Goal: Task Accomplishment & Management: Manage account settings

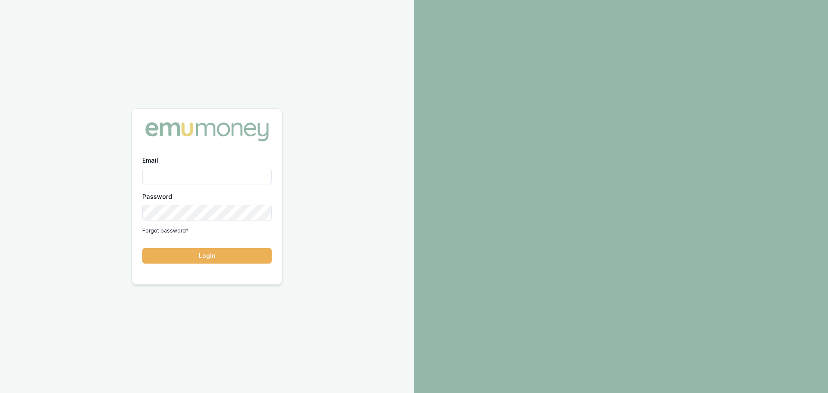
click at [180, 171] on input "Email" at bounding box center [206, 177] width 129 height 16
type input "erin.shield@emumoney.com.au"
click at [186, 256] on button "Login" at bounding box center [206, 256] width 129 height 16
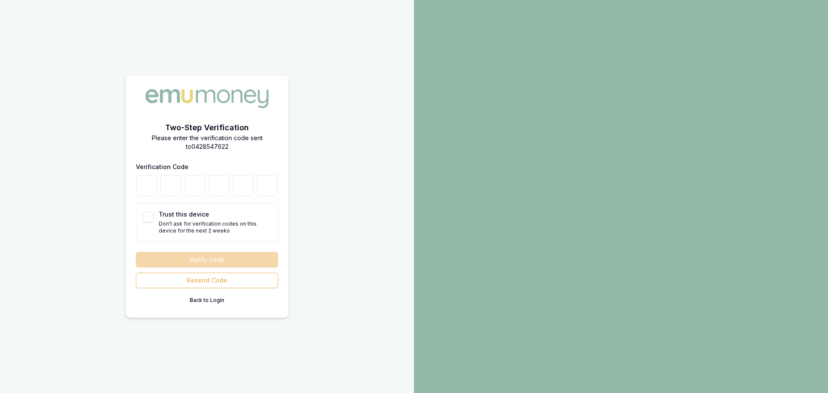
drag, startPoint x: 716, startPoint y: 295, endPoint x: 684, endPoint y: 288, distance: 32.7
click at [715, 295] on div at bounding box center [621, 196] width 414 height 393
click at [137, 188] on input "number" at bounding box center [146, 185] width 21 height 21
type input "5"
type input "2"
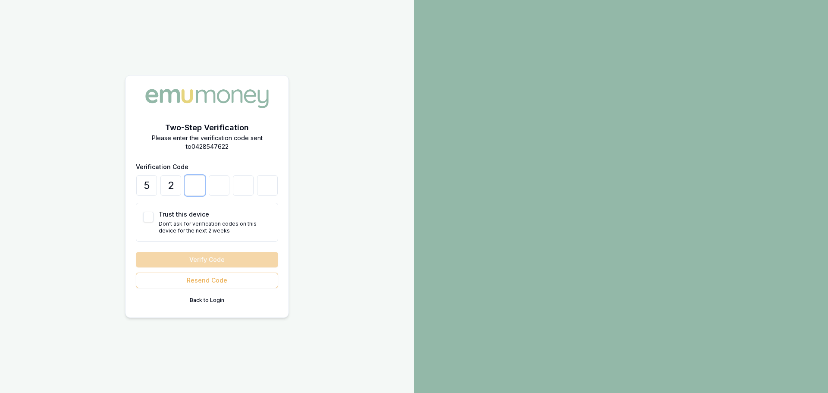
type input "0"
type input "1"
type input "6"
type input "4"
click at [150, 216] on button "Trust this device" at bounding box center [148, 217] width 10 height 10
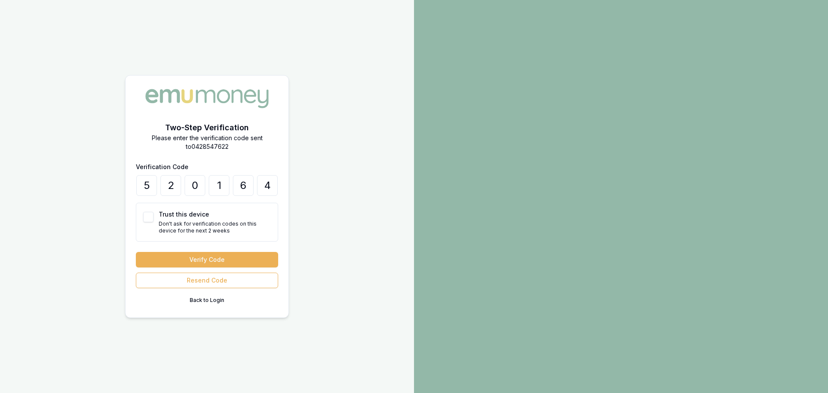
checkbox input "true"
click at [216, 258] on button "Verify Code" at bounding box center [207, 260] width 142 height 16
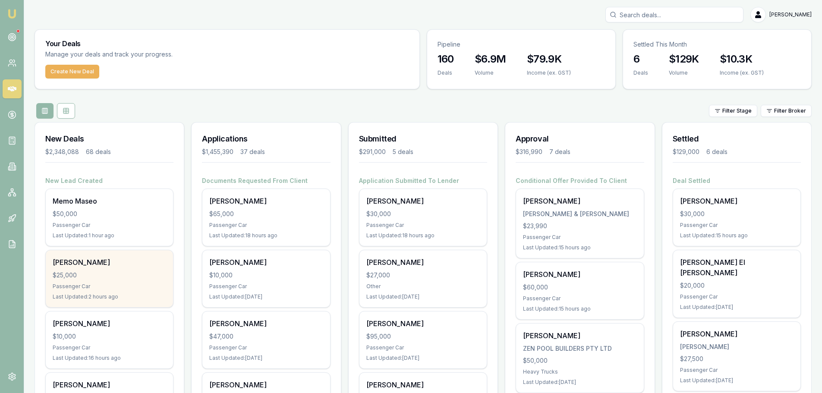
click at [113, 261] on div "[PERSON_NAME]" at bounding box center [109, 262] width 113 height 10
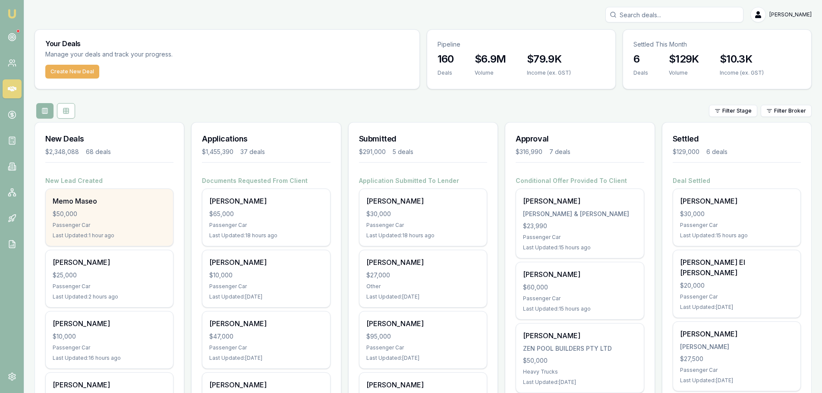
click at [99, 208] on div "Memo Maseo $50,000 Passenger Car Last Updated: 1 hour ago" at bounding box center [109, 217] width 127 height 57
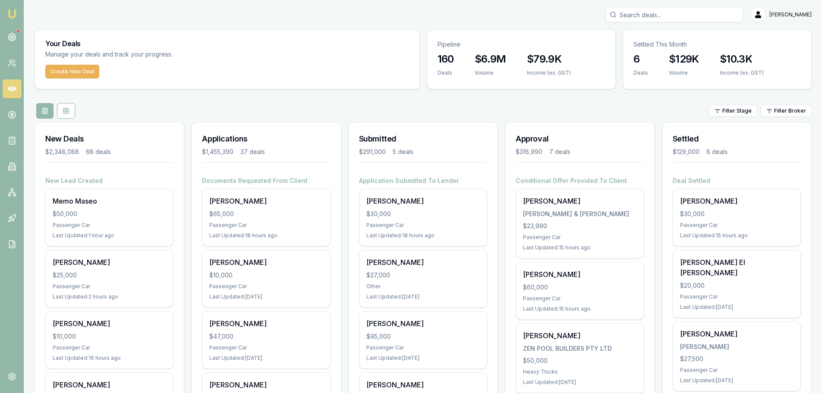
click at [660, 14] on input "Search deals" at bounding box center [674, 15] width 138 height 16
type input "w"
click at [87, 69] on button "Create New Deal" at bounding box center [72, 72] width 54 height 14
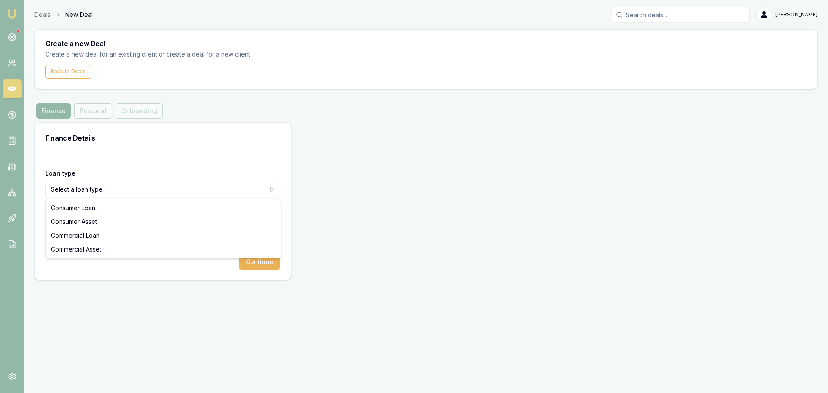
click at [118, 191] on html "Emu Broker Deals New Deal Erin Shield Toggle Menu Create a new Deal Create a ne…" at bounding box center [414, 196] width 828 height 393
select select "CONSUMER_ASSET"
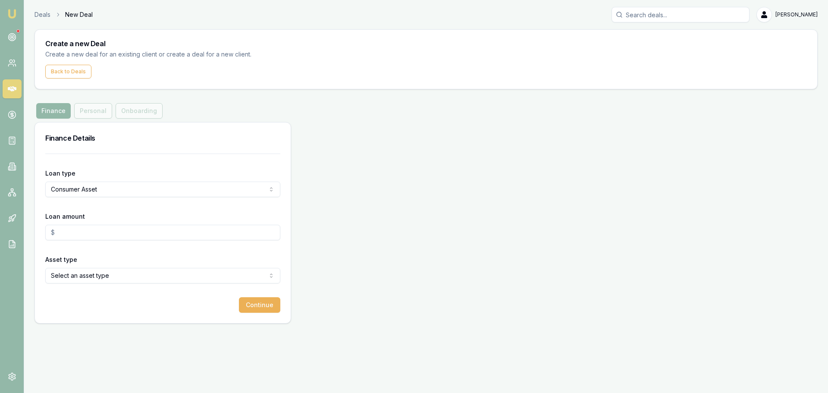
click at [100, 233] on input "Loan amount" at bounding box center [162, 233] width 235 height 16
type input "$46,000.00"
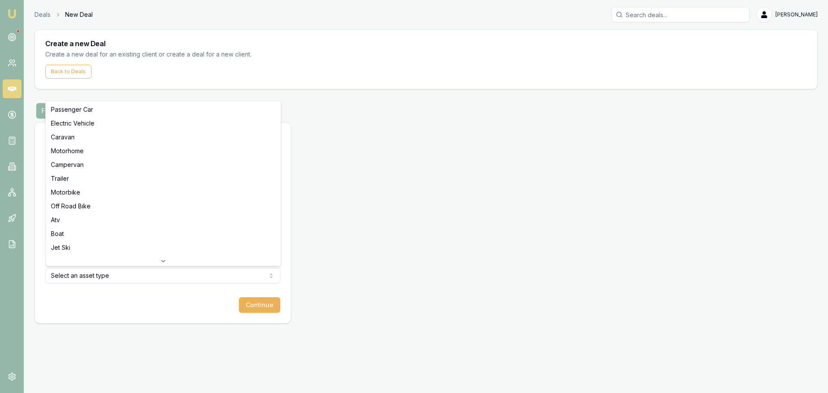
click at [93, 275] on html "Emu Broker Deals New Deal Erin Shield Toggle Menu Create a new Deal Create a ne…" at bounding box center [414, 196] width 828 height 393
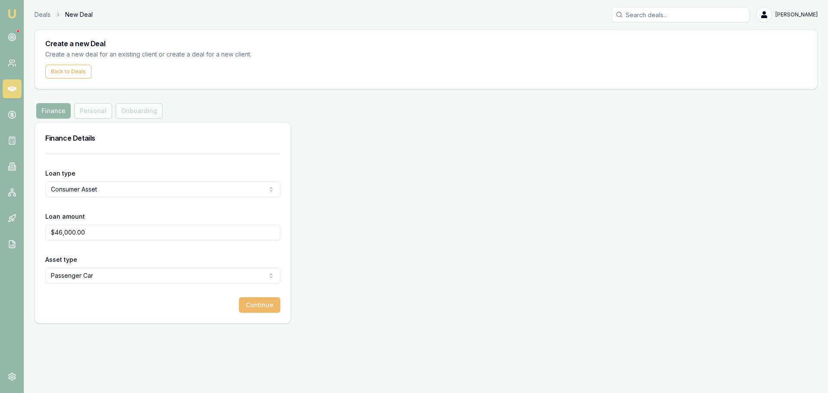
click at [266, 301] on button "Continue" at bounding box center [259, 305] width 41 height 16
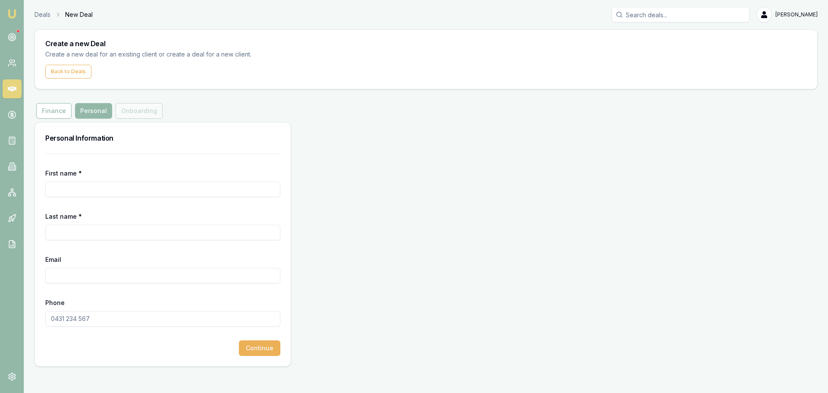
click at [129, 188] on input "First name *" at bounding box center [162, 190] width 235 height 16
type input "Shane"
type input "Wallace"
click at [101, 275] on input "Email" at bounding box center [162, 276] width 235 height 16
paste input "shane0710@live.com.au"
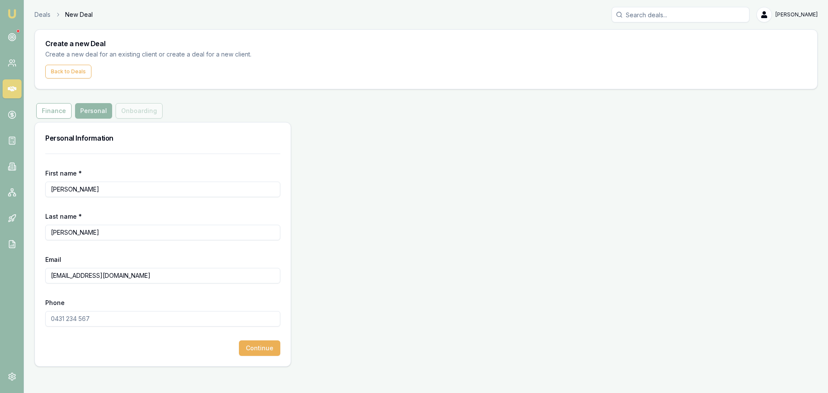
type input "shane0710@live.com.au"
click at [95, 320] on input "Phone" at bounding box center [162, 319] width 235 height 16
type input "0467 269 322"
click at [263, 345] on button "Continue" at bounding box center [259, 348] width 41 height 16
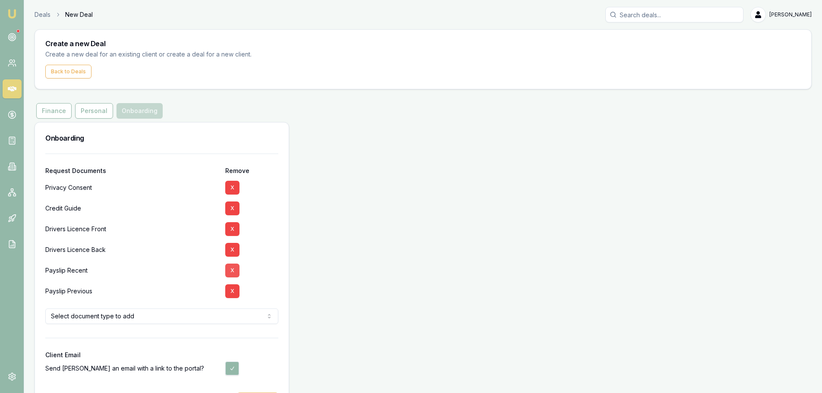
click at [234, 268] on button "X" at bounding box center [232, 271] width 14 height 14
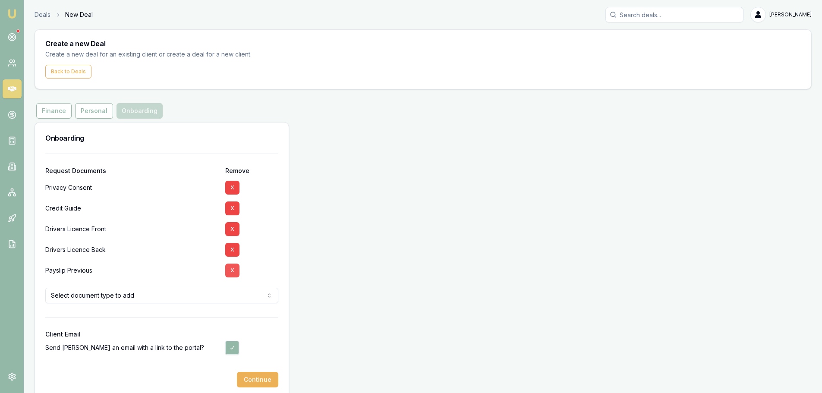
click at [233, 270] on button "X" at bounding box center [232, 271] width 14 height 14
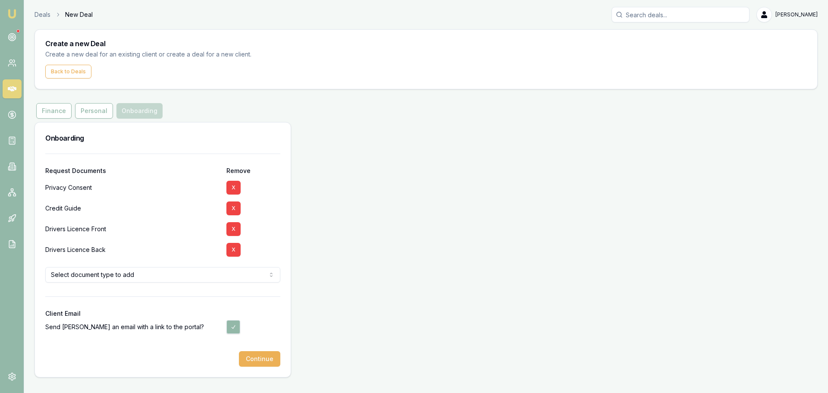
click at [167, 274] on html "Emu Broker Deals New Deal Erin Shield Toggle Menu Create a new Deal Create a ne…" at bounding box center [414, 196] width 828 height 393
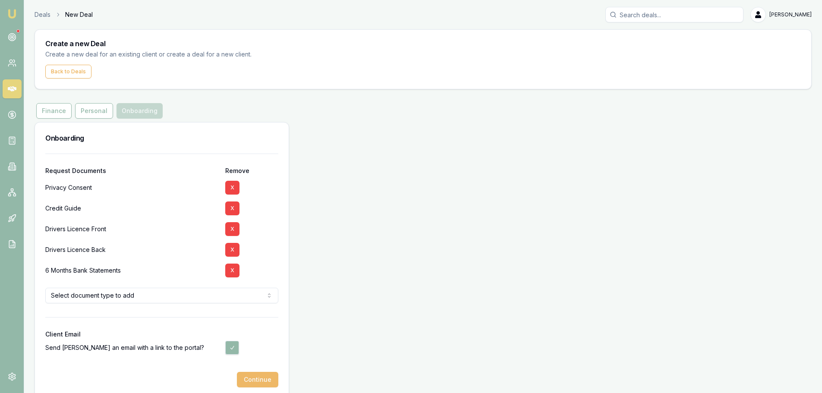
click at [271, 379] on button "Continue" at bounding box center [257, 380] width 41 height 16
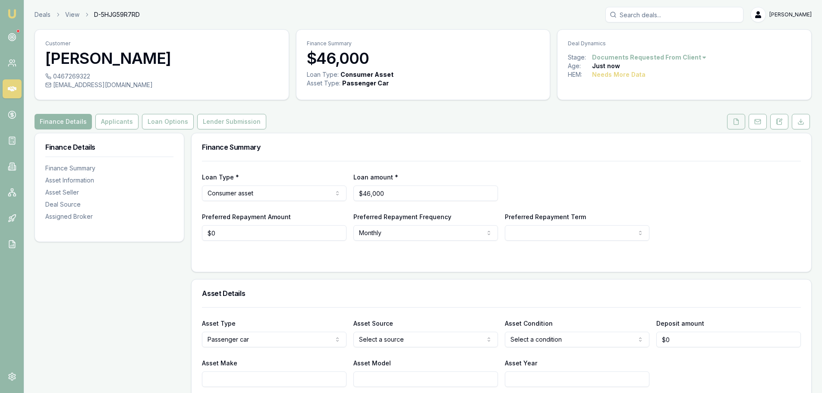
click at [736, 123] on icon at bounding box center [736, 121] width 7 height 7
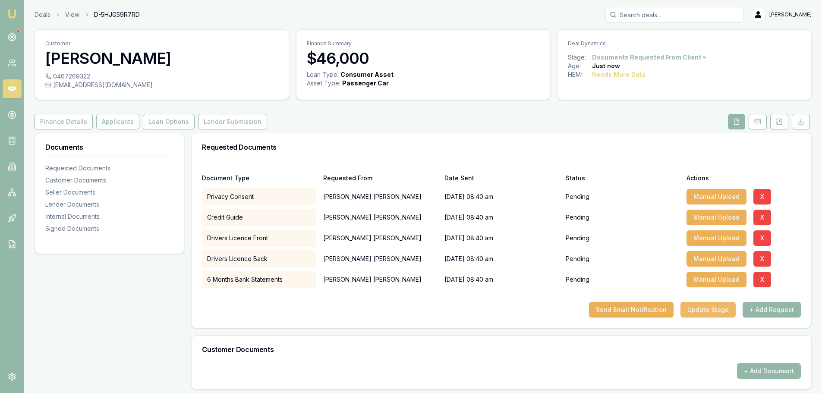
click at [705, 310] on button "Update Stage" at bounding box center [707, 310] width 55 height 16
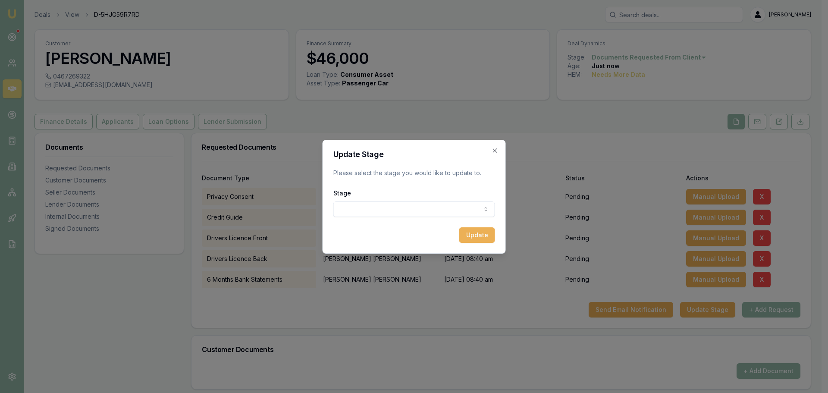
click at [394, 206] on body "Emu Broker Deals View D-5HJG59R7RD Erin Shield Toggle Menu Customer Shane Walla…" at bounding box center [411, 196] width 822 height 393
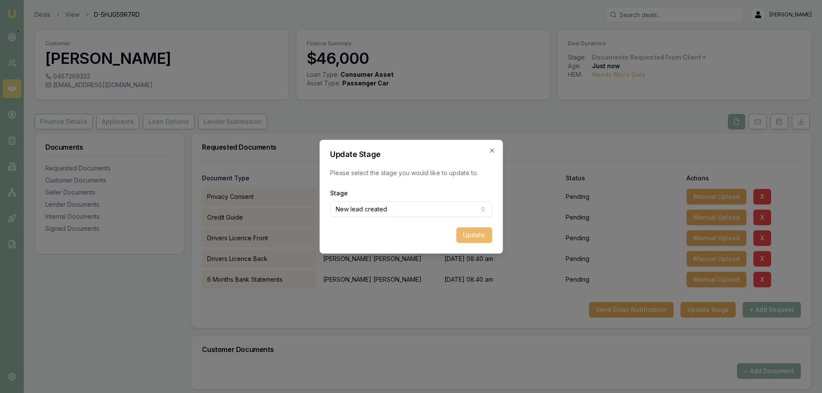
click at [477, 232] on button "Update" at bounding box center [474, 235] width 36 height 16
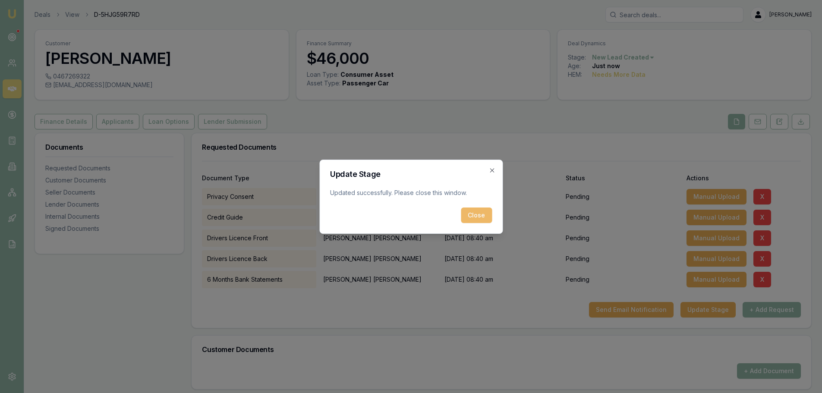
click at [477, 215] on button "Close" at bounding box center [476, 216] width 31 height 16
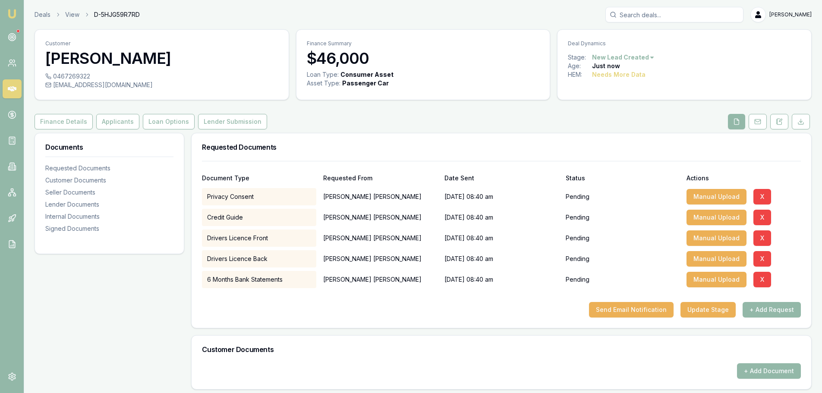
click at [19, 85] on link at bounding box center [12, 88] width 19 height 19
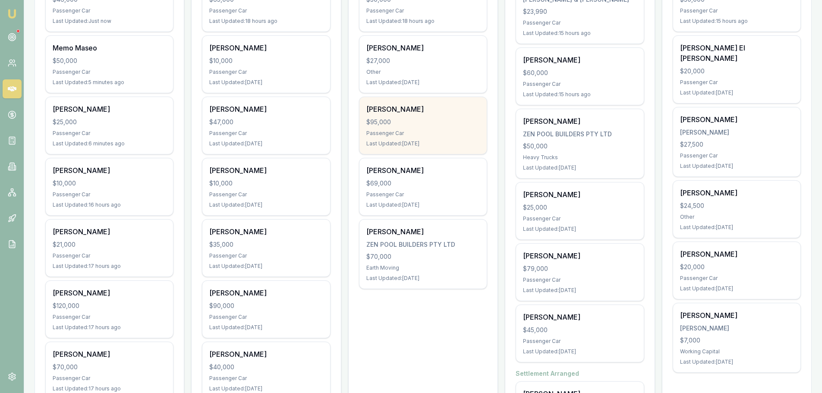
scroll to position [216, 0]
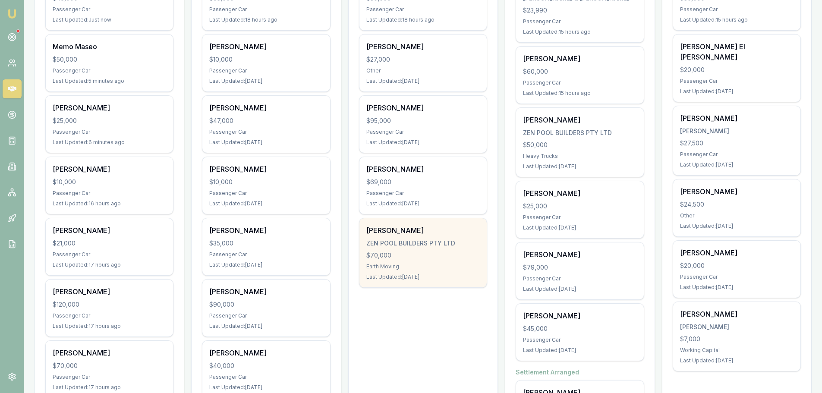
click at [434, 251] on div "$70,000" at bounding box center [422, 255] width 113 height 9
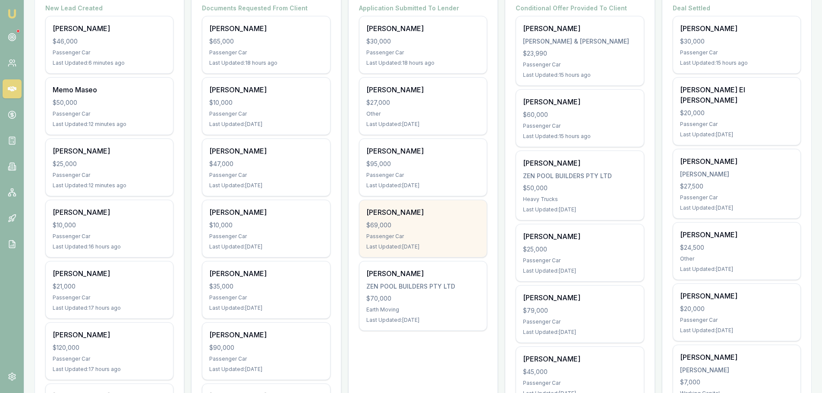
scroll to position [0, 0]
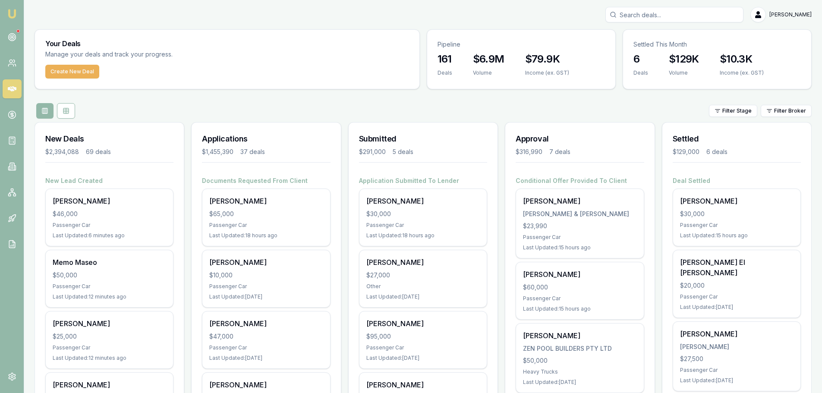
click at [666, 14] on input "Search deals" at bounding box center [674, 15] width 138 height 16
type input "dickason"
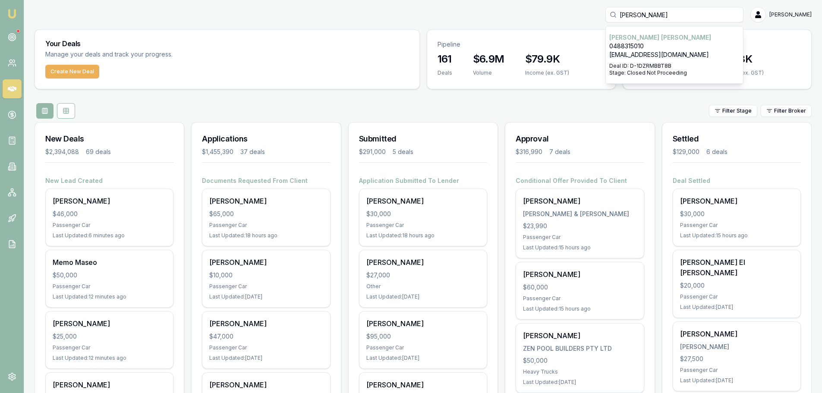
click at [703, 59] on p "jeffdickason49@gmail.com" at bounding box center [674, 54] width 130 height 9
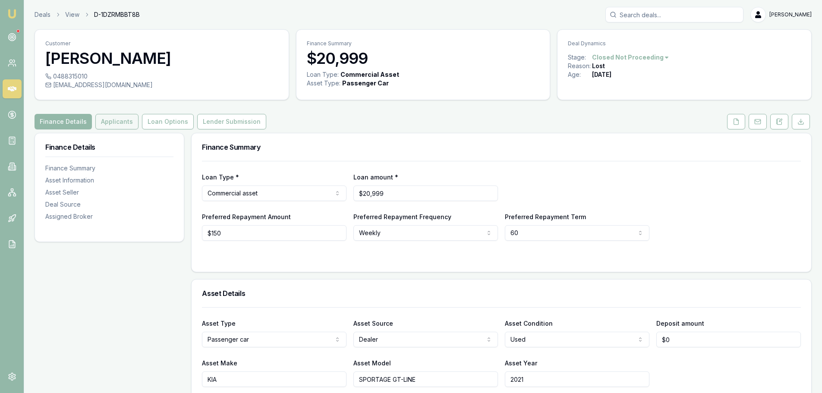
click at [131, 119] on button "Applicants" at bounding box center [116, 122] width 43 height 16
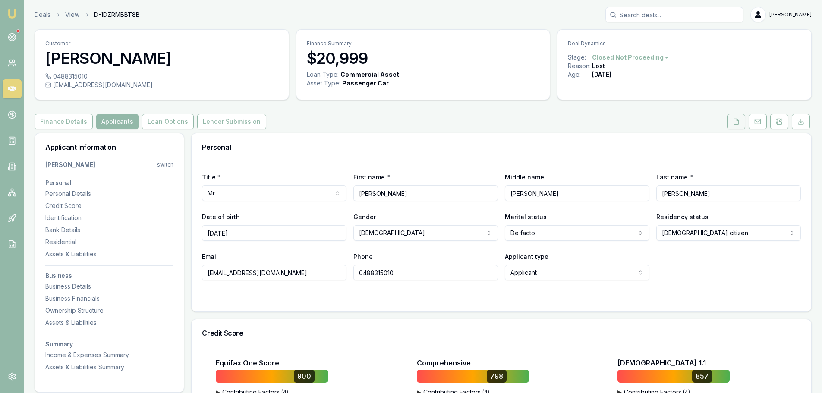
click at [734, 123] on icon at bounding box center [736, 122] width 5 height 6
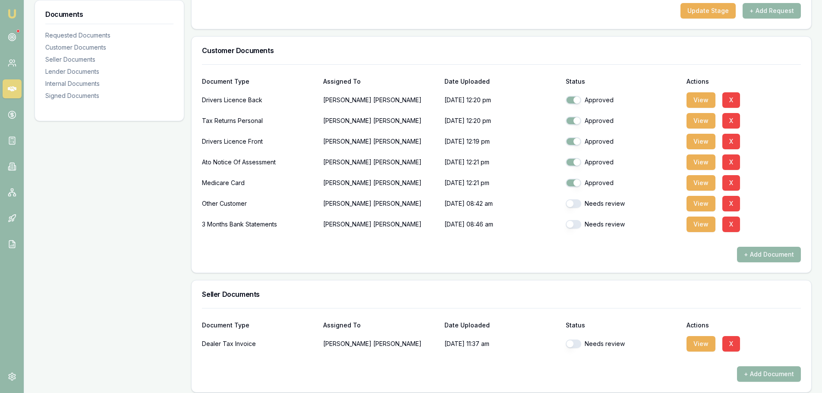
scroll to position [173, 0]
click at [695, 207] on button "View" at bounding box center [700, 203] width 29 height 16
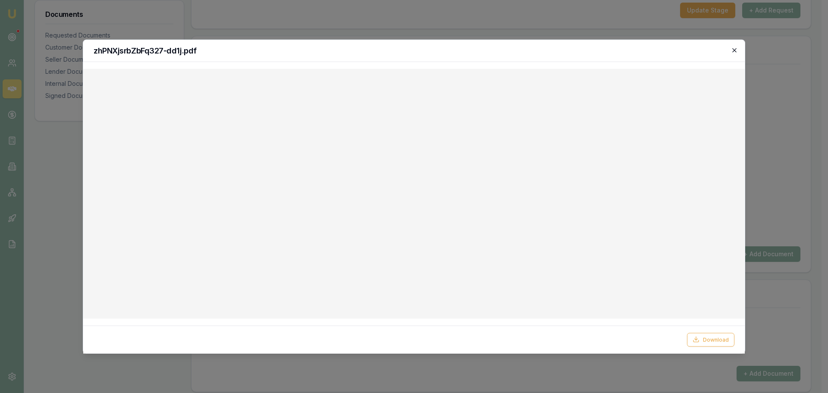
click at [735, 49] on icon "button" at bounding box center [734, 50] width 7 height 7
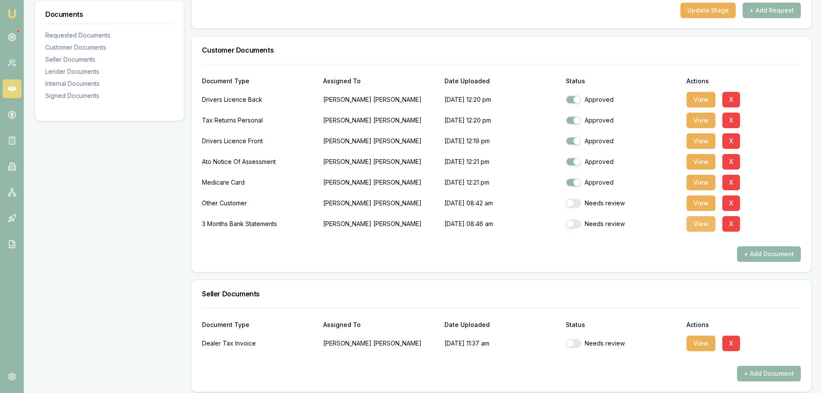
click at [705, 226] on button "View" at bounding box center [700, 224] width 29 height 16
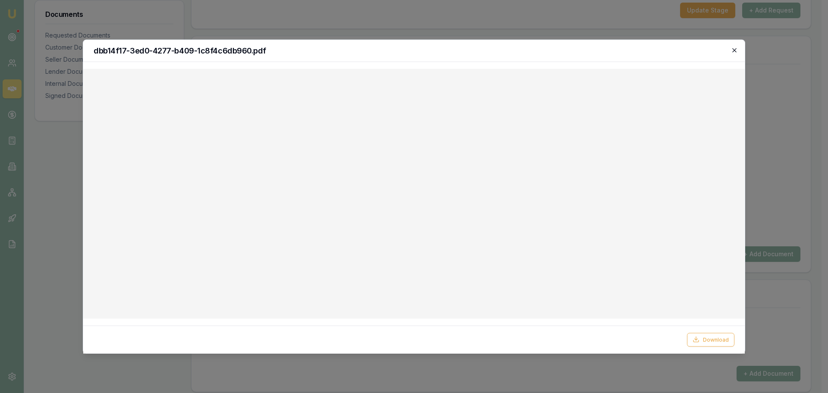
click at [736, 49] on icon "button" at bounding box center [734, 50] width 7 height 7
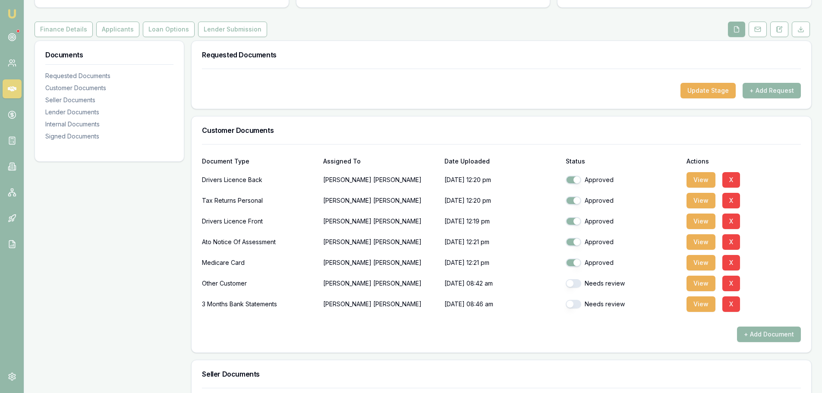
scroll to position [0, 0]
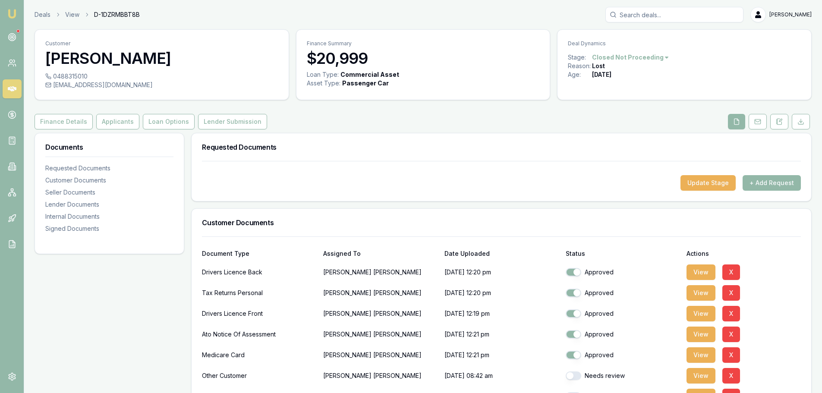
click at [13, 90] on icon at bounding box center [12, 88] width 9 height 5
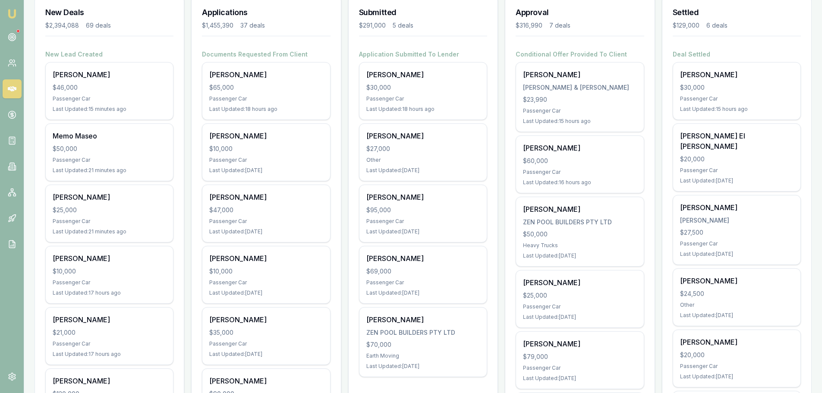
scroll to position [129, 0]
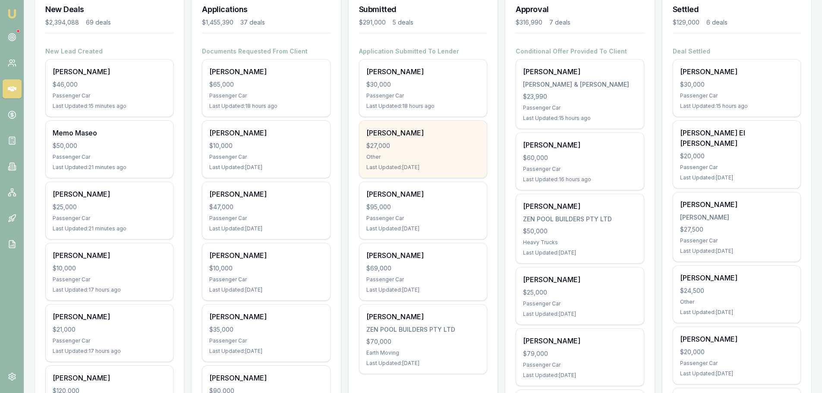
click at [406, 152] on div "Jarrad Learoyd $27,000 Other Last Updated: 3 days ago" at bounding box center [422, 149] width 127 height 57
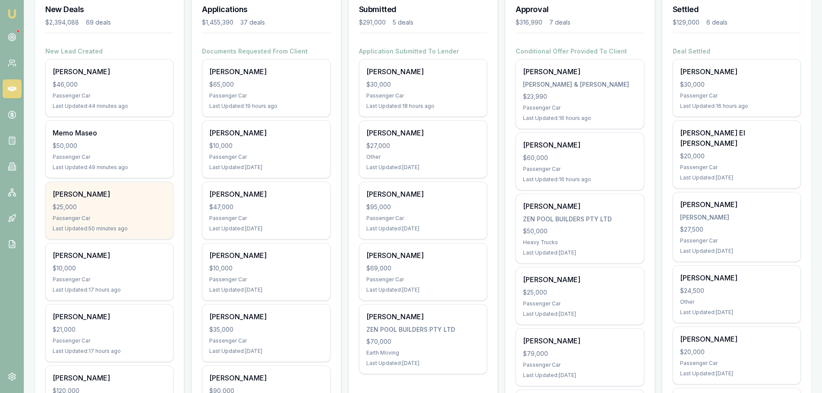
click at [120, 208] on div "$25,000" at bounding box center [109, 207] width 113 height 9
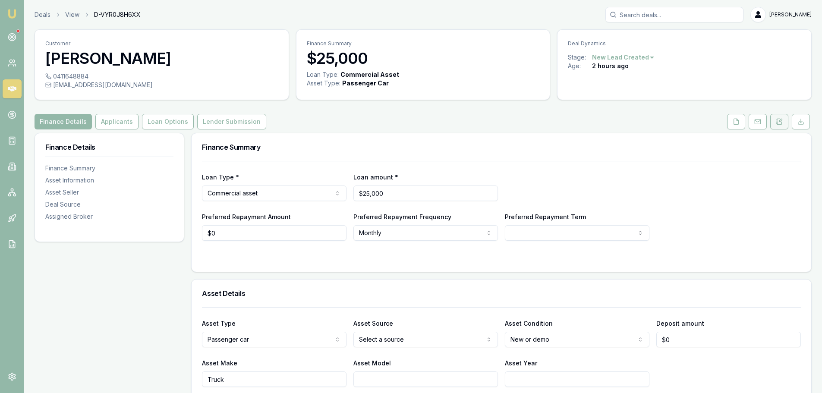
click at [779, 121] on icon at bounding box center [780, 120] width 3 height 3
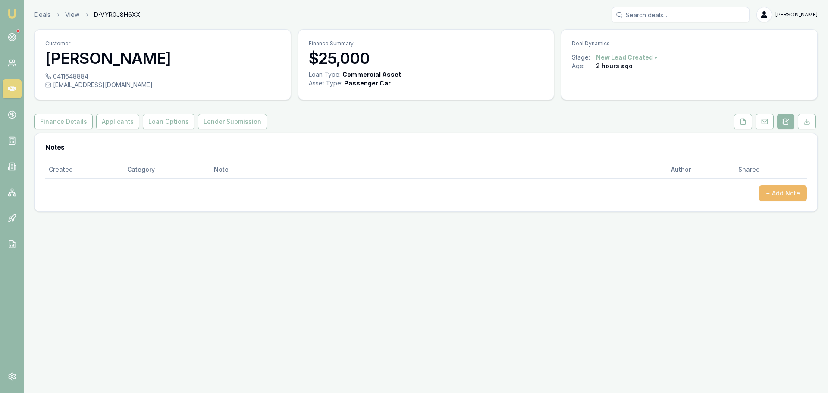
click at [781, 191] on button "+ Add Note" at bounding box center [783, 194] width 48 height 16
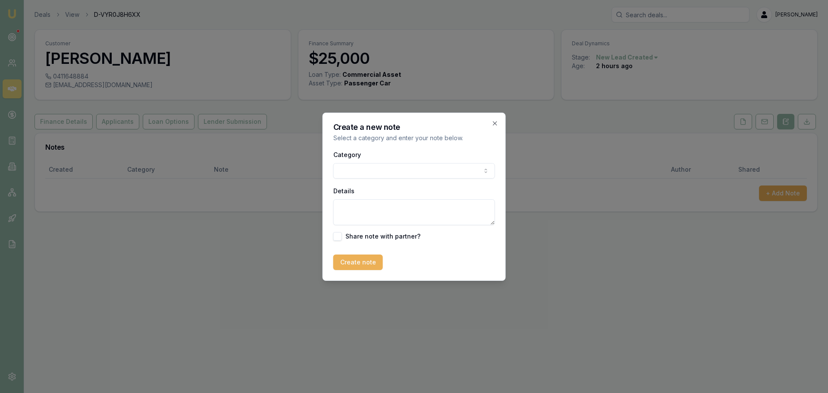
click at [372, 174] on body "Emu Broker Deals View D-VYR0J8H6XX Erin Shield Toggle Menu Customer Jonathan Mu…" at bounding box center [414, 196] width 828 height 393
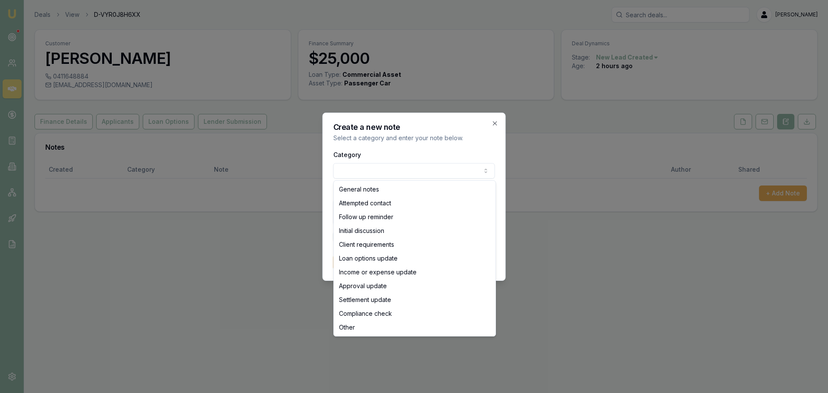
select select "ATTEMPTED_CONTACT"
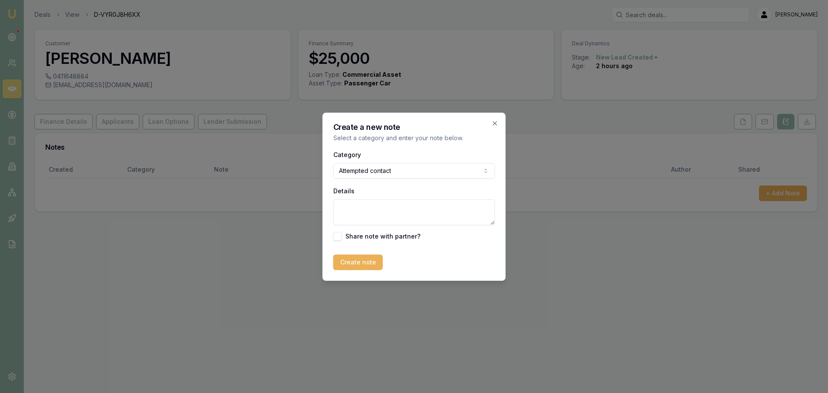
click at [357, 208] on textarea "Details" at bounding box center [414, 212] width 162 height 26
type textarea "sent intro text"
drag, startPoint x: 348, startPoint y: 261, endPoint x: 369, endPoint y: 265, distance: 21.4
click at [348, 261] on button "Create note" at bounding box center [358, 263] width 50 height 16
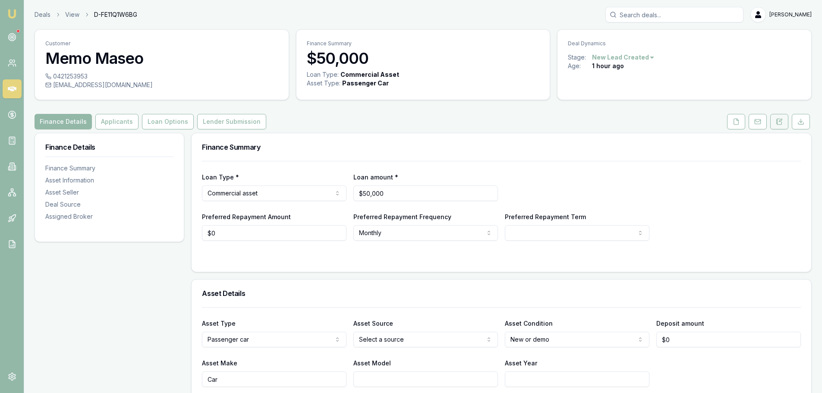
click at [780, 120] on icon at bounding box center [779, 121] width 7 height 7
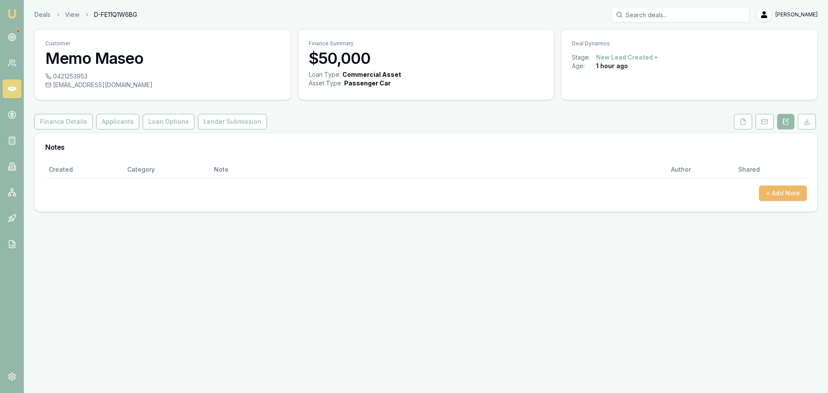
click at [788, 191] on button "+ Add Note" at bounding box center [783, 194] width 48 height 16
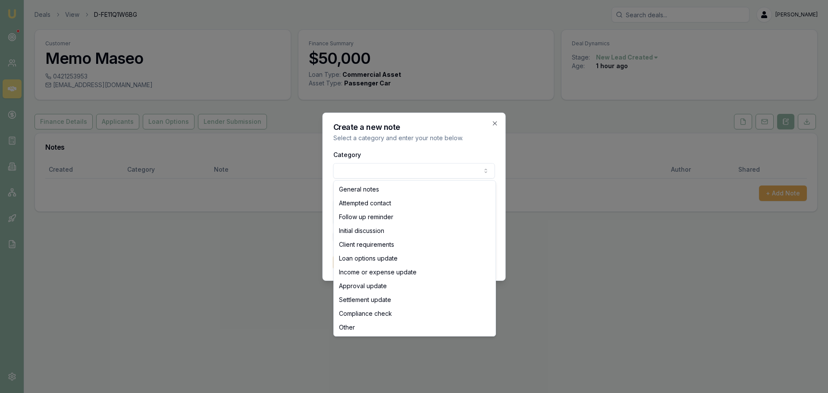
click at [443, 170] on body "Emu Broker Deals View D-FE11Q1W6BG Erin Shield Toggle Menu Customer Memo Maseo …" at bounding box center [414, 196] width 828 height 393
select select "ATTEMPTED_CONTACT"
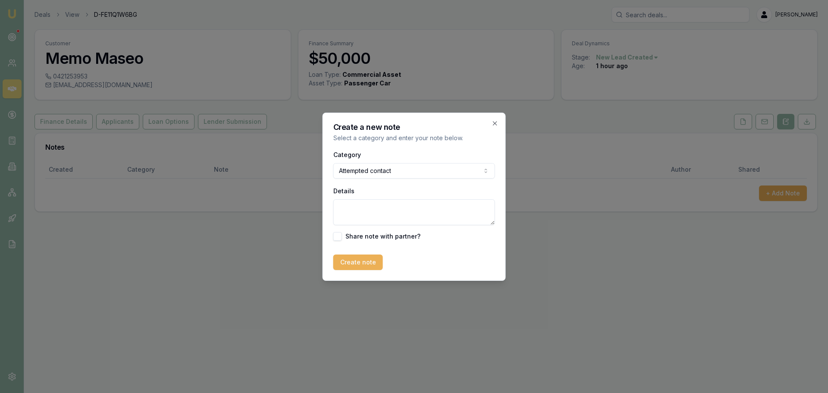
click at [367, 212] on textarea "Details" at bounding box center [414, 212] width 162 height 26
type textarea "sent intro text"
click at [351, 262] on button "Create note" at bounding box center [358, 263] width 50 height 16
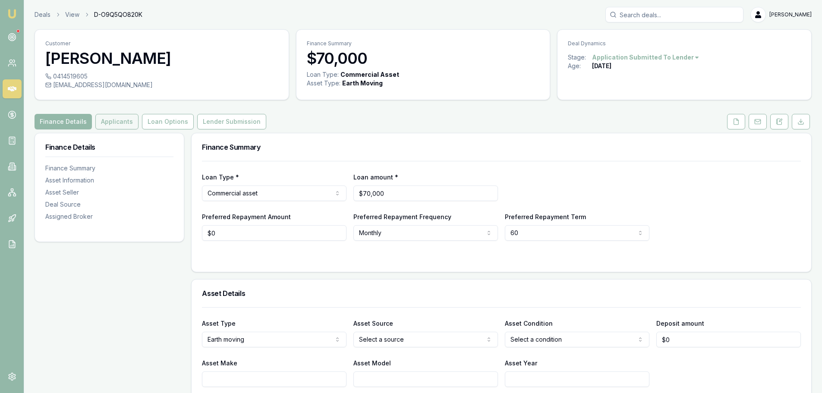
click at [111, 122] on button "Applicants" at bounding box center [116, 122] width 43 height 16
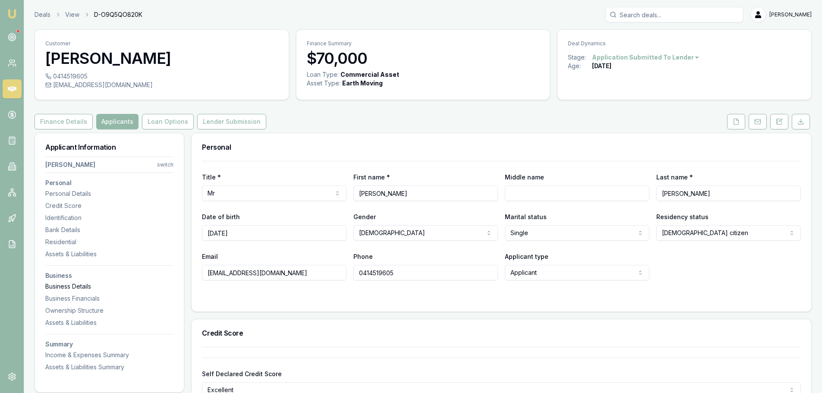
click at [82, 286] on div "Business Details" at bounding box center [109, 286] width 128 height 9
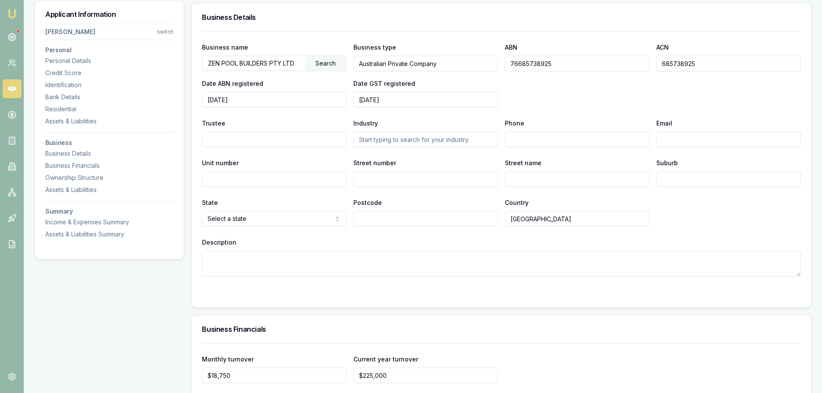
scroll to position [2196, 0]
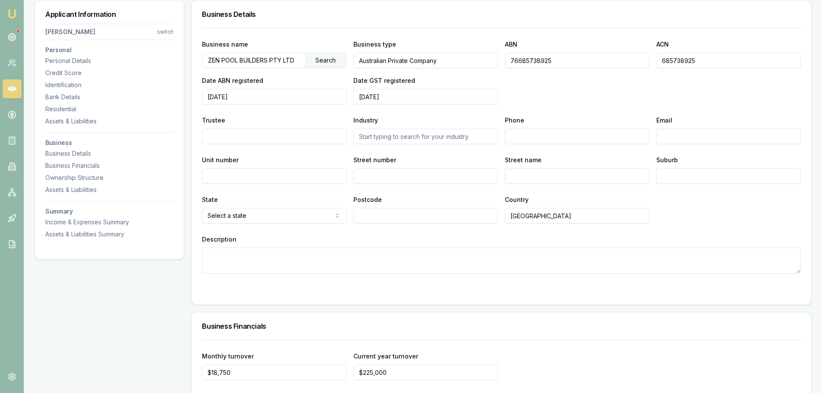
drag, startPoint x: 564, startPoint y: 57, endPoint x: 473, endPoint y: 57, distance: 91.0
click at [473, 57] on div "Business name ZEN POOL BUILDERS PTY LTD Search Business type Australian Private…" at bounding box center [501, 72] width 599 height 66
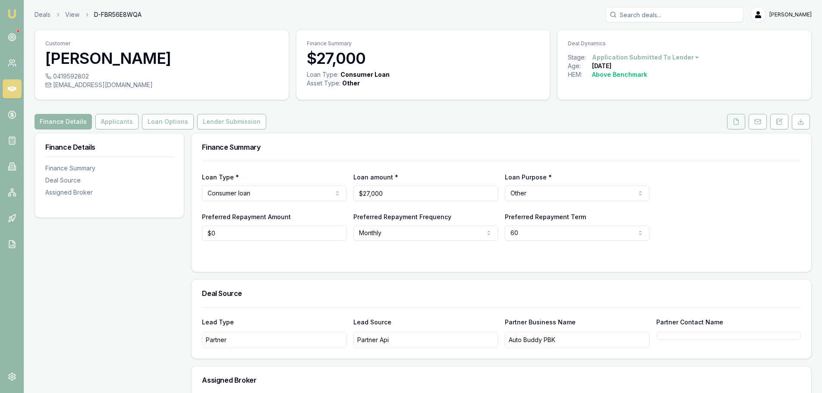
click at [738, 123] on icon at bounding box center [736, 121] width 7 height 7
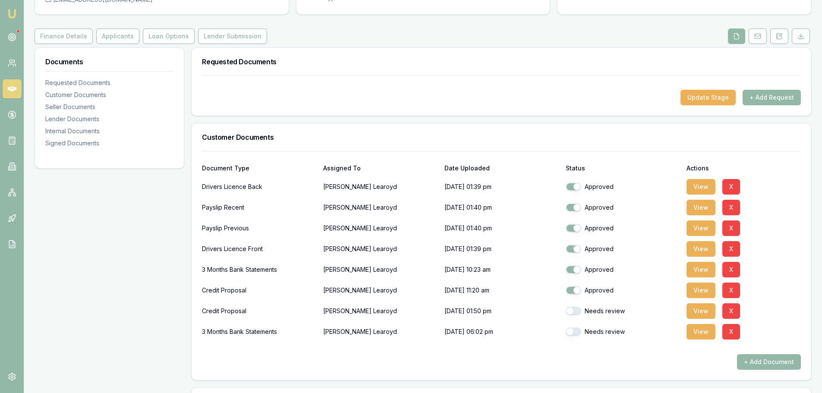
scroll to position [86, 0]
click at [701, 328] on button "View" at bounding box center [700, 331] width 29 height 16
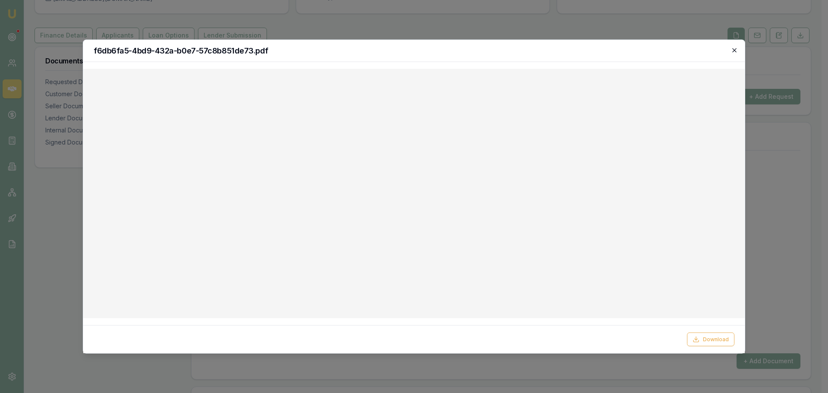
click at [733, 52] on icon "button" at bounding box center [735, 50] width 4 height 4
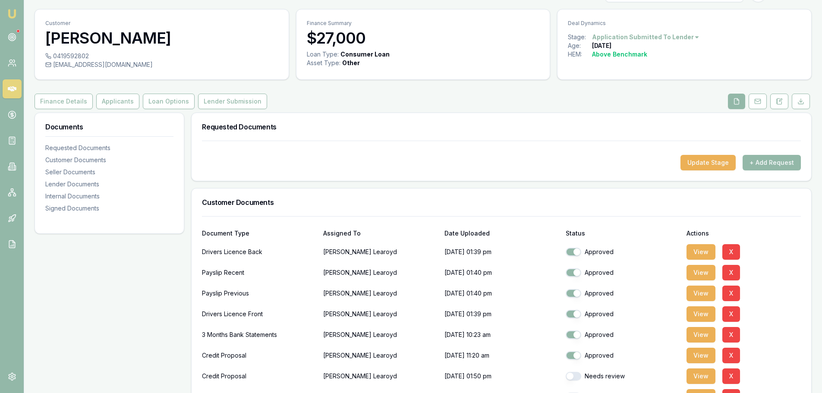
scroll to position [0, 0]
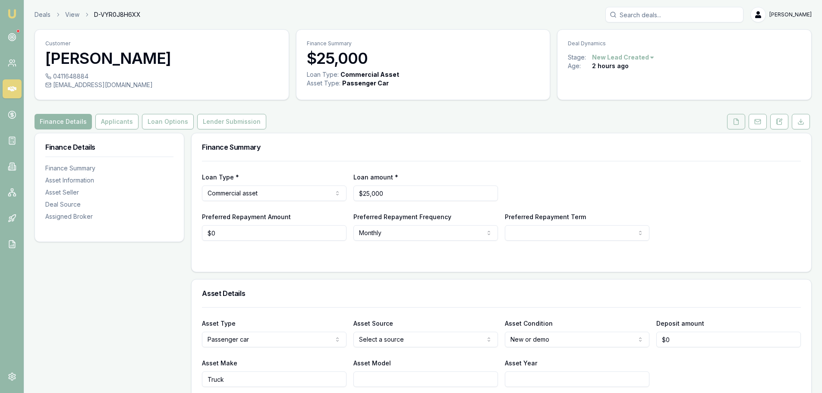
click at [734, 115] on button at bounding box center [736, 122] width 18 height 16
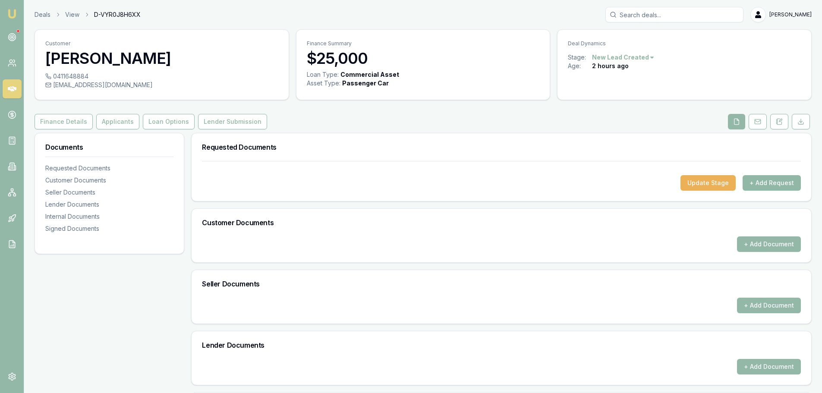
click at [786, 184] on button "+ Add Request" at bounding box center [771, 183] width 58 height 16
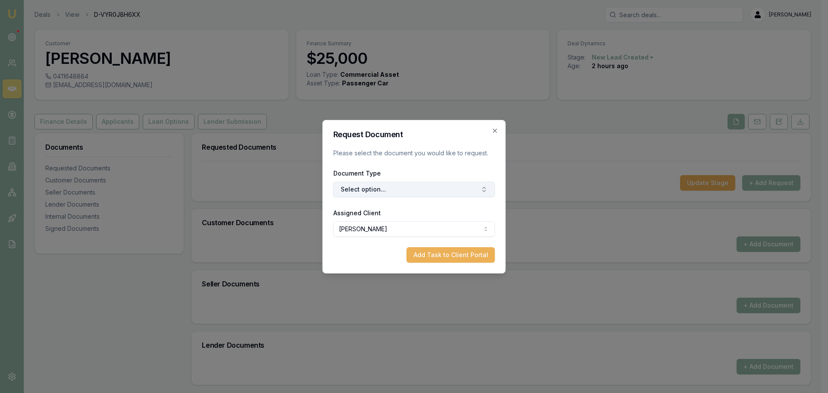
click at [454, 186] on button "Select option..." at bounding box center [414, 190] width 162 height 16
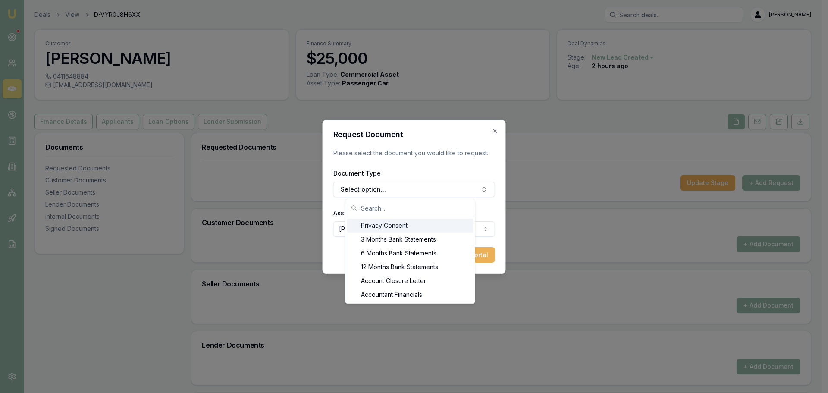
click at [400, 226] on div "Privacy Consent" at bounding box center [410, 226] width 126 height 14
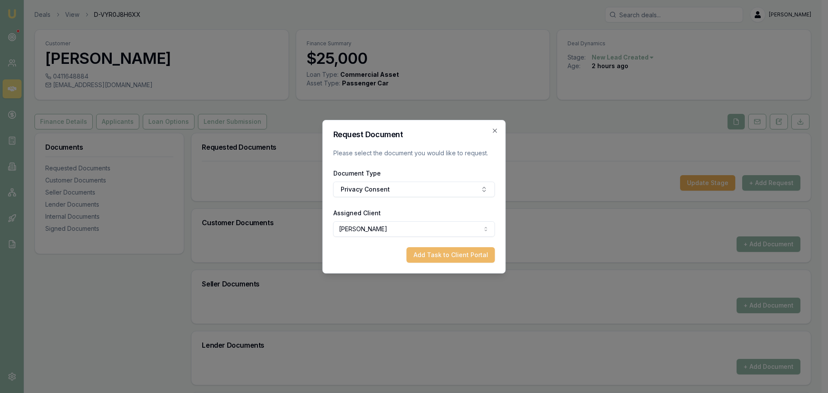
click at [434, 251] on button "Add Task to Client Portal" at bounding box center [451, 255] width 88 height 16
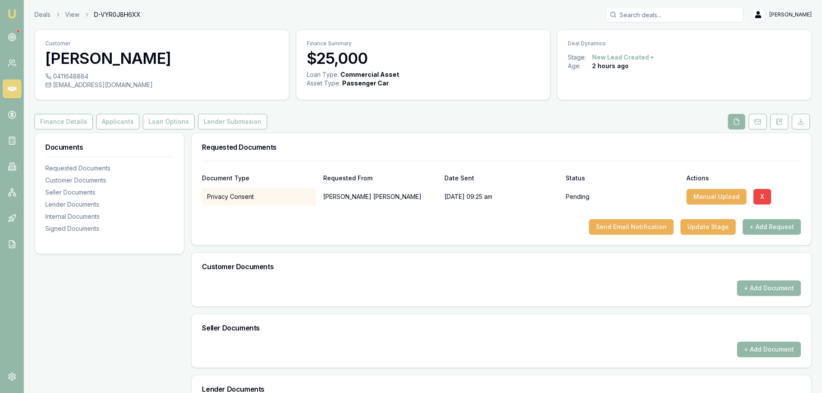
click at [773, 227] on button "+ Add Request" at bounding box center [771, 227] width 58 height 16
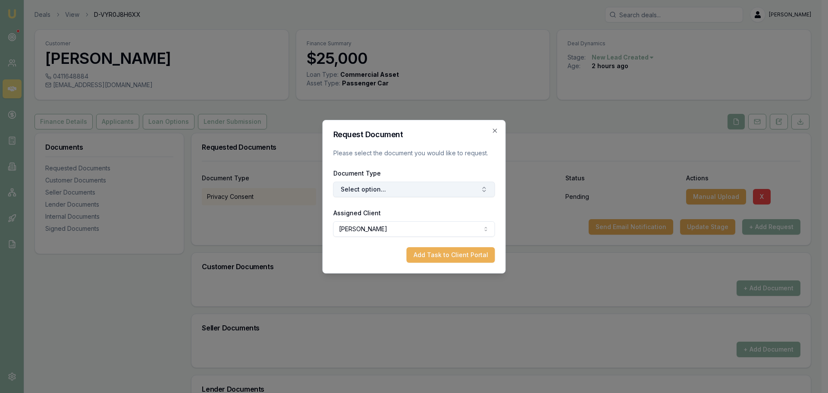
click at [396, 187] on button "Select option..." at bounding box center [414, 190] width 162 height 16
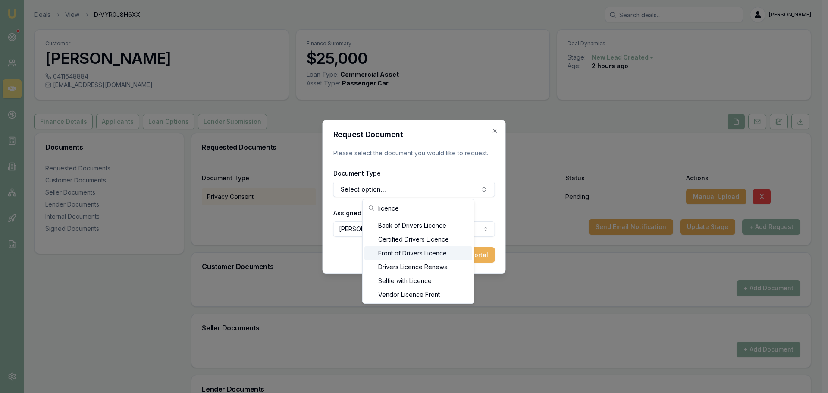
type input "licence"
click at [398, 253] on div "Front of Drivers Licence" at bounding box center [419, 253] width 108 height 14
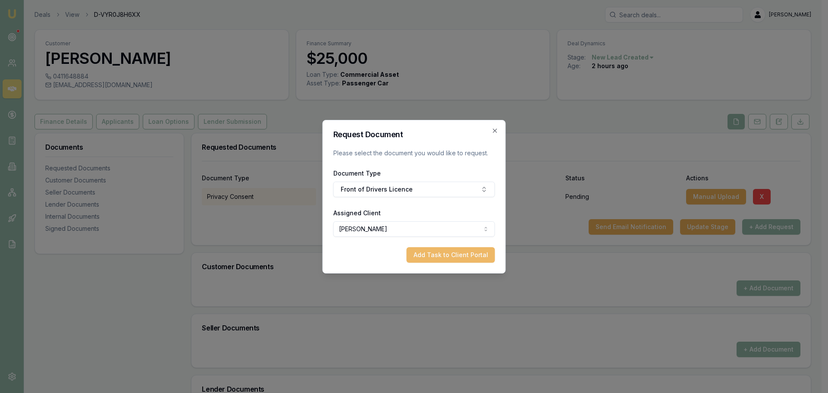
click at [440, 257] on button "Add Task to Client Portal" at bounding box center [451, 255] width 88 height 16
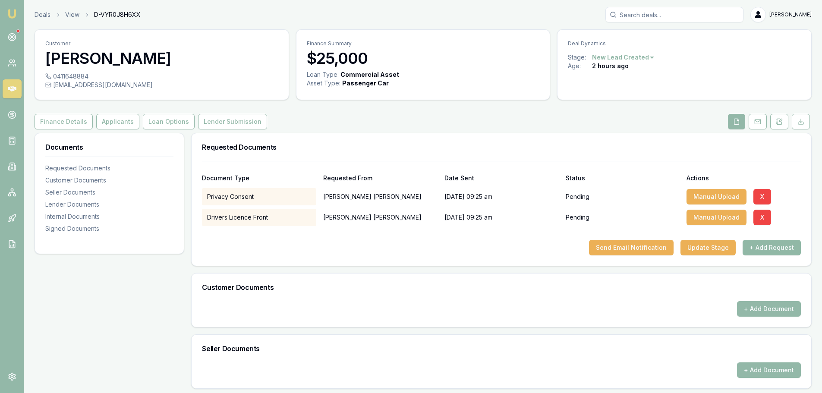
click at [788, 251] on button "+ Add Request" at bounding box center [771, 248] width 58 height 16
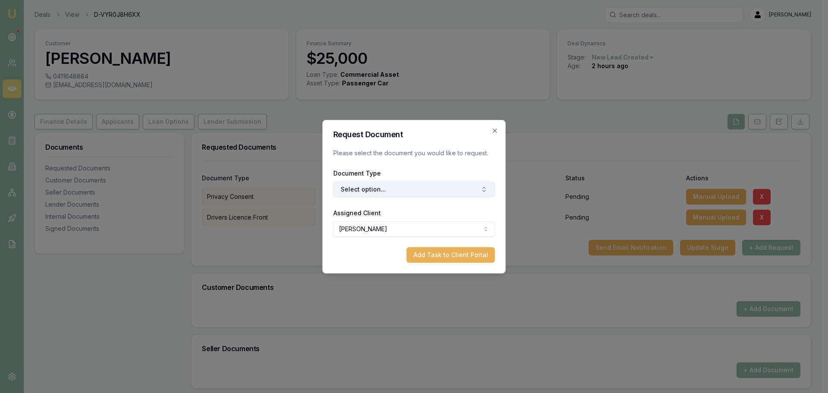
click at [436, 184] on button "Select option..." at bounding box center [414, 190] width 162 height 16
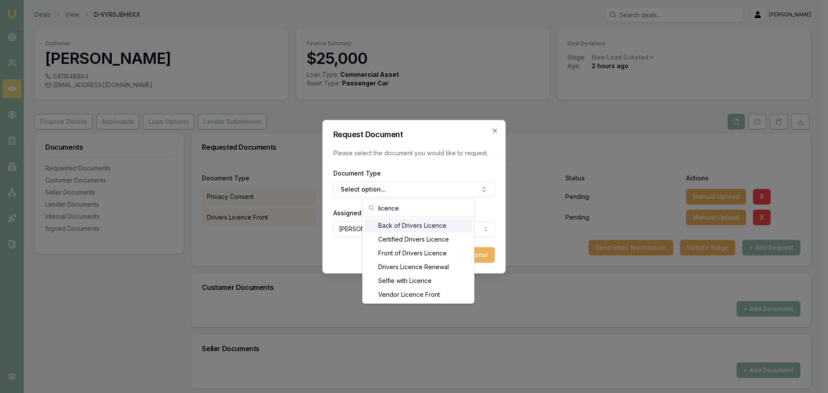
type input "licence"
click at [425, 225] on div "Back of Drivers Licence" at bounding box center [419, 226] width 108 height 14
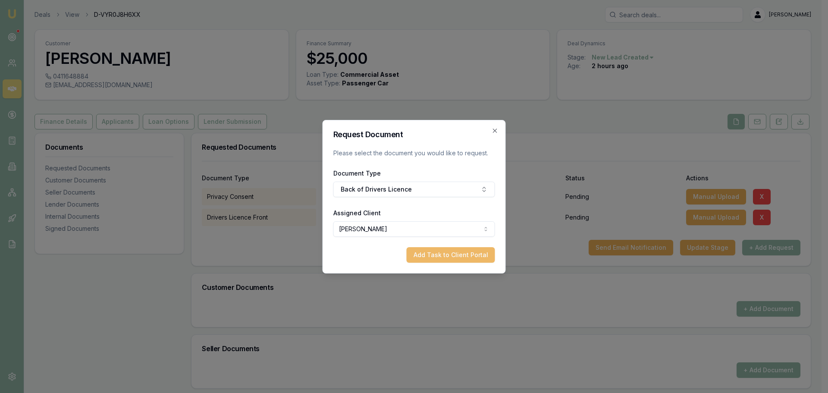
click at [450, 252] on button "Add Task to Client Portal" at bounding box center [451, 255] width 88 height 16
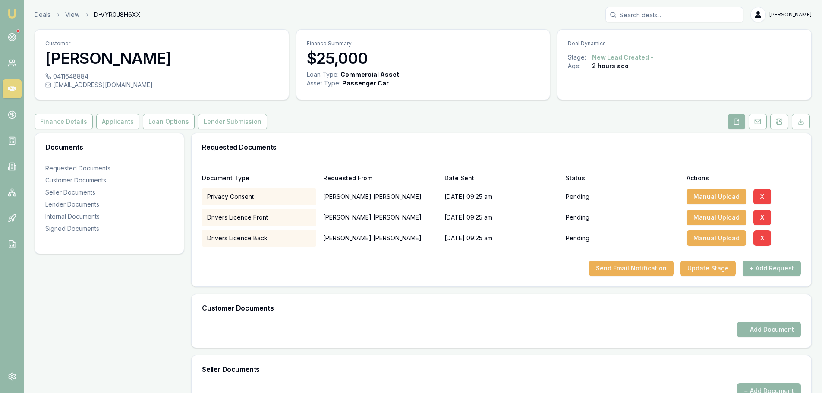
click at [767, 269] on button "+ Add Request" at bounding box center [771, 269] width 58 height 16
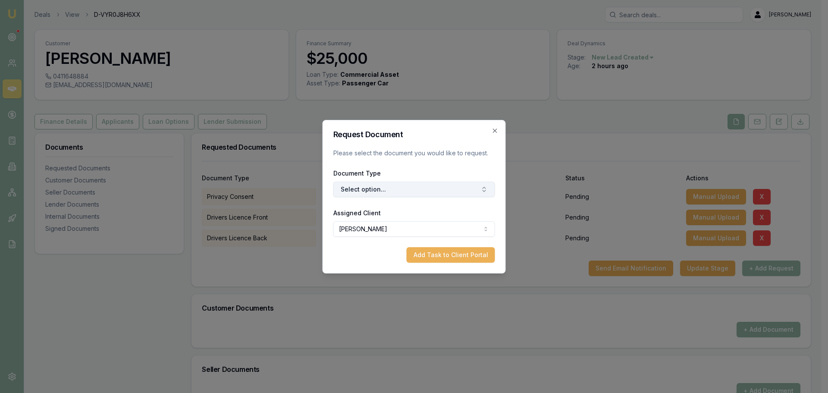
click at [457, 186] on button "Select option..." at bounding box center [414, 190] width 162 height 16
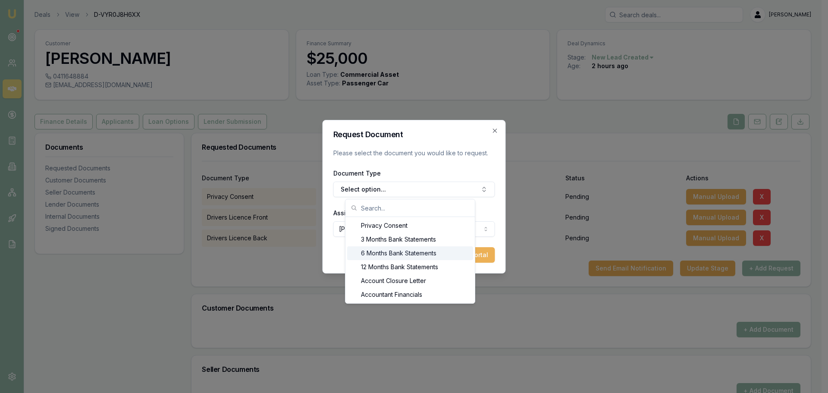
click at [388, 252] on div "6 Months Bank Statements" at bounding box center [410, 253] width 126 height 14
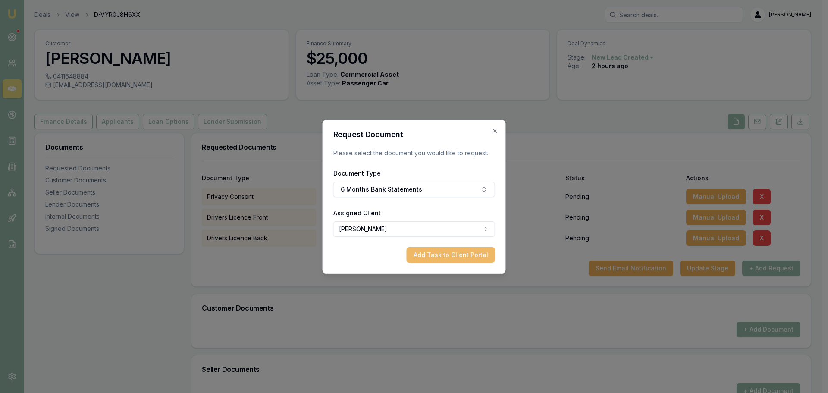
click at [465, 255] on button "Add Task to Client Portal" at bounding box center [451, 255] width 88 height 16
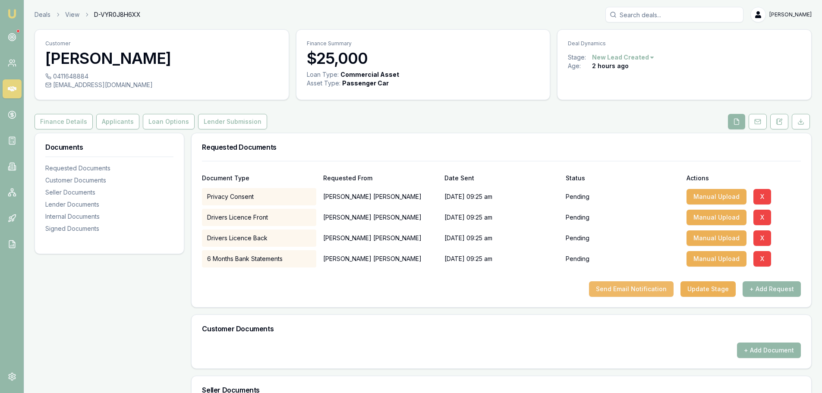
click at [626, 292] on button "Send Email Notification" at bounding box center [631, 289] width 85 height 16
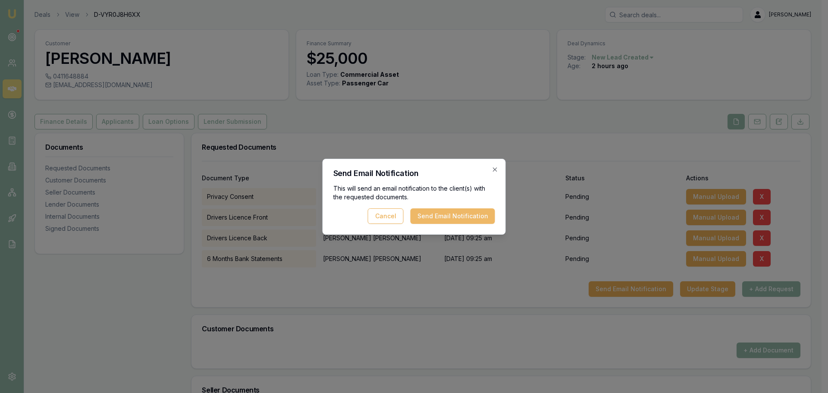
click at [457, 217] on button "Send Email Notification" at bounding box center [453, 216] width 85 height 16
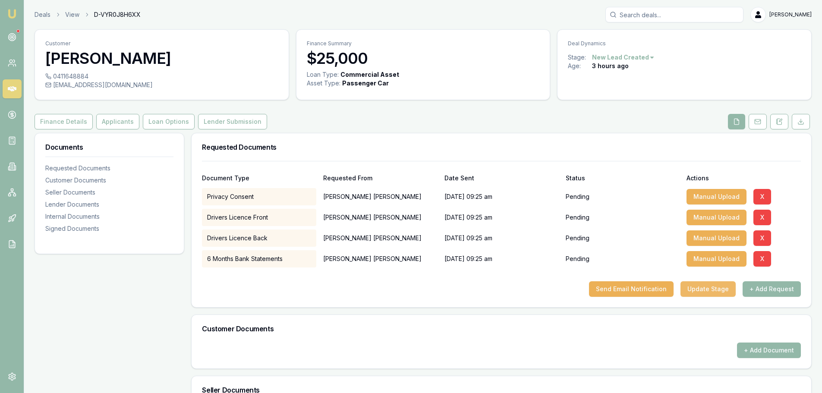
click at [708, 285] on button "Update Stage" at bounding box center [707, 289] width 55 height 16
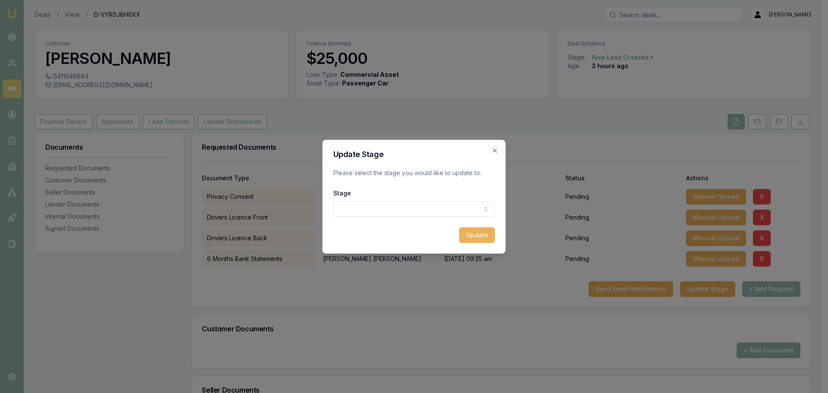
click at [368, 207] on body "Emu Broker Deals View D-VYR0J8H6XX Erin Shield Toggle Menu Customer Jonathan Mu…" at bounding box center [411, 196] width 822 height 393
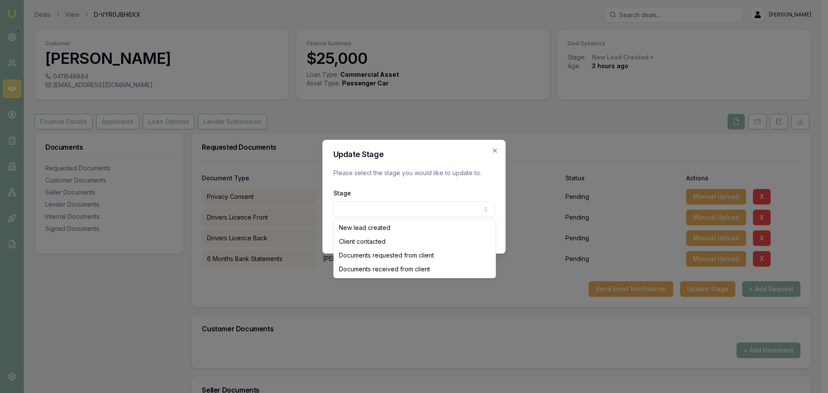
select select "DOCUMENTS_REQUESTED_FROM_CLIENT"
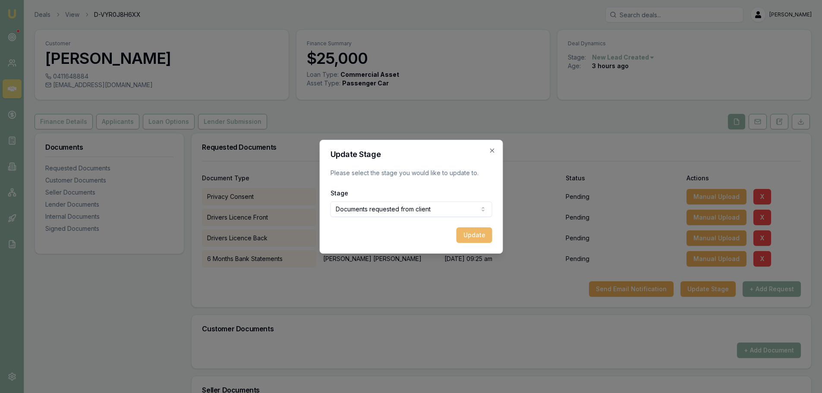
click at [462, 235] on button "Update" at bounding box center [474, 235] width 36 height 16
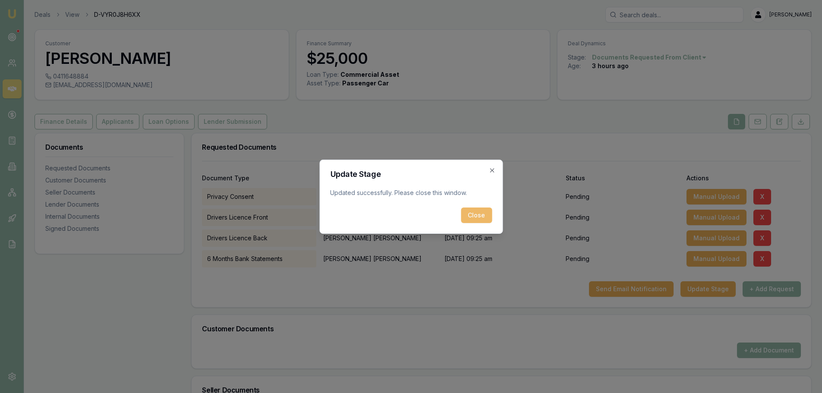
click at [470, 211] on button "Close" at bounding box center [476, 216] width 31 height 16
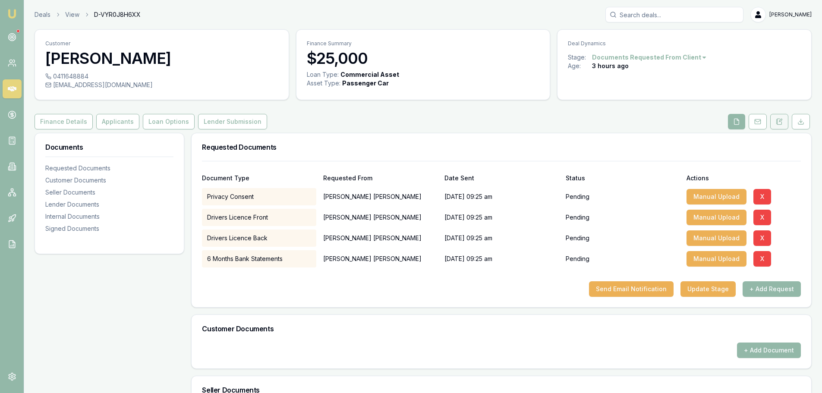
click at [779, 124] on icon at bounding box center [779, 122] width 5 height 6
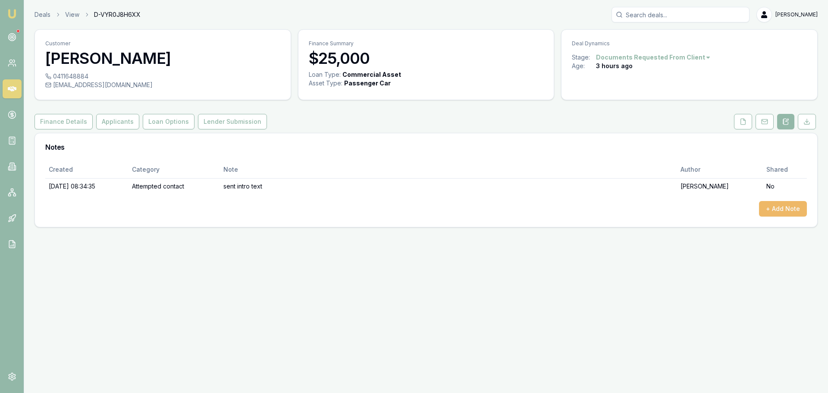
click at [796, 210] on button "+ Add Note" at bounding box center [783, 209] width 48 height 16
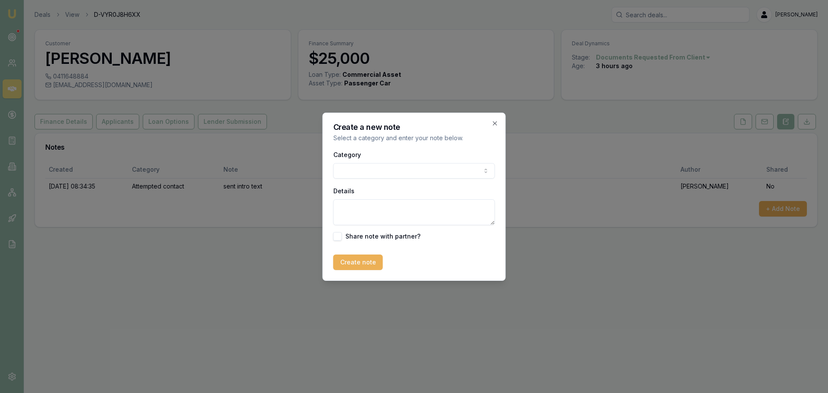
click at [462, 173] on body "Emu Broker Deals View D-VYR0J8H6XX Erin Shield Toggle Menu Customer Jonathan Mu…" at bounding box center [414, 196] width 828 height 393
click at [409, 208] on textarea "Details" at bounding box center [414, 212] width 162 height 26
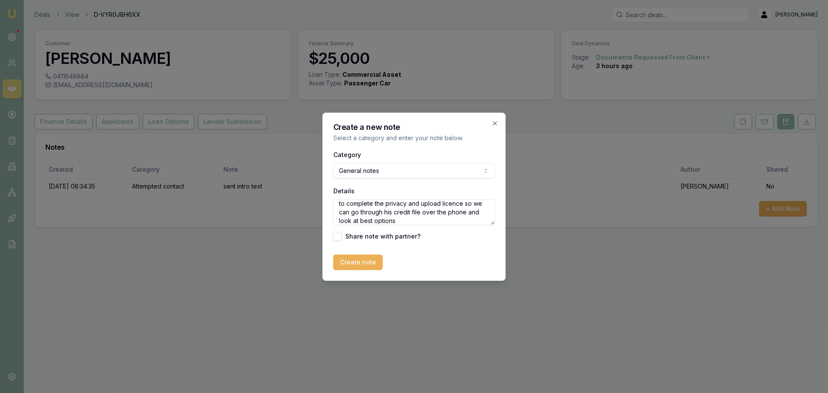
scroll to position [30, 0]
type textarea "client worried about credit file, and having hard hits on his credit without ge…"
click at [359, 259] on button "Create note" at bounding box center [358, 263] width 50 height 16
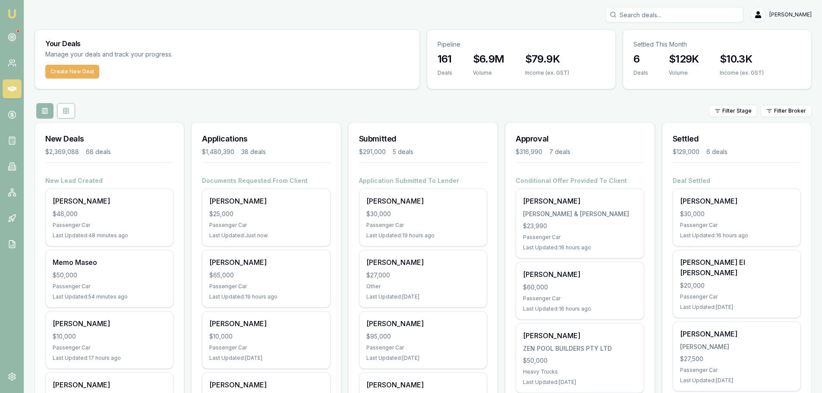
click at [246, 110] on div "Filter Stage Filter Broker" at bounding box center [423, 111] width 777 height 16
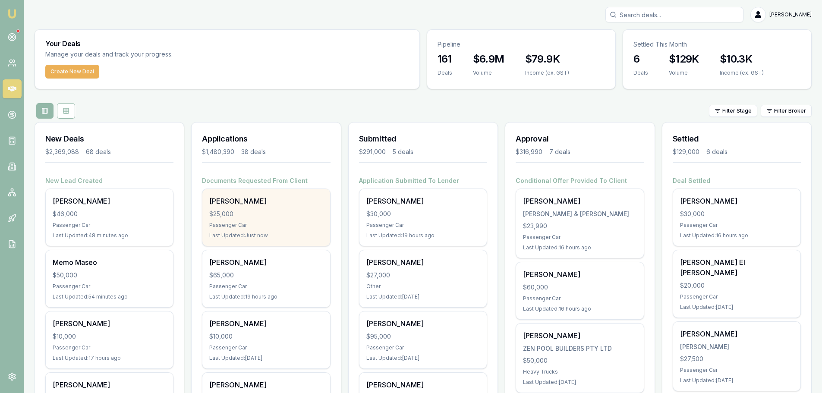
click at [248, 211] on div "$25,000" at bounding box center [265, 214] width 113 height 9
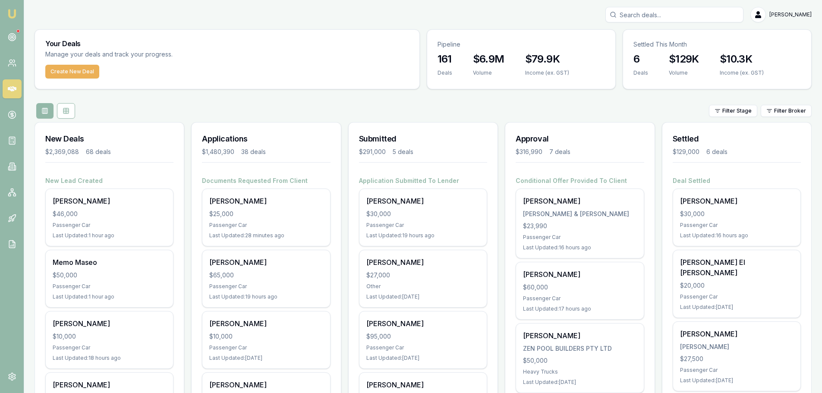
click at [321, 106] on div "Filter Stage Filter Broker" at bounding box center [423, 111] width 777 height 16
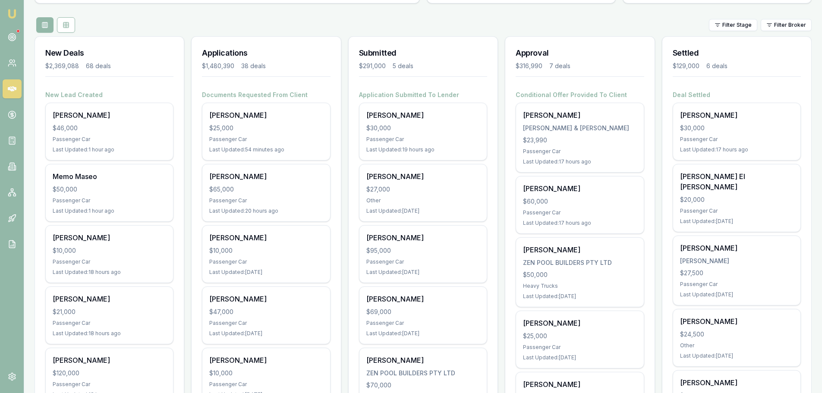
scroll to position [86, 0]
click at [460, 60] on div "Submitted $291,000 5 deals" at bounding box center [423, 63] width 149 height 54
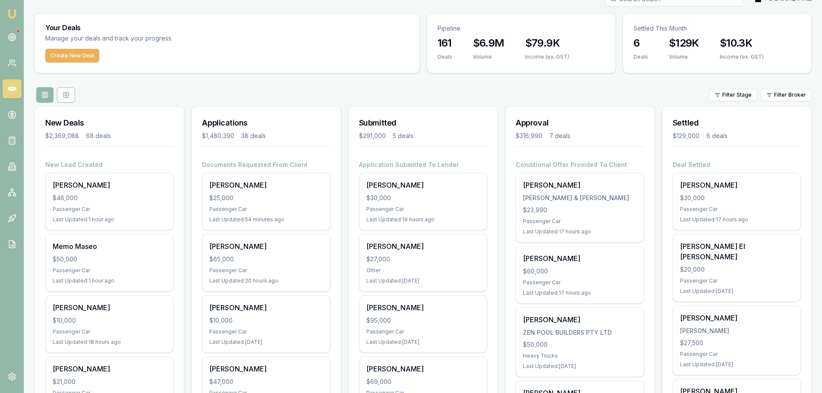
scroll to position [0, 0]
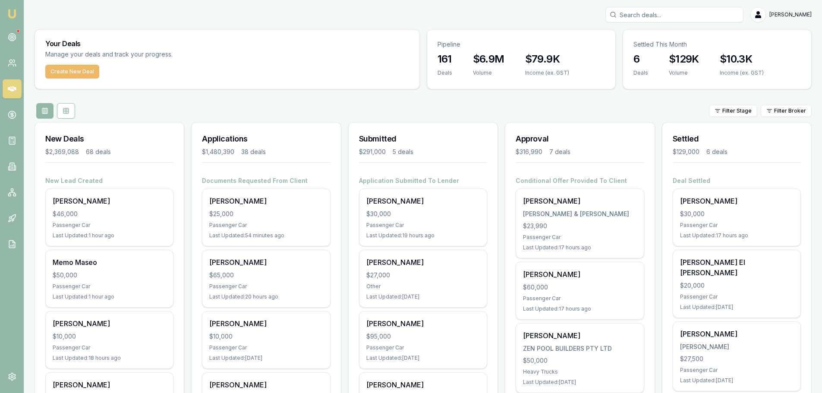
click at [76, 74] on button "Create New Deal" at bounding box center [72, 72] width 54 height 14
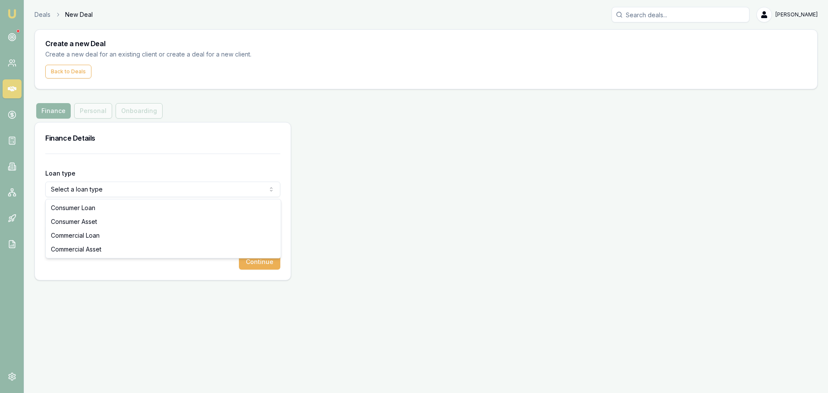
click at [135, 189] on html "Emu Broker Deals New Deal [PERSON_NAME] Toggle Menu Create a new Deal Create a …" at bounding box center [414, 196] width 828 height 393
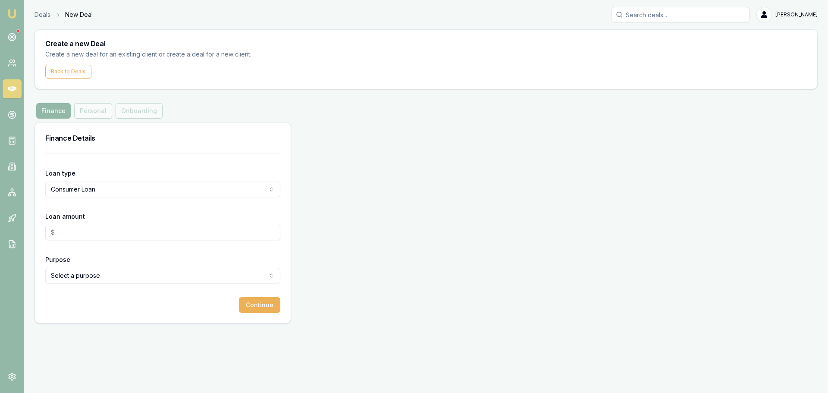
click at [70, 229] on input "Loan amount" at bounding box center [162, 233] width 235 height 16
type input "$30,000.00"
click at [95, 276] on html "Emu Broker Deals New Deal [PERSON_NAME] Toggle Menu Create a new Deal Create a …" at bounding box center [414, 196] width 828 height 393
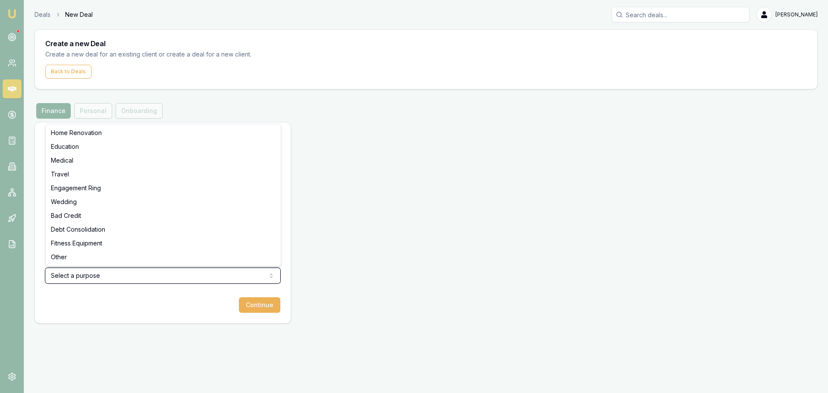
click at [195, 95] on html "Emu Broker Deals New Deal [PERSON_NAME] Toggle Menu Create a new Deal Create a …" at bounding box center [414, 196] width 828 height 393
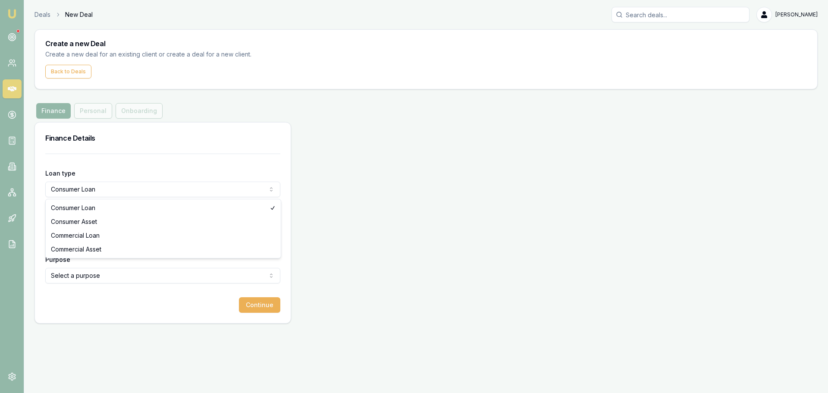
click at [113, 192] on html "Emu Broker Deals New Deal [PERSON_NAME] Toggle Menu Create a new Deal Create a …" at bounding box center [414, 196] width 828 height 393
select select "CONSUMER_ASSET"
click at [94, 281] on html "Emu Broker Deals New Deal [PERSON_NAME] Toggle Menu Create a new Deal Create a …" at bounding box center [414, 196] width 828 height 393
click at [266, 303] on button "Continue" at bounding box center [259, 305] width 41 height 16
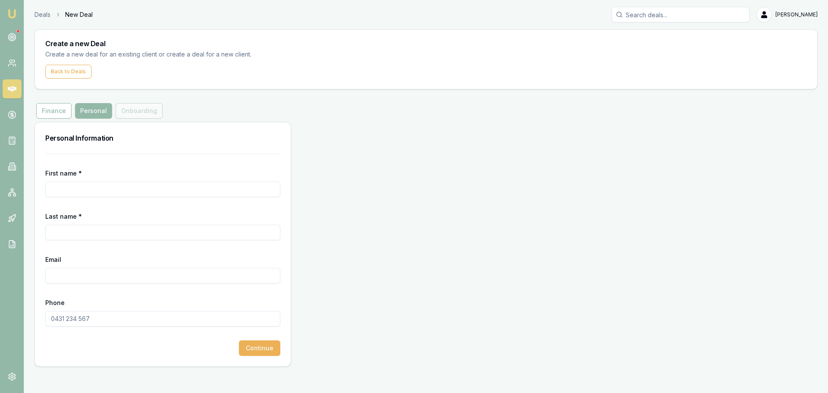
click at [77, 192] on input "First name *" at bounding box center [162, 190] width 235 height 16
type input "Pao"
type input "Cheng"
type input "paocheng131@gmail.com"
click at [120, 317] on input "Phone" at bounding box center [162, 319] width 235 height 16
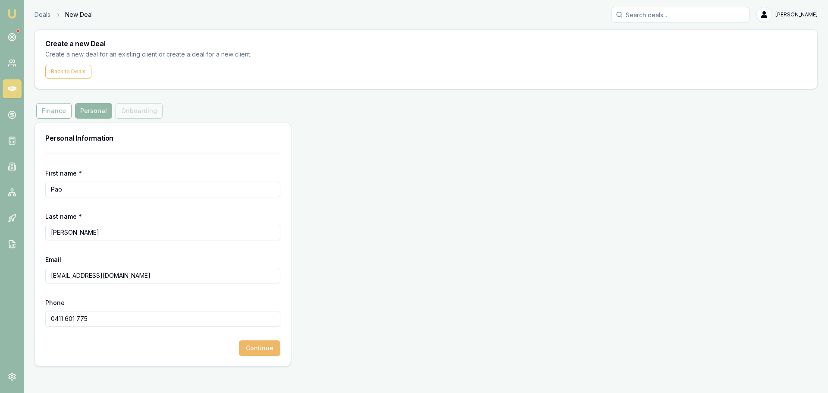
type input "0411 601 775"
click at [244, 348] on button "Continue" at bounding box center [259, 348] width 41 height 16
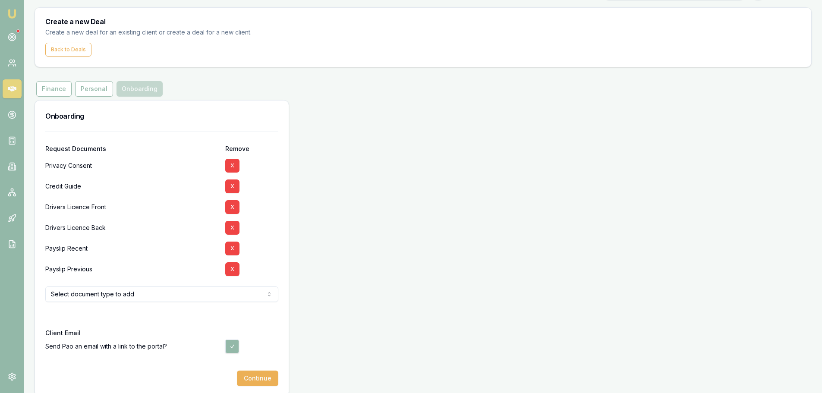
scroll to position [33, 0]
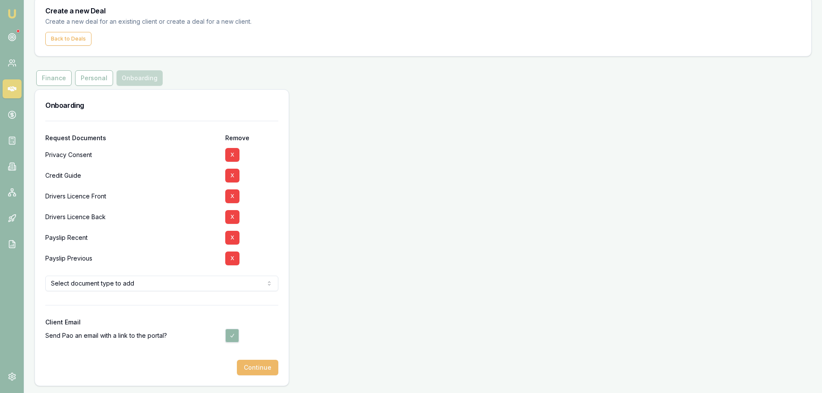
click at [267, 369] on button "Continue" at bounding box center [257, 368] width 41 height 16
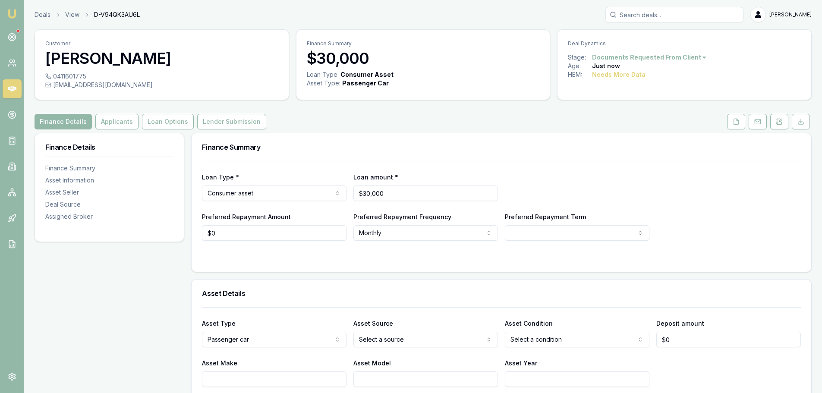
click at [377, 135] on div "Finance Summary" at bounding box center [502, 147] width 620 height 28
click at [113, 123] on button "Applicants" at bounding box center [116, 122] width 43 height 16
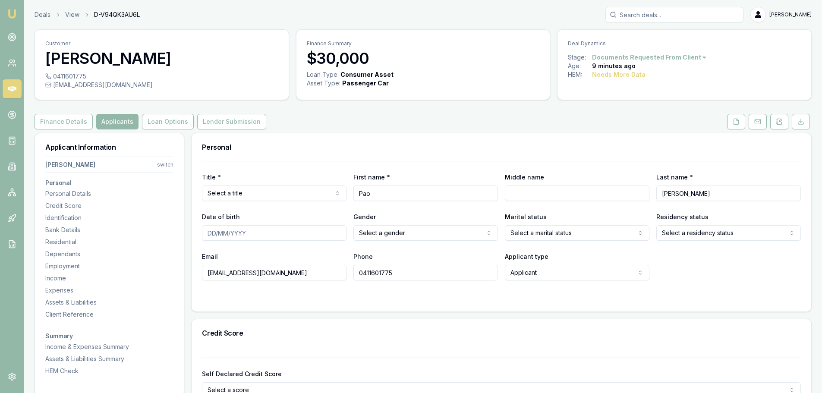
click at [367, 126] on div "Finance Details Applicants Loan Options Lender Submission" at bounding box center [423, 122] width 777 height 16
click at [293, 189] on html "Emu Broker Deals View D-V94QK3AU6L Erin Shield Toggle Menu Customer Pao Cheng 0…" at bounding box center [411, 196] width 822 height 393
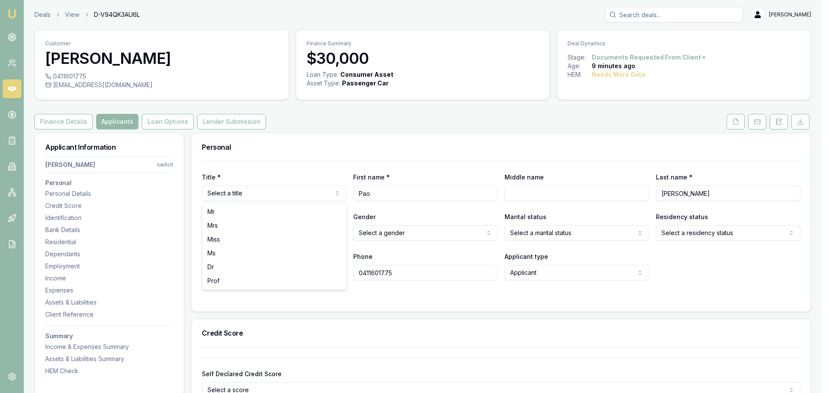
drag, startPoint x: 243, startPoint y: 211, endPoint x: 432, endPoint y: 211, distance: 188.5
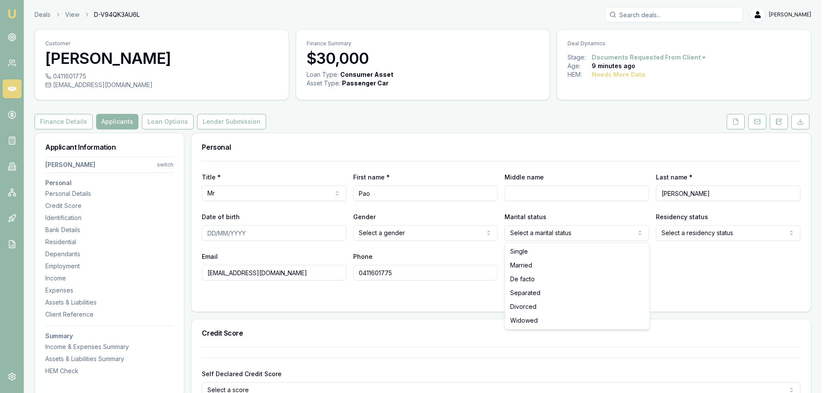
click at [576, 236] on html "Emu Broker Deals View D-V94QK3AU6L Erin Shield Toggle Menu Customer Pao Cheng 0…" at bounding box center [414, 196] width 828 height 393
select select "DIVORCED"
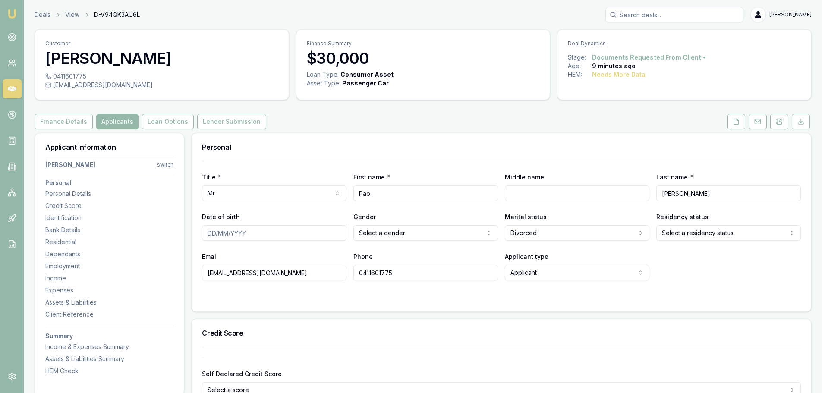
click at [274, 236] on input "Date of birth" at bounding box center [274, 233] width 145 height 16
type input "10/07/1985"
click at [469, 231] on html "Emu Broker Deals View D-V94QK3AU6L Erin Shield Toggle Menu Customer Pao Cheng 0…" at bounding box center [411, 196] width 822 height 393
click at [717, 237] on html "Emu Broker Deals View D-V94QK3AU6L Erin Shield Toggle Menu Customer Pao Cheng 0…" at bounding box center [411, 196] width 822 height 393
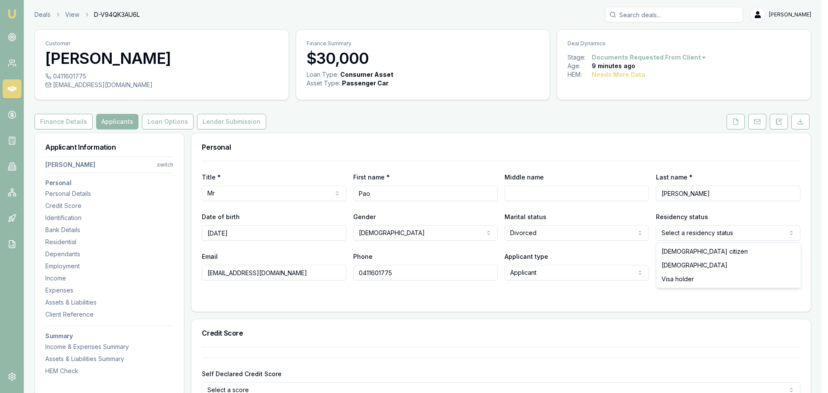
select select "PERMANENT_RESIDENT"
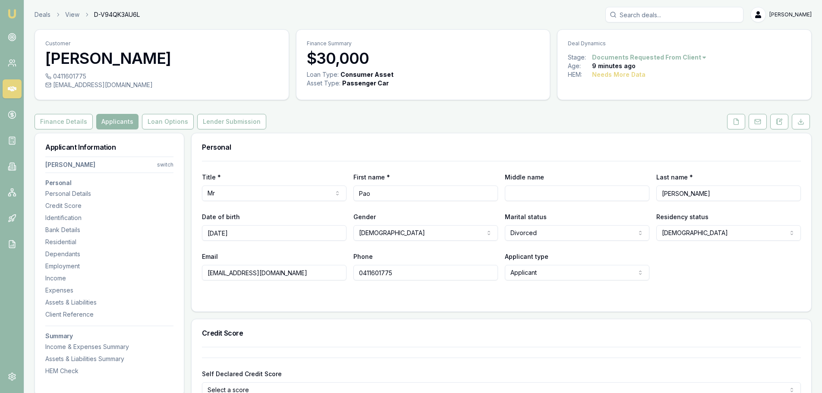
click at [710, 272] on div "Email paocheng131@gmail.com Phone 0411601775 Applicant type Applicant Applicant…" at bounding box center [501, 265] width 599 height 29
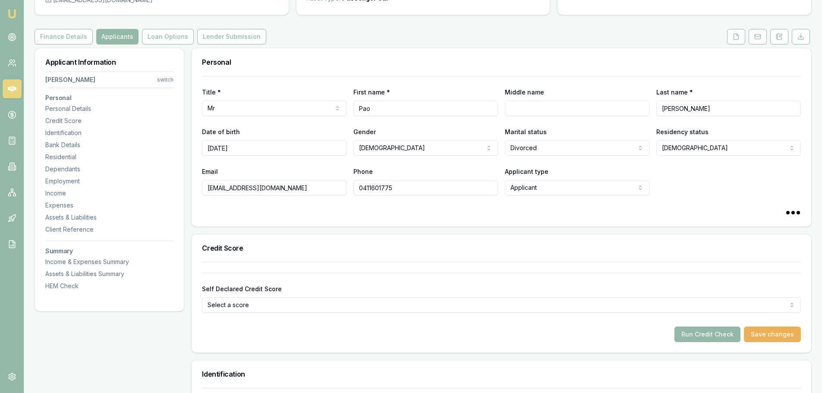
scroll to position [259, 0]
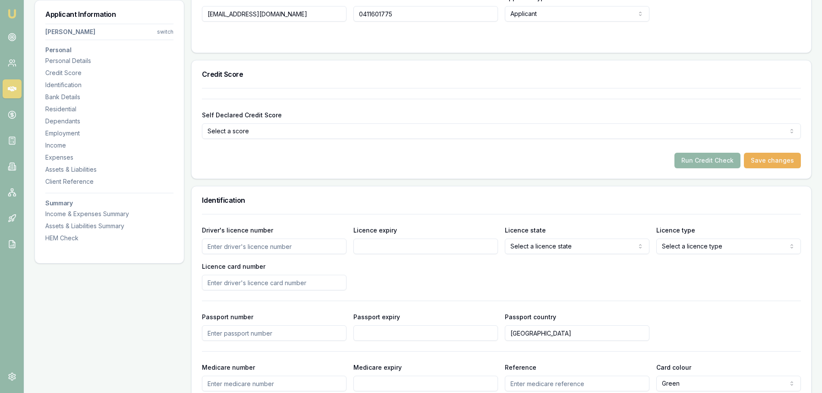
click at [301, 245] on input "Driver's licence number" at bounding box center [274, 247] width 145 height 16
click at [312, 213] on div "Identification" at bounding box center [502, 200] width 620 height 28
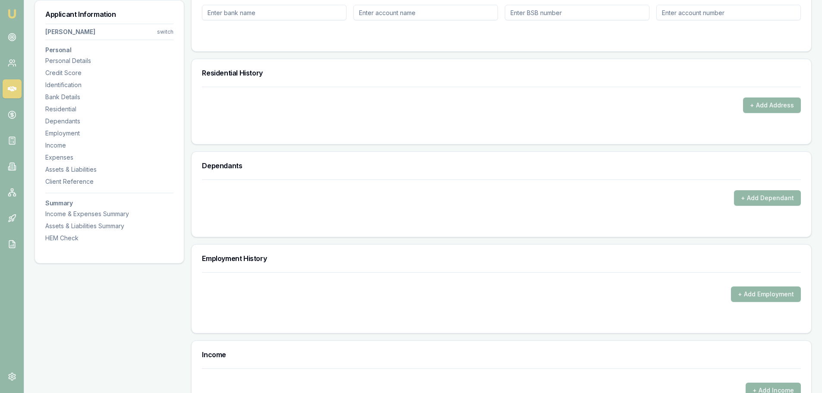
scroll to position [777, 0]
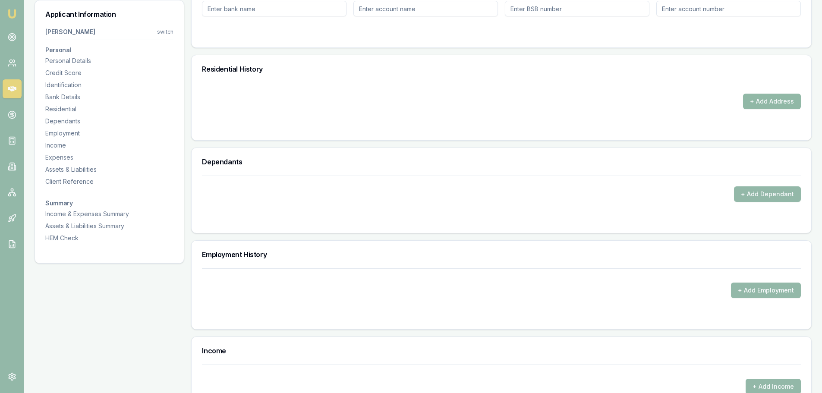
click at [776, 101] on button "+ Add Address" at bounding box center [772, 102] width 58 height 16
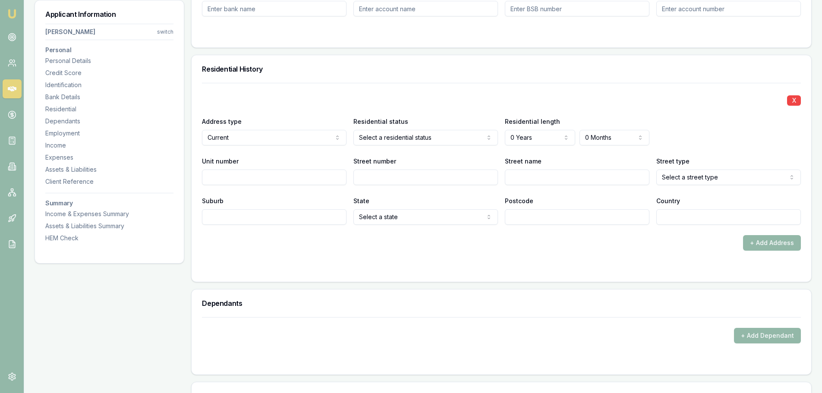
click at [417, 178] on input "Street number" at bounding box center [425, 178] width 145 height 16
type input "51"
click at [313, 175] on input "Unit number" at bounding box center [274, 178] width 145 height 16
type input "51"
type input "59"
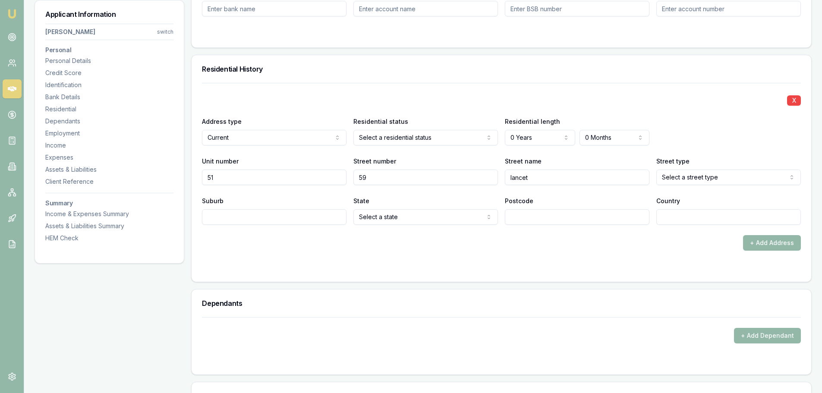
type input "lancet"
select select "Road"
type input "greenbank"
select select "QLD"
type input "4132"
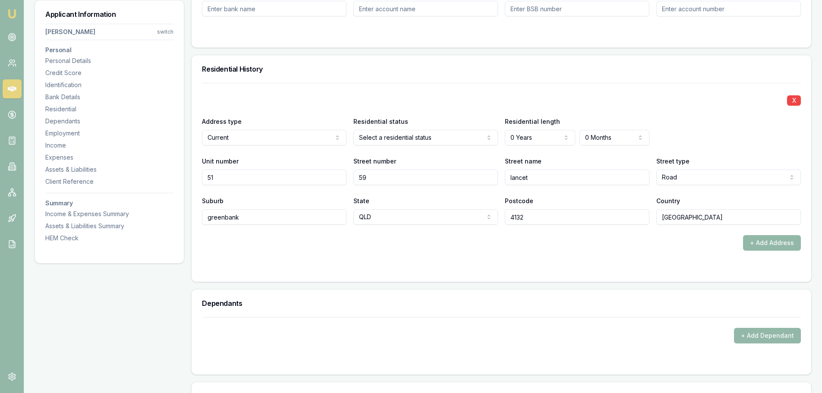
type input "australia"
drag, startPoint x: 695, startPoint y: 217, endPoint x: 598, endPoint y: 216, distance: 97.5
click at [599, 216] on div "Suburb greenbank State QLD NSW VIC QLD SA WA TAS NT ACT Postcode 4132 Country a…" at bounding box center [501, 209] width 599 height 29
type input "[GEOGRAPHIC_DATA]"
click at [580, 239] on div "+ Add Address" at bounding box center [501, 243] width 599 height 16
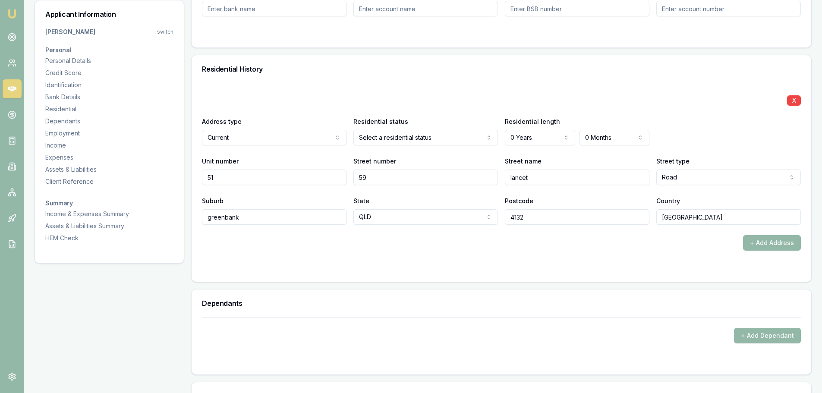
click at [385, 66] on h3 "Residential History" at bounding box center [501, 69] width 599 height 7
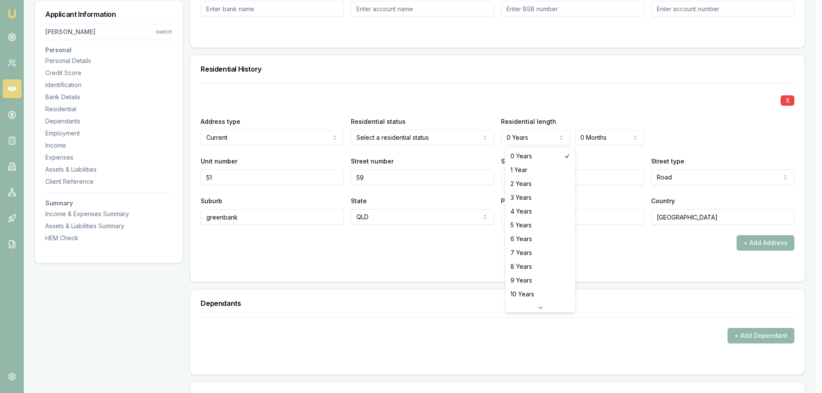
select select "2"
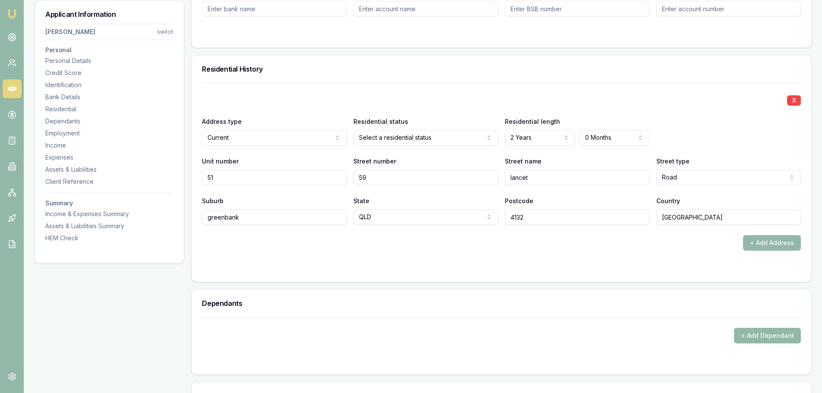
click at [522, 94] on div "X" at bounding box center [501, 100] width 599 height 12
click at [765, 241] on button "+ Add Address" at bounding box center [772, 243] width 58 height 16
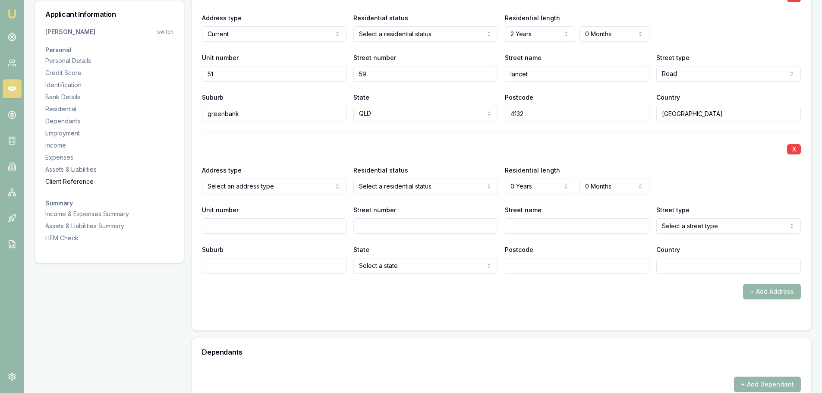
scroll to position [906, 0]
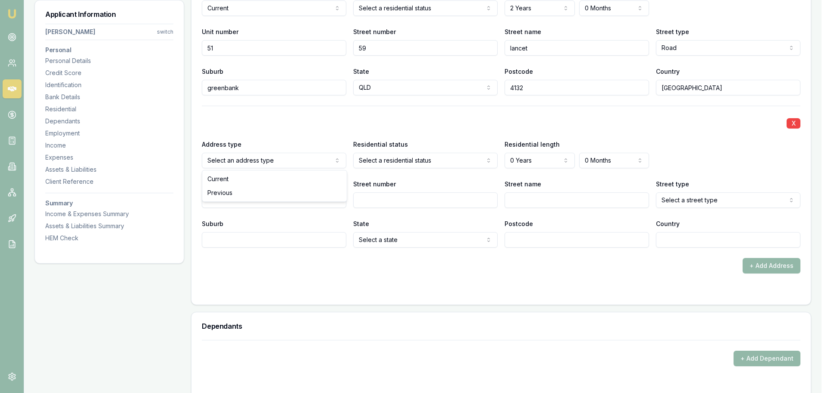
select select "PREVIOUS"
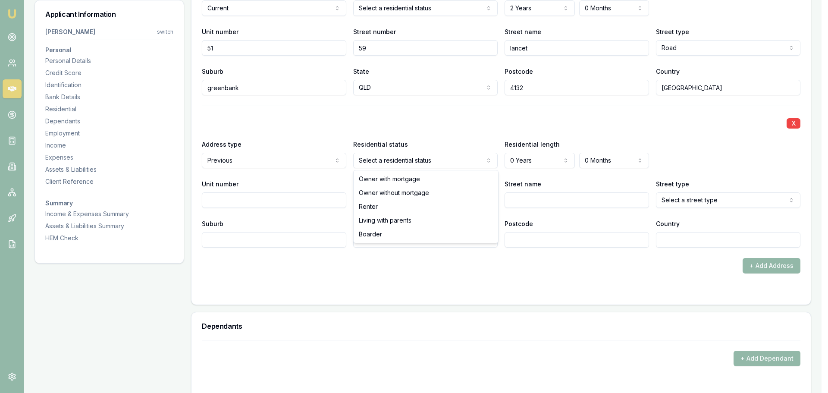
select select "RENTER"
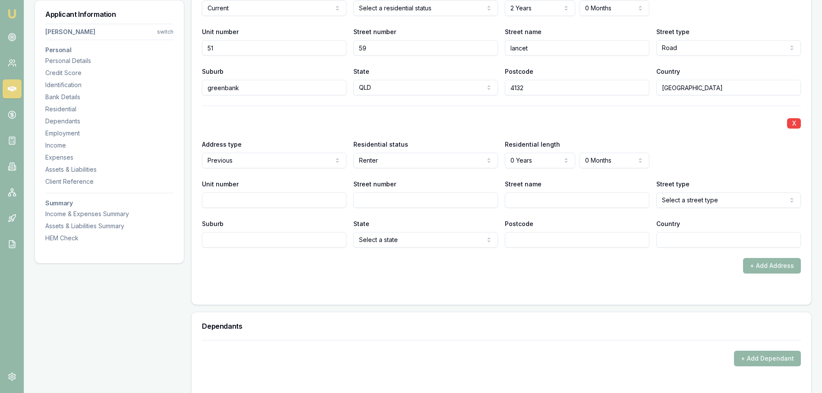
click at [373, 202] on input "Street number" at bounding box center [425, 200] width 145 height 16
type input "16"
type input "DELTIC"
click at [422, 267] on div "+ Add Address" at bounding box center [501, 266] width 599 height 16
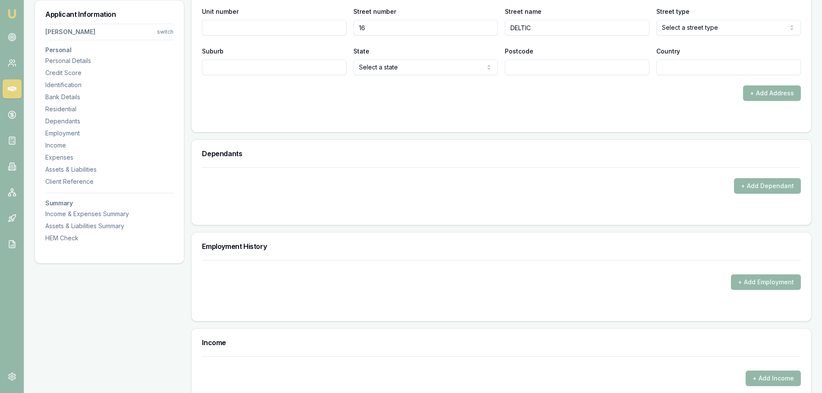
scroll to position [1165, 0]
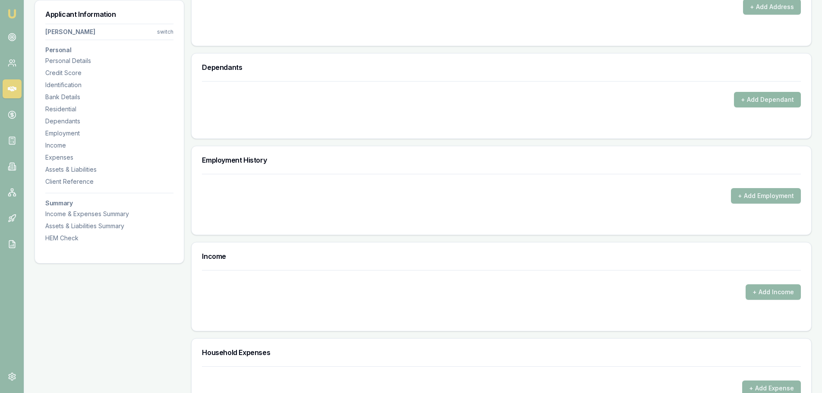
click at [778, 102] on button "+ Add Dependant" at bounding box center [767, 100] width 67 height 16
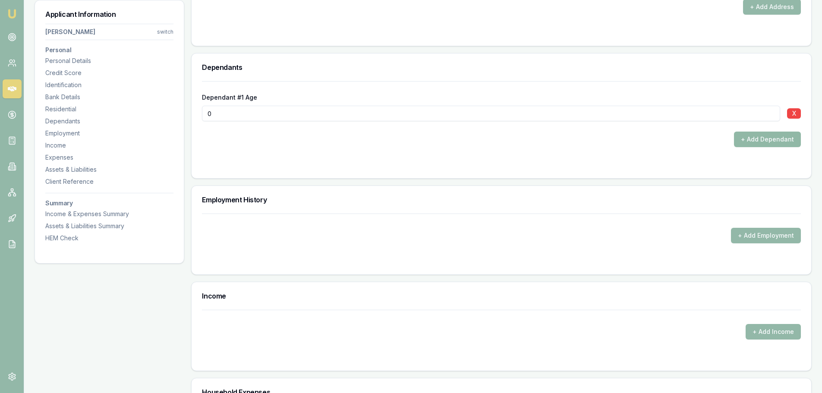
click at [752, 137] on button "+ Add Dependant" at bounding box center [767, 140] width 67 height 16
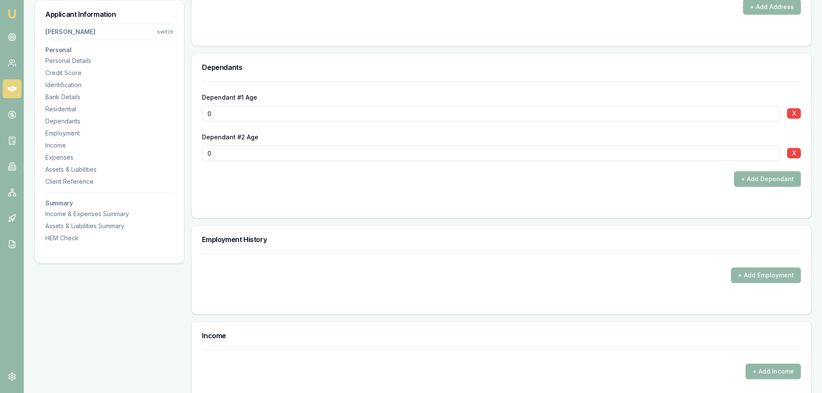
click at [761, 181] on button "+ Add Dependant" at bounding box center [767, 179] width 67 height 16
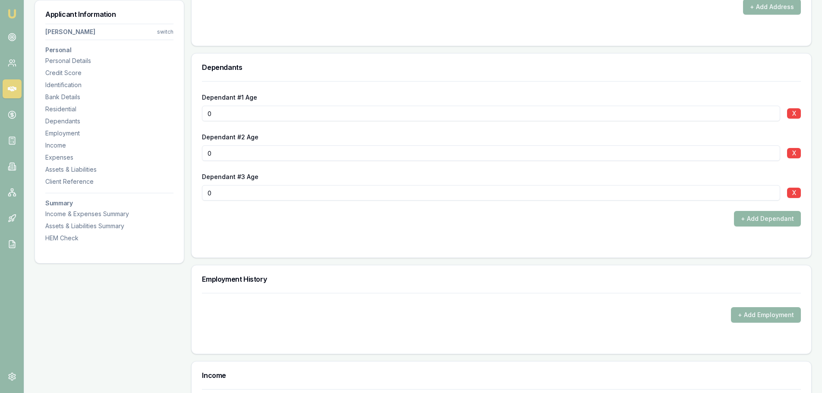
click at [758, 220] on button "+ Add Dependant" at bounding box center [767, 219] width 67 height 16
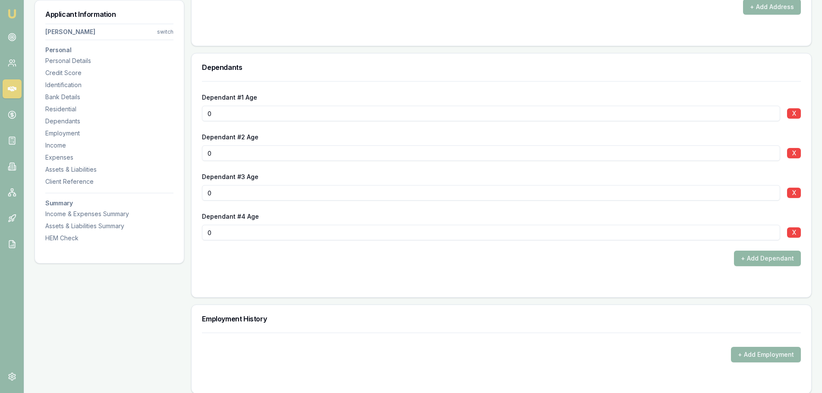
click at [757, 263] on button "+ Add Dependant" at bounding box center [767, 259] width 67 height 16
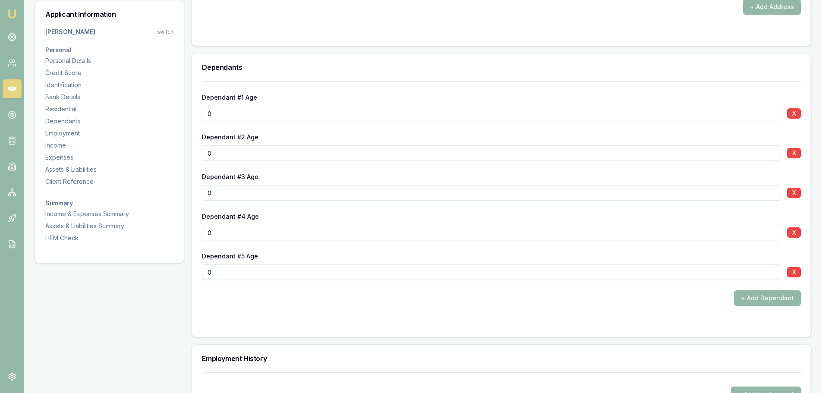
drag, startPoint x: 219, startPoint y: 116, endPoint x: 34, endPoint y: 100, distance: 185.3
click at [38, 101] on div "Applicant Information Pao Cheng switch Personal Personal Details Credit Score I…" at bounding box center [423, 80] width 777 height 2224
type input "10"
drag, startPoint x: 208, startPoint y: 113, endPoint x: 189, endPoint y: 113, distance: 18.6
click at [192, 113] on div "Dependant #1 Age 10 X Dependant #2 Age 0 X Dependant #3 Age 0 X Dependant #4 Ag…" at bounding box center [502, 209] width 620 height 256
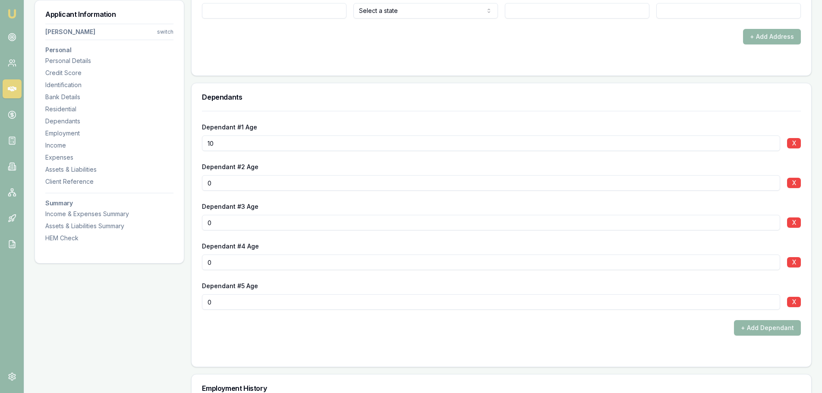
scroll to position [1122, 0]
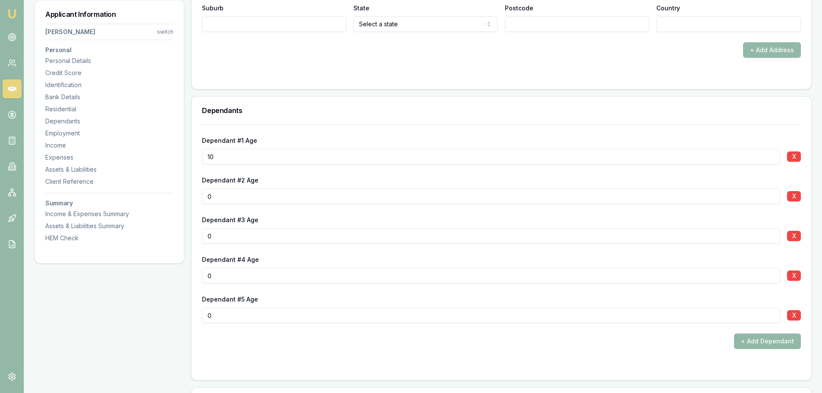
drag, startPoint x: 226, startPoint y: 199, endPoint x: 66, endPoint y: 195, distance: 160.1
click at [66, 195] on div "Applicant Information Pao Cheng switch Personal Personal Details Credit Score I…" at bounding box center [423, 123] width 777 height 2224
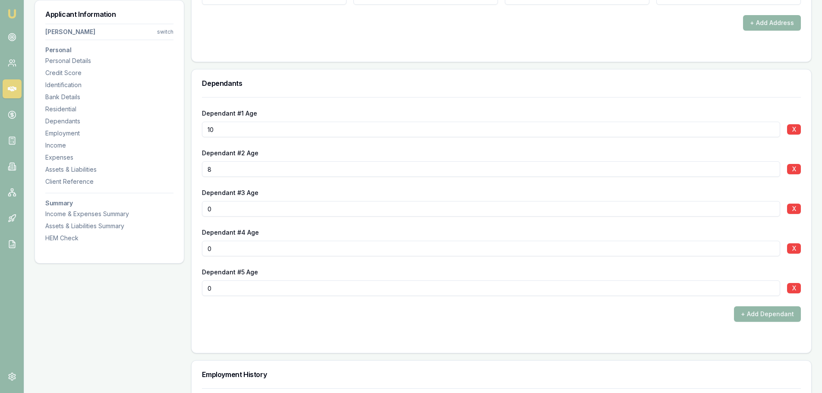
scroll to position [1251, 0]
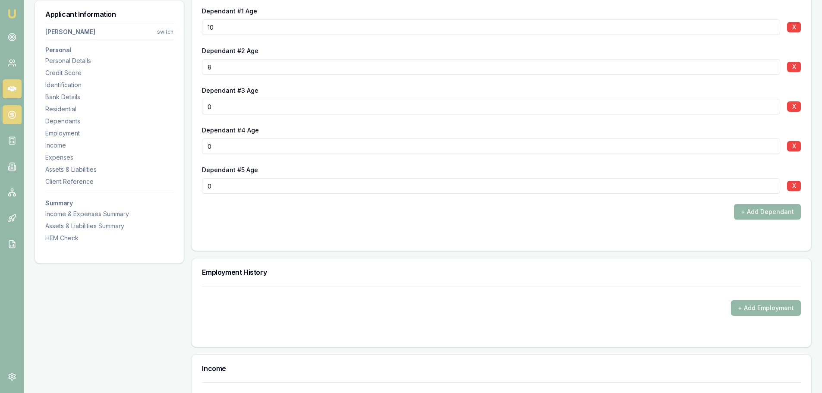
type input "8"
drag, startPoint x: 3, startPoint y: 107, endPoint x: -10, endPoint y: 107, distance: 13.0
type input "07"
drag, startPoint x: 222, startPoint y: 144, endPoint x: 145, endPoint y: 146, distance: 76.4
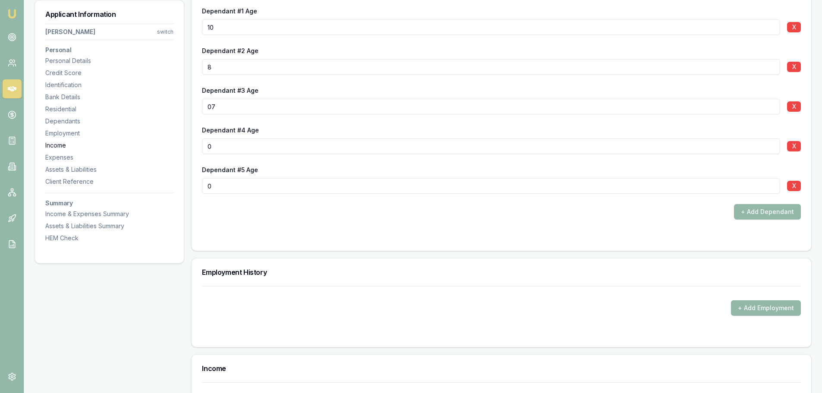
type input "6"
drag, startPoint x: 219, startPoint y: 185, endPoint x: 109, endPoint y: 172, distance: 111.2
type input "5"
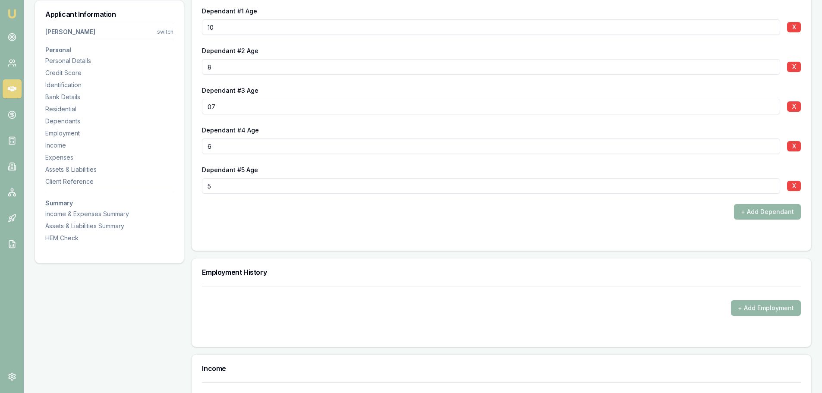
click at [318, 208] on div "+ Add Dependant" at bounding box center [501, 212] width 599 height 16
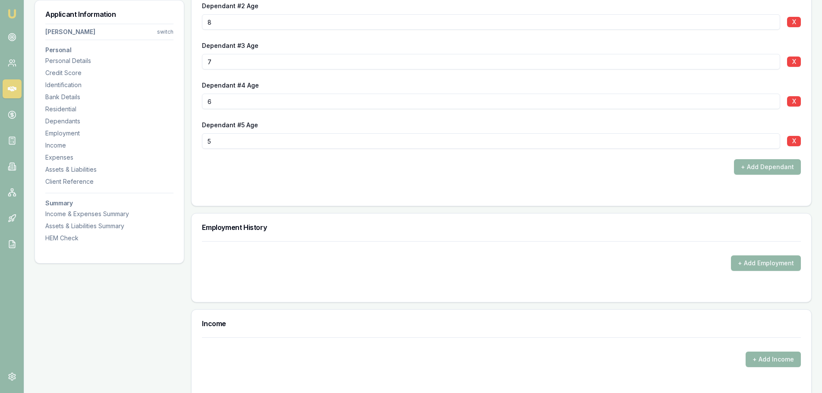
scroll to position [1337, 0]
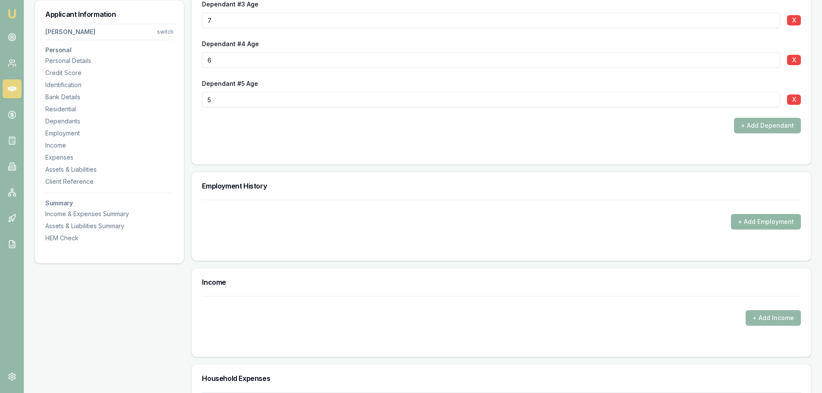
click at [769, 222] on button "+ Add Employment" at bounding box center [766, 222] width 70 height 16
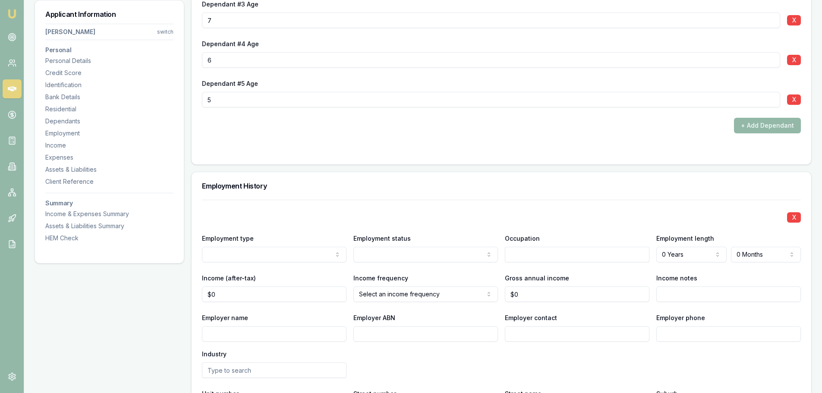
click at [265, 217] on div "X" at bounding box center [501, 217] width 599 height 12
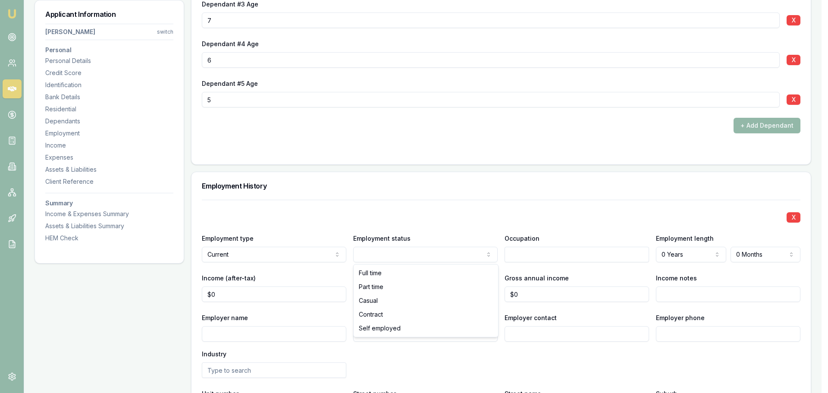
select select "SELF_EMPLOYED"
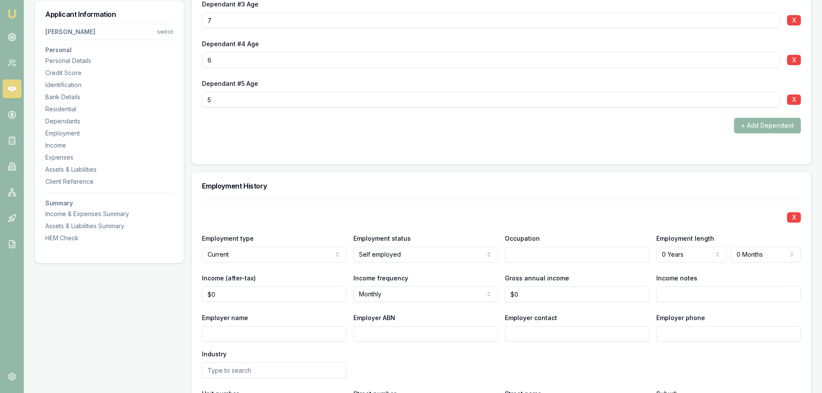
click at [348, 213] on div "X" at bounding box center [501, 217] width 599 height 12
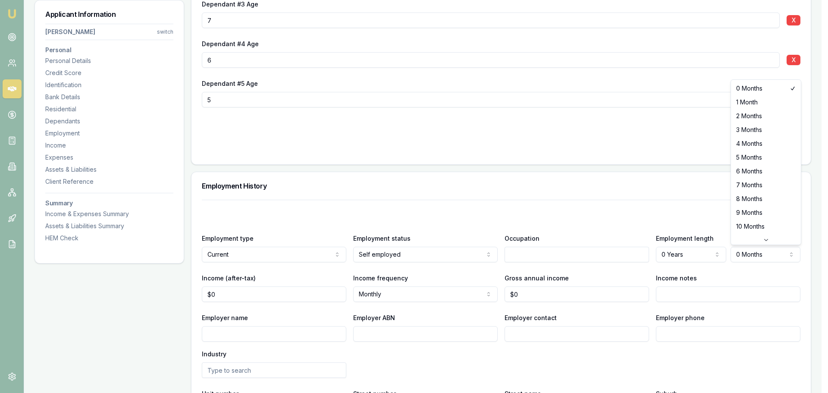
select select "3"
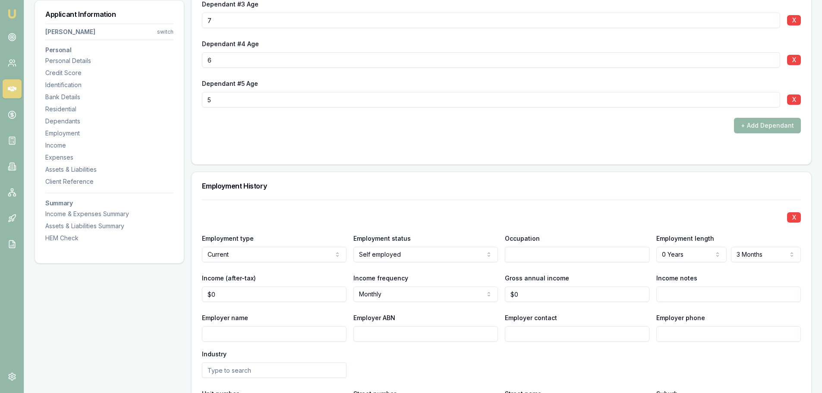
click at [609, 190] on div "Employment History" at bounding box center [502, 186] width 620 height 28
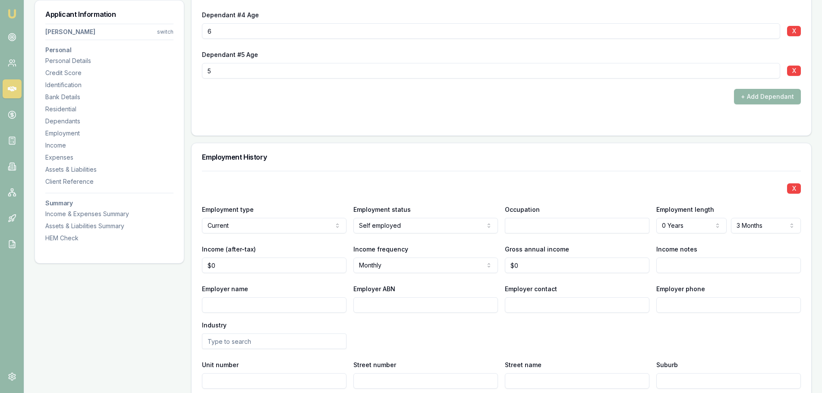
scroll to position [1553, 0]
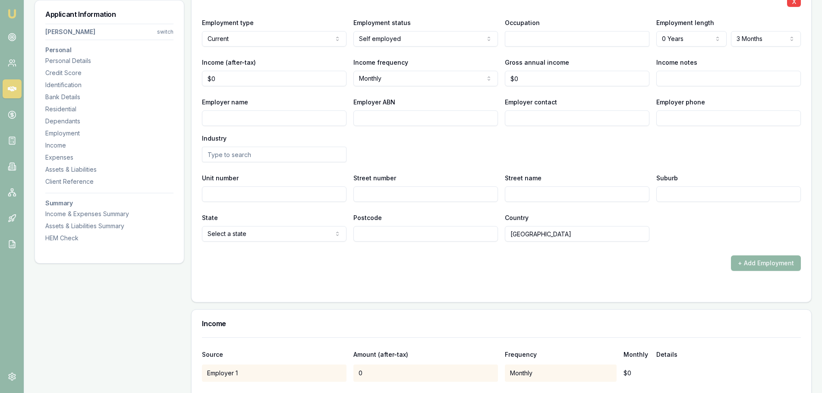
click at [773, 260] on button "+ Add Employment" at bounding box center [766, 263] width 70 height 16
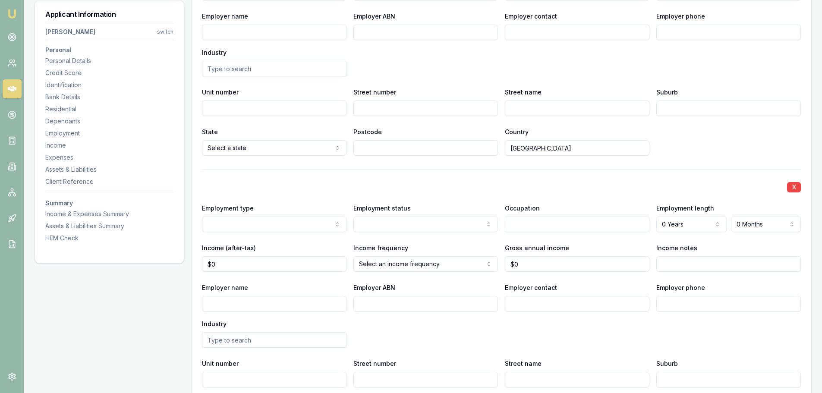
scroll to position [1639, 0]
select select "PREVIOUS"
click at [265, 181] on div "X" at bounding box center [501, 186] width 599 height 12
click at [296, 303] on input "Employer name" at bounding box center [274, 304] width 145 height 16
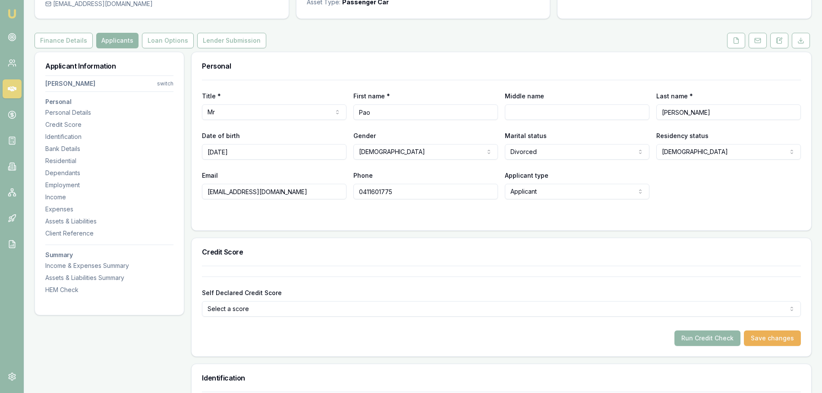
scroll to position [0, 0]
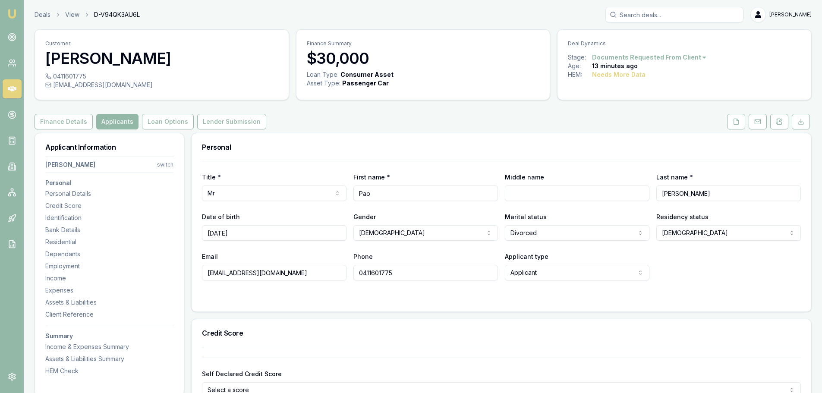
click at [503, 115] on div "Finance Details Applicants Loan Options Lender Submission" at bounding box center [423, 122] width 777 height 16
click at [733, 124] on icon at bounding box center [736, 121] width 7 height 7
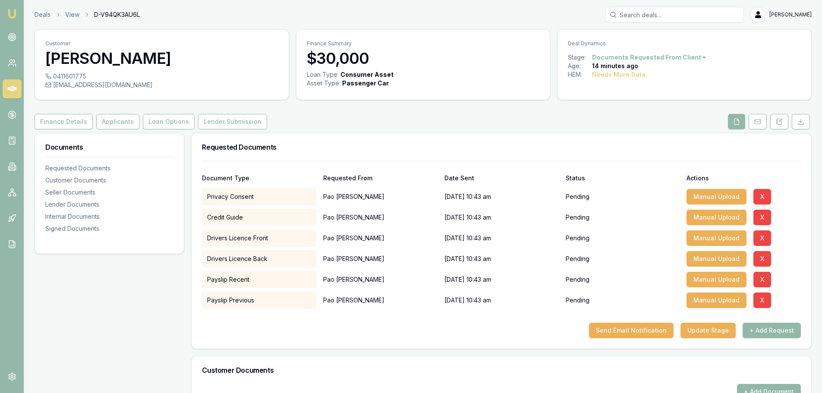
click at [356, 121] on div "Finance Details Applicants Loan Options Lender Submission" at bounding box center [423, 122] width 777 height 16
click at [357, 122] on div "Finance Details Applicants Loan Options Lender Submission" at bounding box center [423, 122] width 777 height 16
click at [10, 92] on icon at bounding box center [12, 89] width 9 height 9
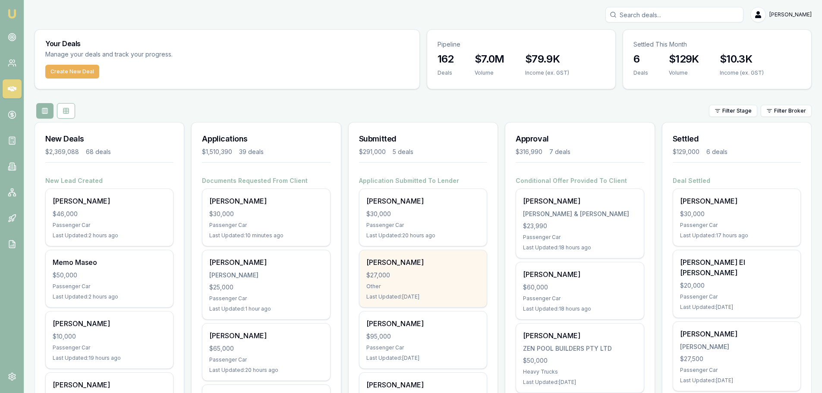
click at [449, 278] on div "$27,000" at bounding box center [422, 275] width 113 height 9
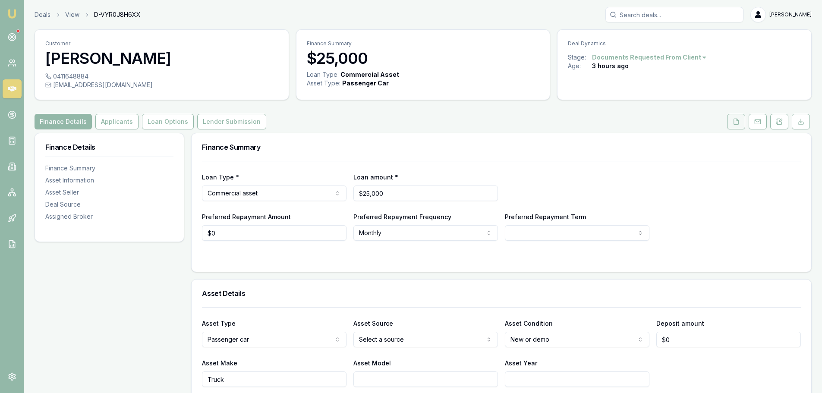
click at [739, 125] on button at bounding box center [736, 122] width 18 height 16
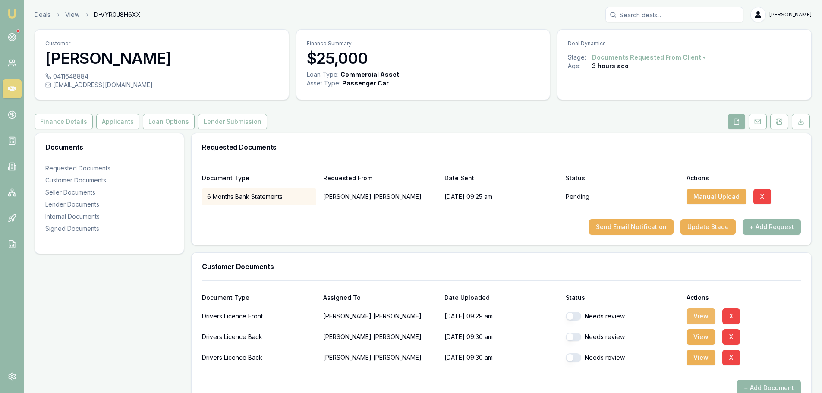
click at [701, 312] on button "View" at bounding box center [700, 316] width 29 height 16
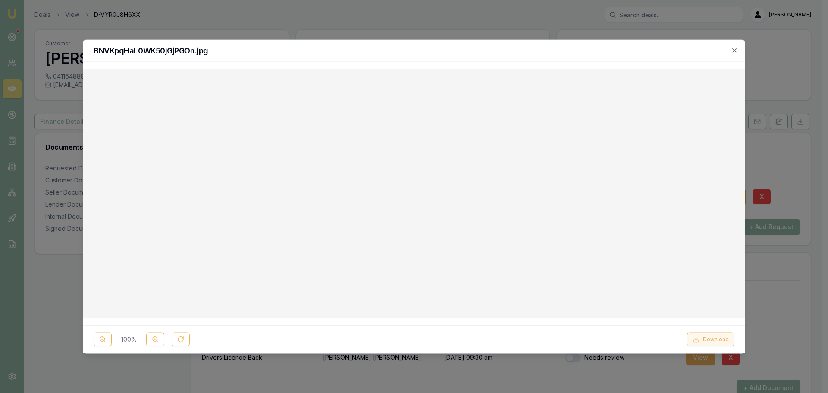
click at [700, 340] on icon at bounding box center [696, 339] width 7 height 7
click at [734, 48] on icon "button" at bounding box center [734, 50] width 7 height 7
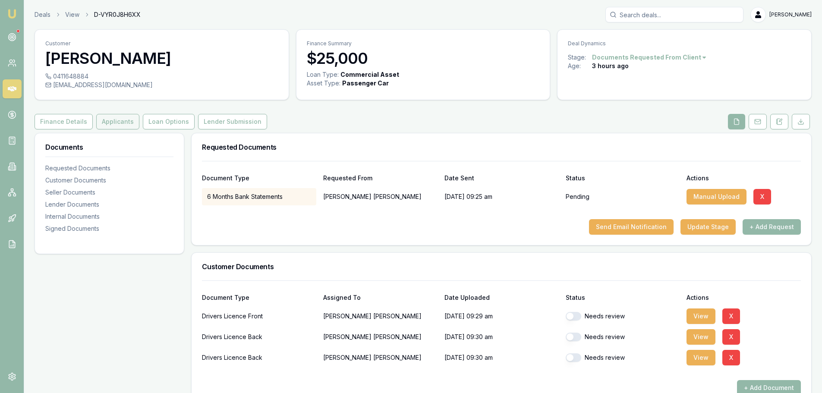
click at [112, 123] on button "Applicants" at bounding box center [117, 122] width 43 height 16
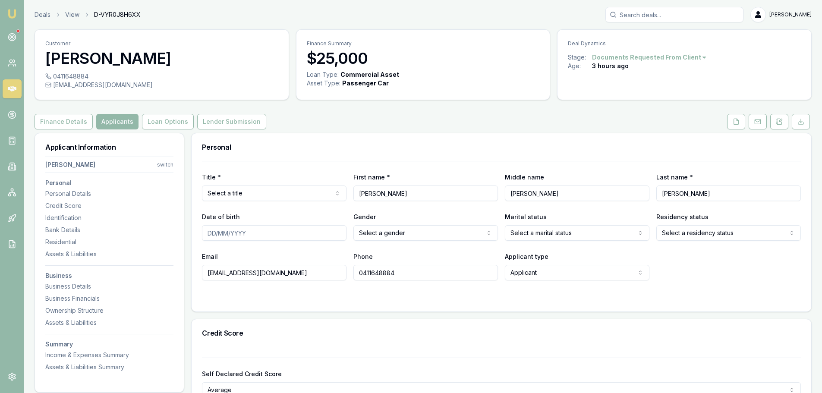
click at [287, 195] on html "Emu Broker Deals View D-VYR0J8H6XX Erin Shield Toggle Menu Customer Jonathan Mu…" at bounding box center [411, 196] width 822 height 393
click at [295, 233] on input "Date of birth" at bounding box center [274, 233] width 145 height 16
type input "[DATE]"
click at [456, 234] on html "Emu Broker Deals View D-VYR0J8H6XX Erin Shield Toggle Menu Customer Jonathan Mu…" at bounding box center [411, 196] width 822 height 393
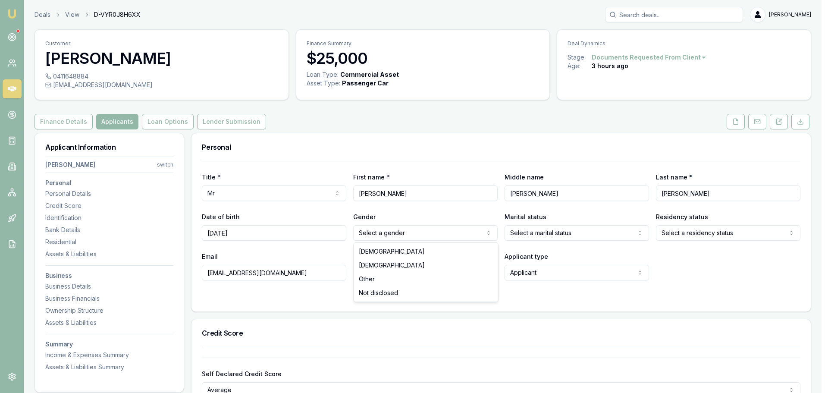
drag, startPoint x: 402, startPoint y: 257, endPoint x: 607, endPoint y: 243, distance: 205.4
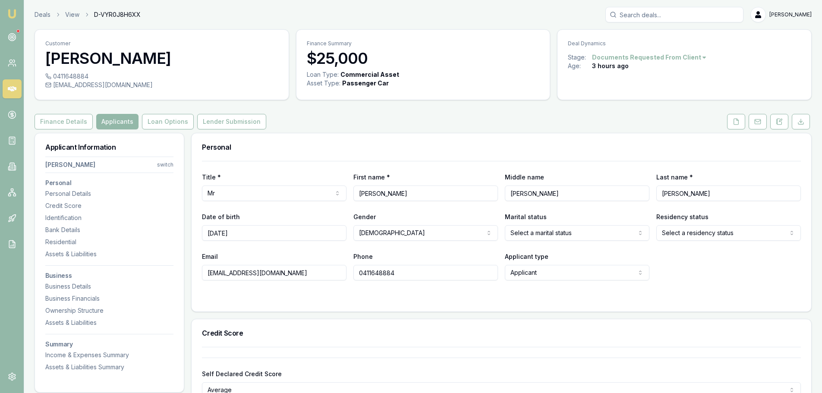
click at [618, 231] on html "Emu Broker Deals View D-VYR0J8H6XX Erin Shield Toggle Menu Customer Jonathan Mu…" at bounding box center [411, 196] width 822 height 393
click at [716, 234] on html "Emu Broker Deals View D-VYR0J8H6XX Erin Shield Toggle Menu Customer Jonathan Mu…" at bounding box center [411, 196] width 822 height 393
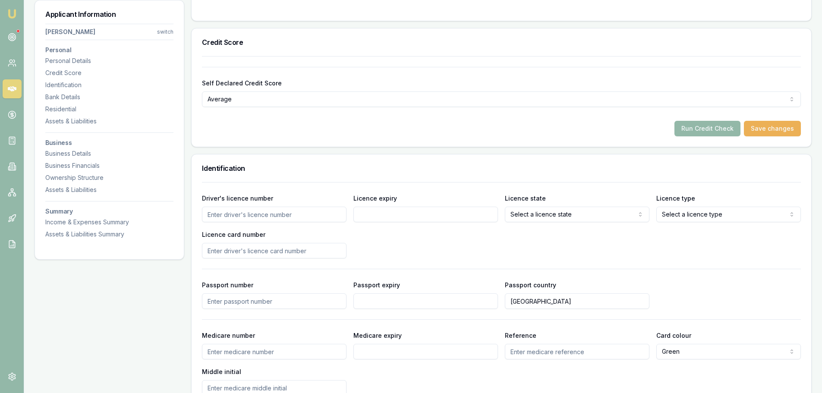
scroll to position [302, 0]
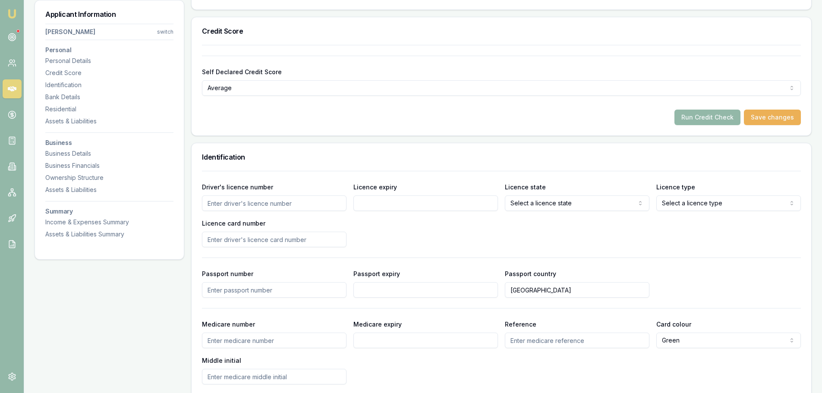
click at [267, 199] on input "Driver's licence number" at bounding box center [274, 203] width 145 height 16
type input "22313244"
type input "[DATE]"
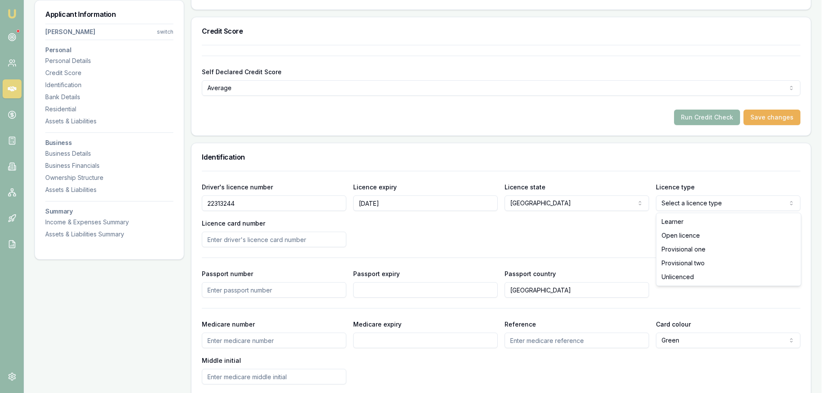
select select "OPEN_LICENCE"
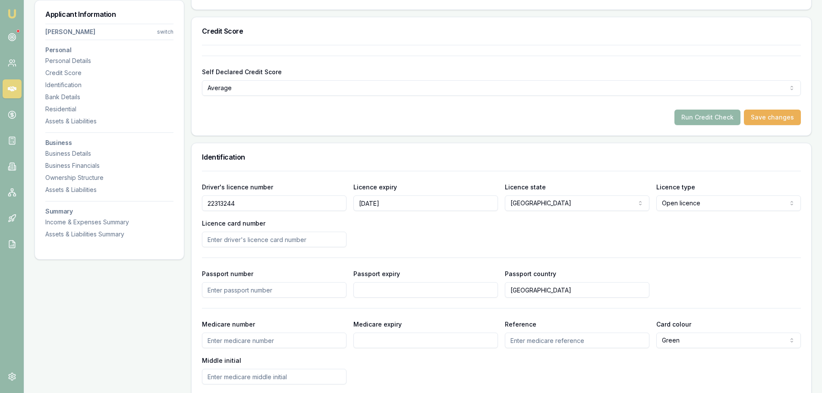
click at [330, 243] on input "Licence card number" at bounding box center [274, 240] width 145 height 16
type input "2061141355"
click at [440, 240] on div "Driver's licence number 22313244 Licence expiry 18/03/2026 Licence state NSW NS…" at bounding box center [501, 215] width 599 height 66
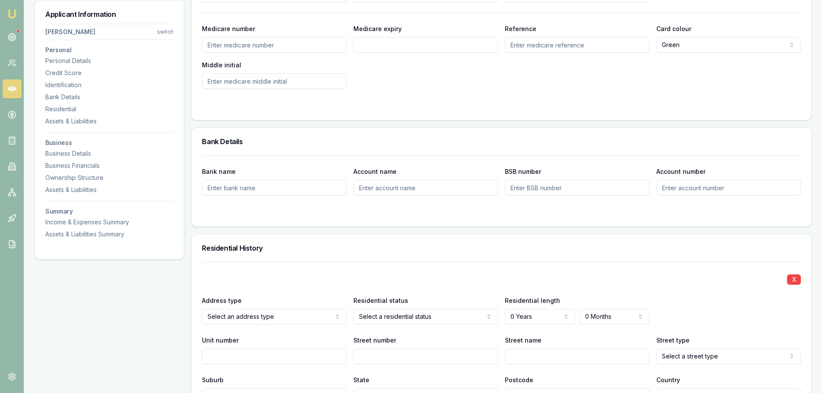
scroll to position [690, 0]
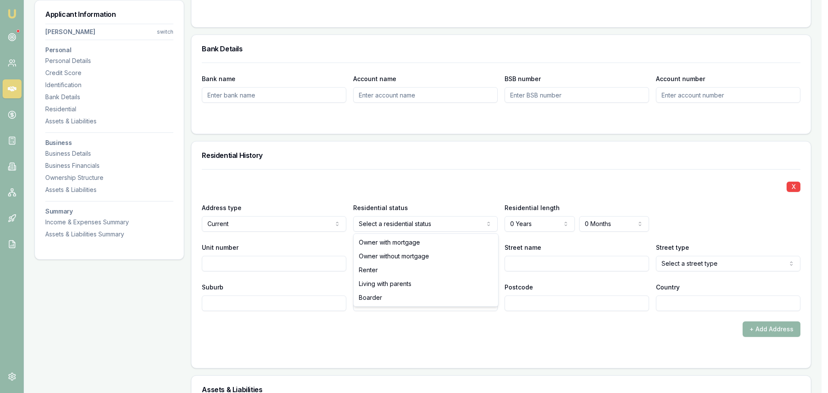
select select "RENTER"
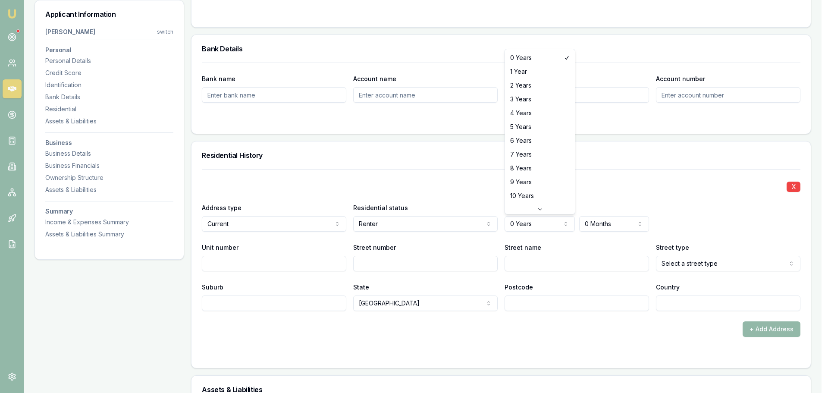
select select "3"
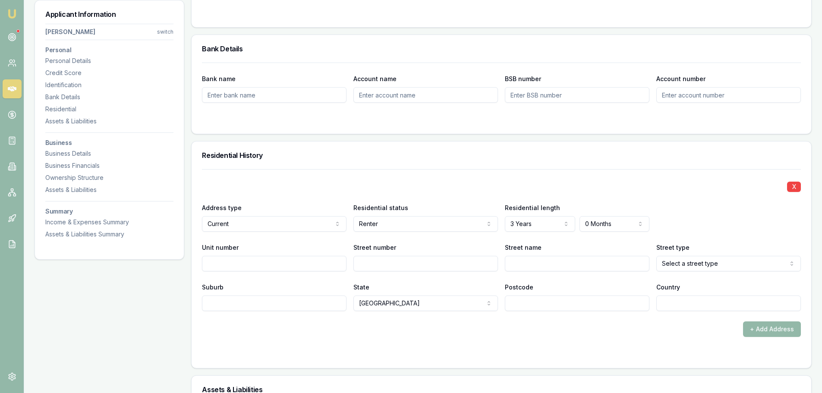
click at [384, 266] on input "Street number" at bounding box center [425, 264] width 145 height 16
type input "235"
type input "o"
type input "OCEAN VIEW"
select select "Road"
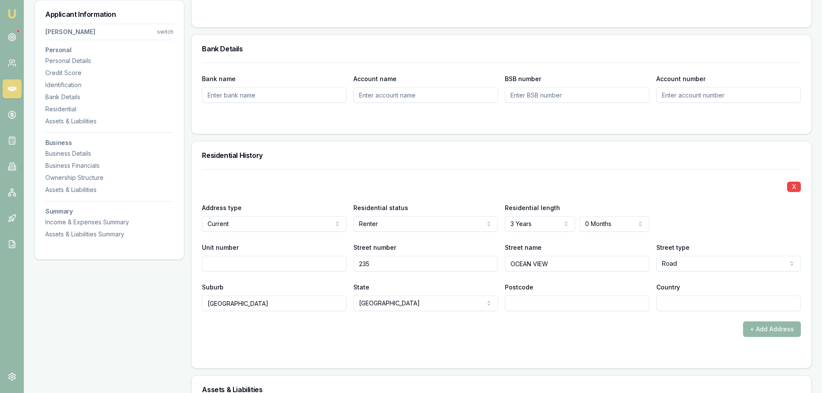
type input "ETTALONG BEACH"
type input "2257"
type input "AUSTRALIA"
click at [612, 332] on div "+ Add Address" at bounding box center [501, 329] width 599 height 16
click at [473, 337] on form "X Address type Current Current Previous Residential status Renter Owner with mo…" at bounding box center [501, 263] width 599 height 189
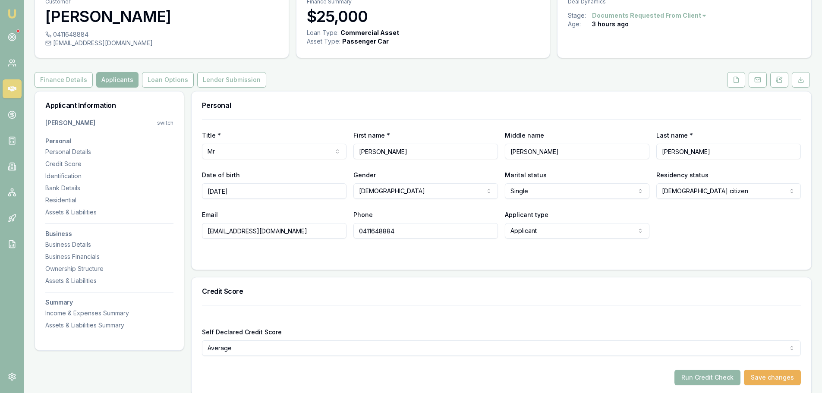
scroll to position [0, 0]
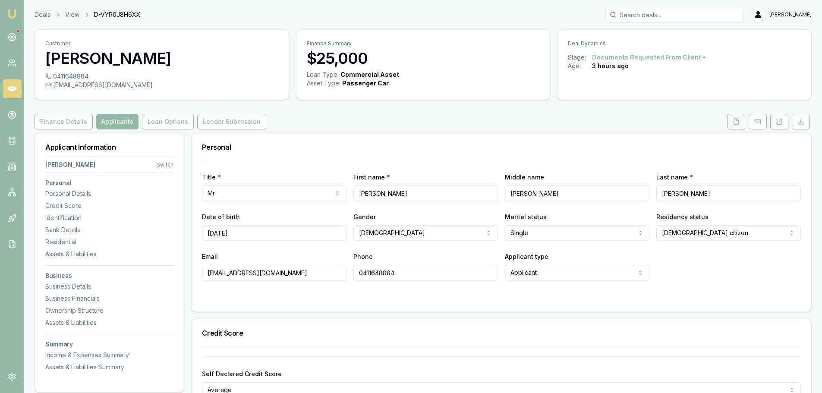
click at [734, 122] on icon at bounding box center [736, 121] width 7 height 7
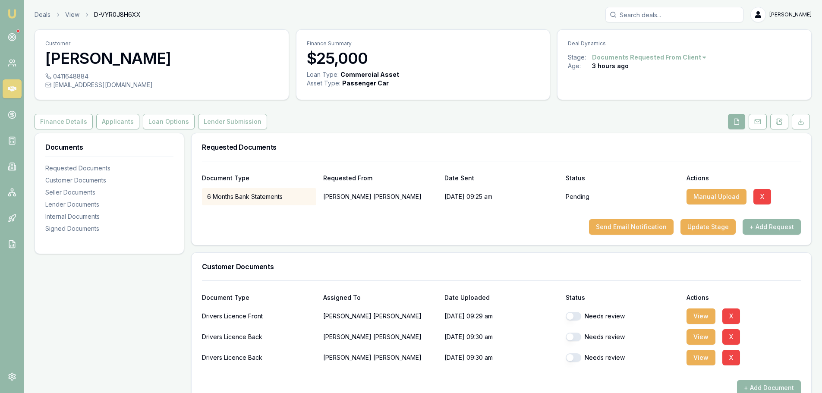
click at [575, 317] on button "button" at bounding box center [574, 316] width 16 height 9
checkbox input "true"
click at [573, 337] on button "button" at bounding box center [574, 337] width 16 height 9
checkbox input "true"
click at [573, 356] on button "button" at bounding box center [574, 357] width 16 height 9
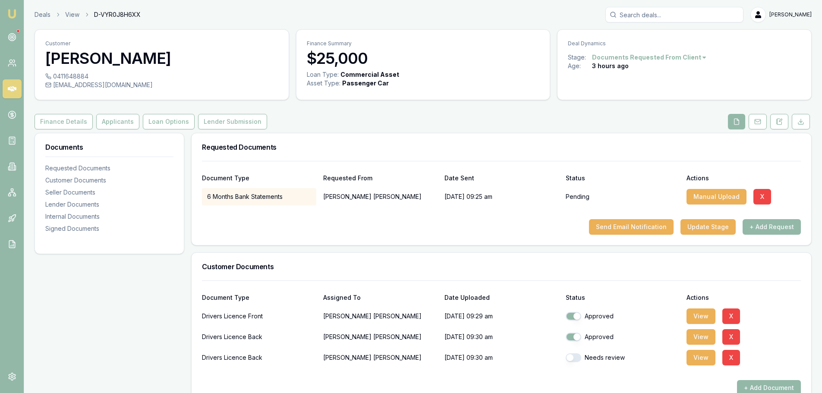
checkbox input "true"
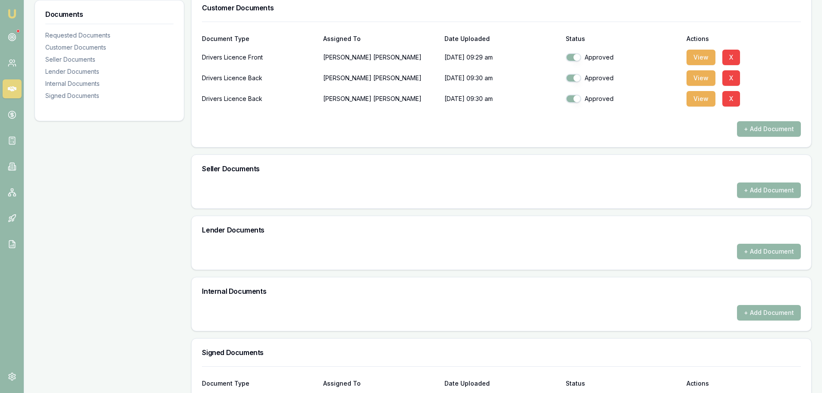
scroll to position [344, 0]
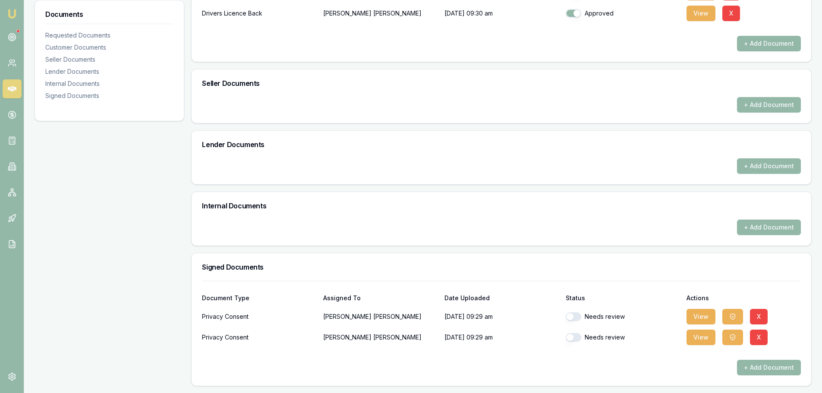
drag, startPoint x: 572, startPoint y: 315, endPoint x: 573, endPoint y: 324, distance: 9.6
click at [573, 315] on button "button" at bounding box center [574, 316] width 16 height 9
checkbox input "true"
click at [574, 336] on button "button" at bounding box center [574, 337] width 16 height 9
checkbox input "true"
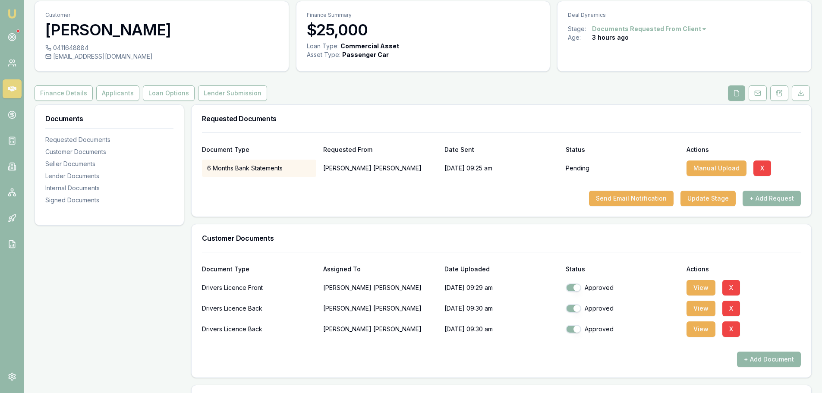
scroll to position [0, 0]
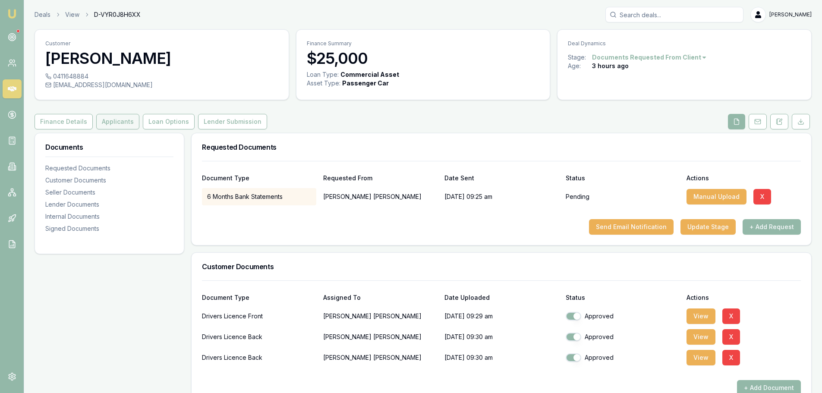
click at [105, 123] on button "Applicants" at bounding box center [117, 122] width 43 height 16
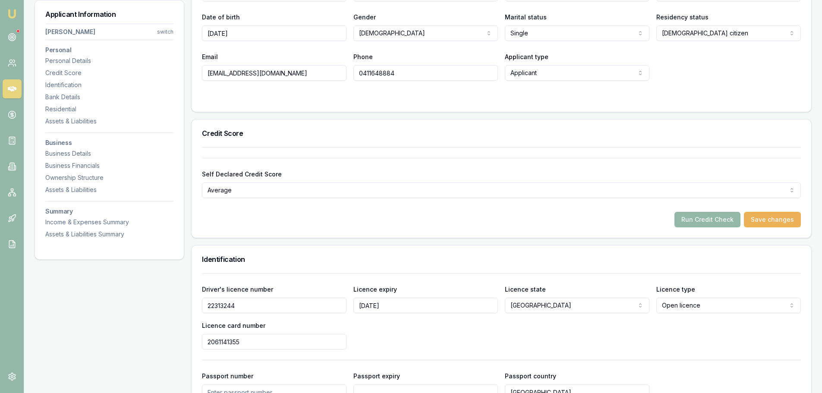
scroll to position [216, 0]
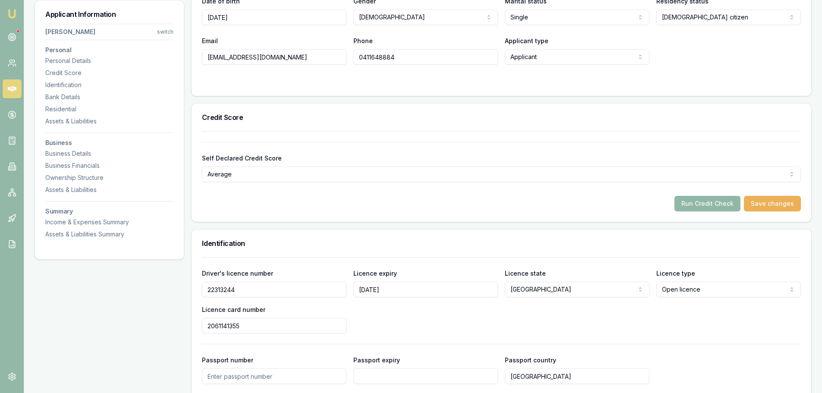
click at [692, 203] on button "Run Credit Check" at bounding box center [707, 204] width 66 height 16
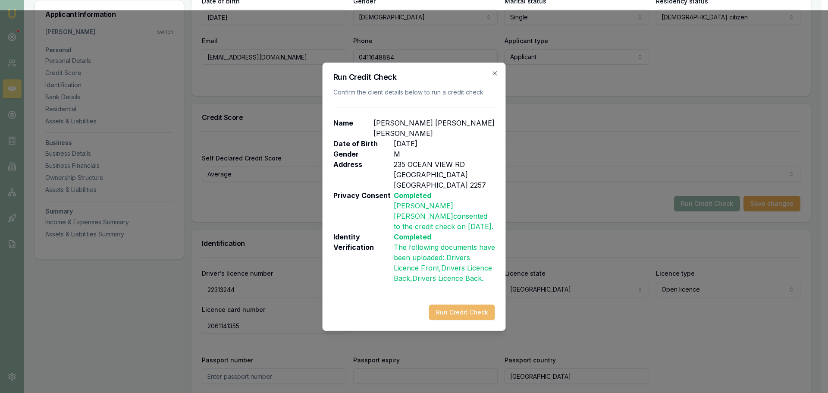
click at [477, 305] on button "Run Credit Check" at bounding box center [462, 313] width 66 height 16
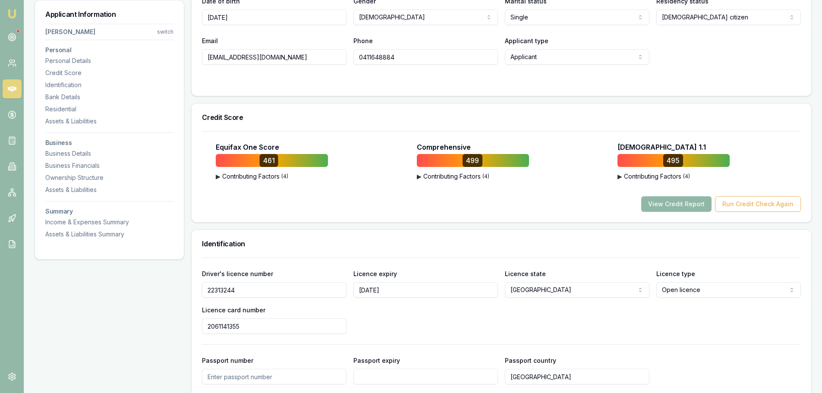
click at [690, 200] on button "View Credit Report" at bounding box center [676, 204] width 70 height 16
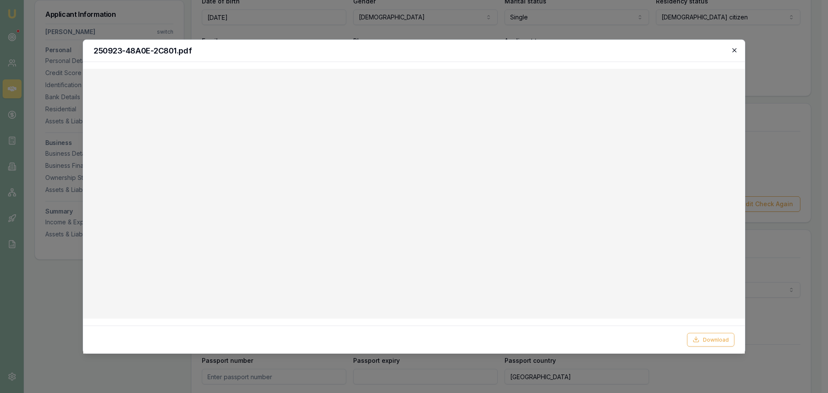
click at [737, 47] on icon "button" at bounding box center [734, 50] width 7 height 7
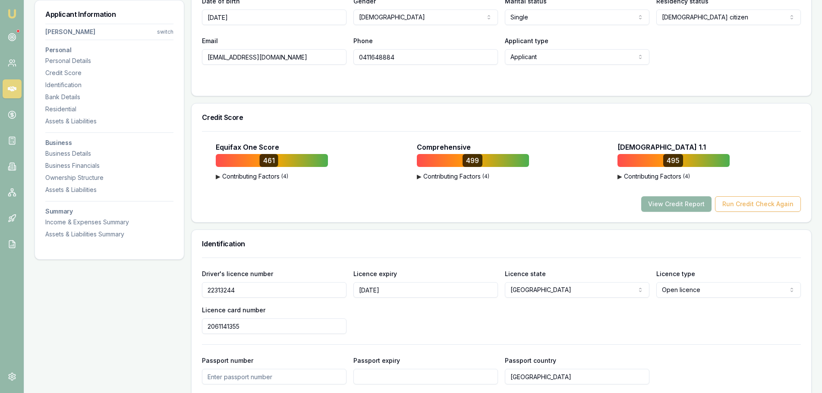
scroll to position [0, 0]
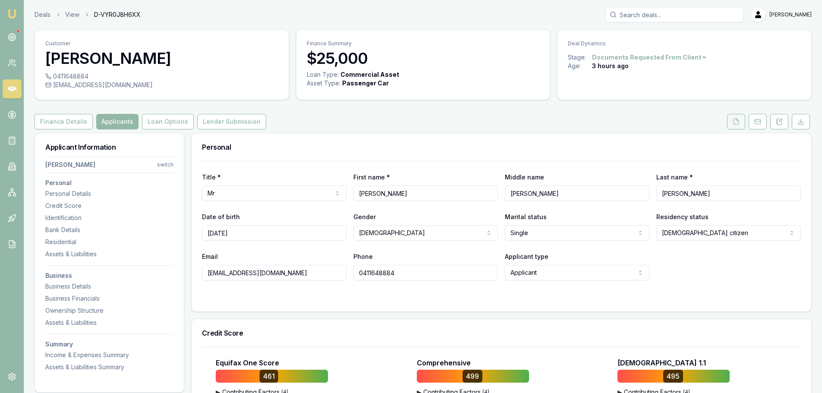
click at [737, 126] on button at bounding box center [736, 122] width 18 height 16
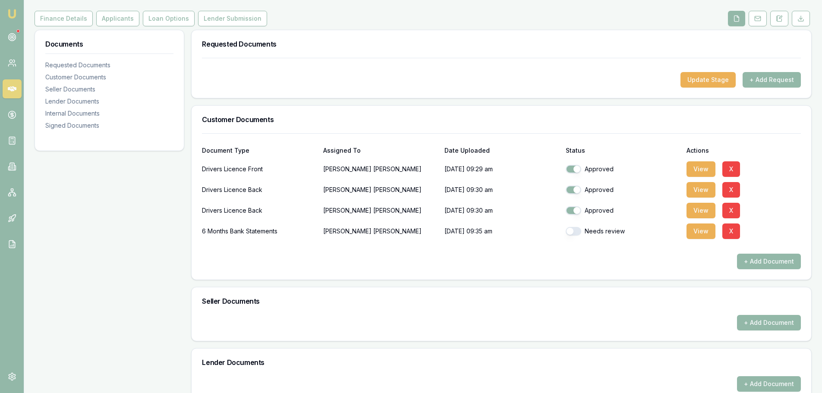
scroll to position [216, 0]
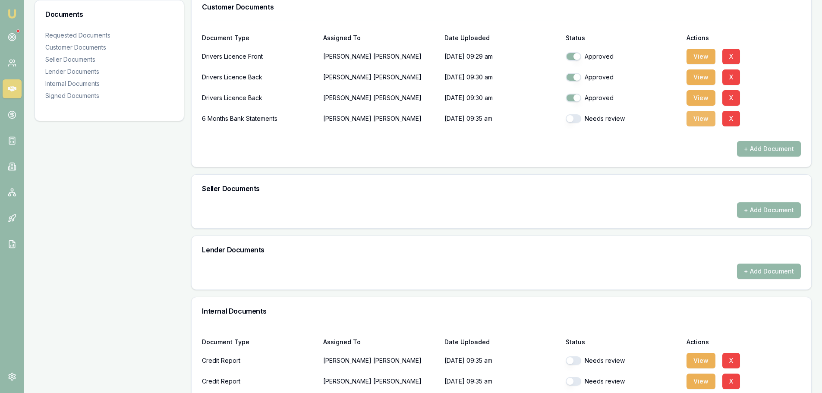
click at [706, 114] on button "View" at bounding box center [700, 119] width 29 height 16
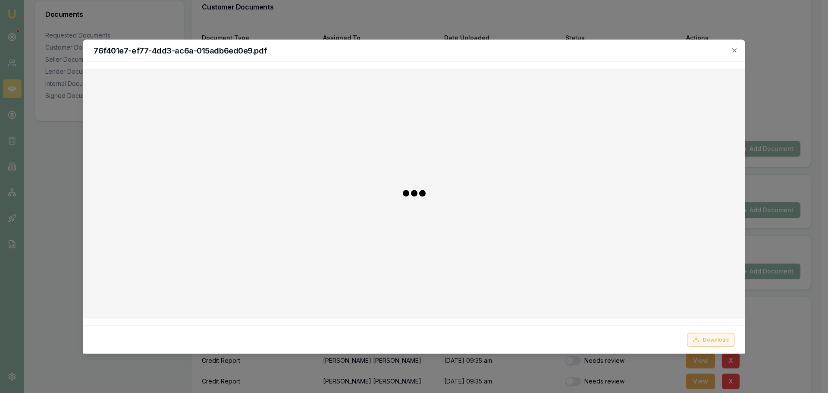
click at [709, 340] on button "Download" at bounding box center [710, 340] width 47 height 14
click at [735, 52] on icon "button" at bounding box center [734, 50] width 7 height 7
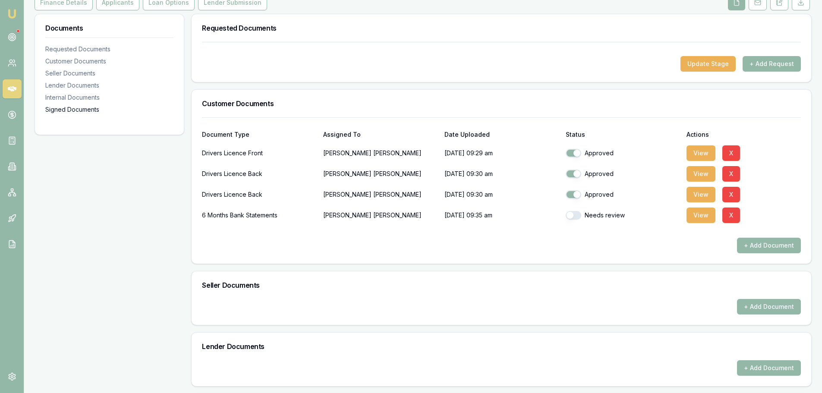
scroll to position [0, 0]
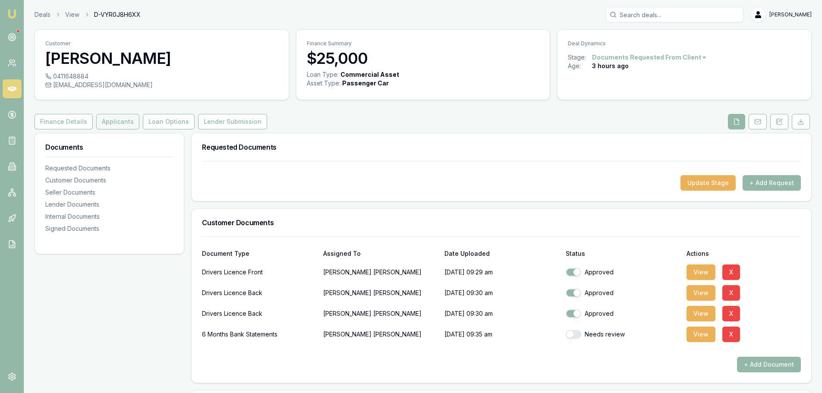
click at [105, 122] on button "Applicants" at bounding box center [117, 122] width 43 height 16
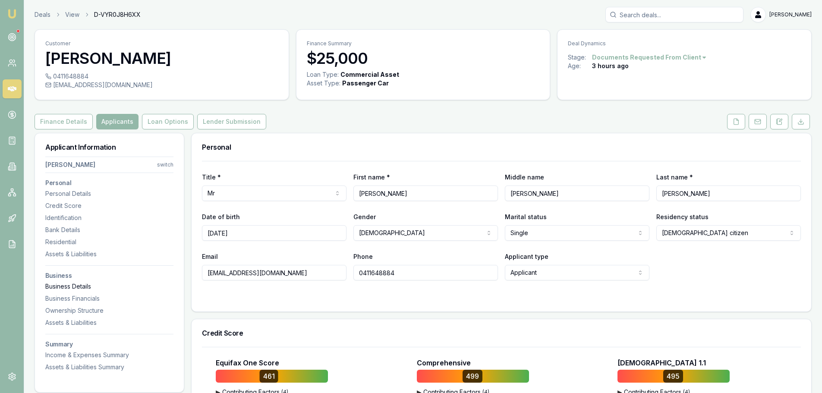
click at [81, 284] on div "Business Details" at bounding box center [109, 286] width 128 height 9
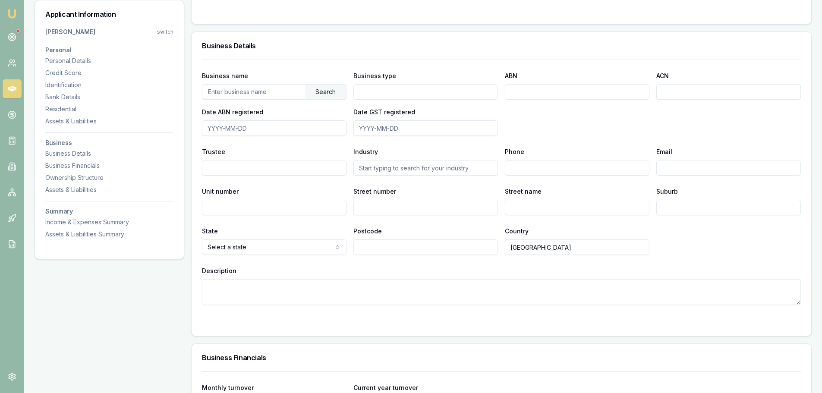
scroll to position [1183, 0]
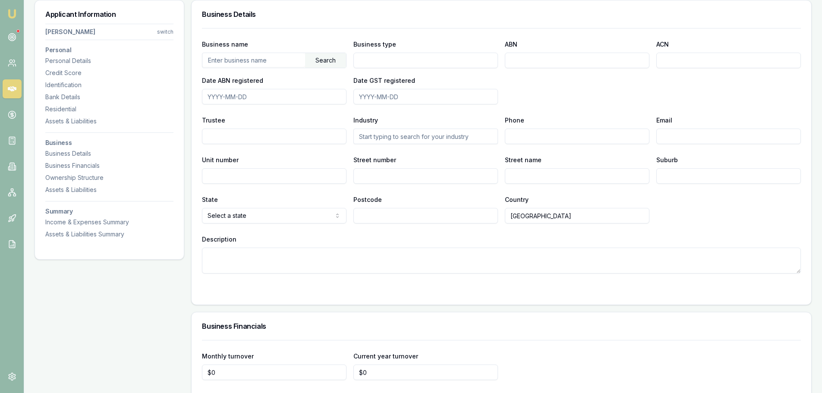
click at [368, 235] on div "Description" at bounding box center [501, 254] width 599 height 40
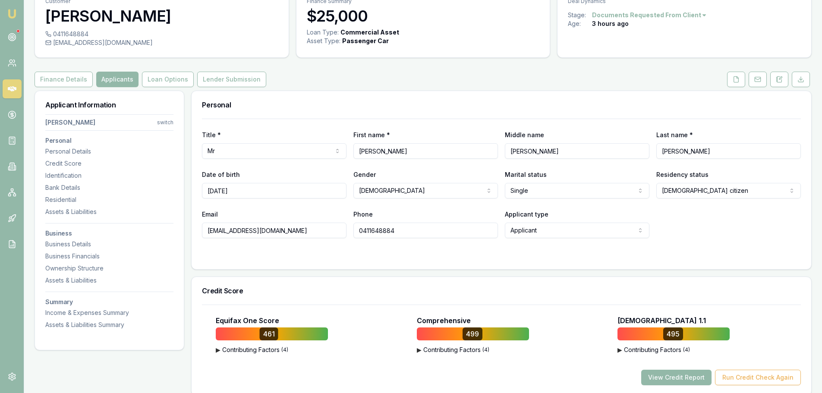
scroll to position [86, 0]
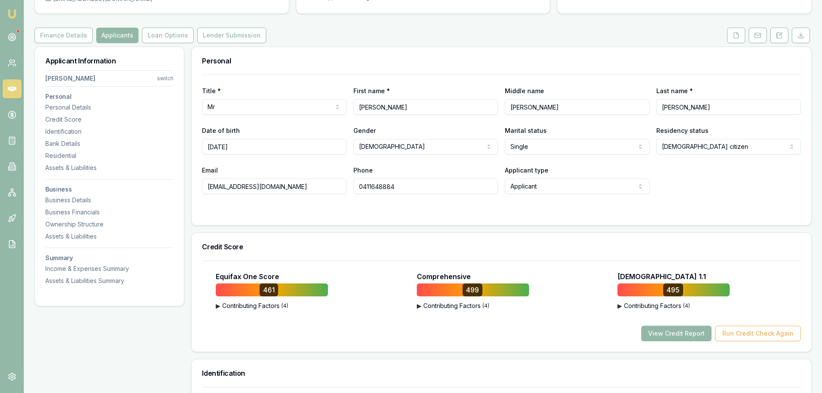
click at [462, 225] on div "Title * Mr Mr Mrs Miss Ms Dr Prof First name * [PERSON_NAME] name [PERSON_NAME]…" at bounding box center [502, 150] width 620 height 151
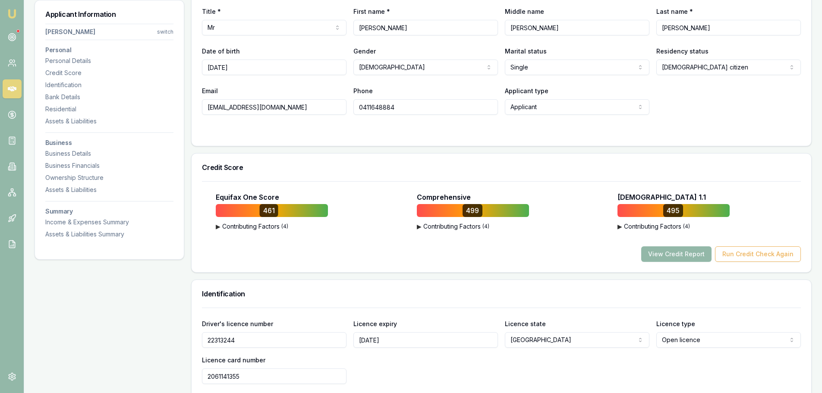
scroll to position [216, 0]
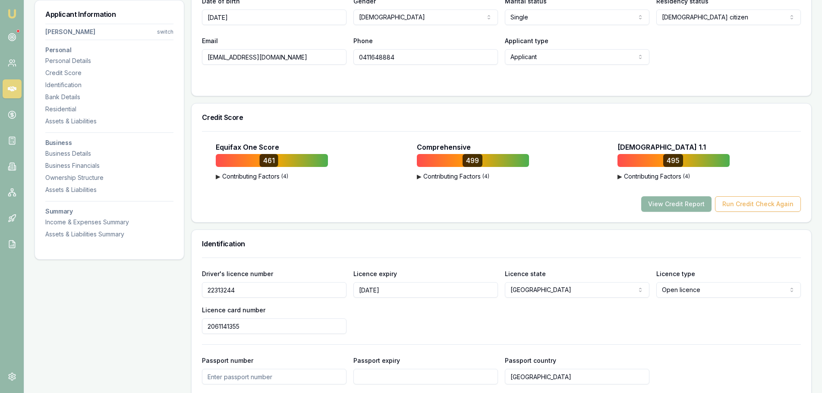
click at [660, 204] on button "View Credit Report" at bounding box center [676, 204] width 70 height 16
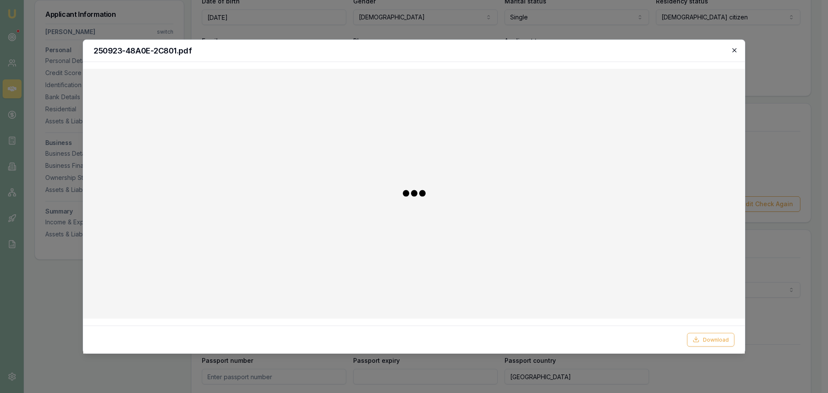
click at [735, 50] on icon "button" at bounding box center [734, 50] width 7 height 7
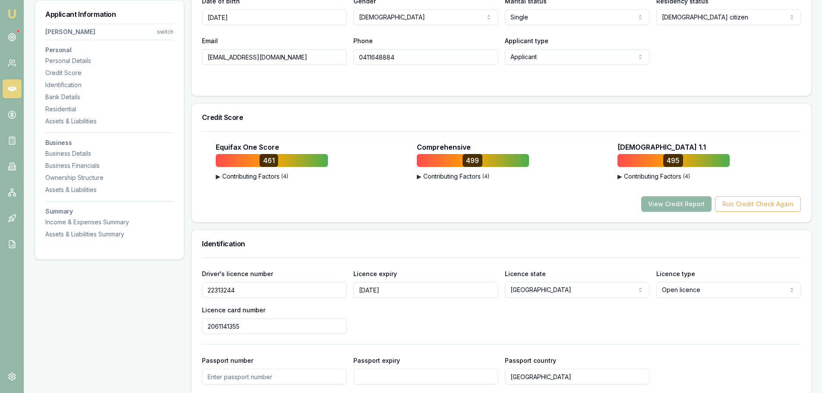
click at [662, 207] on button "View Credit Report" at bounding box center [676, 204] width 70 height 16
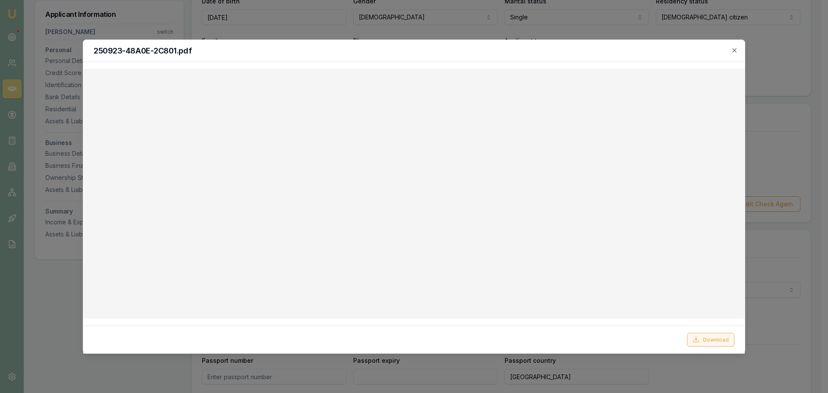
click at [716, 343] on button "Download" at bounding box center [710, 340] width 47 height 14
click at [727, 50] on h2 "250923-48A0E-2C801.pdf" at bounding box center [414, 51] width 641 height 8
click at [733, 50] on icon "button" at bounding box center [734, 50] width 7 height 7
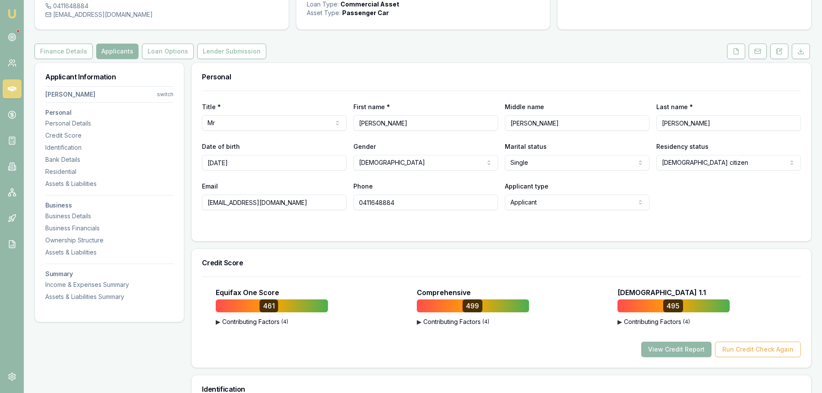
scroll to position [86, 0]
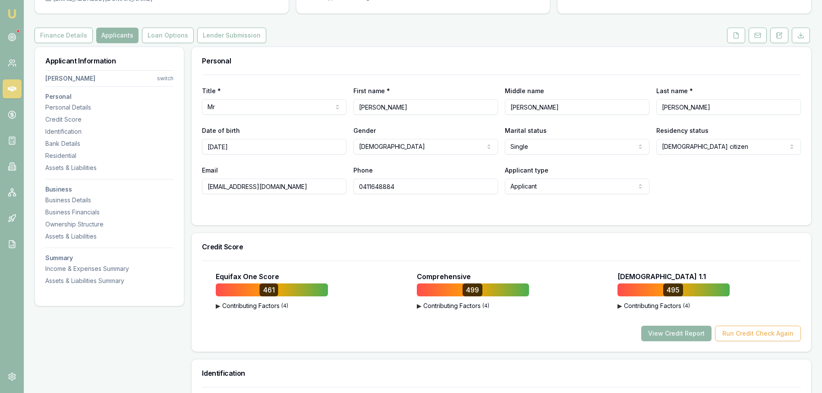
click at [483, 52] on div "Personal" at bounding box center [502, 61] width 620 height 28
click at [600, 146] on html "Emu Broker Deals View D-VYR0J8H6XX Erin Shield Toggle Menu Customer Jonathan Mu…" at bounding box center [411, 110] width 822 height 393
click at [532, 71] on div "Personal" at bounding box center [502, 61] width 620 height 28
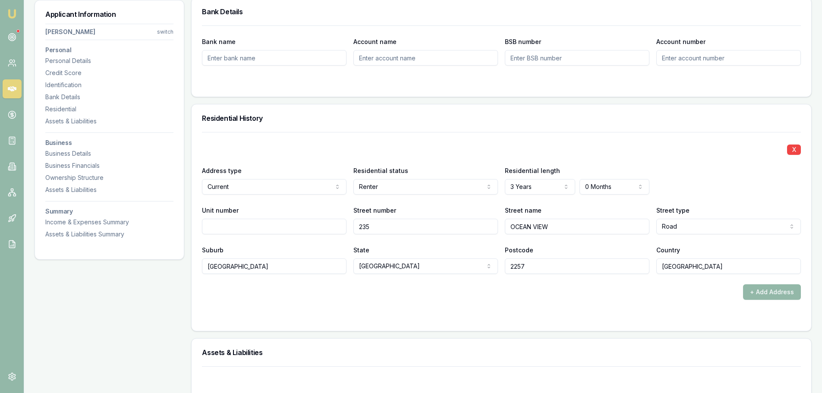
scroll to position [777, 0]
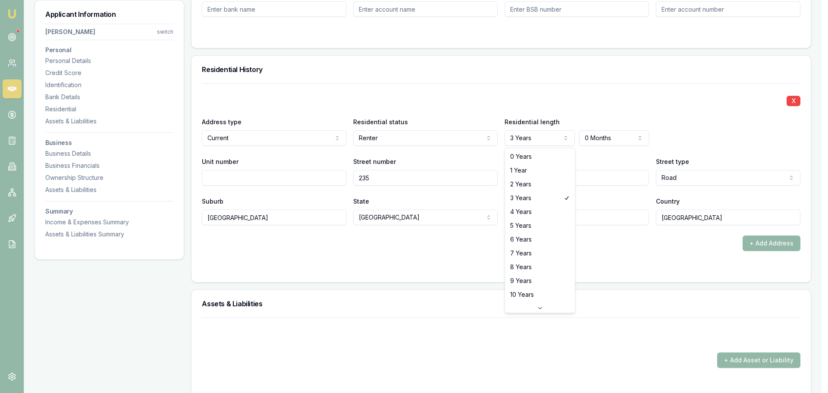
select select "2"
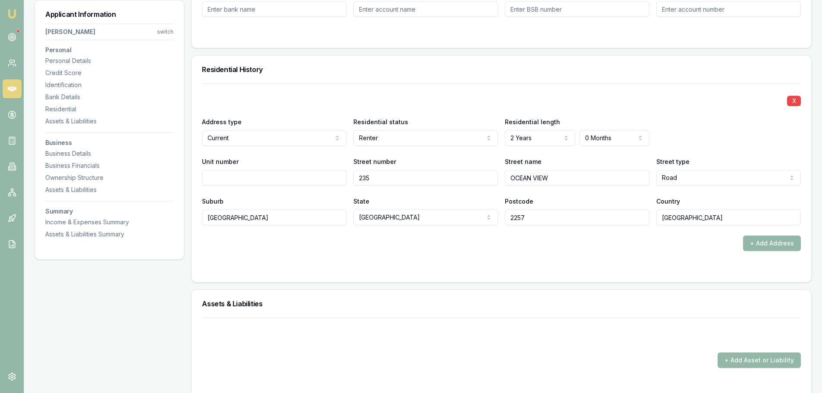
click at [525, 97] on div "X" at bounding box center [501, 100] width 599 height 12
click at [785, 242] on button "+ Add Address" at bounding box center [772, 244] width 58 height 16
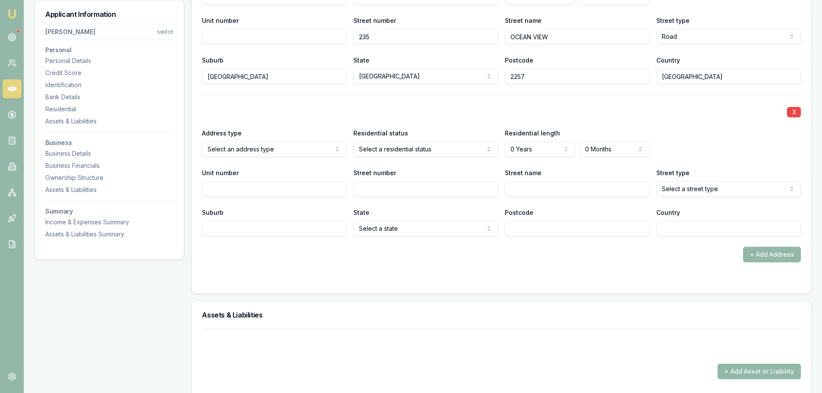
scroll to position [949, 0]
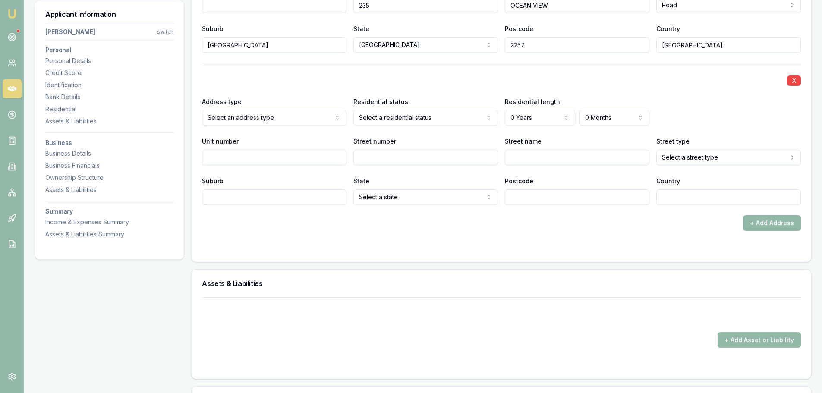
click at [248, 106] on div "Address type Select an address type Current Previous" at bounding box center [274, 110] width 145 height 29
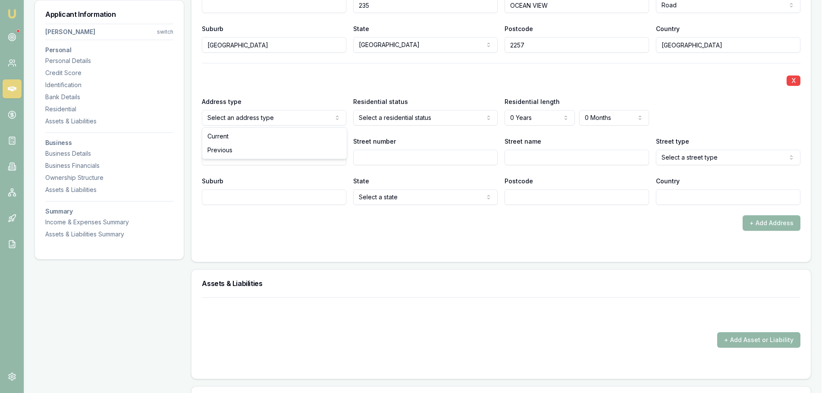
select select "PREVIOUS"
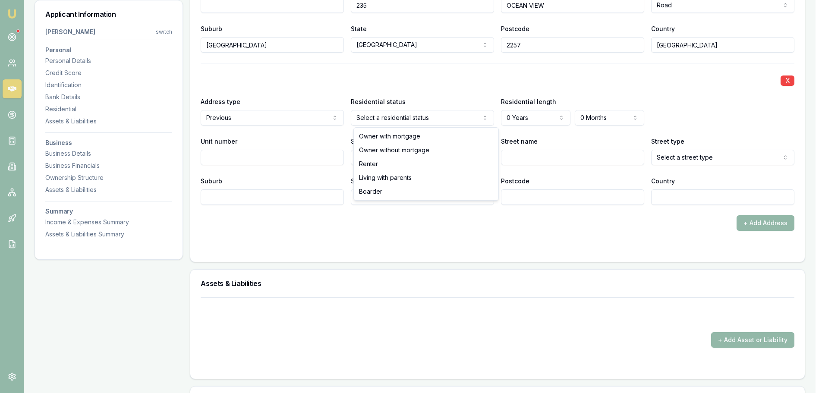
select select "RENTER"
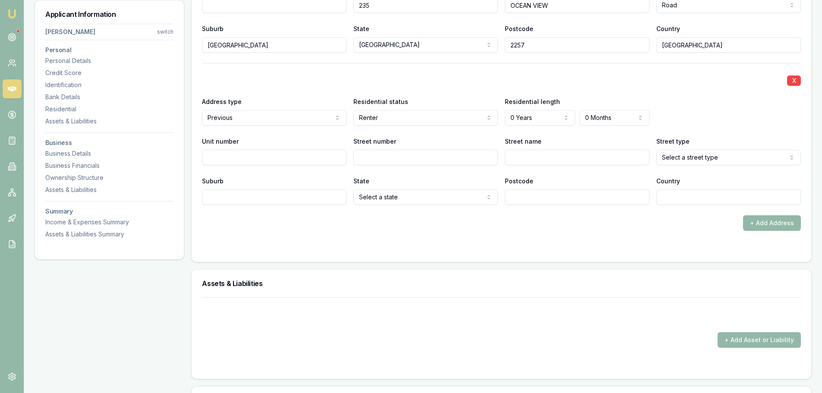
click at [416, 157] on input "Street number" at bounding box center [425, 158] width 145 height 16
type input "5"
type input "DOROTHY"
select select "Avenue"
type input "WOY WOY"
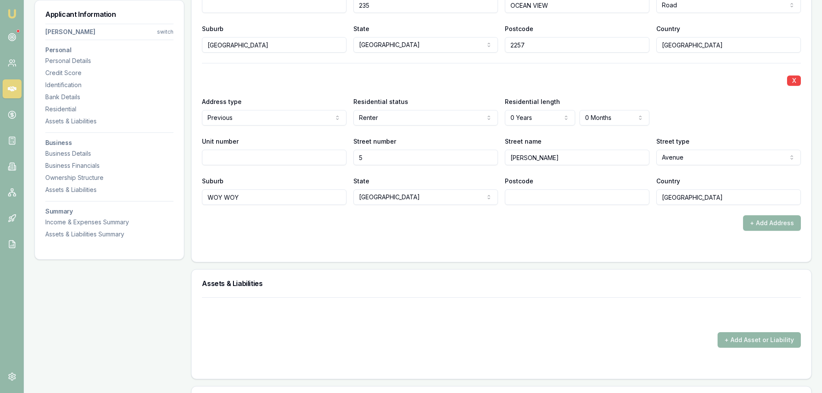
type input "AUSTRALIA"
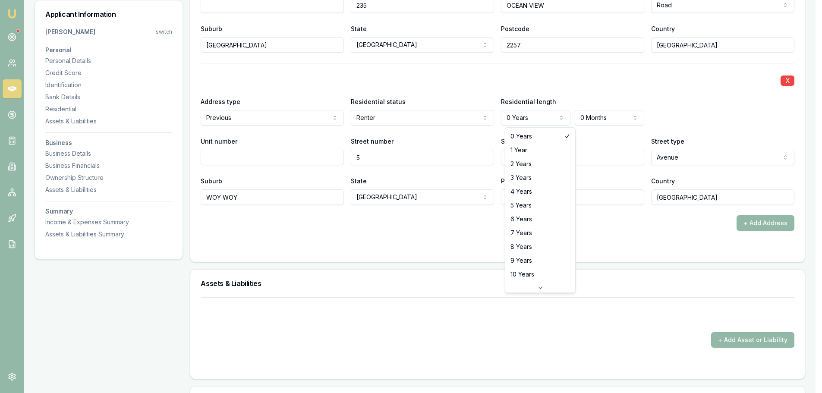
select select "1"
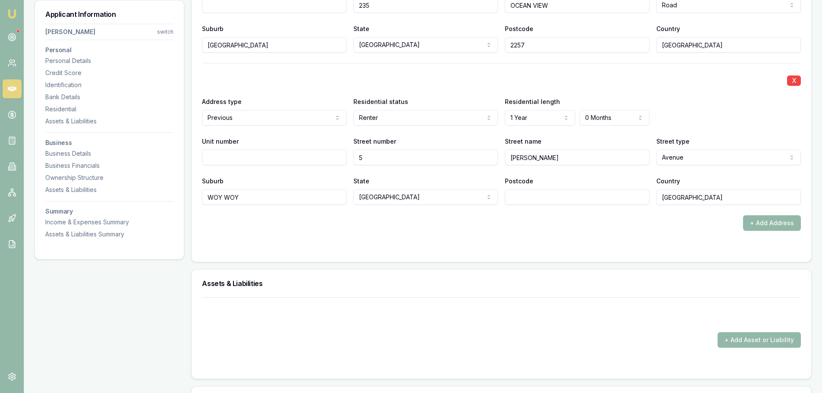
click at [537, 84] on div "X" at bounding box center [501, 80] width 599 height 12
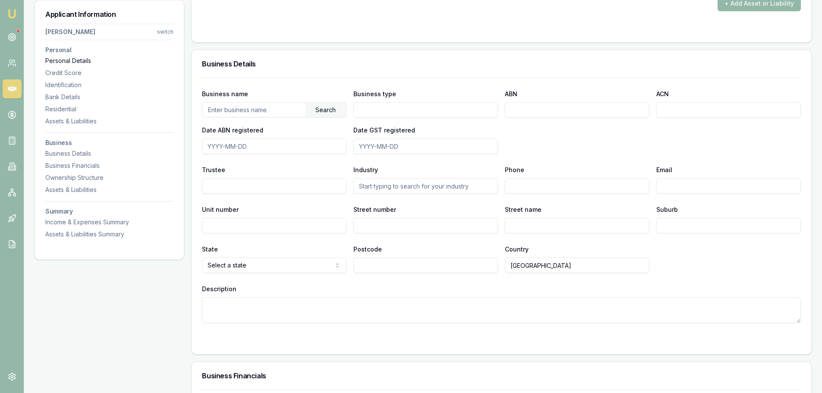
scroll to position [1294, 0]
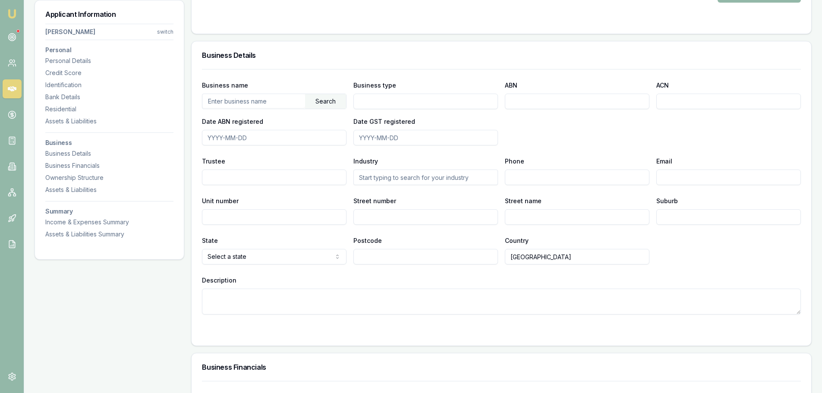
click at [516, 100] on input "ABN" at bounding box center [577, 102] width 145 height 16
drag, startPoint x: 561, startPoint y: 104, endPoint x: 460, endPoint y: 101, distance: 100.6
click at [460, 101] on div "Business name Search Business type ABN 85324542200 ACN Date ABN registered Date…" at bounding box center [501, 113] width 599 height 66
type input "85324542200"
click at [245, 100] on input "text" at bounding box center [253, 101] width 103 height 14
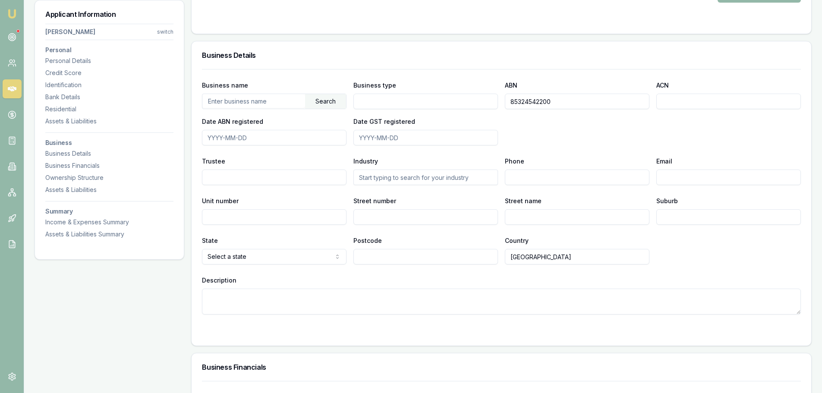
paste input "MUNRO, JONATHAN"
type input "MUNRO, JONATHAN"
click at [321, 103] on div "Search" at bounding box center [325, 101] width 41 height 15
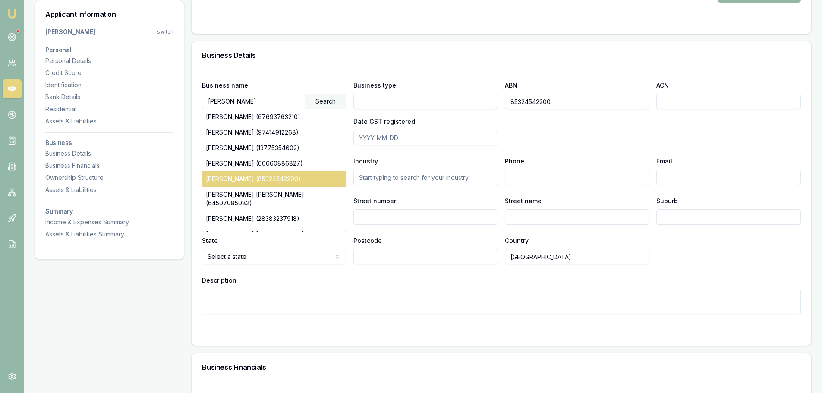
click at [286, 177] on div "JONATHAN MUNRO (85324542200)" at bounding box center [274, 179] width 144 height 16
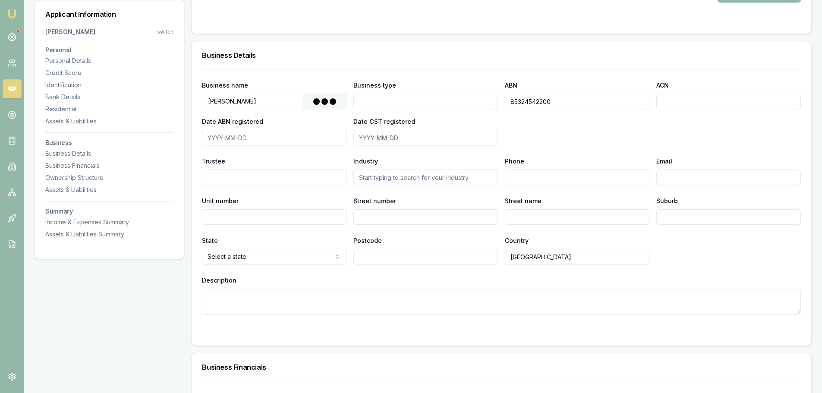
type input "Individual/Sole Trader"
type input "2023-05-02"
click at [569, 142] on div "Business name MUNRO, JONATHAN Search Business type Individual/Sole Trader ABN 8…" at bounding box center [501, 113] width 599 height 66
click at [541, 144] on div "Business name MUNRO, JONATHAN Search Business type Individual/Sole Trader ABN 8…" at bounding box center [501, 113] width 599 height 66
click at [566, 127] on div "Business name MUNRO, JONATHAN Search Business type Individual/Sole Trader ABN 8…" at bounding box center [501, 113] width 599 height 66
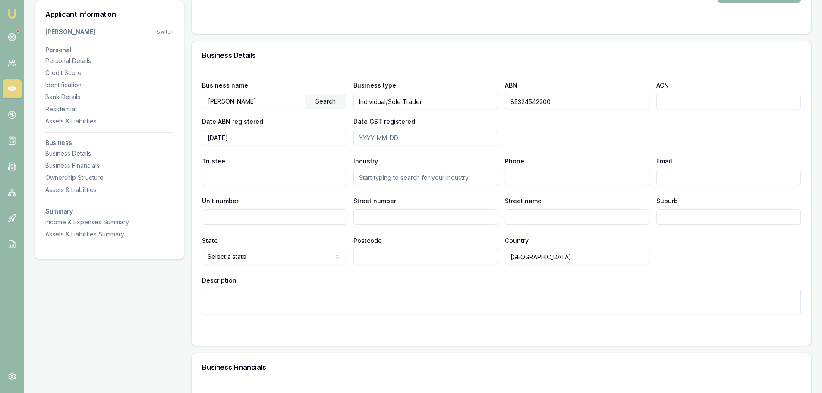
click at [567, 126] on div "Business name MUNRO, JONATHAN Search Business type Individual/Sole Trader ABN 8…" at bounding box center [501, 113] width 599 height 66
click at [553, 125] on div "Business name MUNRO, JONATHAN Search Business type Individual/Sole Trader ABN 8…" at bounding box center [501, 113] width 599 height 66
click at [592, 151] on div "Business name MUNRO, JONATHAN Search Business type Individual/Sole Trader ABN 8…" at bounding box center [501, 191] width 599 height 245
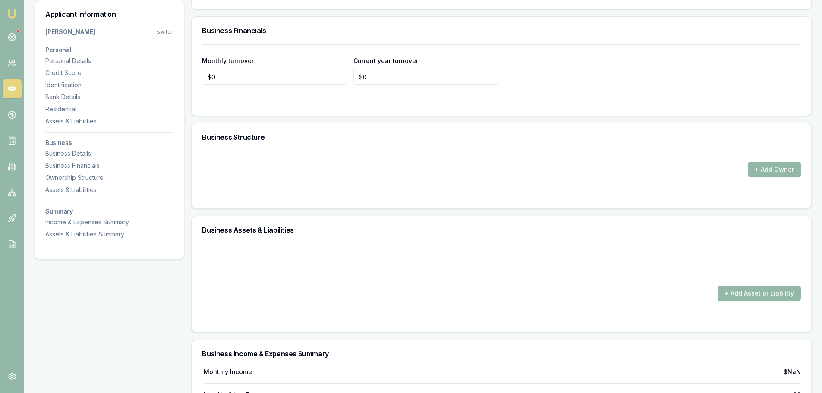
scroll to position [1683, 0]
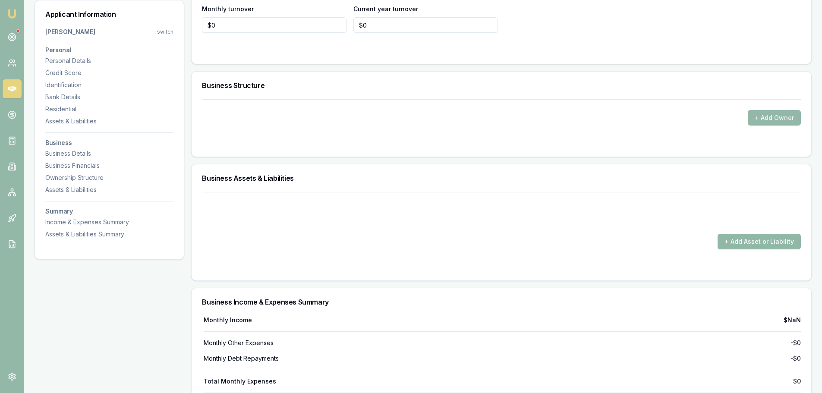
click at [760, 236] on button "+ Add Asset or Liability" at bounding box center [758, 242] width 83 height 16
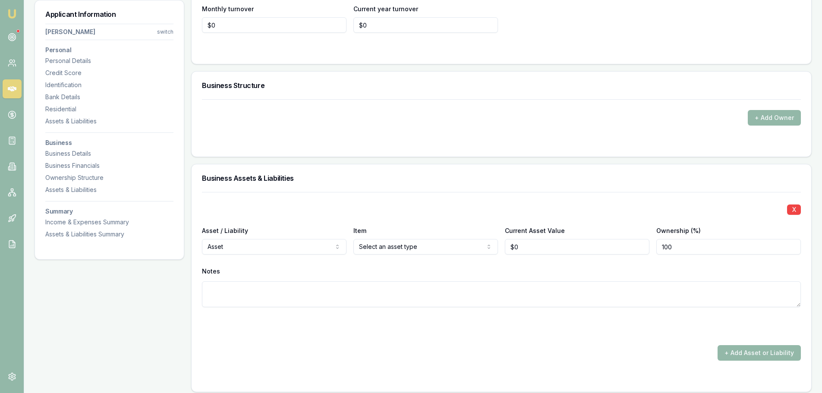
drag, startPoint x: 495, startPoint y: 244, endPoint x: 283, endPoint y: 249, distance: 211.9
click at [308, 250] on div "Asset / Liability Asset Asset Liability Item Cash Cash Commercial property Comm…" at bounding box center [501, 239] width 599 height 29
type input "$5,000"
click at [729, 354] on button "+ Add Asset or Liability" at bounding box center [758, 353] width 83 height 16
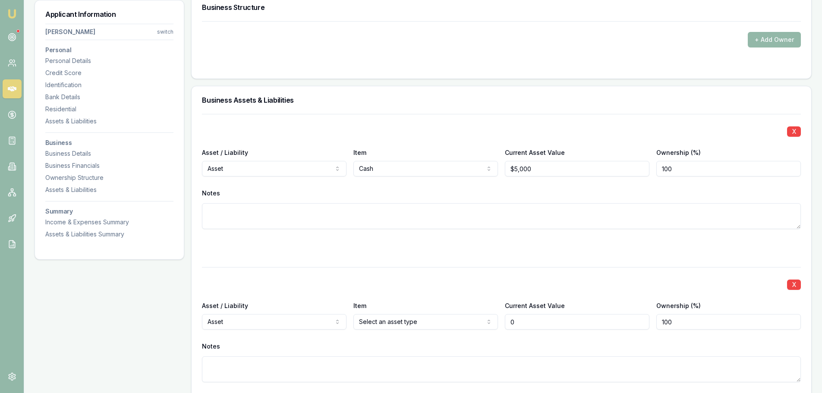
scroll to position [1870, 0]
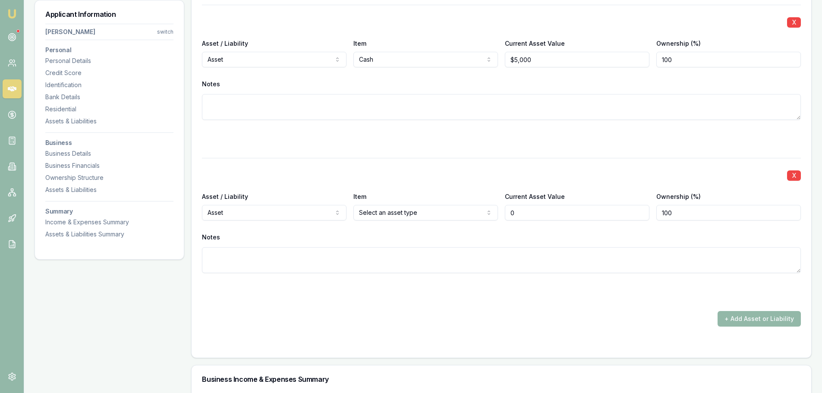
type input "$0"
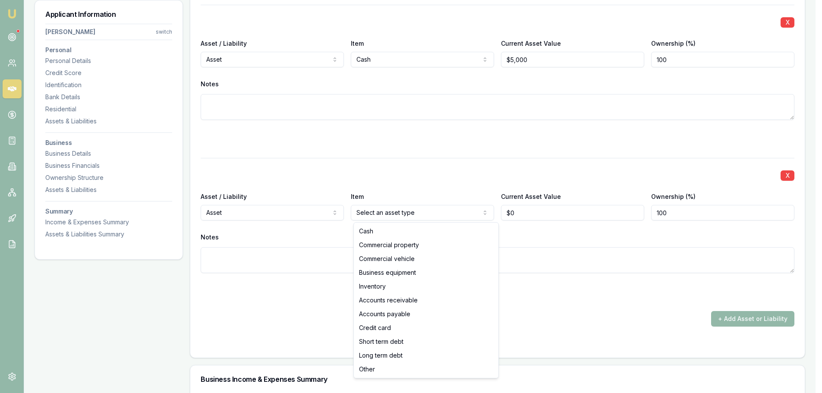
select select "OTHER"
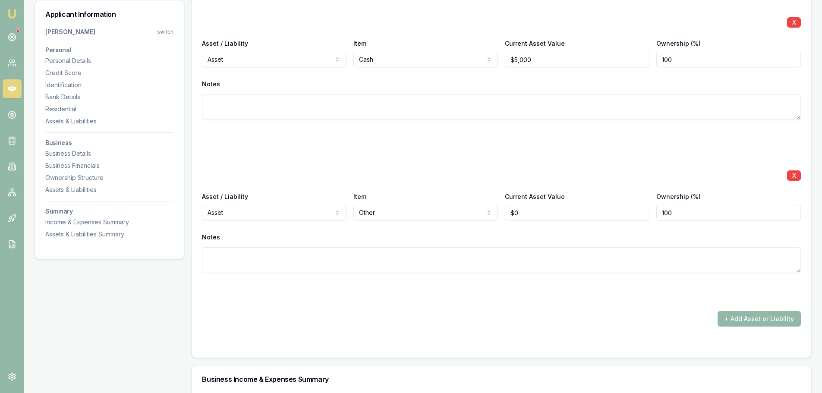
click at [372, 257] on textarea at bounding box center [501, 260] width 599 height 26
type textarea "TOOLS"
drag, startPoint x: 532, startPoint y: 217, endPoint x: 524, endPoint y: 217, distance: 7.8
click at [524, 217] on input "0" at bounding box center [577, 213] width 145 height 16
type input "$0"
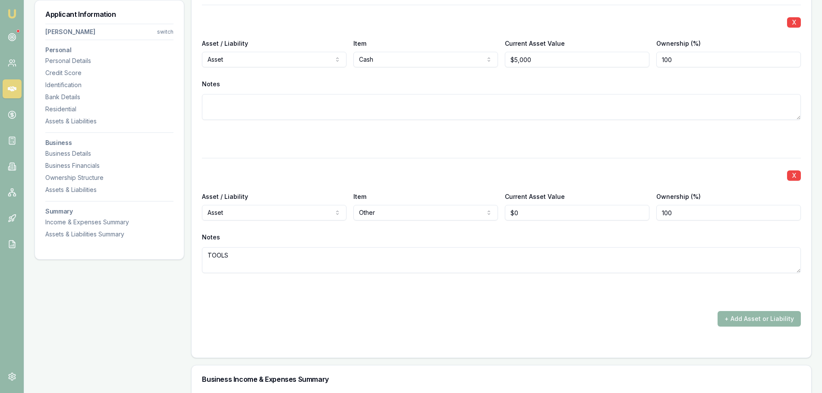
click at [298, 258] on textarea "TOOLS" at bounding box center [501, 260] width 599 height 26
type textarea "TOOLS OF TRADE"
drag, startPoint x: 517, startPoint y: 214, endPoint x: 469, endPoint y: 210, distance: 48.5
click at [487, 211] on div "Asset / Liability Asset Asset Liability Item Other Cash Commercial property Com…" at bounding box center [501, 205] width 599 height 29
type input "$90,000"
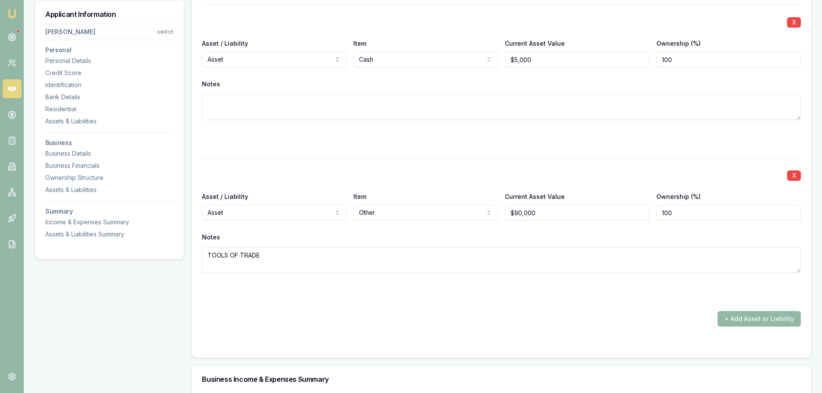
click at [450, 130] on div "X Asset / Liability Asset Asset Liability Item Cash Cash Commercial property Co…" at bounding box center [501, 74] width 599 height 139
drag, startPoint x: 566, startPoint y: 213, endPoint x: 421, endPoint y: 213, distance: 145.4
click at [434, 213] on div "Asset / Liability Asset Asset Liability Item Other Cash Commercial property Com…" at bounding box center [501, 205] width 599 height 29
click at [478, 138] on div at bounding box center [501, 137] width 599 height 14
drag, startPoint x: 544, startPoint y: 214, endPoint x: 433, endPoint y: 211, distance: 111.8
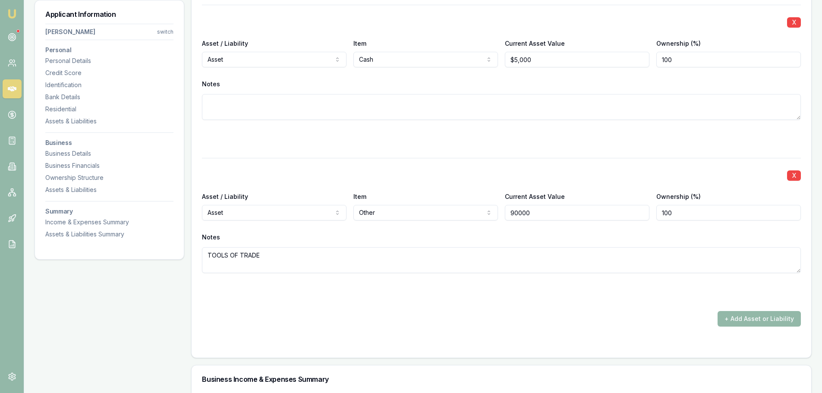
click at [435, 211] on div "Asset / Liability Asset Asset Liability Item Other Cash Commercial property Com…" at bounding box center [501, 205] width 599 height 29
type input "$90,000"
click at [752, 321] on button "+ Add Asset or Liability" at bounding box center [758, 319] width 83 height 16
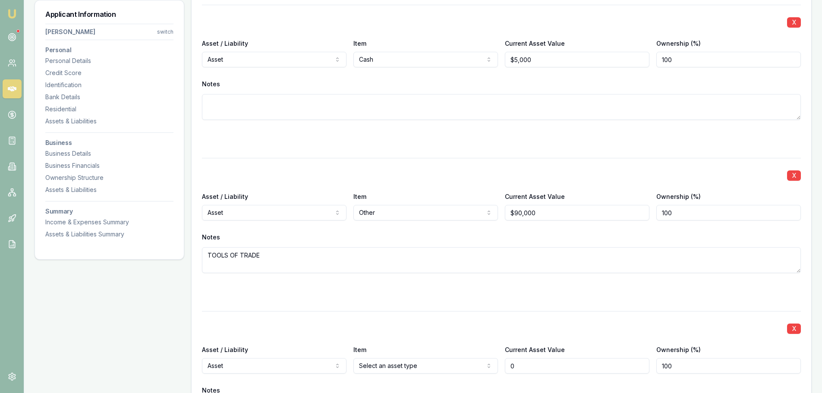
scroll to position [1999, 0]
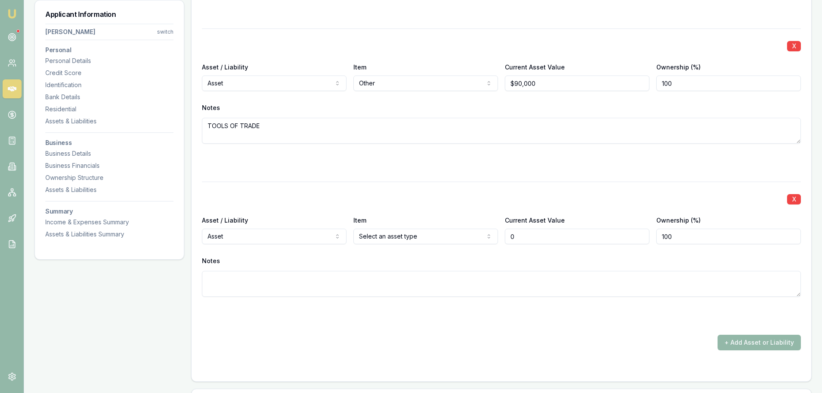
type input "$0"
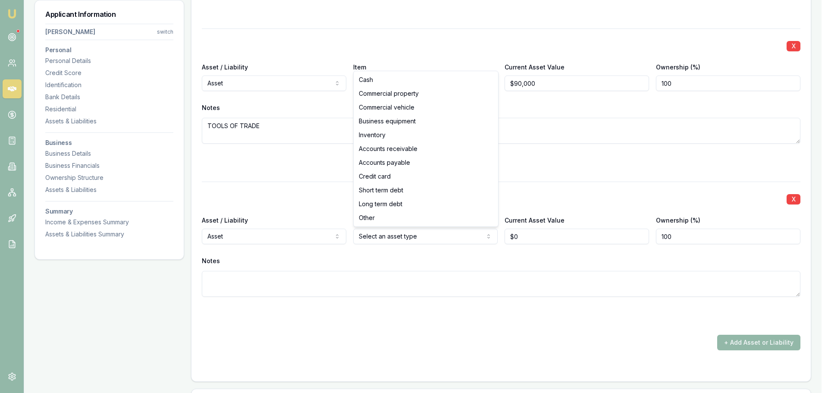
select select "COMMERCIAL_VEHICLE"
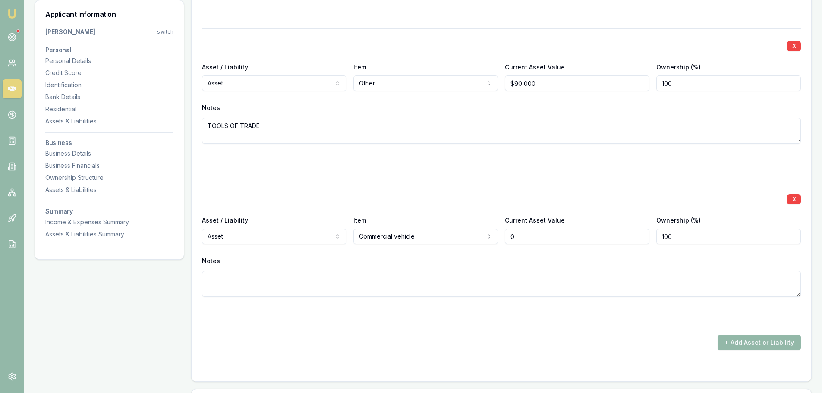
drag, startPoint x: 526, startPoint y: 240, endPoint x: 360, endPoint y: 229, distance: 166.9
click at [367, 229] on div "Asset / Liability Asset Asset Liability Item Commercial vehicle Cash Commercial…" at bounding box center [501, 229] width 599 height 29
type input "15000"
type input "90000"
type input "$15,000"
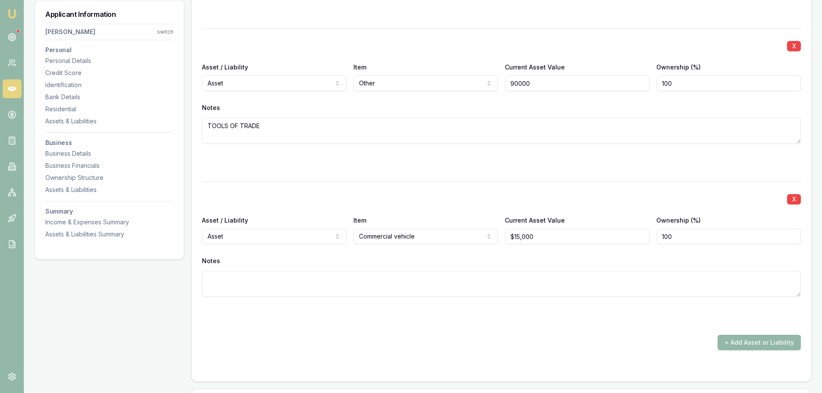
click at [558, 80] on input "90000" at bounding box center [577, 83] width 145 height 16
drag, startPoint x: 522, startPoint y: 80, endPoint x: 387, endPoint y: 72, distance: 135.3
click at [407, 79] on div "Asset / Liability Asset Asset Liability Item Other Cash Commercial property Com…" at bounding box center [501, 76] width 599 height 29
drag, startPoint x: 552, startPoint y: 87, endPoint x: 436, endPoint y: 74, distance: 116.7
click at [462, 76] on div "Asset / Liability Asset Asset Liability Item Other Cash Commercial property Com…" at bounding box center [501, 76] width 599 height 29
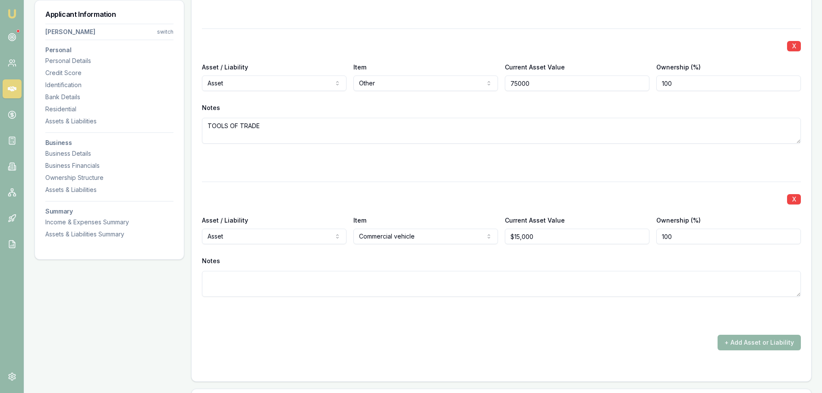
type input "$75,000"
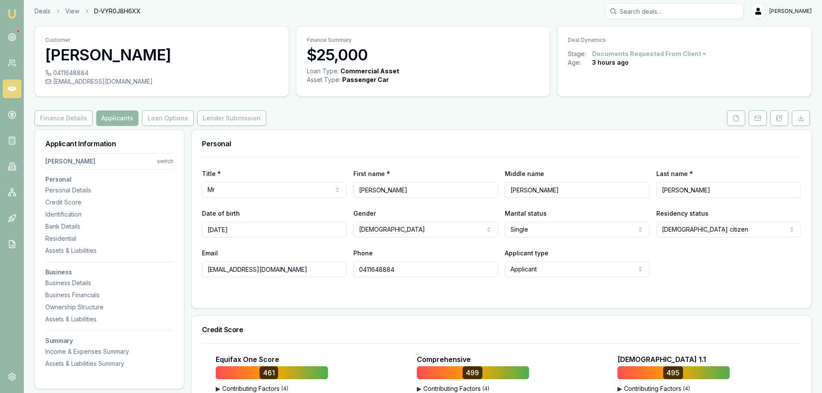
scroll to position [0, 0]
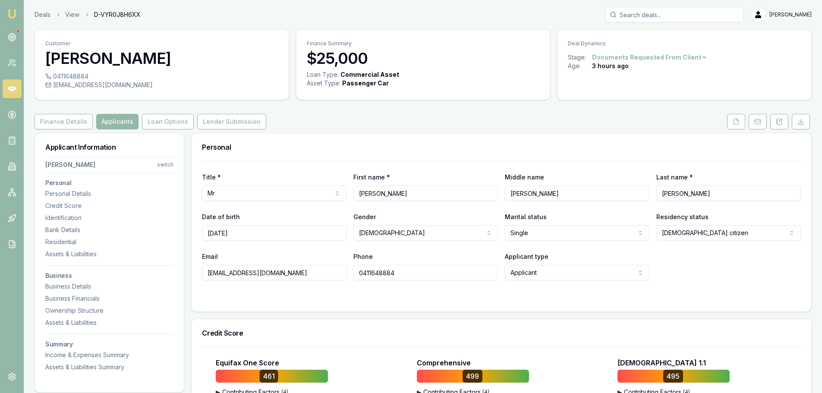
click at [457, 115] on div "Finance Details Applicants Loan Options Lender Submission" at bounding box center [423, 122] width 777 height 16
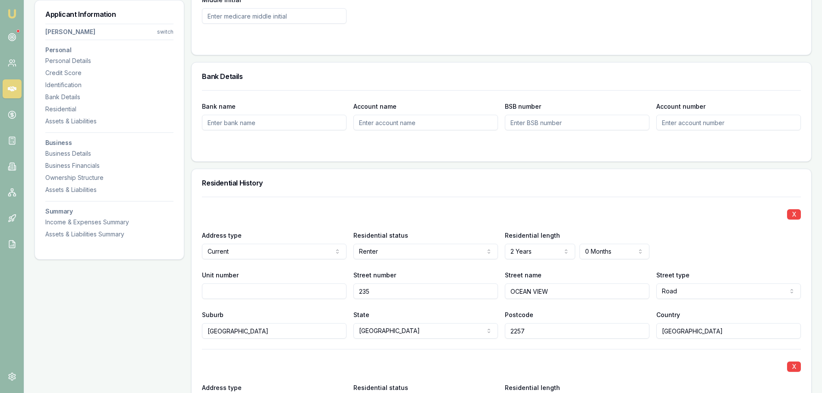
scroll to position [690, 0]
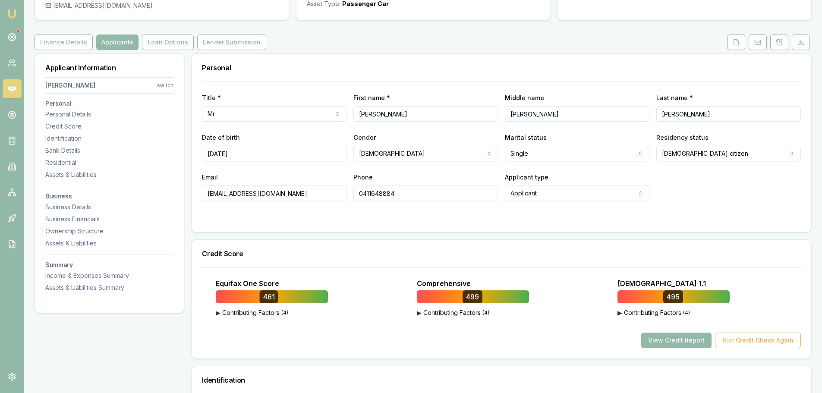
scroll to position [0, 0]
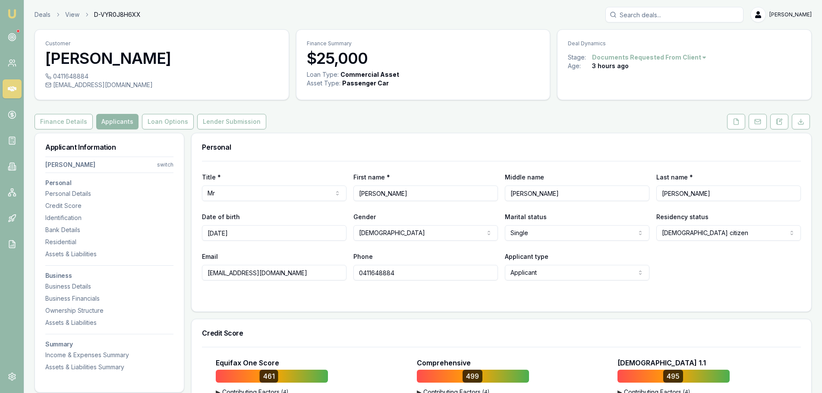
click at [428, 133] on div "Personal Title * Mr Mr Mrs Miss Ms Dr Prof First name * Jonathan Middle name Ri…" at bounding box center [501, 222] width 620 height 179
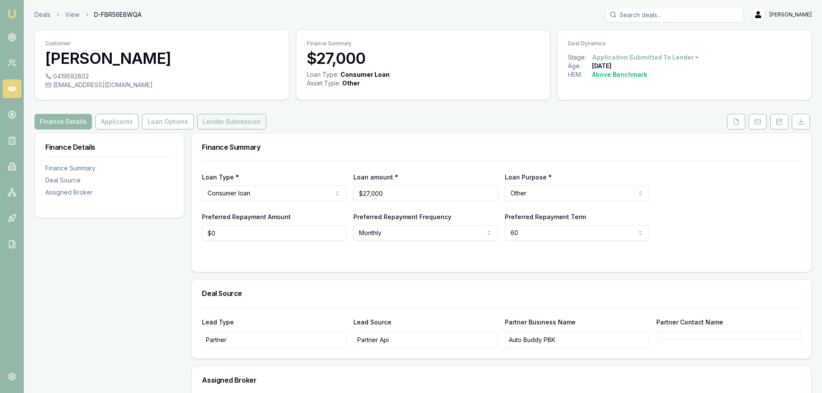
click at [240, 123] on button "Lender Submission" at bounding box center [231, 122] width 69 height 16
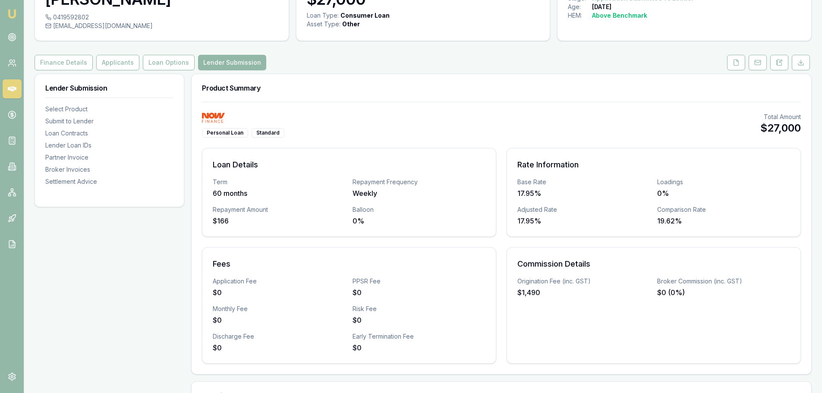
scroll to position [173, 0]
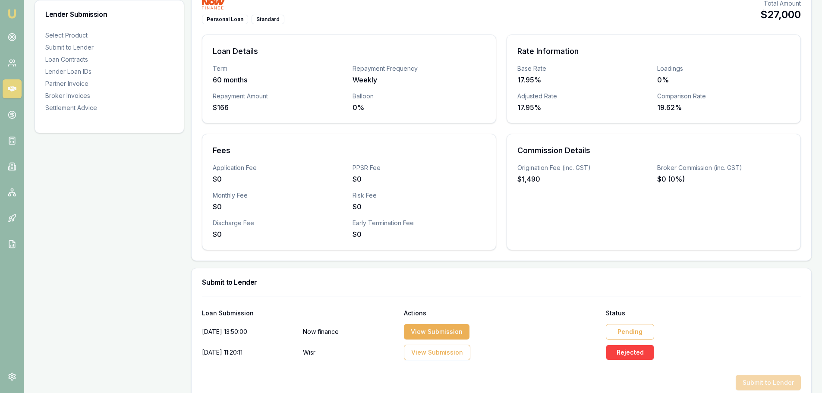
click at [629, 335] on div "Pending" at bounding box center [630, 332] width 48 height 16
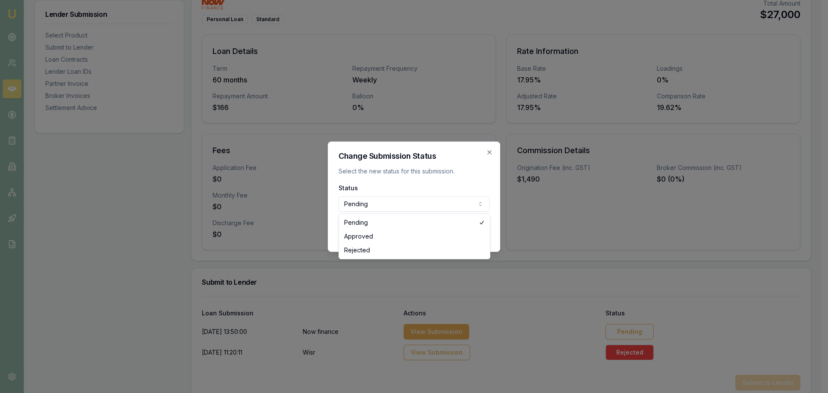
click at [388, 206] on body "Emu Broker Deals View D-FBR56E8WQA [PERSON_NAME] Shield Toggle Menu Customer [P…" at bounding box center [411, 23] width 822 height 393
select select "APPROVED"
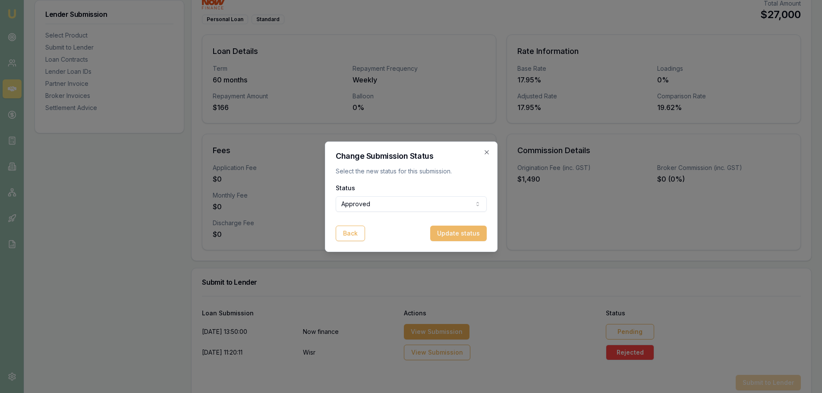
click at [464, 228] on button "Update status" at bounding box center [458, 234] width 57 height 16
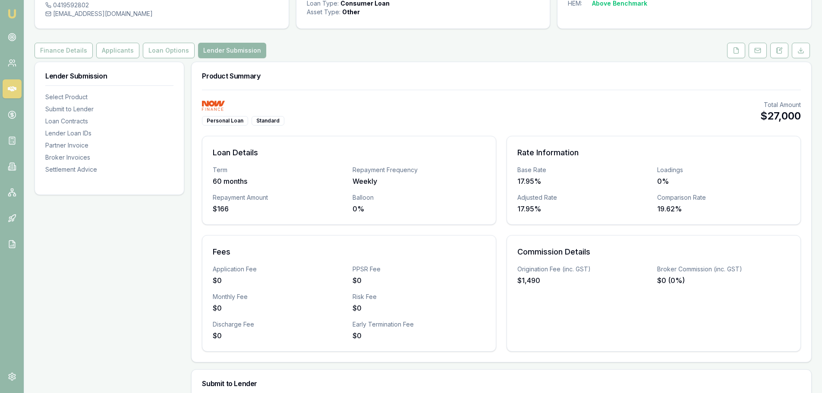
scroll to position [0, 0]
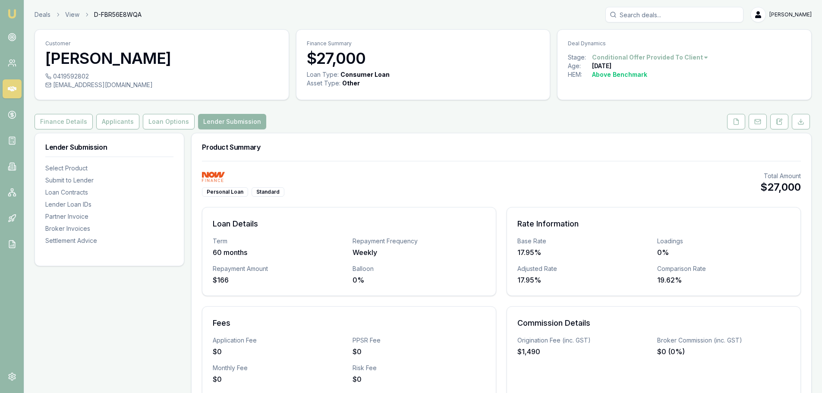
click at [4, 90] on link at bounding box center [12, 88] width 19 height 19
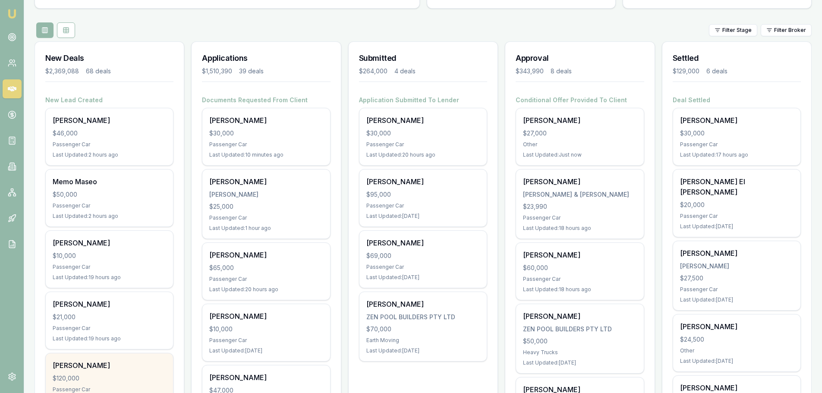
scroll to position [216, 0]
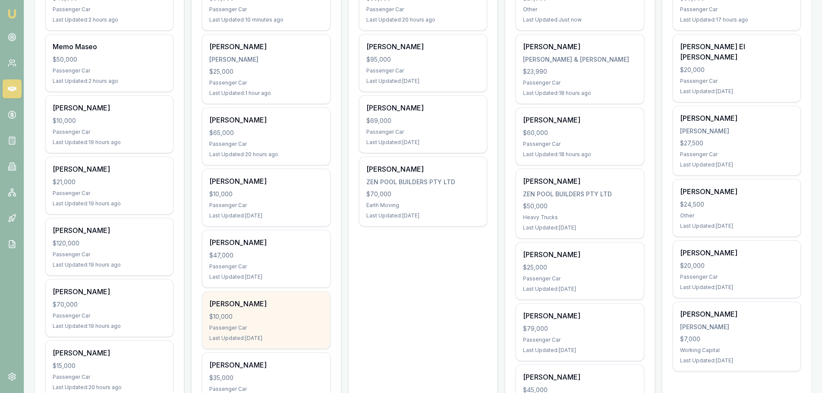
click at [263, 323] on div "[PERSON_NAME] $10,000 Passenger Car Last Updated: [DATE]" at bounding box center [265, 320] width 127 height 57
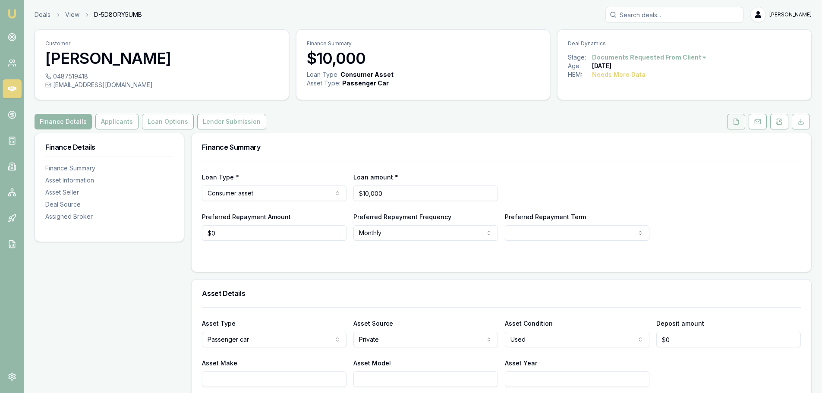
click at [736, 123] on icon at bounding box center [736, 121] width 7 height 7
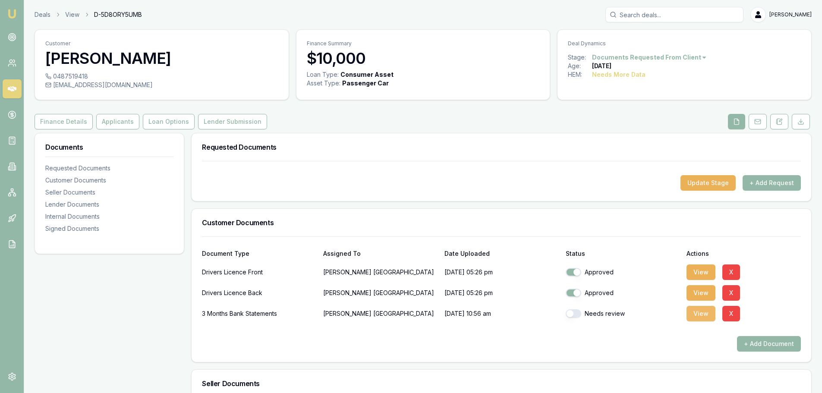
click at [700, 311] on button "View" at bounding box center [700, 314] width 29 height 16
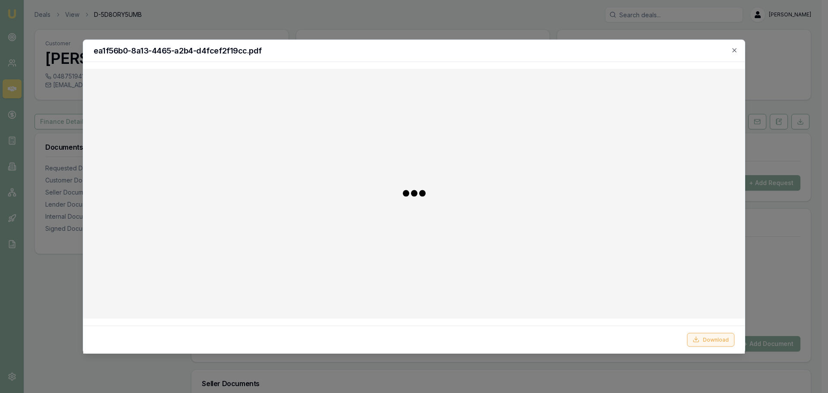
click at [717, 342] on button "Download" at bounding box center [710, 340] width 47 height 14
click at [733, 51] on icon "button" at bounding box center [734, 50] width 7 height 7
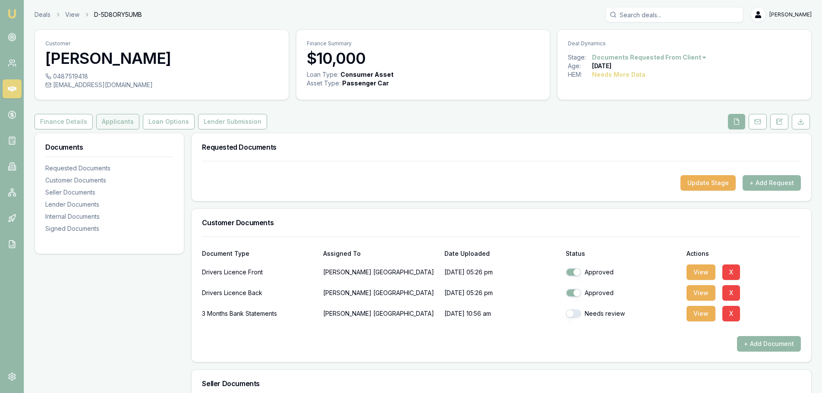
click at [116, 120] on button "Applicants" at bounding box center [117, 122] width 43 height 16
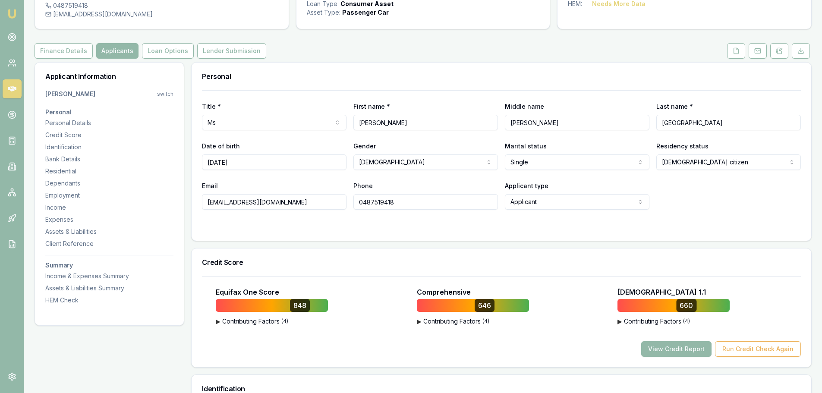
scroll to position [216, 0]
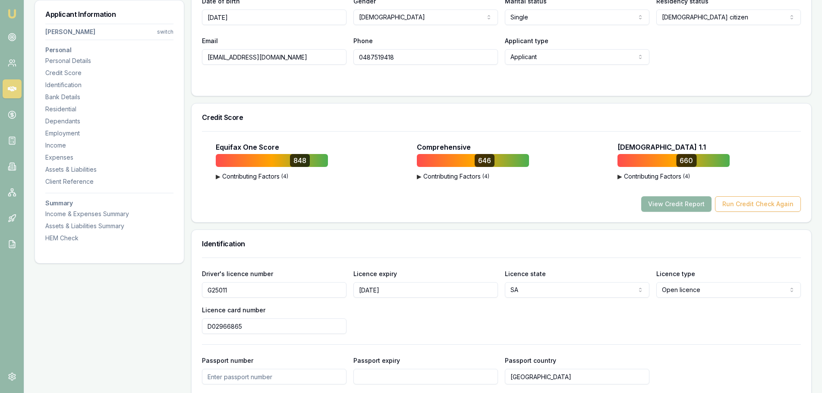
click at [673, 205] on button "View Credit Report" at bounding box center [676, 204] width 70 height 16
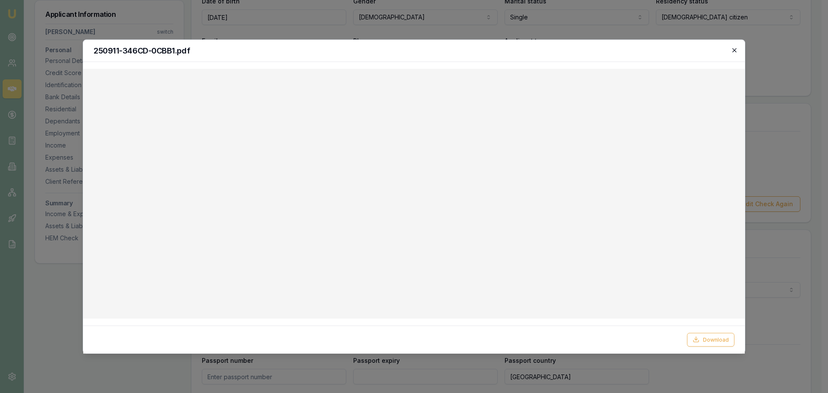
click at [737, 50] on icon "button" at bounding box center [734, 50] width 7 height 7
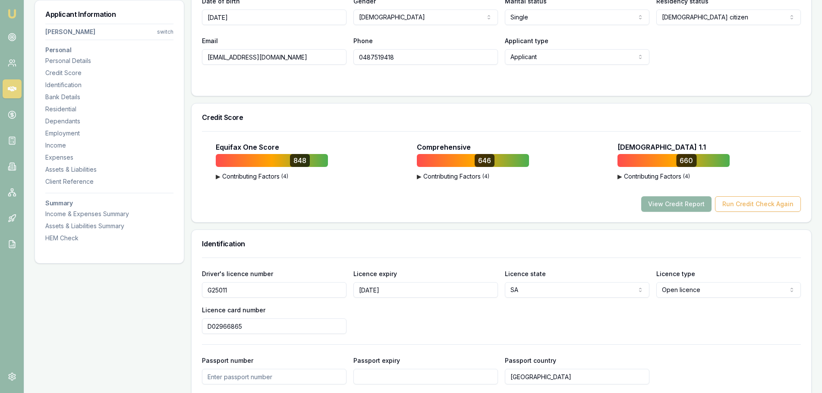
scroll to position [0, 0]
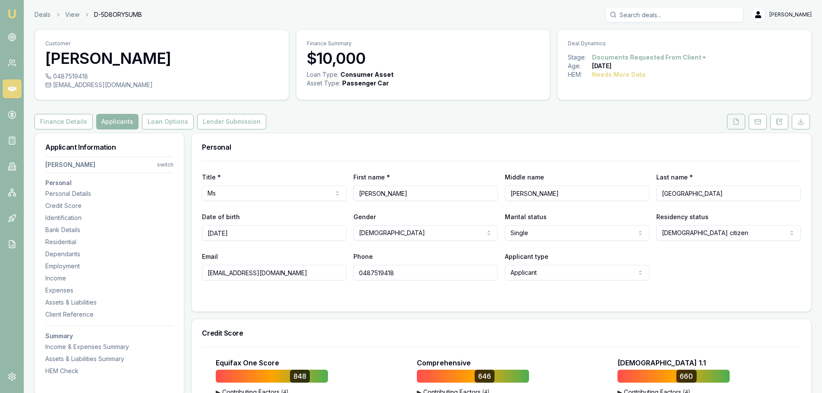
click at [735, 119] on icon at bounding box center [736, 122] width 5 height 6
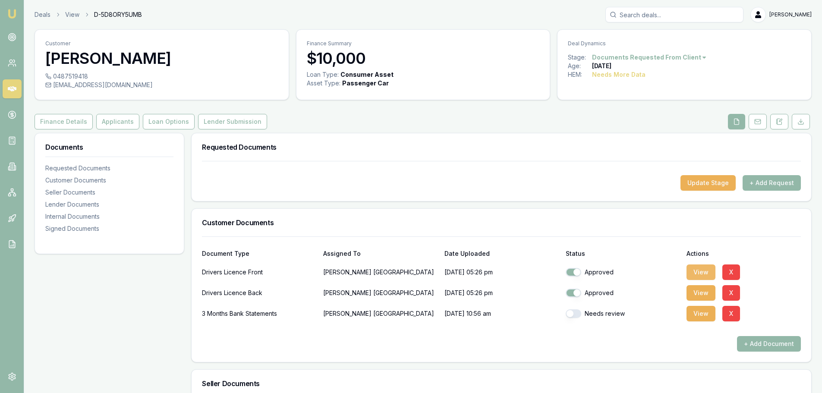
click at [708, 270] on button "View" at bounding box center [700, 272] width 29 height 16
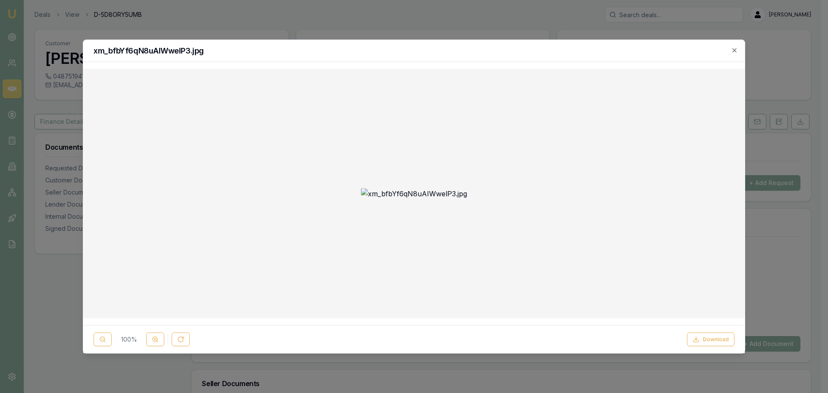
click at [735, 50] on icon "button" at bounding box center [735, 50] width 4 height 4
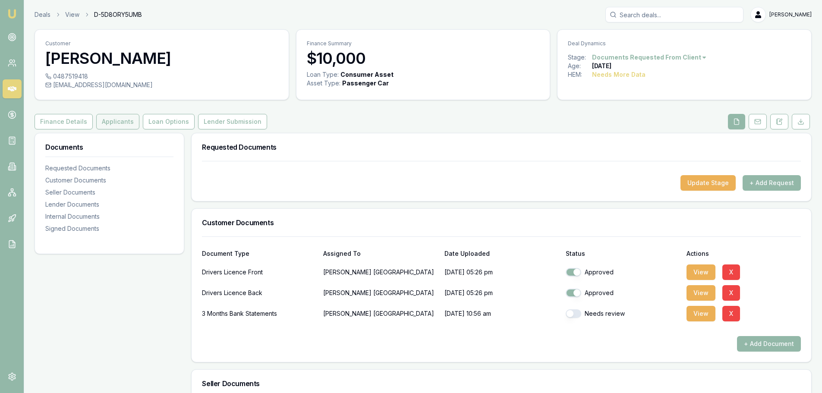
click at [105, 117] on button "Applicants" at bounding box center [117, 122] width 43 height 16
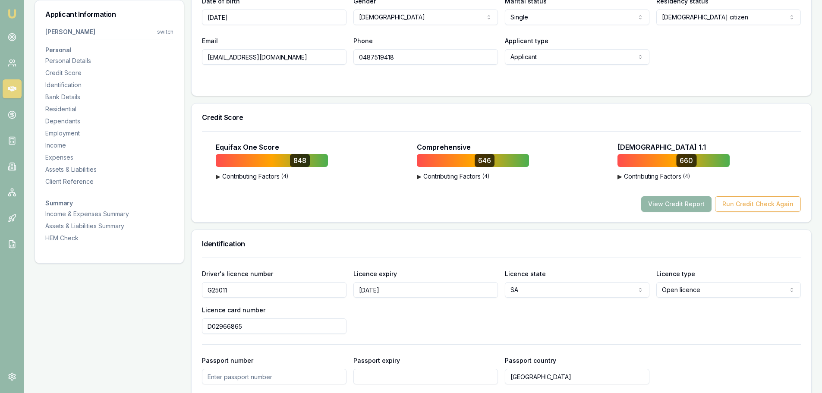
scroll to position [86, 0]
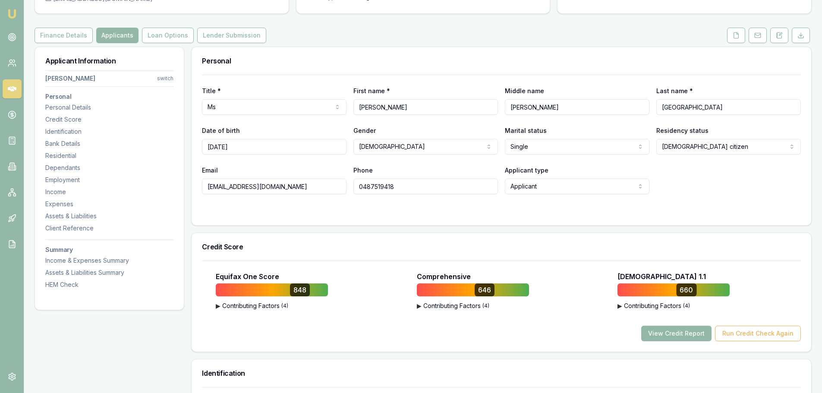
drag, startPoint x: 300, startPoint y: 187, endPoint x: 182, endPoint y: 188, distance: 118.2
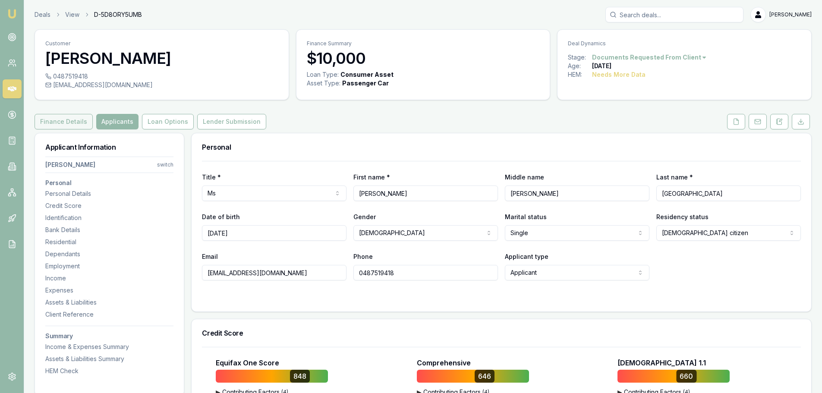
click at [50, 123] on button "Finance Details" at bounding box center [64, 122] width 58 height 16
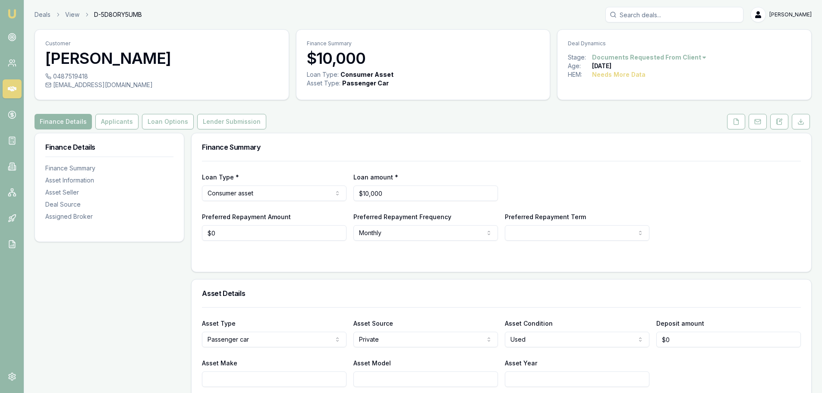
click at [232, 197] on html "Emu Broker Deals View D-5D8ORY5UMB Erin Shield Toggle Menu Customer Julia Weste…" at bounding box center [411, 196] width 822 height 393
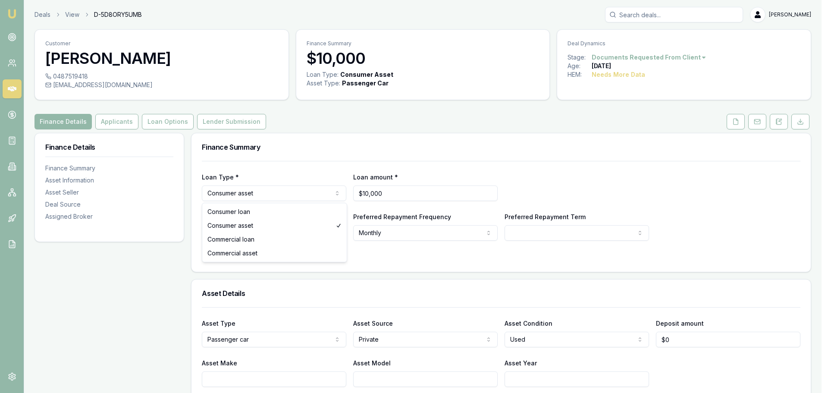
select select "CONSUMER_LOAN"
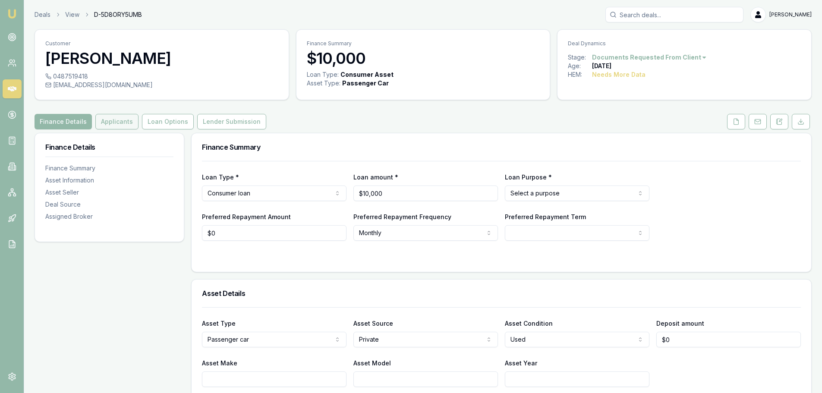
click at [106, 120] on button "Applicants" at bounding box center [116, 122] width 43 height 16
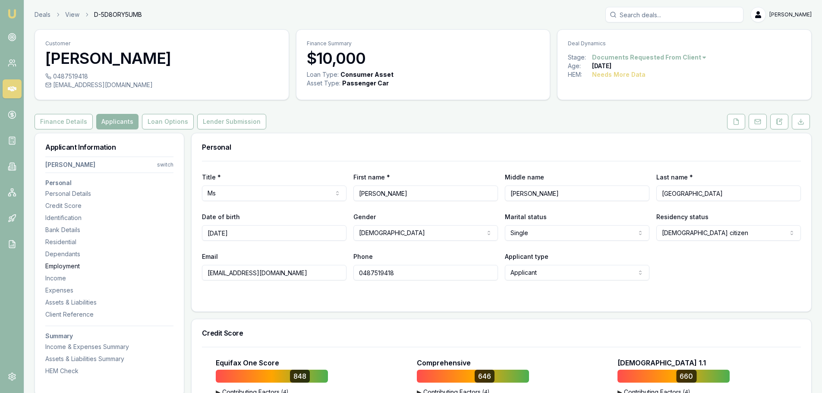
click at [79, 263] on div "Employment" at bounding box center [109, 266] width 128 height 9
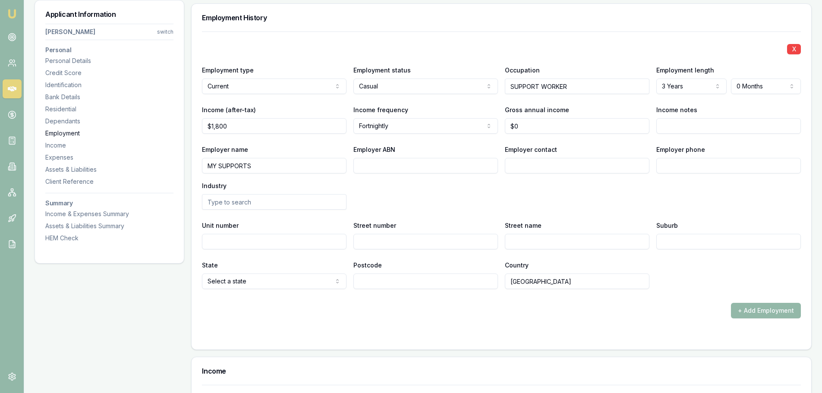
scroll to position [1199, 0]
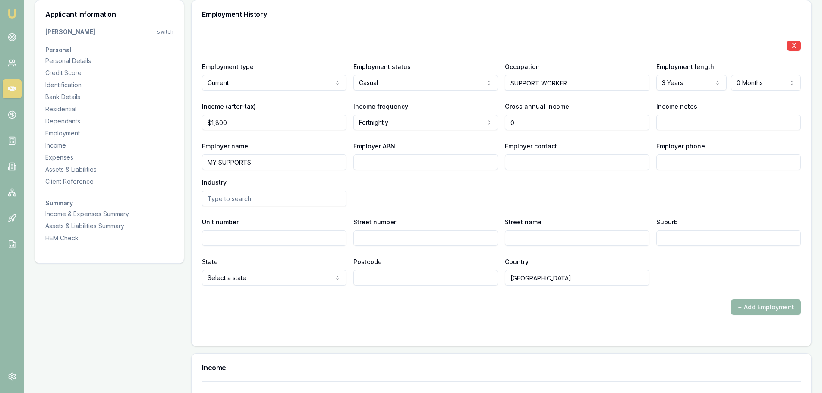
click at [549, 117] on input "0" at bounding box center [577, 123] width 145 height 16
click at [539, 122] on input "0" at bounding box center [577, 123] width 145 height 16
drag, startPoint x: 520, startPoint y: 122, endPoint x: 445, endPoint y: 122, distance: 75.1
click at [481, 122] on div "Income (after-tax) $1,800 Income frequency Fortnightly Weekly Fortnightly Month…" at bounding box center [501, 115] width 599 height 29
type input "$46,800"
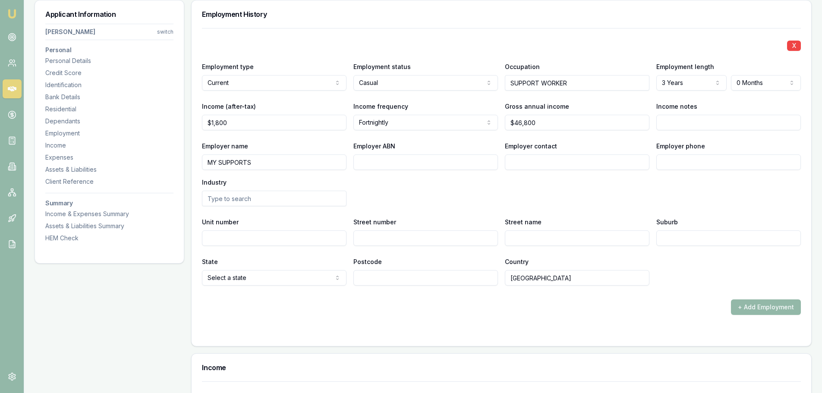
click at [462, 205] on div "Employer name MY SUPPORTS Employer ABN Employer contact Employer phone Industry" at bounding box center [501, 174] width 599 height 66
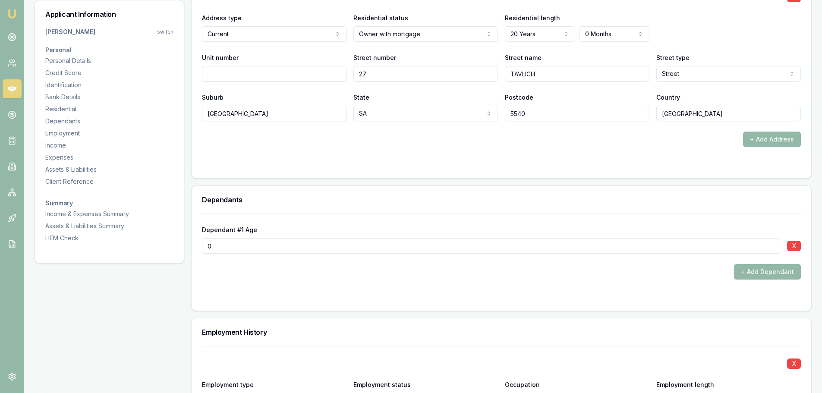
scroll to position [767, 0]
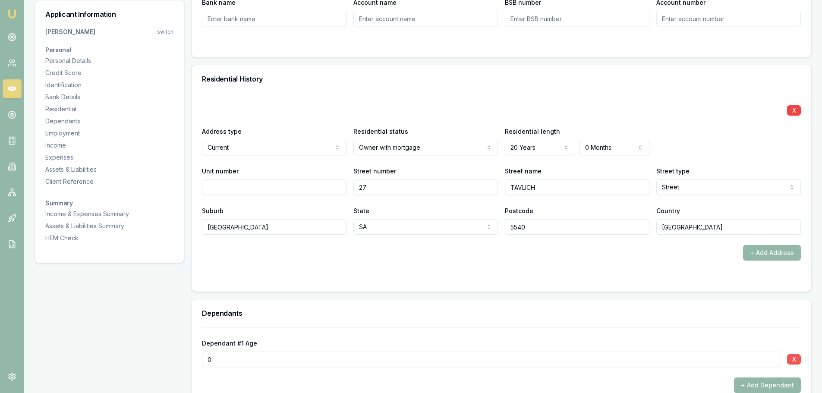
click at [796, 359] on button "X" at bounding box center [794, 359] width 14 height 10
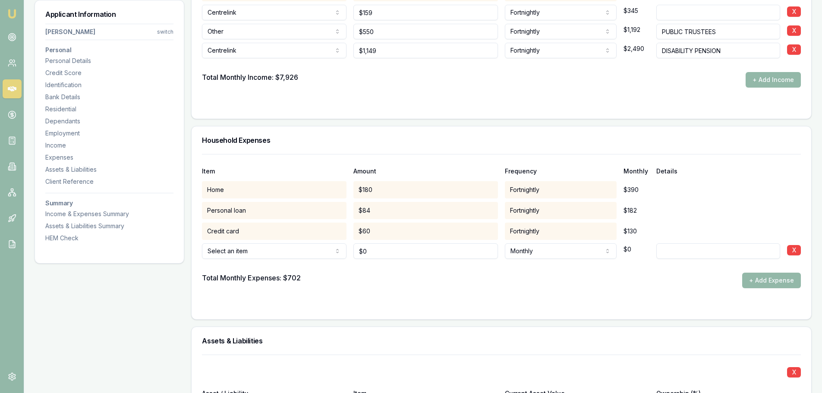
scroll to position [1587, 0]
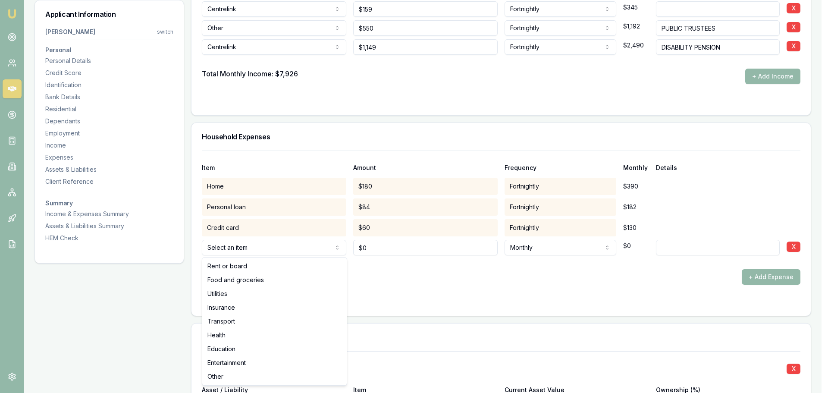
select select "FOOD_AND_GROCERIES"
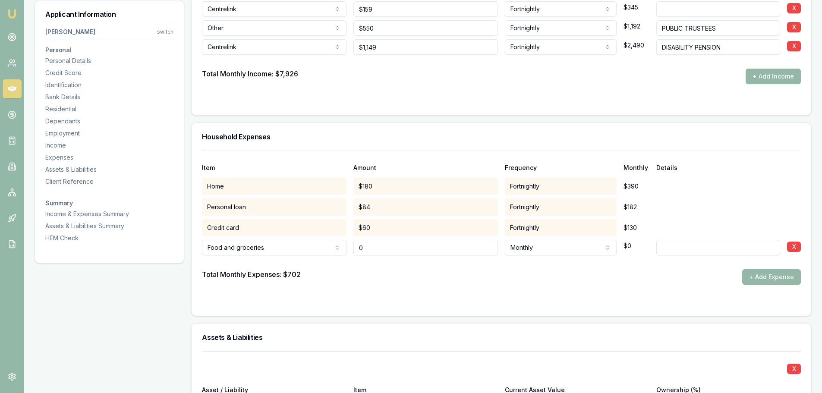
drag, startPoint x: 395, startPoint y: 247, endPoint x: 321, endPoint y: 246, distance: 74.6
click at [321, 246] on div "Food and groceries Rent or board Food and groceries Utilities Insurance Transpo…" at bounding box center [501, 245] width 599 height 19
type input "1"
type input "$850"
click at [773, 279] on button "+ Add Expense" at bounding box center [771, 277] width 59 height 16
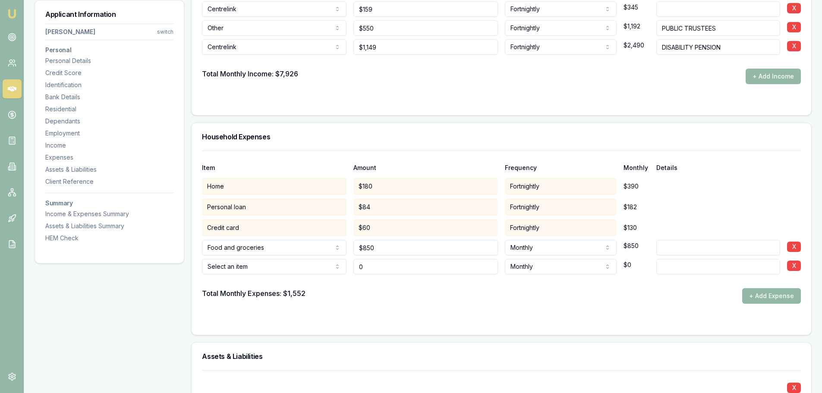
type input "$0"
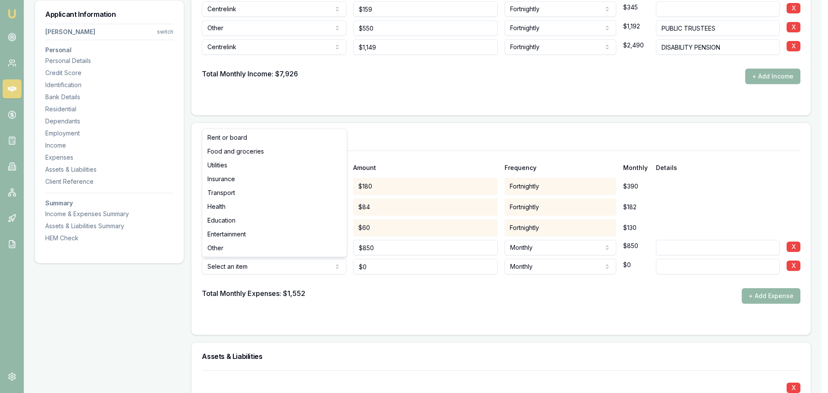
select select "UTILITIES"
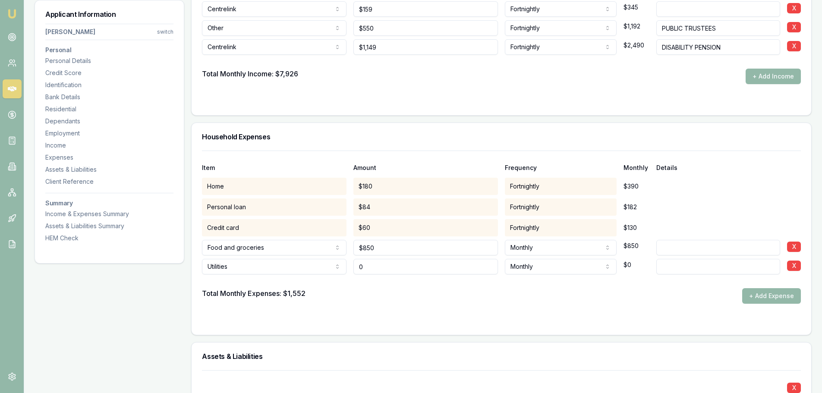
drag, startPoint x: 287, startPoint y: 269, endPoint x: 248, endPoint y: 268, distance: 39.7
click at [256, 268] on div "Utilities Rent or board Food and groceries Utilities Insurance Transport Health…" at bounding box center [501, 264] width 599 height 19
type input "$200"
click at [760, 291] on button "+ Add Expense" at bounding box center [771, 296] width 59 height 16
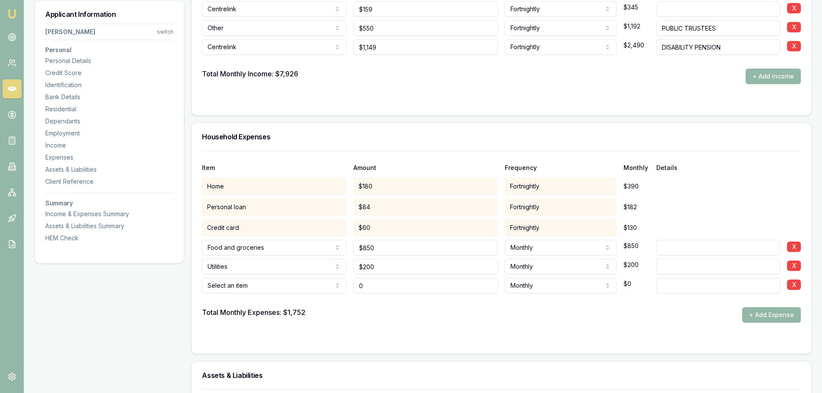
type input "$0"
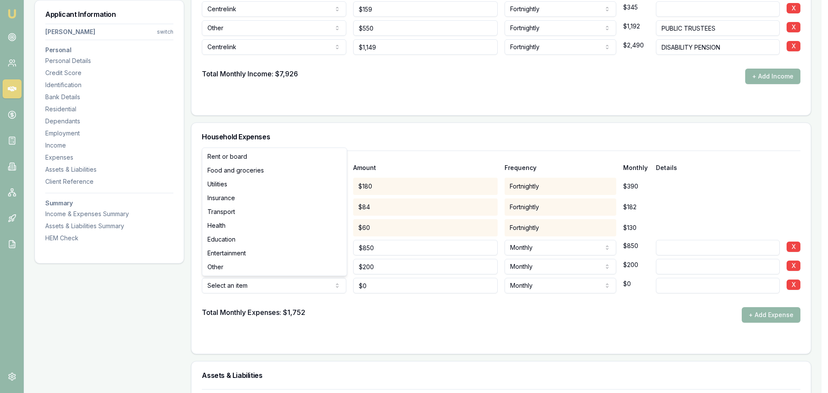
select select "INSURANCE"
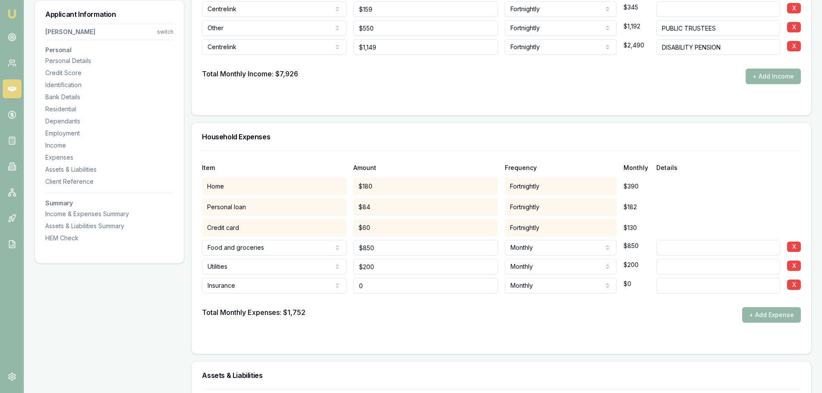
drag, startPoint x: 387, startPoint y: 284, endPoint x: 309, endPoint y: 281, distance: 78.1
click at [312, 282] on div "Insurance Rent or board Food and groceries Utilities Insurance Transport Health…" at bounding box center [501, 283] width 599 height 19
type input "$165"
click at [747, 310] on button "+ Add Expense" at bounding box center [771, 315] width 59 height 16
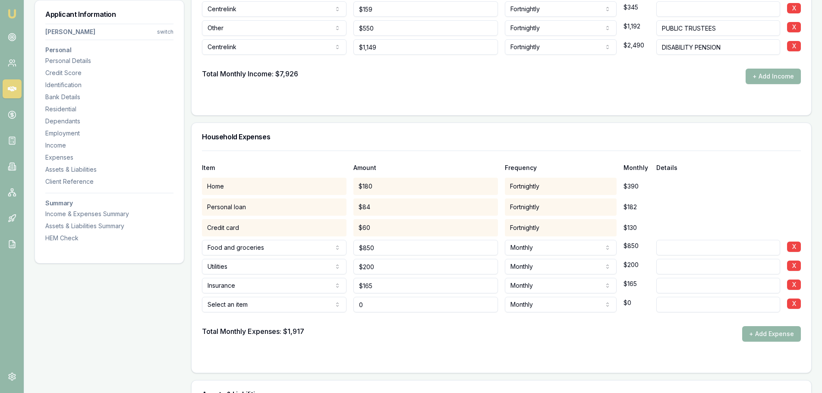
type input "$0"
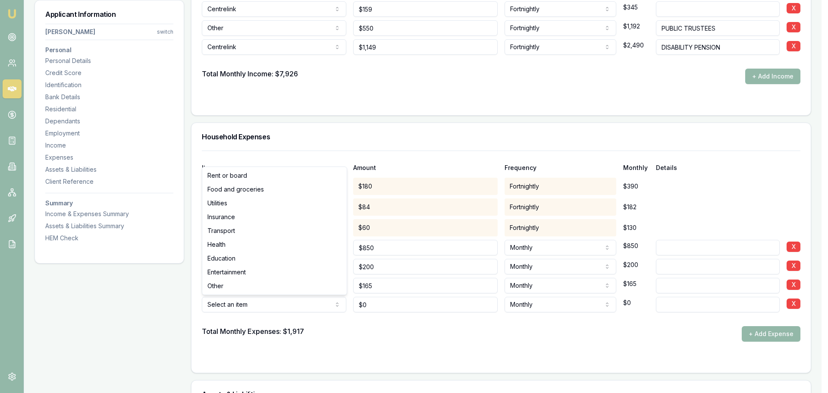
select select "TRANSPORT"
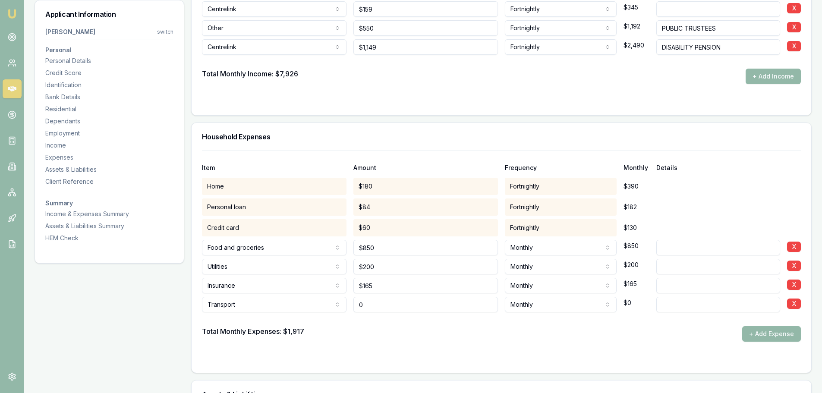
drag, startPoint x: 407, startPoint y: 308, endPoint x: 173, endPoint y: 306, distance: 234.3
click at [226, 305] on div "Transport Rent or board Food and groceries Utilities Insurance Transport Health…" at bounding box center [501, 302] width 599 height 19
type input "$200"
drag, startPoint x: 637, startPoint y: 342, endPoint x: 800, endPoint y: 339, distance: 163.5
click at [637, 341] on form "Item Amount Frequency Monthly Details Home $180 Fortnightly $390 Personal loan …" at bounding box center [501, 257] width 599 height 212
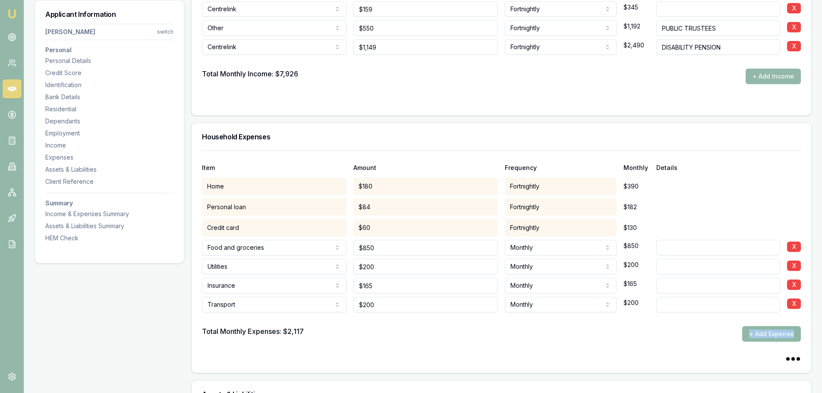
click at [766, 335] on button "+ Add Expense" at bounding box center [771, 334] width 59 height 16
click at [783, 333] on button "+ Add Expense" at bounding box center [771, 334] width 59 height 16
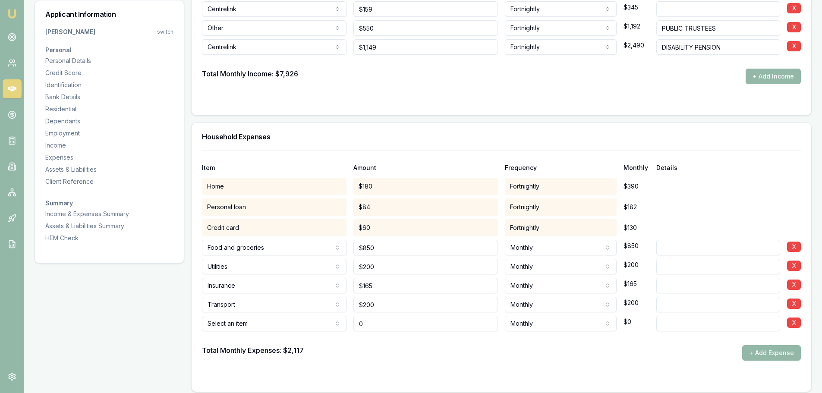
type input "$0"
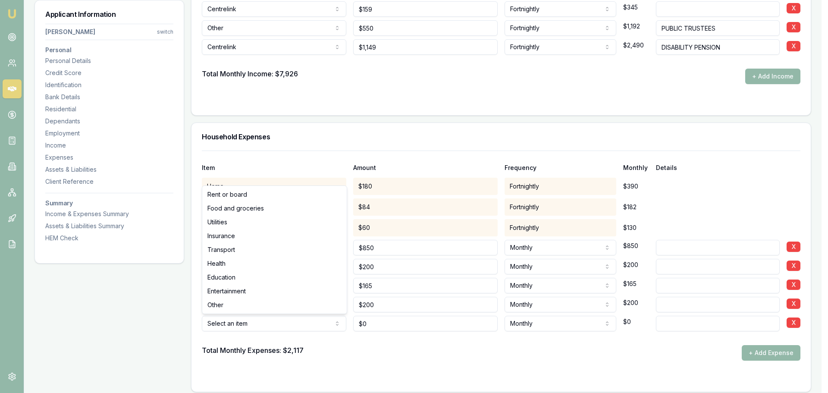
select select "ENTERTAINMENT"
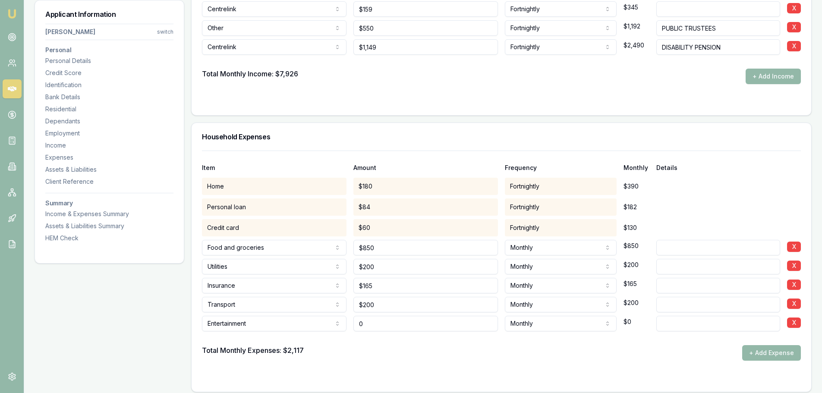
drag, startPoint x: 397, startPoint y: 325, endPoint x: 265, endPoint y: 323, distance: 132.5
click at [265, 323] on div "Entertainment Rent or board Food and groceries Utilities Insurance Transport He…" at bounding box center [501, 321] width 599 height 19
type input "$200"
click at [537, 355] on div "Total Monthly Expenses: $2,117 + Add Expense" at bounding box center [501, 353] width 599 height 16
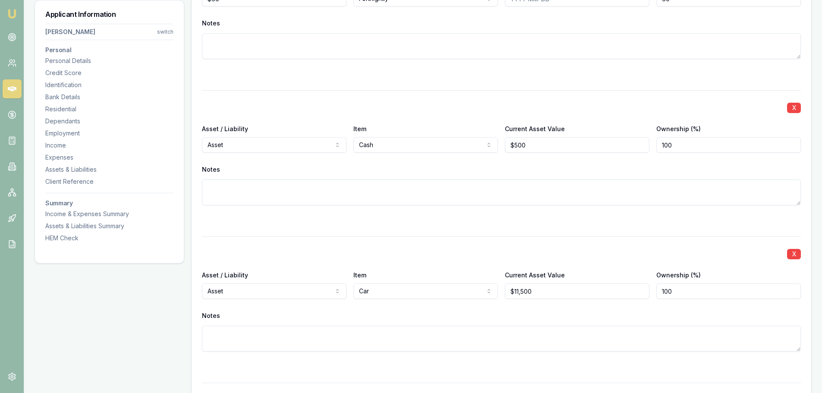
scroll to position [2622, 0]
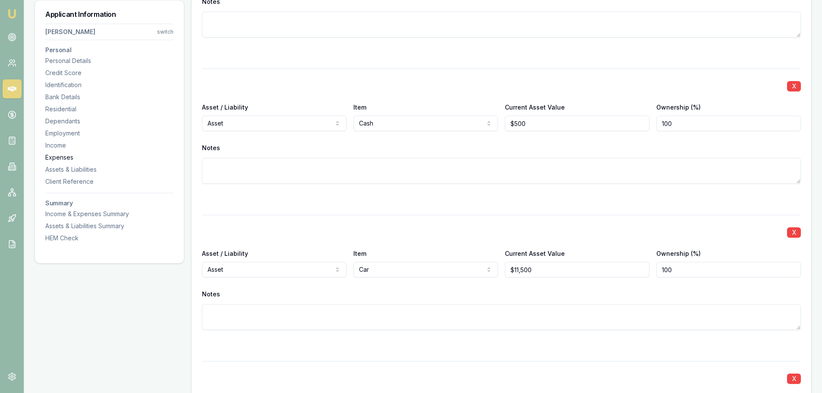
click at [64, 159] on div "Expenses" at bounding box center [109, 157] width 128 height 9
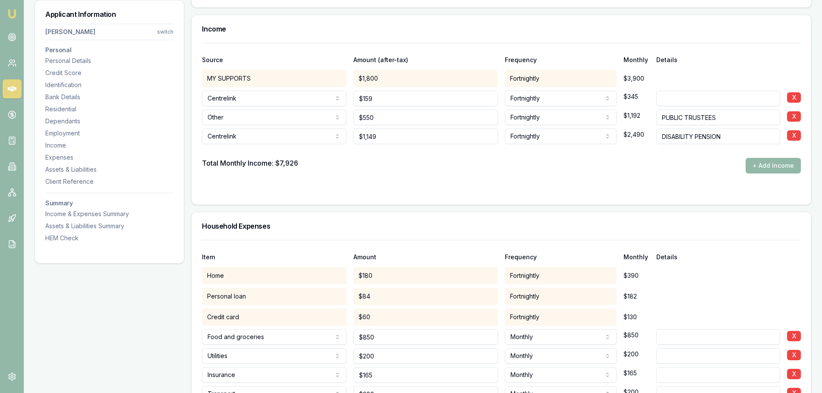
scroll to position [1494, 0]
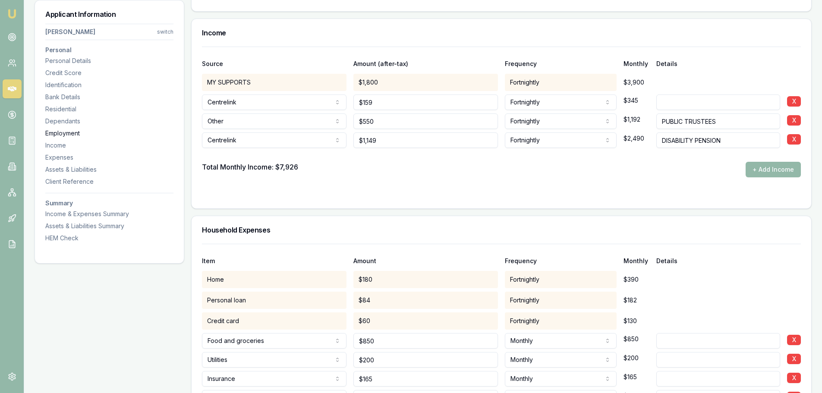
click at [63, 133] on div "Employment" at bounding box center [109, 133] width 128 height 9
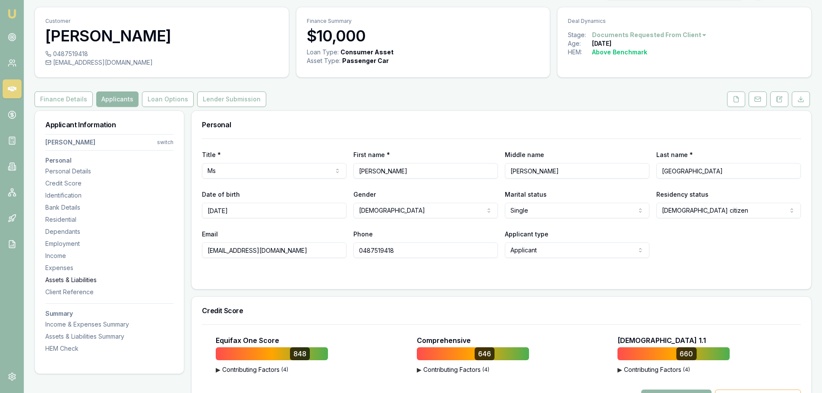
scroll to position [0, 0]
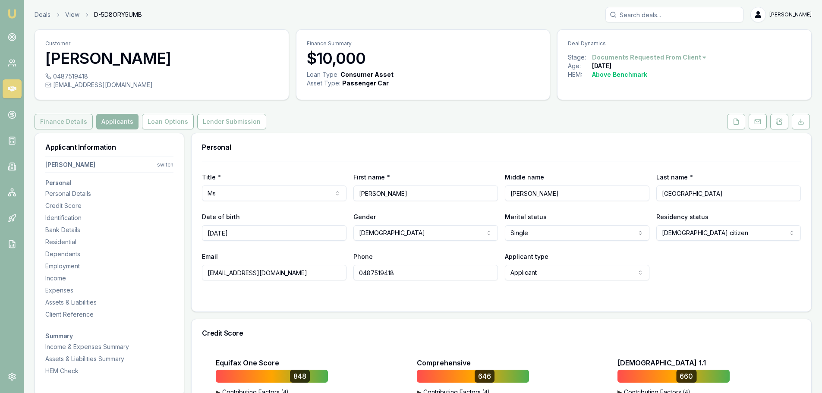
click at [70, 118] on button "Finance Details" at bounding box center [64, 122] width 58 height 16
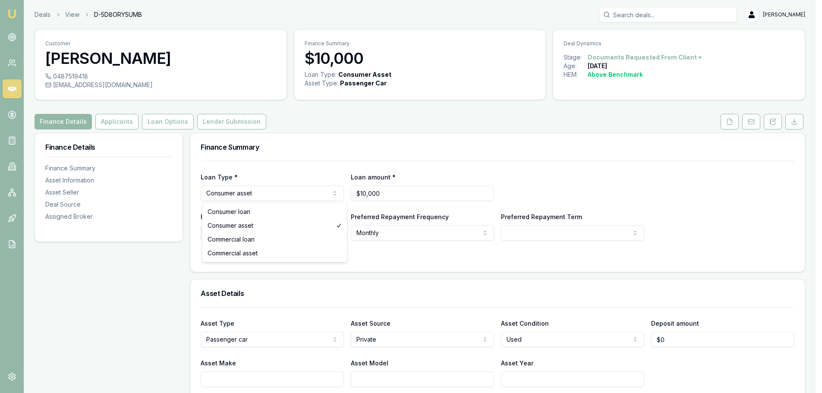
click at [233, 191] on html "Emu Broker Deals View D-5D8ORY5UMB Erin Shield Toggle Menu Customer Julia Weste…" at bounding box center [411, 196] width 822 height 393
select select "CONSUMER_LOAN"
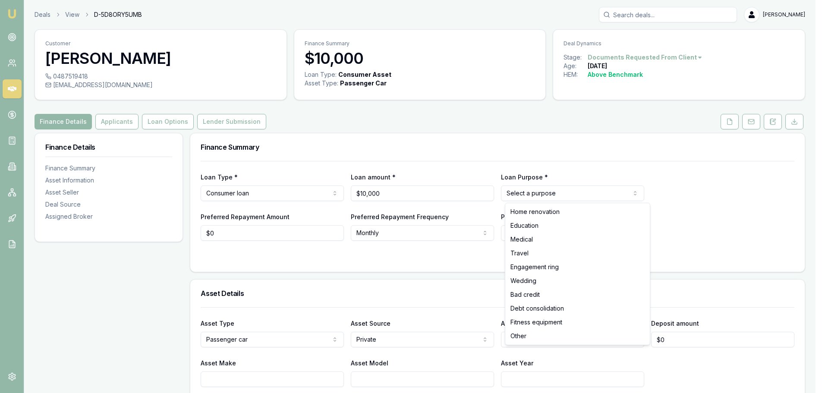
click at [538, 194] on html "Emu Broker Deals View D-5D8ORY5UMB Erin Shield Toggle Menu Customer Julia Weste…" at bounding box center [411, 196] width 822 height 393
select select "OTHER"
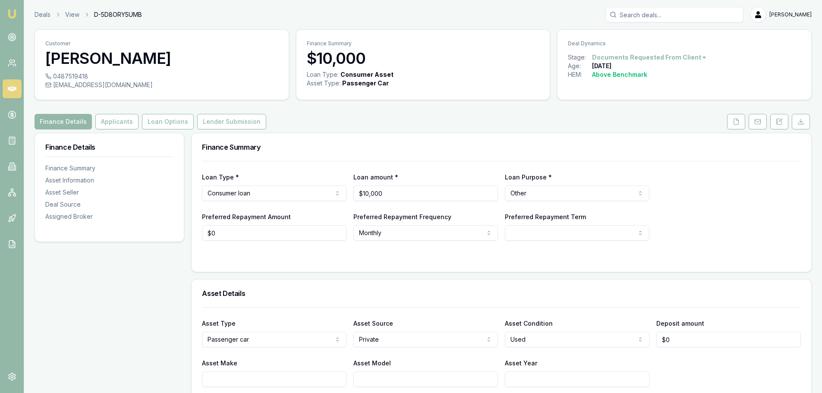
click at [424, 144] on h3 "Finance Summary" at bounding box center [501, 147] width 599 height 7
select select "60"
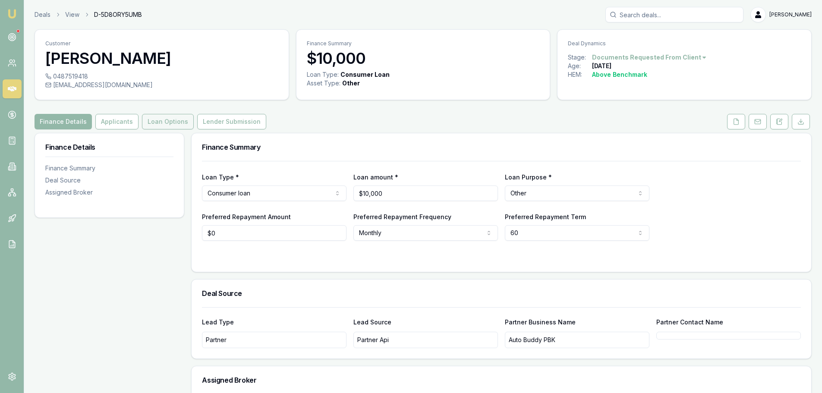
click at [169, 123] on button "Loan Options" at bounding box center [168, 122] width 52 height 16
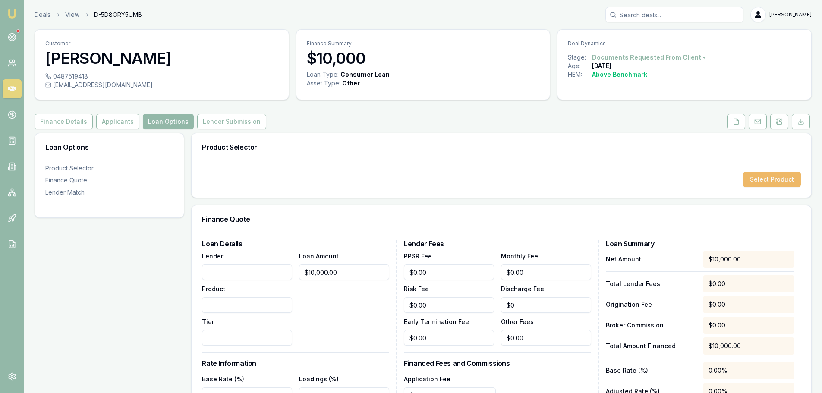
click at [776, 180] on button "Select Product" at bounding box center [772, 180] width 58 height 16
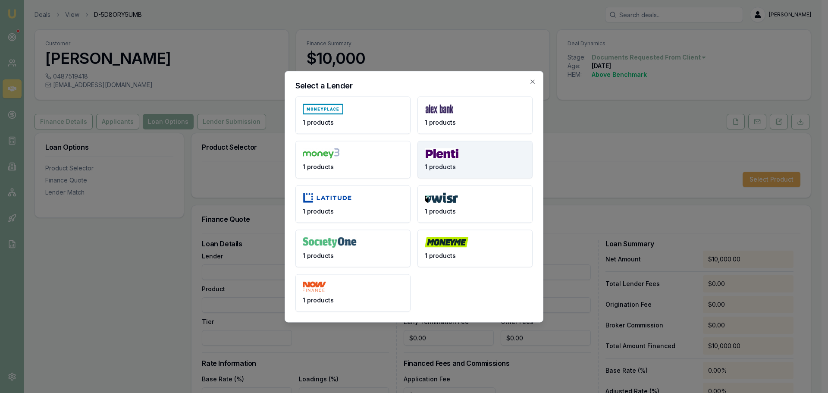
click at [469, 152] on button "1 products" at bounding box center [475, 160] width 115 height 38
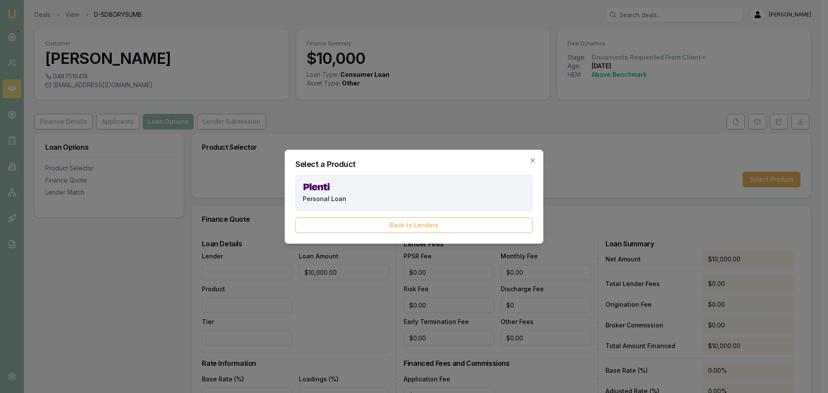
click at [447, 184] on button "Personal Loan" at bounding box center [414, 192] width 237 height 35
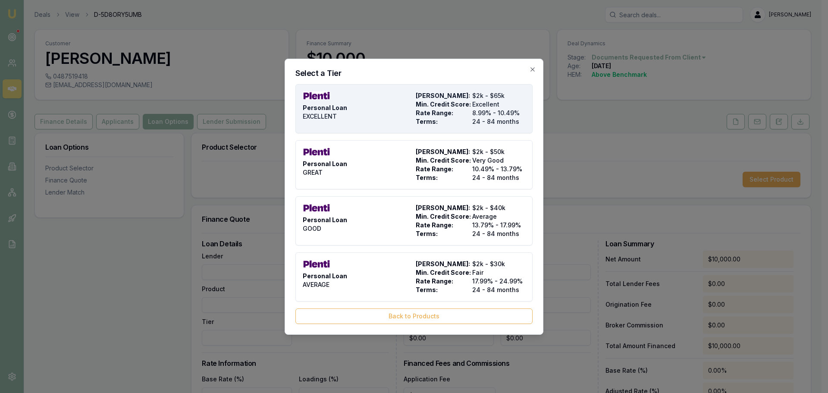
click at [450, 110] on span "Rate Range:" at bounding box center [442, 113] width 53 height 9
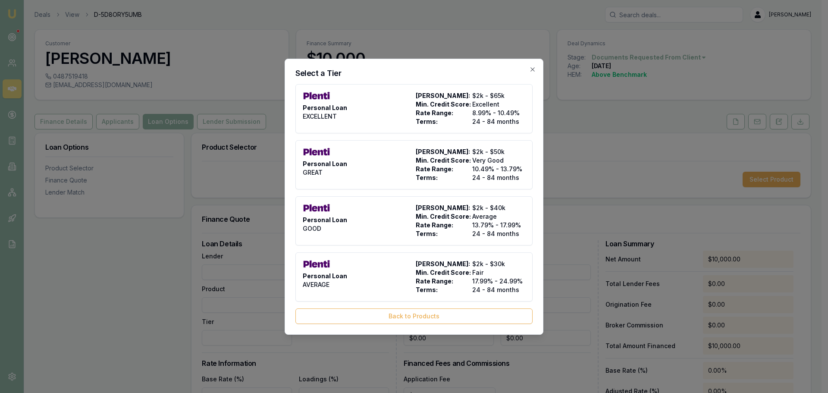
type input "Plenti"
type input "Personal Loan"
type input "EXCELLENT"
type input "8.99"
type input "24"
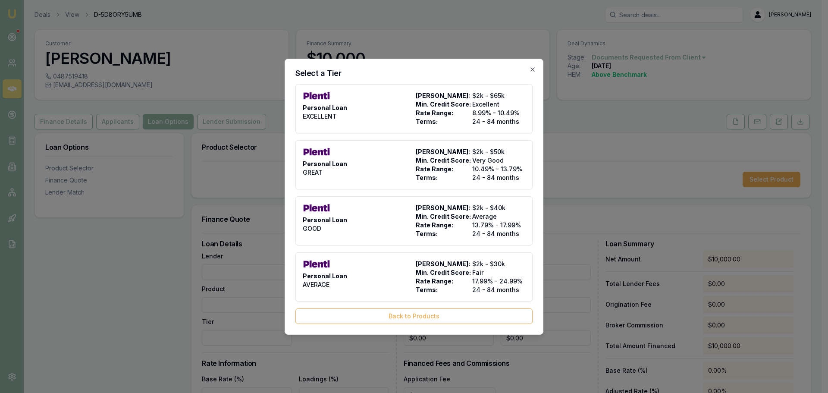
type input "$999.00"
type input "990"
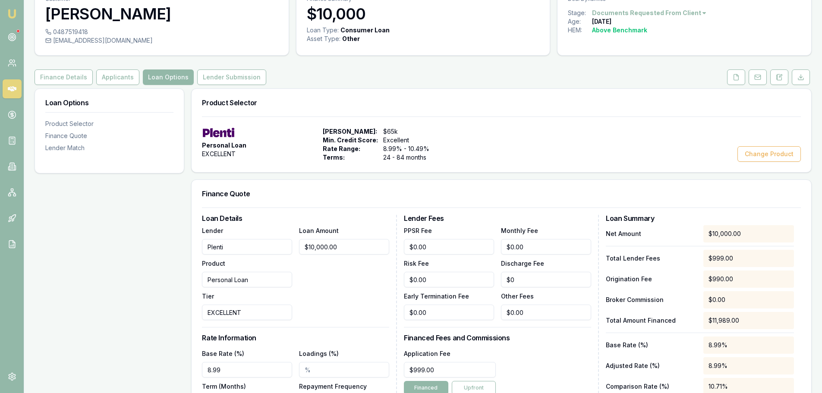
scroll to position [129, 0]
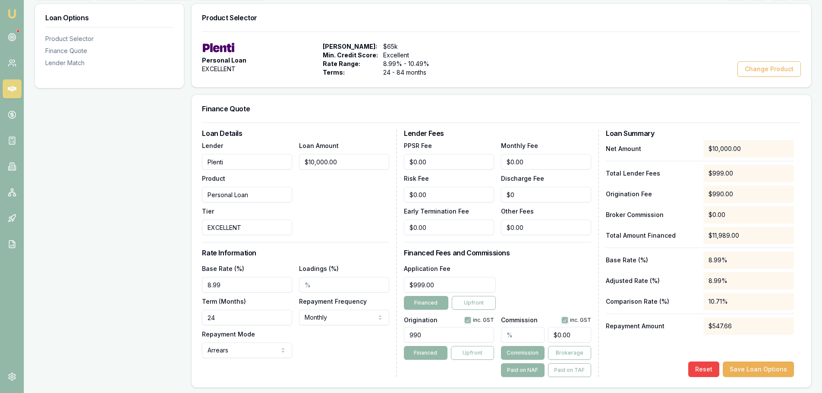
drag, startPoint x: 222, startPoint y: 320, endPoint x: 114, endPoint y: 312, distance: 108.6
click at [121, 317] on div "Loan Options Product Selector Finance Quote Lender Match Product Selector Perso…" at bounding box center [423, 320] width 777 height 635
type input "36"
drag, startPoint x: 238, startPoint y: 285, endPoint x: 13, endPoint y: 283, distance: 224.4
click at [23, 283] on div "Emu Broker Deals View D-5D8ORY5UMB Erin Shield Toggle Menu Customer Julia Weste…" at bounding box center [411, 258] width 822 height 775
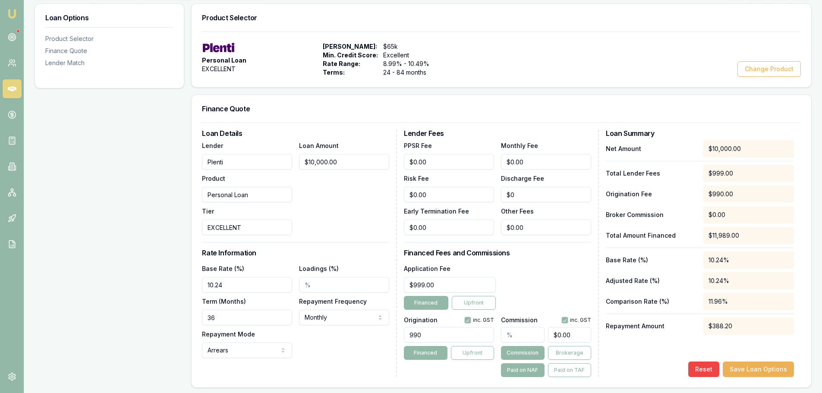
type input "10.24%"
click at [332, 341] on div "Base Rate (%) 10.24% Loadings (%) Term (Months) 36 Repayment Frequency Monthly …" at bounding box center [295, 310] width 187 height 95
drag, startPoint x: 465, startPoint y: 286, endPoint x: 156, endPoint y: 280, distance: 308.5
click at [170, 282] on div "Loan Options Product Selector Finance Quote Lender Match Product Selector Perso…" at bounding box center [423, 320] width 777 height 635
type input "$499.00"
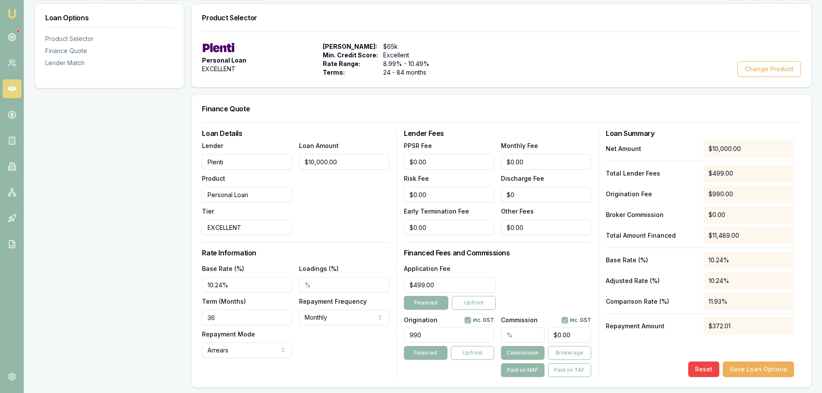
click at [571, 266] on div "Application Fee $499.00 Financed Upfront" at bounding box center [497, 286] width 187 height 47
click at [761, 368] on button "Save Loan Options" at bounding box center [758, 370] width 71 height 16
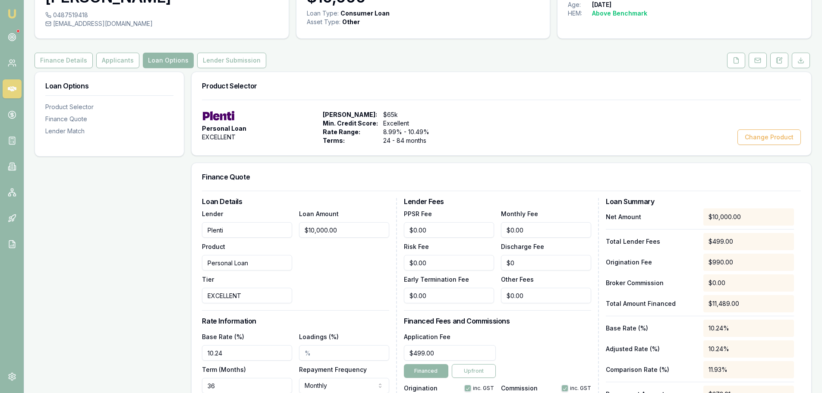
scroll to position [0, 0]
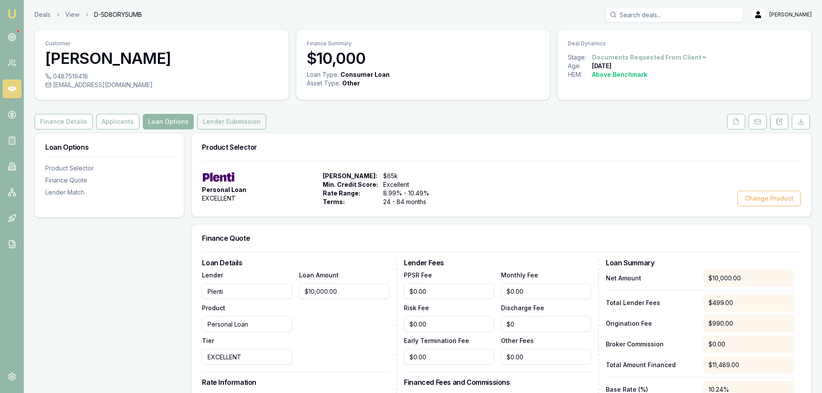
click at [240, 122] on button "Lender Submission" at bounding box center [231, 122] width 69 height 16
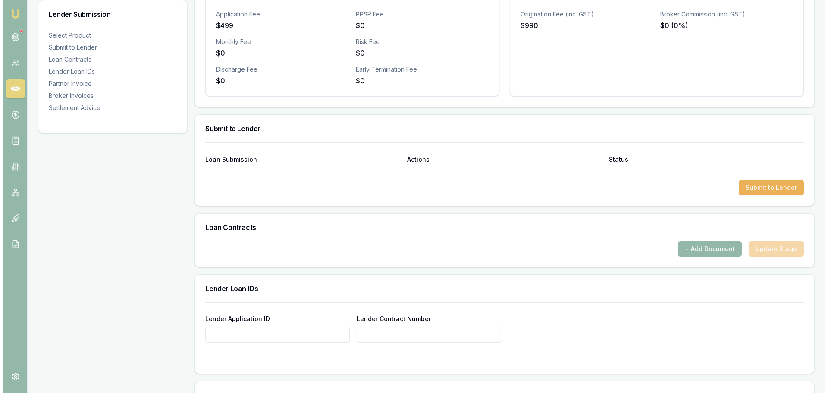
scroll to position [431, 0]
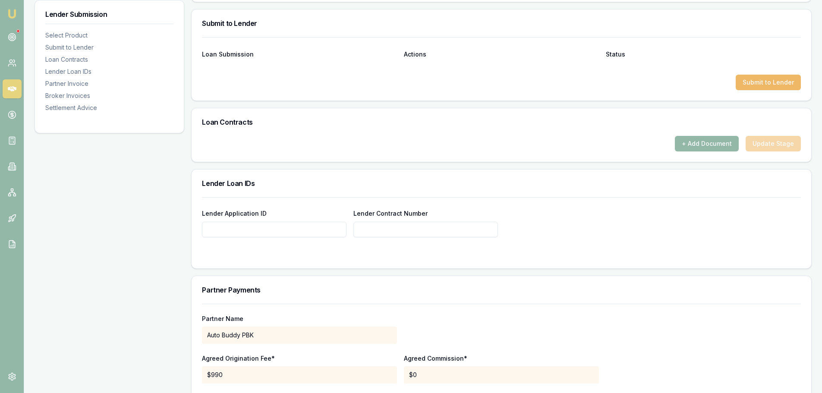
click at [792, 84] on button "Submit to Lender" at bounding box center [768, 83] width 65 height 16
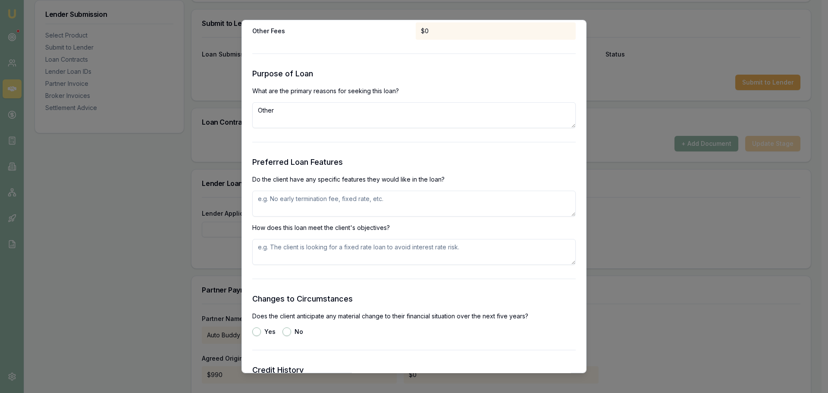
scroll to position [863, 0]
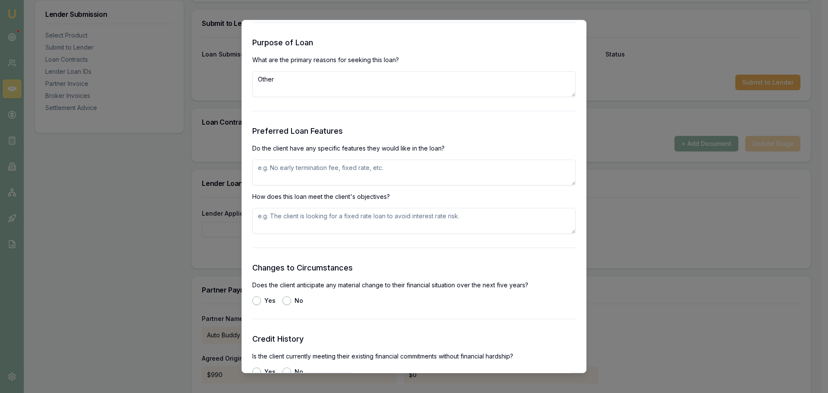
click at [331, 174] on textarea at bounding box center [414, 173] width 324 height 26
type textarea "FIXED RATE, NO EARLY EXIT FEES"
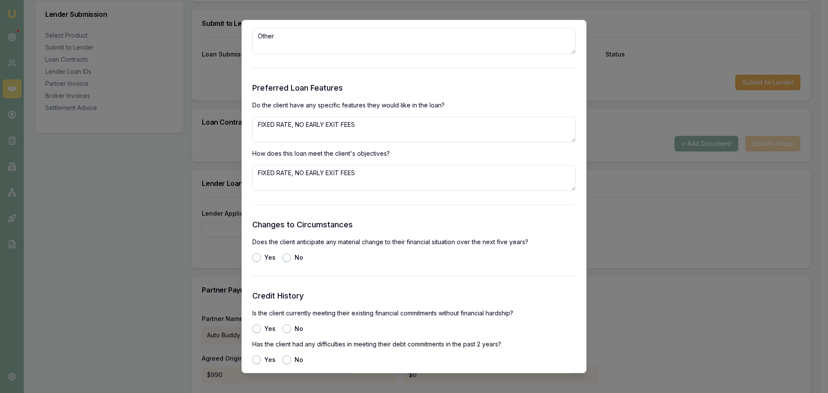
scroll to position [1035, 0]
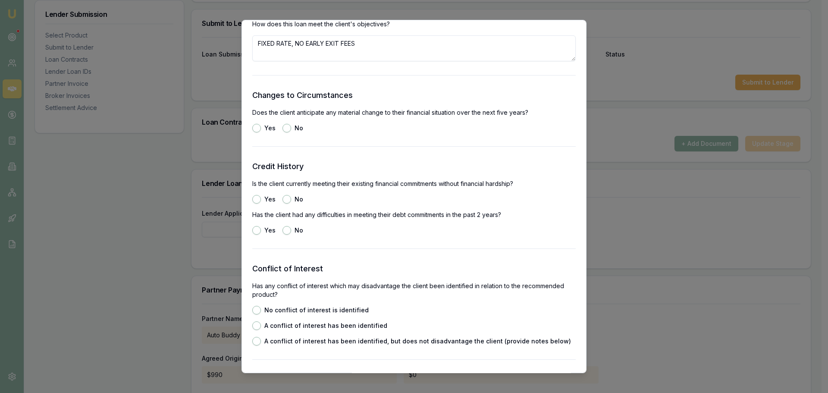
type textarea "FIXED RATE, NO EARLY EXIT FEES"
click at [286, 132] on button "No" at bounding box center [287, 128] width 9 height 9
radio input "true"
click at [259, 196] on button "Yes" at bounding box center [256, 199] width 9 height 9
radio input "true"
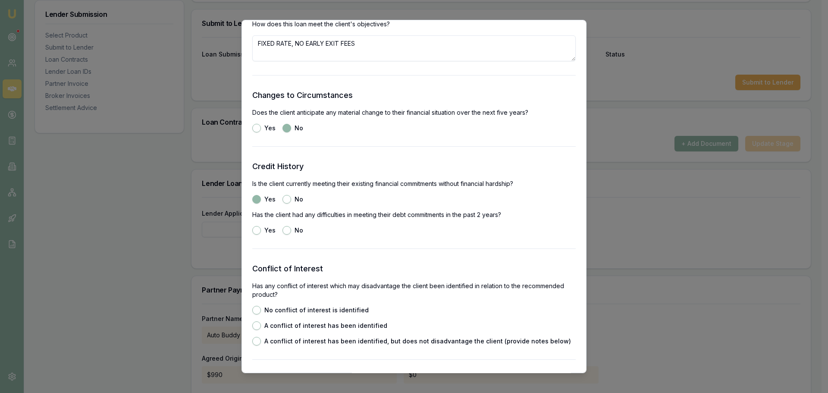
click at [287, 230] on button "No" at bounding box center [287, 230] width 9 height 9
radio input "true"
click at [258, 310] on button "No conflict of interest is identified" at bounding box center [256, 310] width 9 height 9
radio input "true"
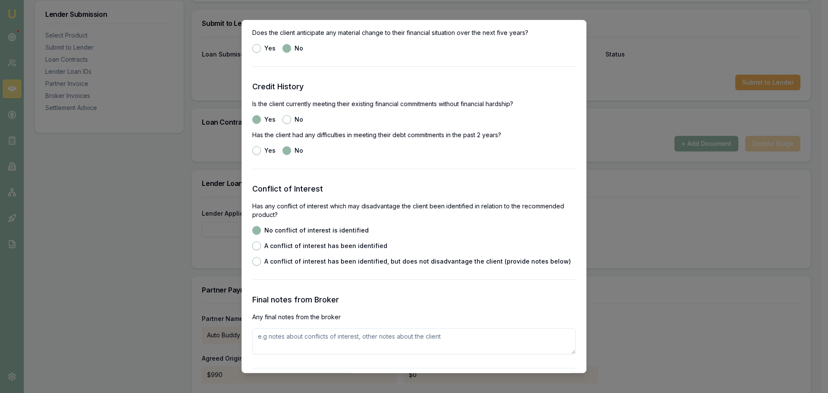
scroll to position [1208, 0]
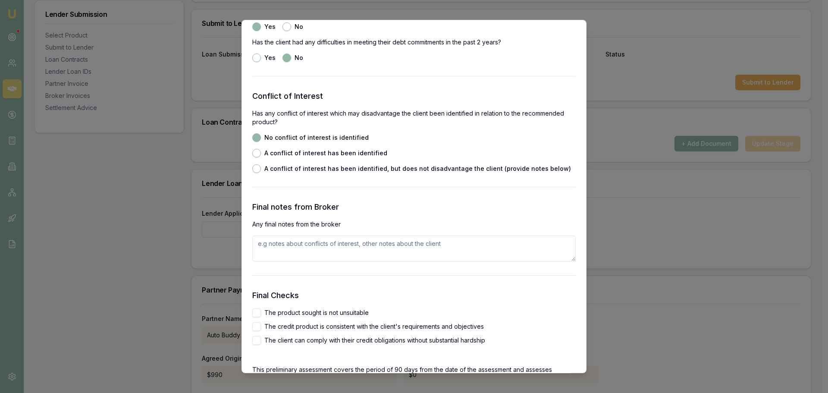
click at [257, 315] on button "The product sought is not unsuitable" at bounding box center [256, 312] width 9 height 9
checkbox input "true"
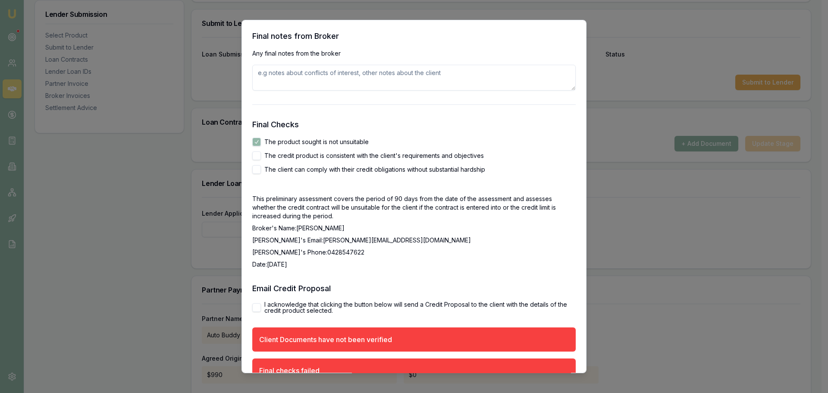
scroll to position [1381, 0]
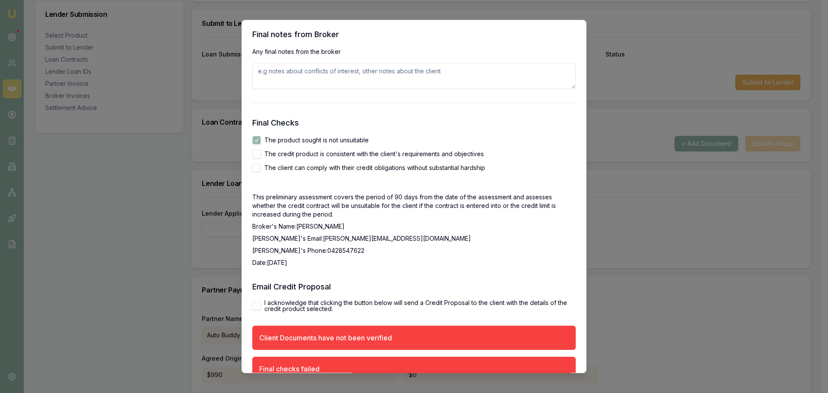
click at [257, 156] on button "The credit product is consistent with the client's requirements and objectives" at bounding box center [256, 154] width 9 height 9
checkbox input "true"
click at [256, 168] on button "The client can comply with their credit obligations without substantial hardship" at bounding box center [256, 168] width 9 height 9
checkbox input "true"
click at [252, 309] on button "I acknowledge that clicking the button below will send a Credit Proposal to the…" at bounding box center [256, 306] width 9 height 9
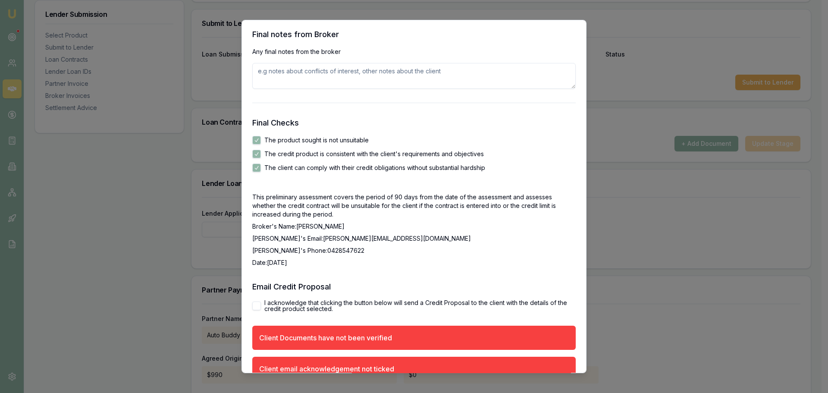
checkbox input "true"
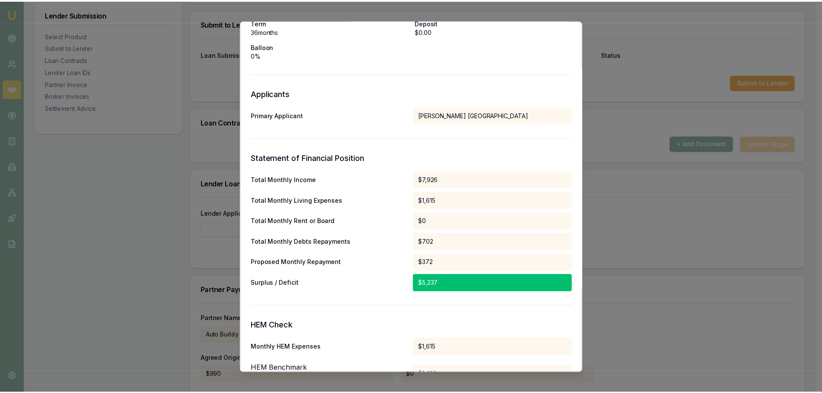
scroll to position [0, 0]
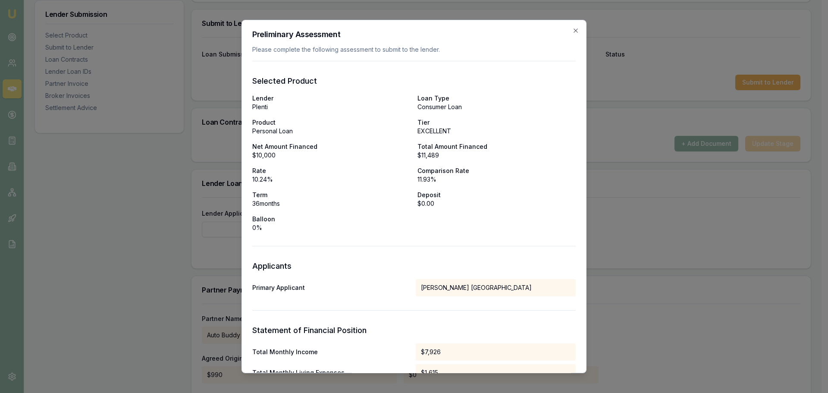
click at [572, 26] on div "Preliminary Assessment Please complete the following assessment to submit to th…" at bounding box center [414, 197] width 345 height 354
click at [573, 32] on icon "button" at bounding box center [576, 30] width 7 height 7
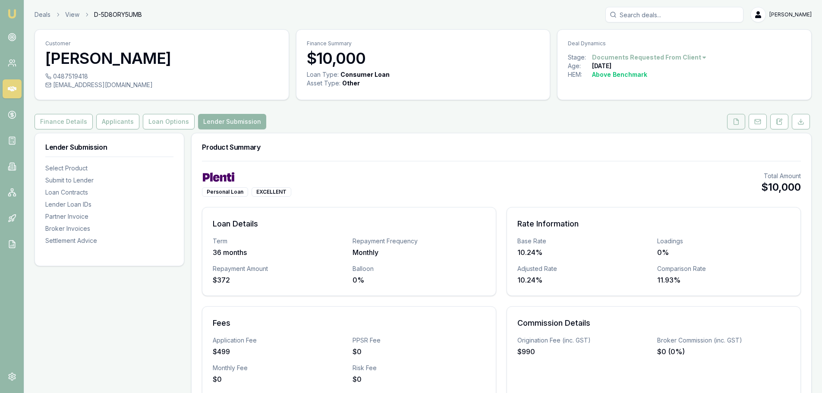
click at [738, 115] on button at bounding box center [736, 122] width 18 height 16
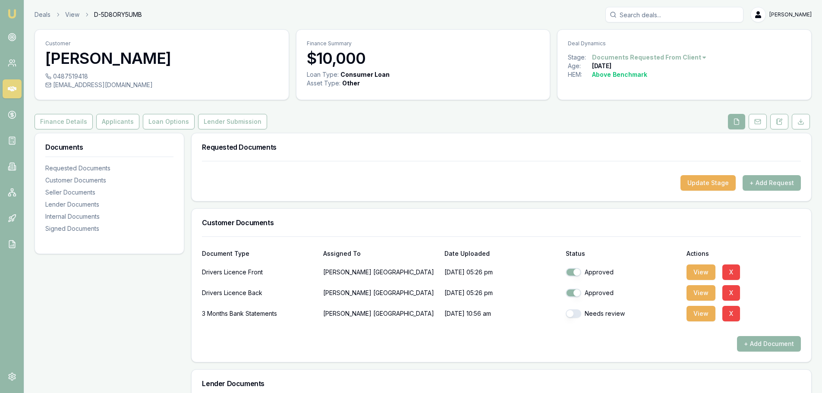
click at [576, 313] on button "button" at bounding box center [574, 313] width 16 height 9
checkbox input "true"
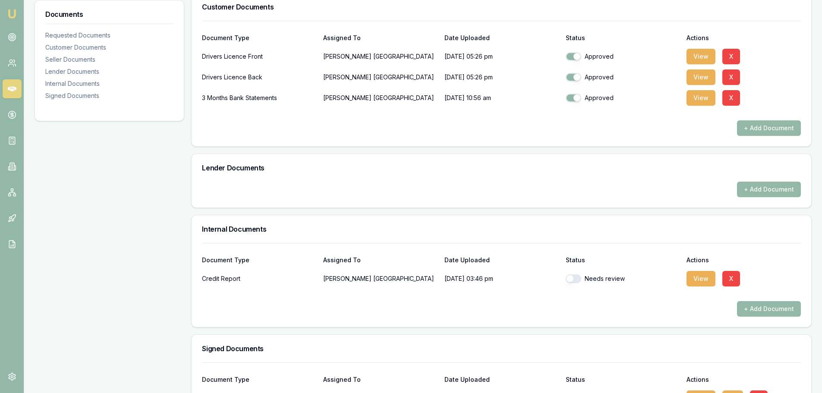
click at [576, 277] on button "button" at bounding box center [574, 278] width 16 height 9
checkbox input "true"
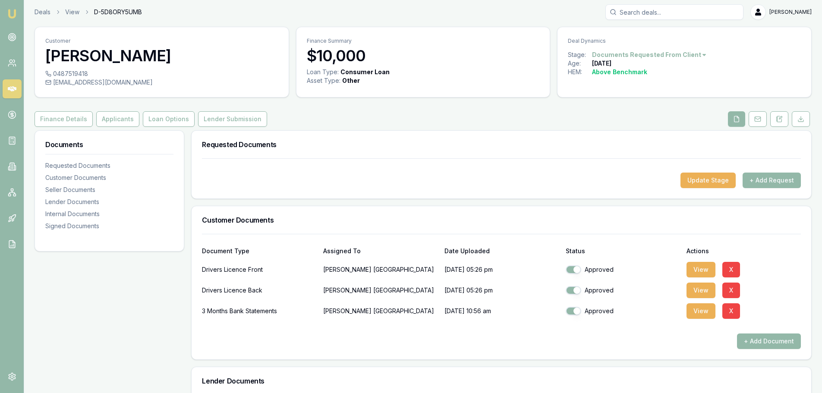
scroll to position [0, 0]
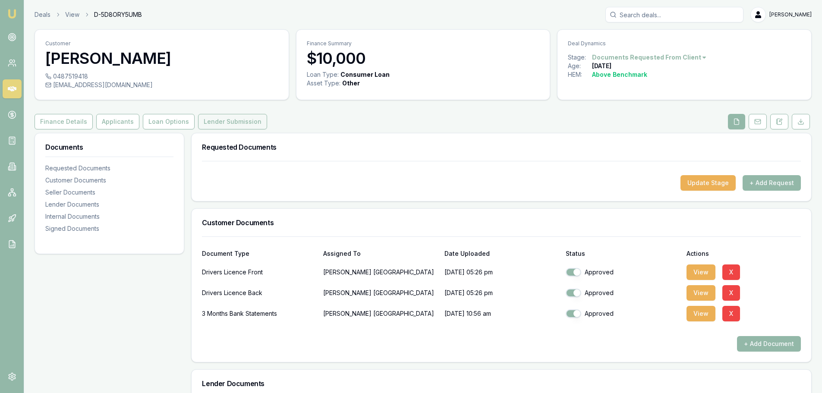
click at [219, 119] on button "Lender Submission" at bounding box center [232, 122] width 69 height 16
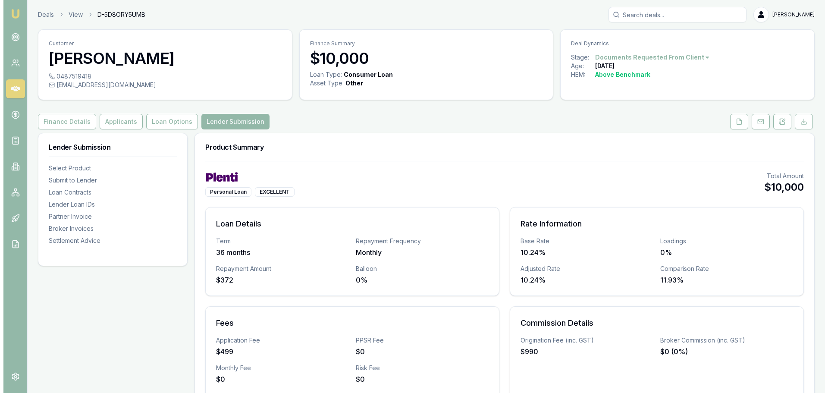
scroll to position [259, 0]
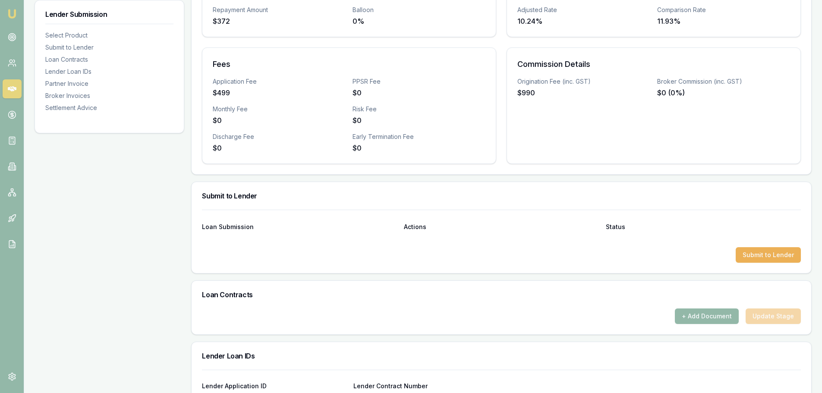
click at [783, 247] on div at bounding box center [501, 240] width 599 height 14
click at [764, 254] on button "Submit to Lender" at bounding box center [768, 255] width 65 height 16
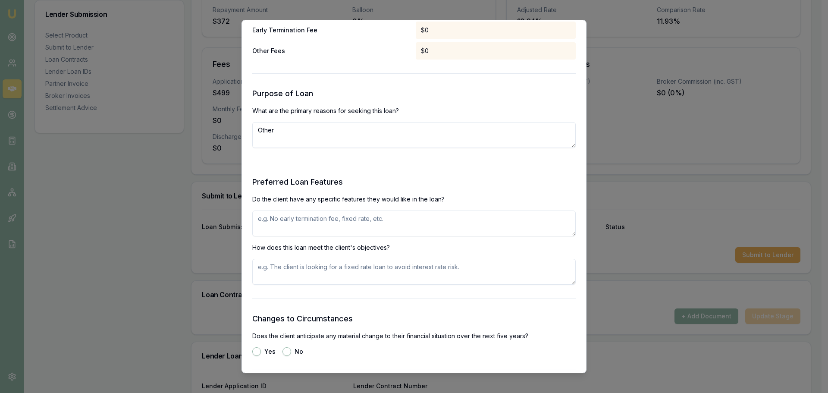
scroll to position [863, 0]
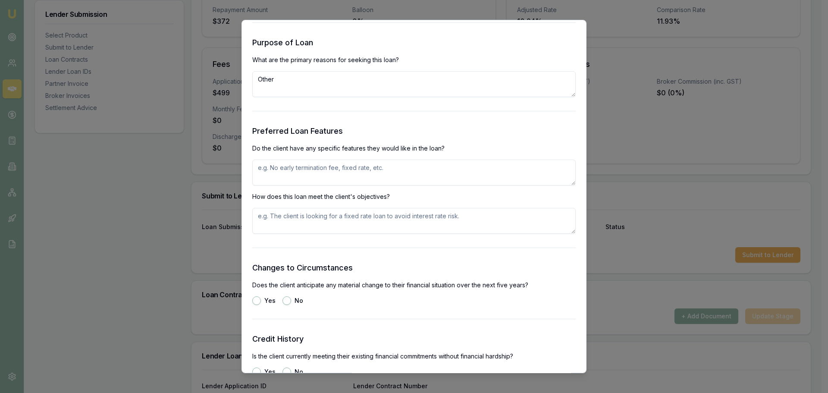
click at [449, 169] on textarea at bounding box center [414, 173] width 324 height 26
type textarea "FIXED RATE, NO EARLY EXIT FEES"
click at [286, 304] on button "No" at bounding box center [287, 300] width 9 height 9
radio input "true"
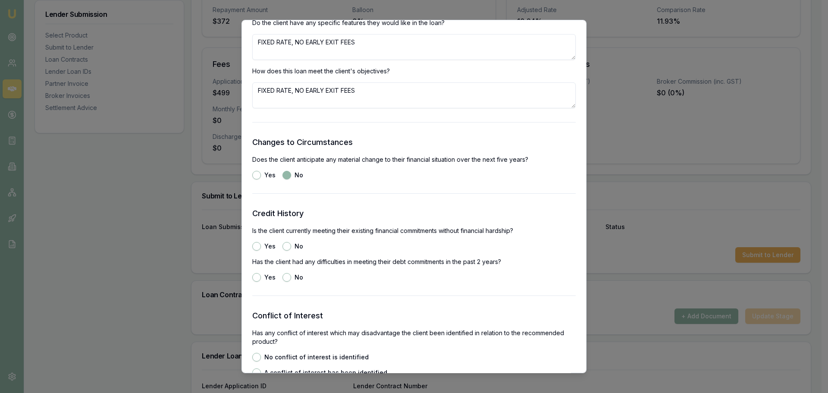
scroll to position [992, 0]
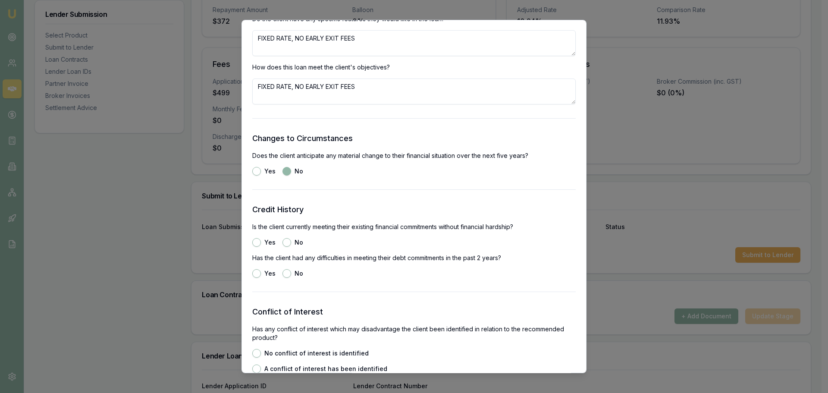
click at [255, 244] on button "Yes" at bounding box center [256, 242] width 9 height 9
radio input "true"
click at [286, 272] on button "No" at bounding box center [287, 273] width 9 height 9
radio input "true"
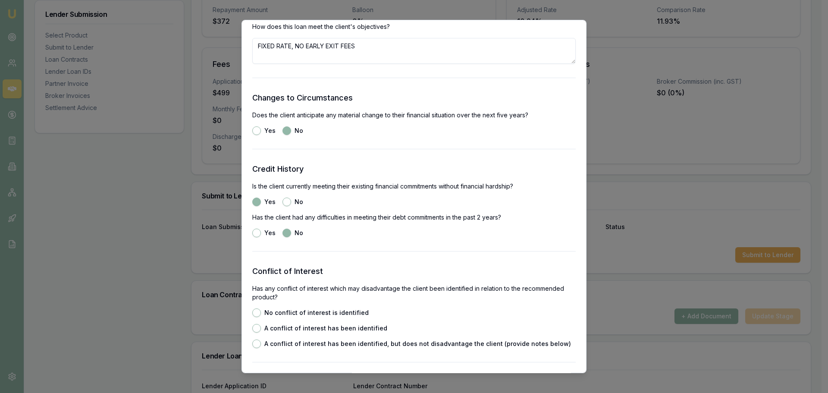
scroll to position [1122, 0]
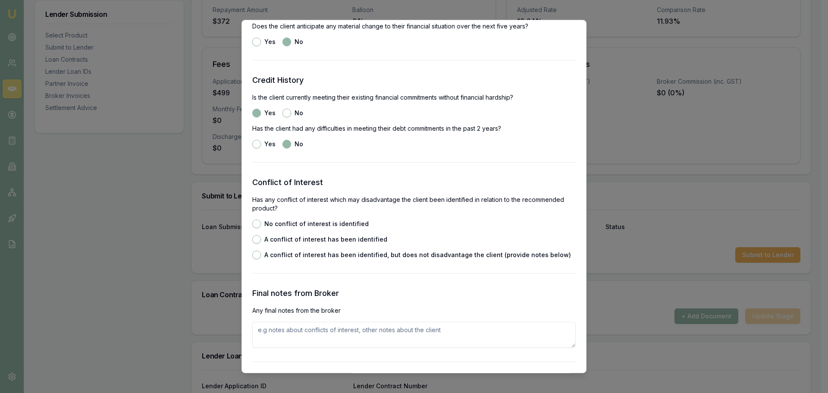
drag, startPoint x: 255, startPoint y: 223, endPoint x: 255, endPoint y: 235, distance: 12.5
click at [255, 223] on button "No conflict of interest is identified" at bounding box center [256, 224] width 9 height 9
radio input "true"
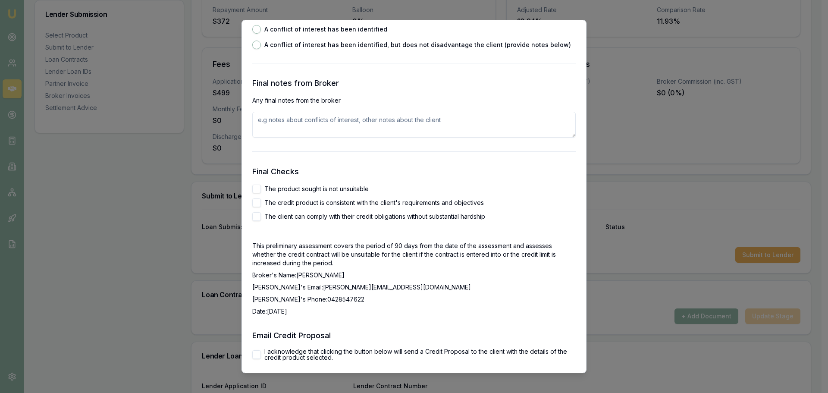
scroll to position [1337, 0]
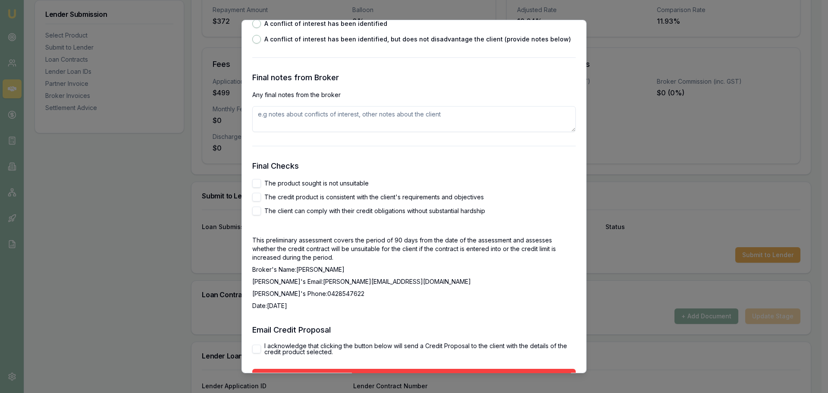
click at [256, 181] on button "The product sought is not unsuitable" at bounding box center [256, 183] width 9 height 9
checkbox input "true"
click at [258, 195] on button "The credit product is consistent with the client's requirements and objectives" at bounding box center [256, 197] width 9 height 9
checkbox input "true"
click at [256, 209] on button "The client can comply with their credit obligations without substantial hardship" at bounding box center [256, 211] width 9 height 9
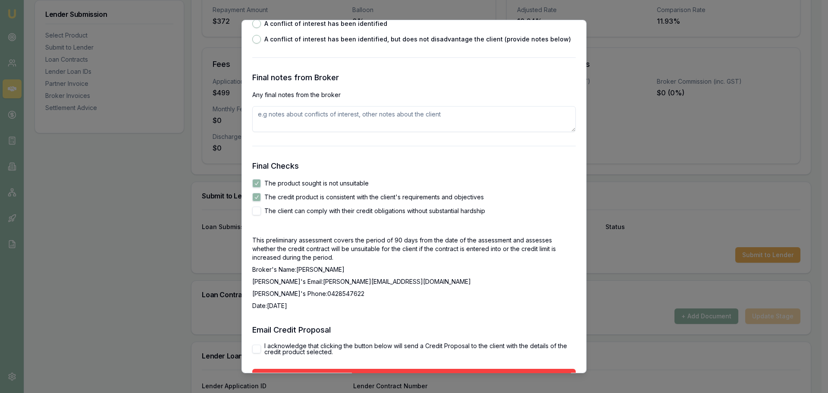
checkbox input "true"
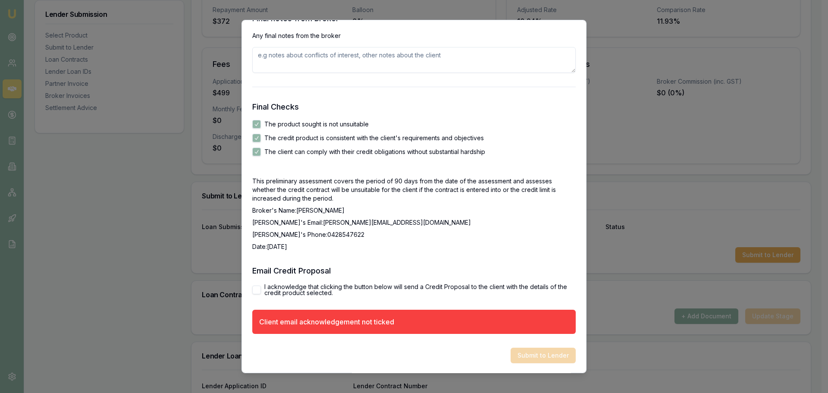
scroll to position [1397, 0]
click at [254, 286] on button "I acknowledge that clicking the button below will send a Credit Proposal to the…" at bounding box center [256, 289] width 9 height 9
checkbox input "true"
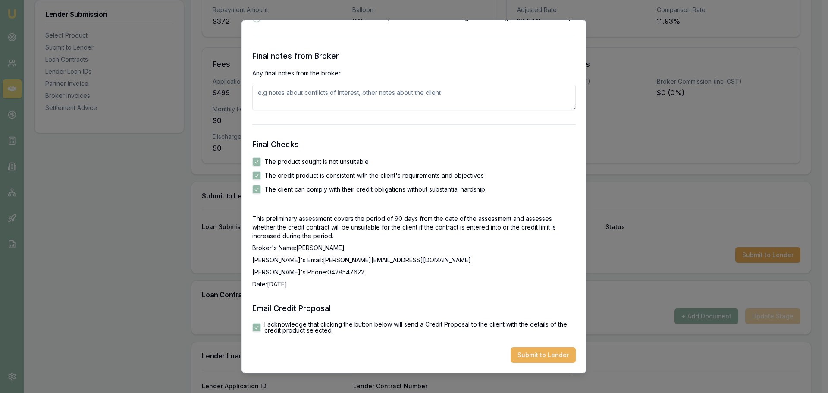
scroll to position [1359, 0]
click at [549, 357] on button "Submit to Lender" at bounding box center [543, 355] width 65 height 16
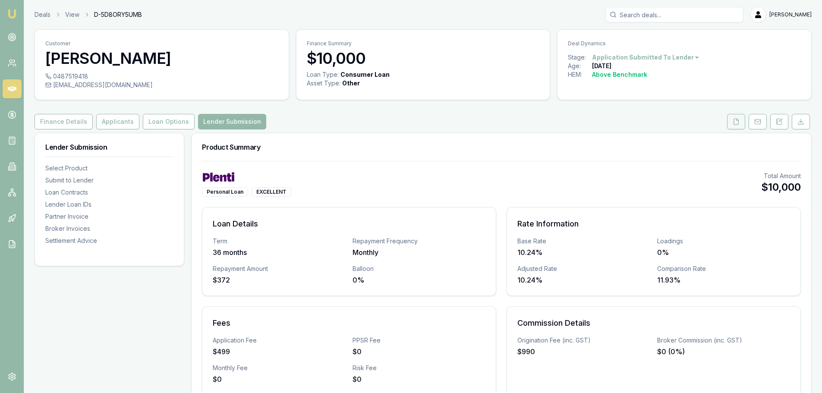
click at [739, 124] on icon at bounding box center [736, 121] width 7 height 7
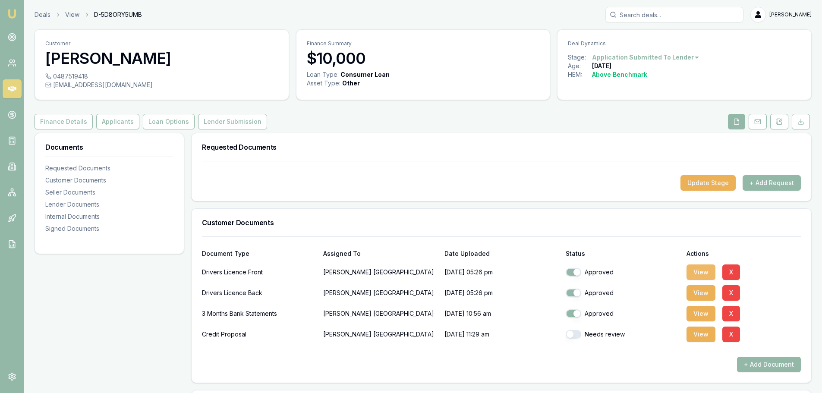
click at [705, 271] on button "View" at bounding box center [700, 272] width 29 height 16
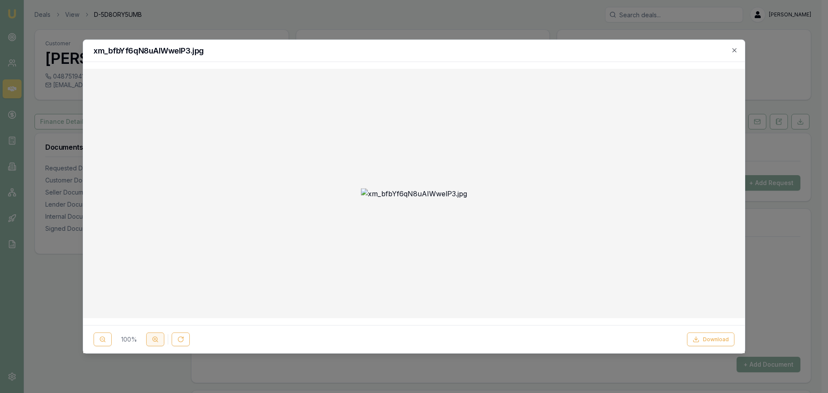
click at [153, 340] on circle at bounding box center [155, 339] width 5 height 5
click at [97, 339] on button at bounding box center [103, 340] width 18 height 14
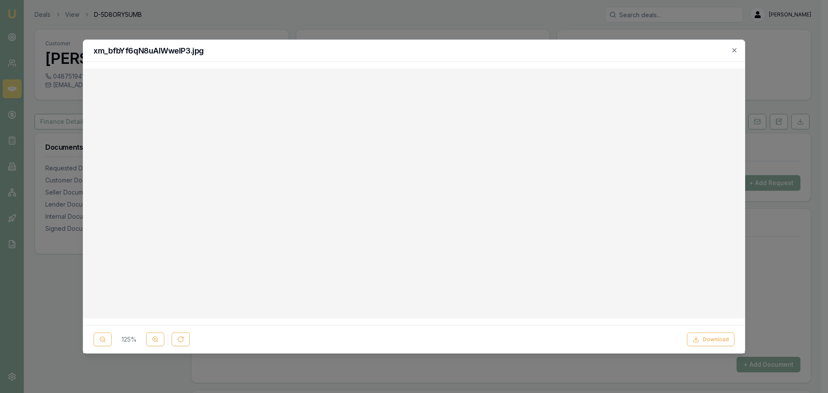
click at [733, 51] on icon "button" at bounding box center [734, 50] width 7 height 7
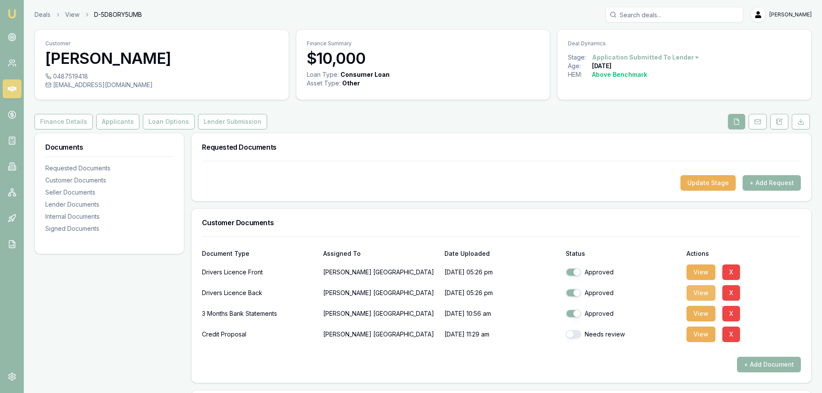
click at [696, 289] on button "View" at bounding box center [700, 293] width 29 height 16
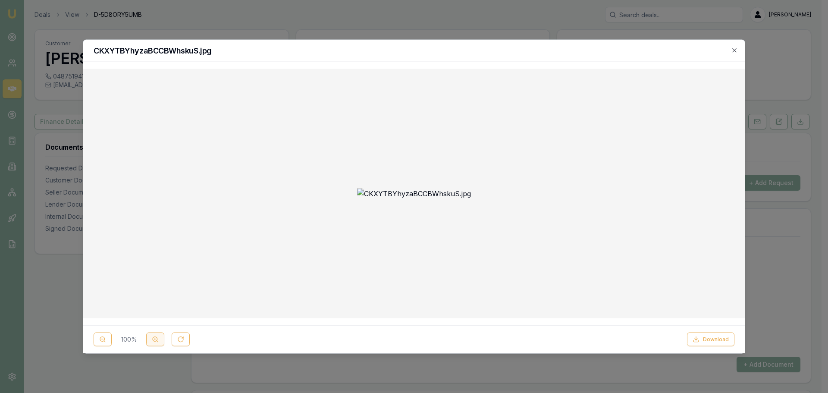
click at [153, 345] on button at bounding box center [155, 340] width 18 height 14
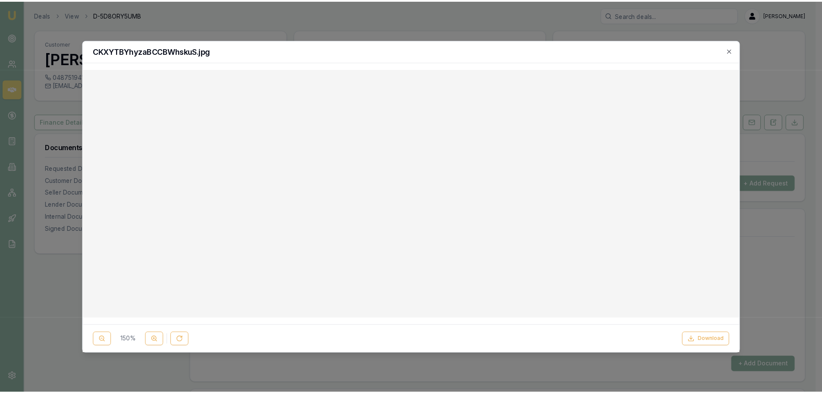
scroll to position [216, 0]
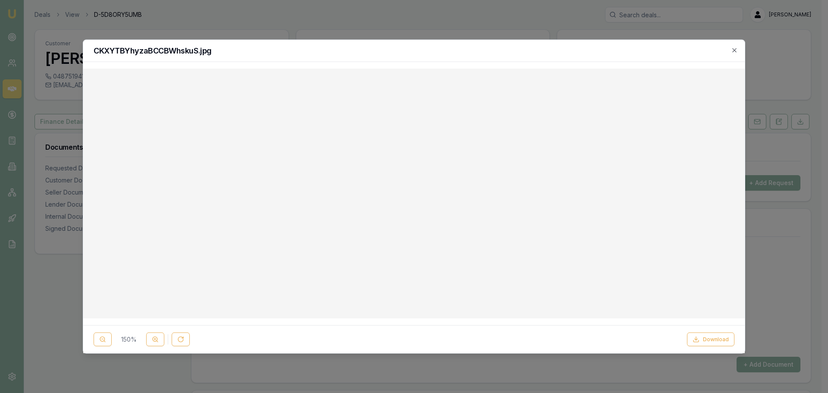
drag, startPoint x: 737, startPoint y: 49, endPoint x: 664, endPoint y: 63, distance: 74.6
click at [737, 49] on icon "button" at bounding box center [734, 50] width 7 height 7
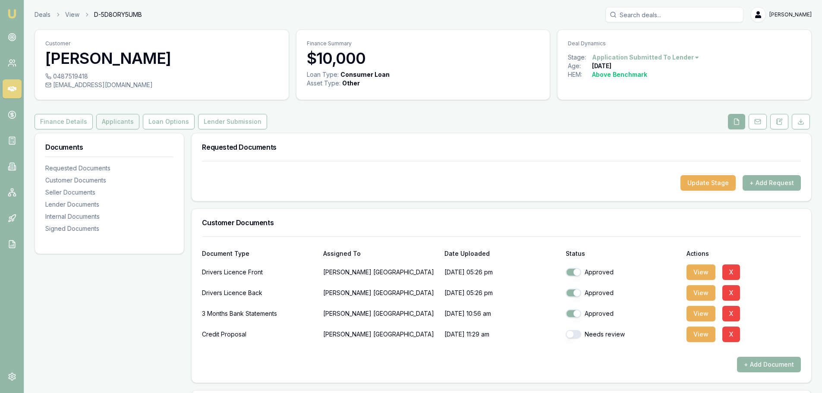
drag, startPoint x: 109, startPoint y: 123, endPoint x: 117, endPoint y: 129, distance: 10.4
click at [109, 123] on button "Applicants" at bounding box center [117, 122] width 43 height 16
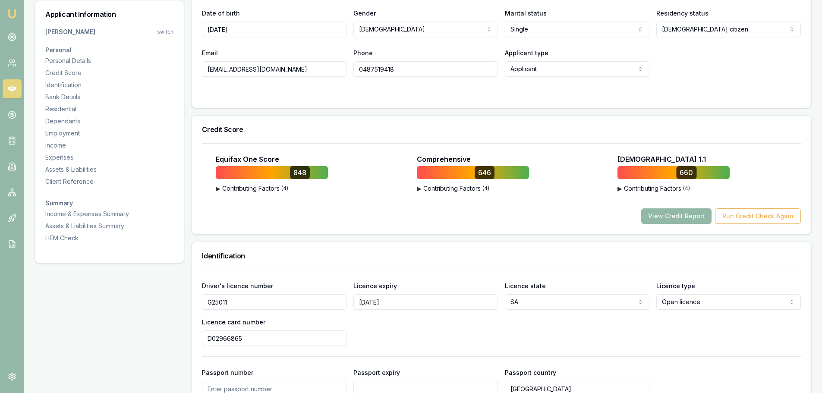
scroll to position [216, 0]
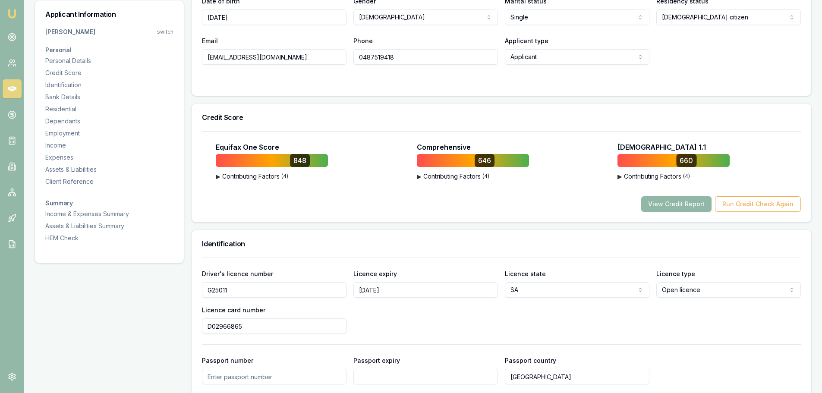
click at [686, 204] on button "View Credit Report" at bounding box center [676, 204] width 70 height 16
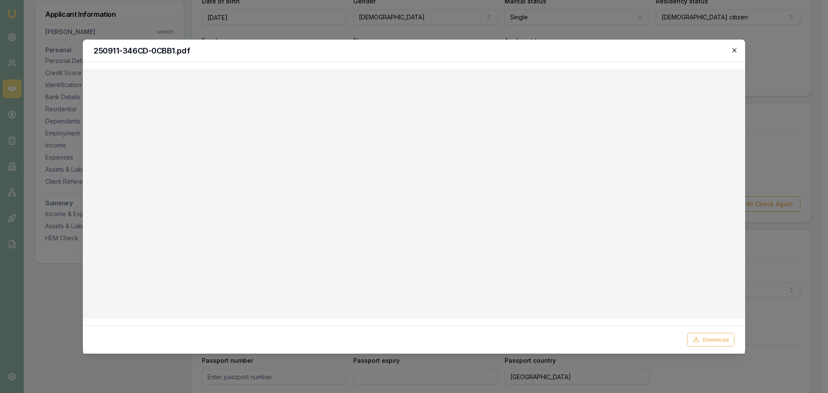
click at [736, 49] on icon "button" at bounding box center [735, 50] width 4 height 4
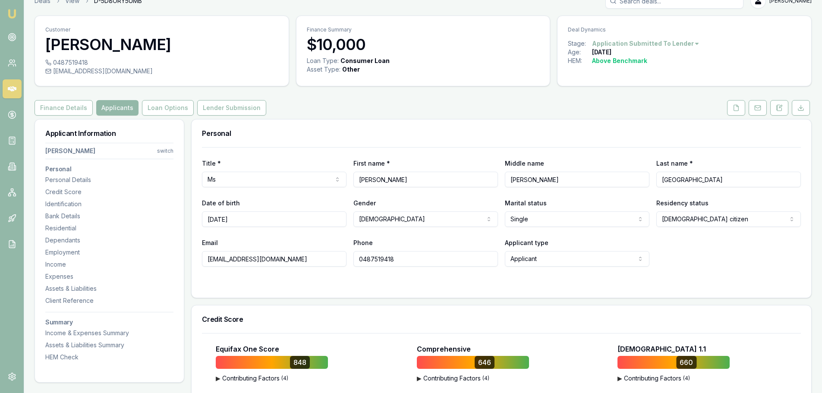
scroll to position [0, 0]
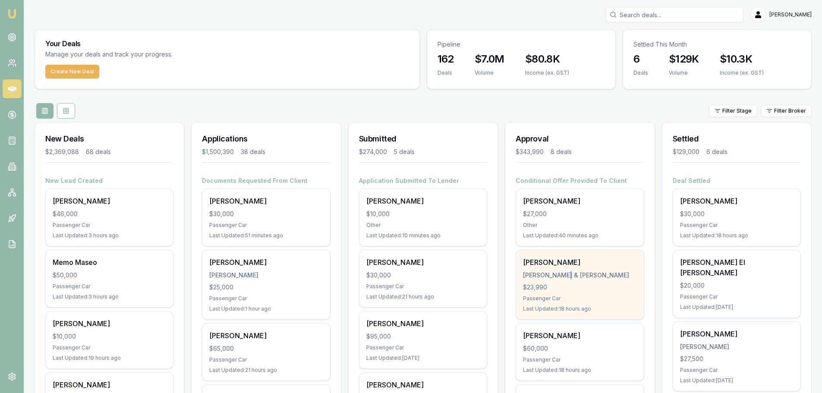
click at [569, 278] on div "[PERSON_NAME] & [PERSON_NAME]" at bounding box center [579, 275] width 113 height 9
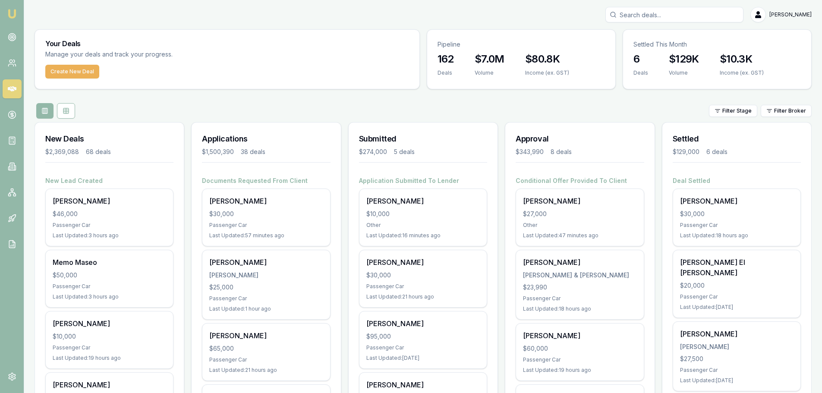
click at [387, 107] on div "Filter Stage Filter Broker" at bounding box center [423, 111] width 777 height 16
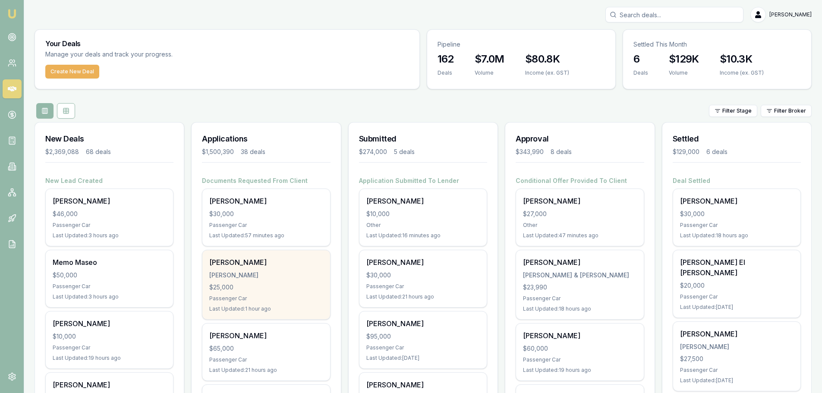
click at [294, 280] on div "[PERSON_NAME] [PERSON_NAME] $25,000 Passenger Car Last Updated: 1 hour ago" at bounding box center [265, 284] width 127 height 69
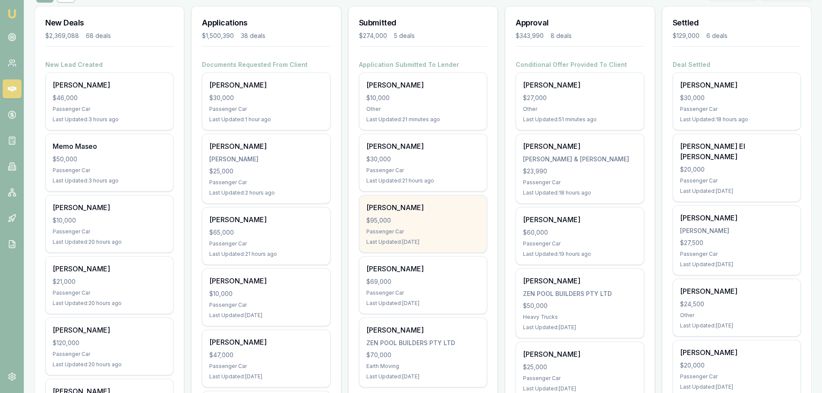
scroll to position [129, 0]
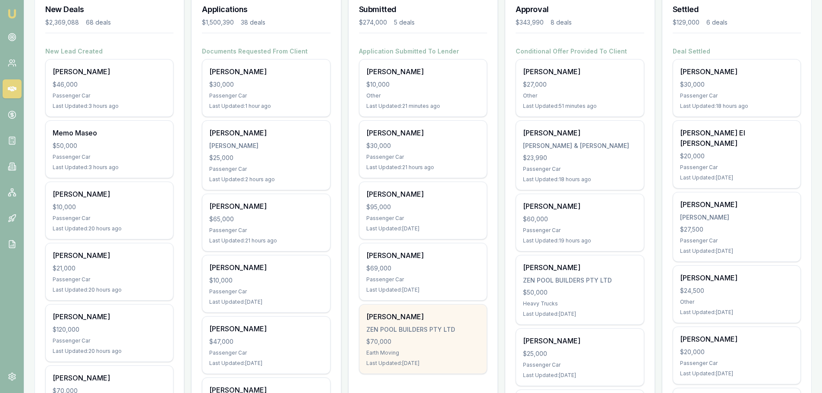
click at [428, 328] on div "ZEN POOL BUILDERS PTY LTD" at bounding box center [422, 329] width 113 height 9
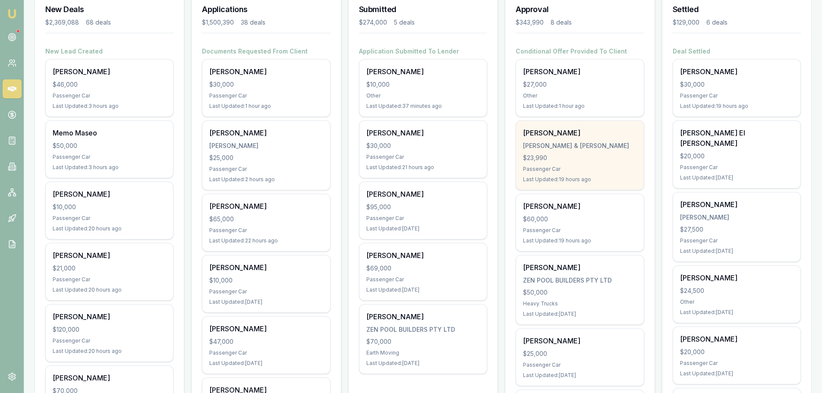
click at [563, 148] on div "[PERSON_NAME] & [PERSON_NAME]" at bounding box center [579, 146] width 113 height 9
click at [567, 152] on div "[PERSON_NAME] [PERSON_NAME] & S [PERSON_NAME] $23,990 Passenger Car Last Update…" at bounding box center [579, 155] width 127 height 69
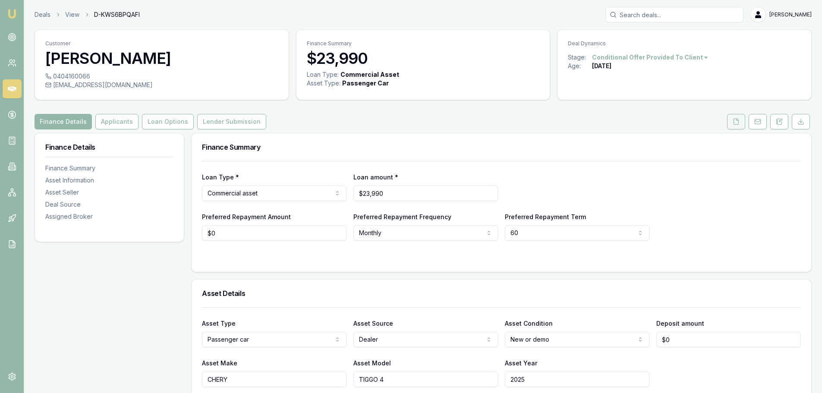
click at [734, 123] on icon at bounding box center [736, 122] width 5 height 6
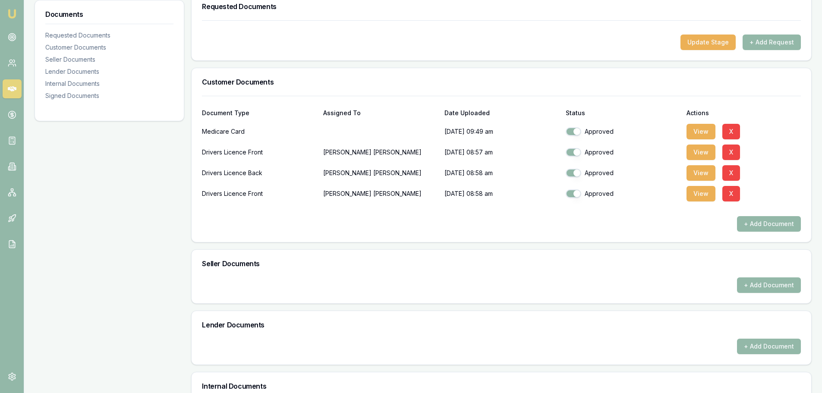
scroll to position [216, 0]
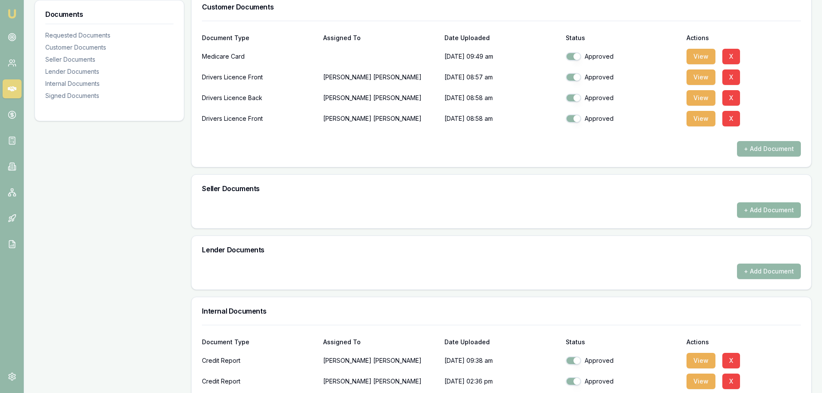
click at [753, 208] on button "+ Add Document" at bounding box center [769, 210] width 64 height 16
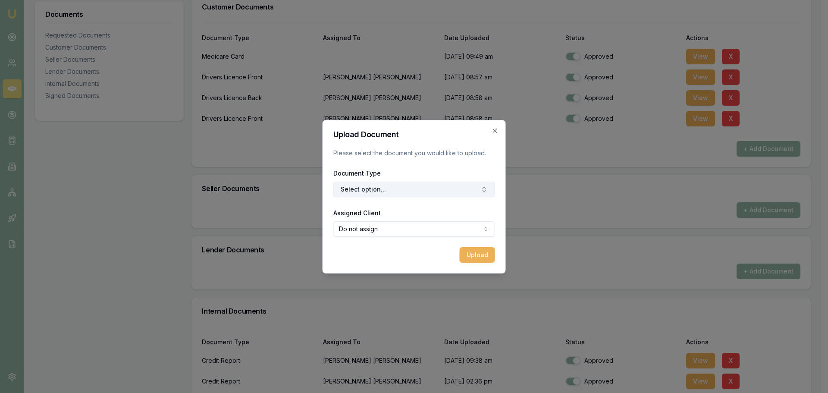
click at [403, 195] on button "Select option..." at bounding box center [414, 190] width 162 height 16
type input "tax"
click at [412, 226] on div "Dealer Tax Invoice" at bounding box center [419, 226] width 108 height 14
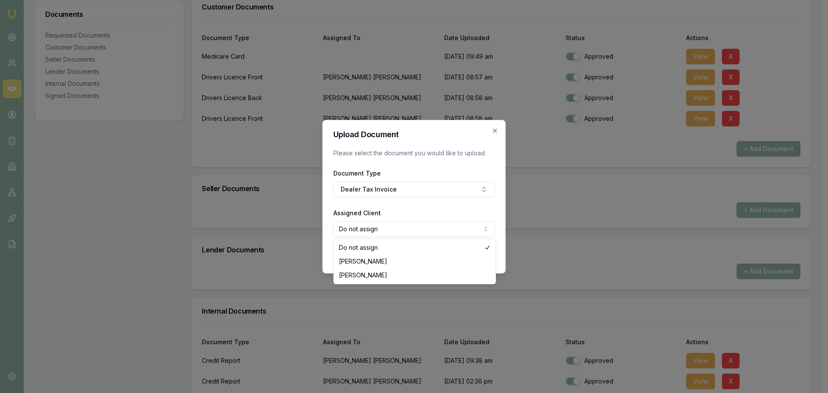
select select "U-TBGSSXI7ZM"
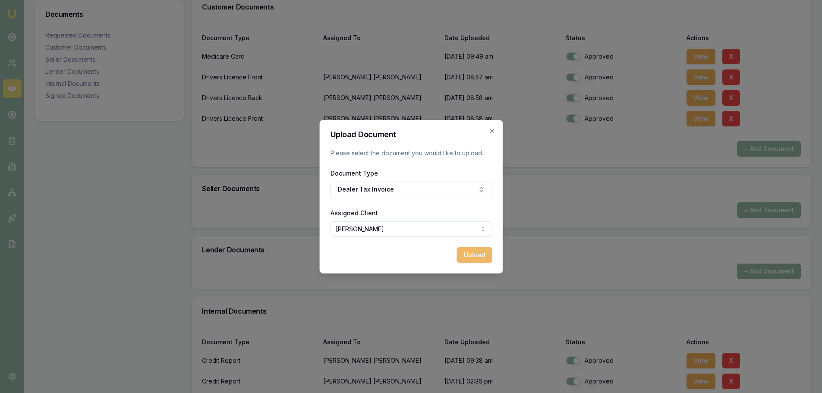
click at [468, 255] on button "Upload" at bounding box center [473, 255] width 35 height 16
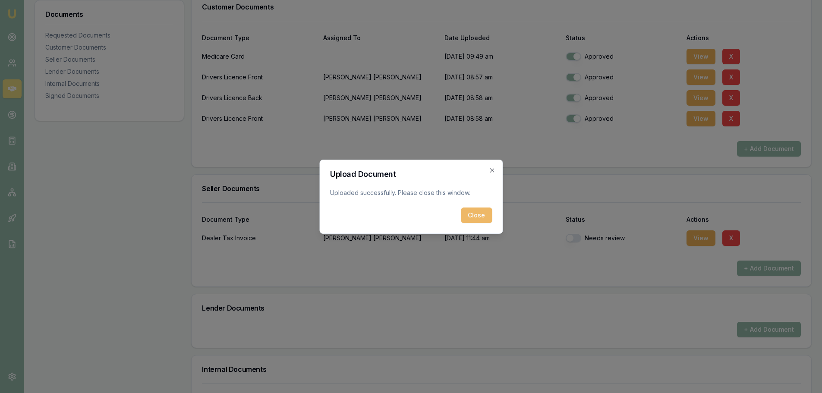
click at [470, 213] on button "Close" at bounding box center [476, 216] width 31 height 16
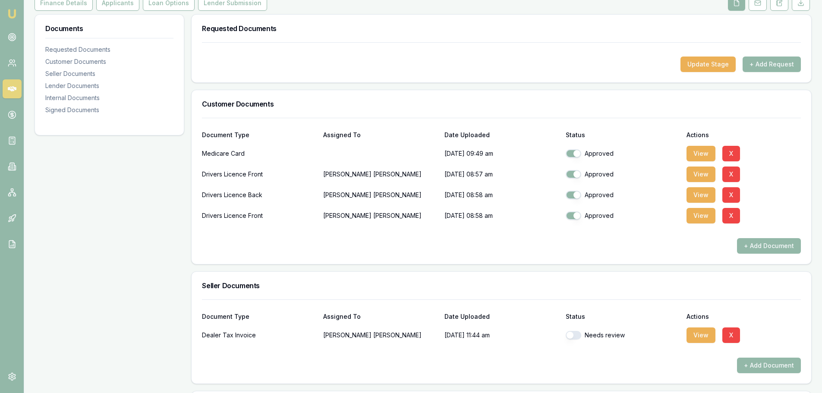
scroll to position [0, 0]
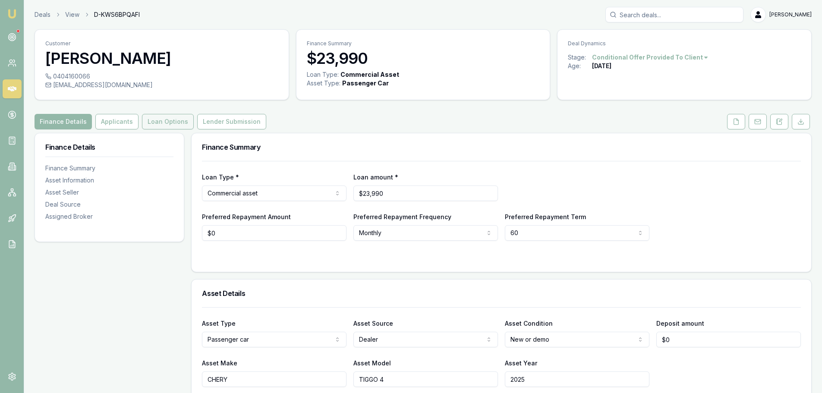
click at [142, 122] on button "Loan Options" at bounding box center [168, 122] width 52 height 16
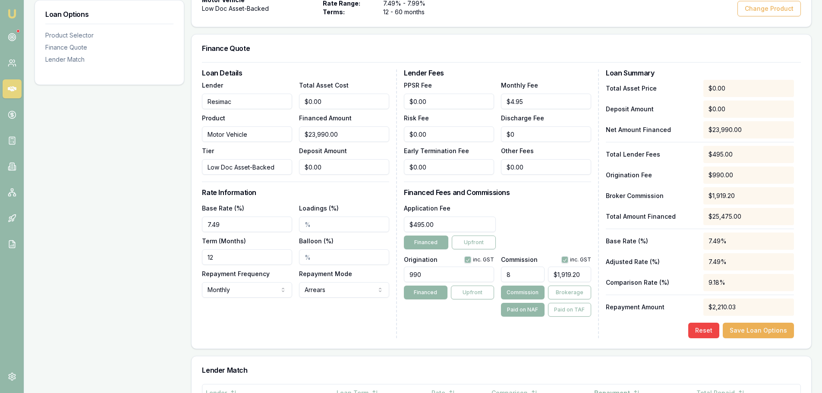
scroll to position [216, 0]
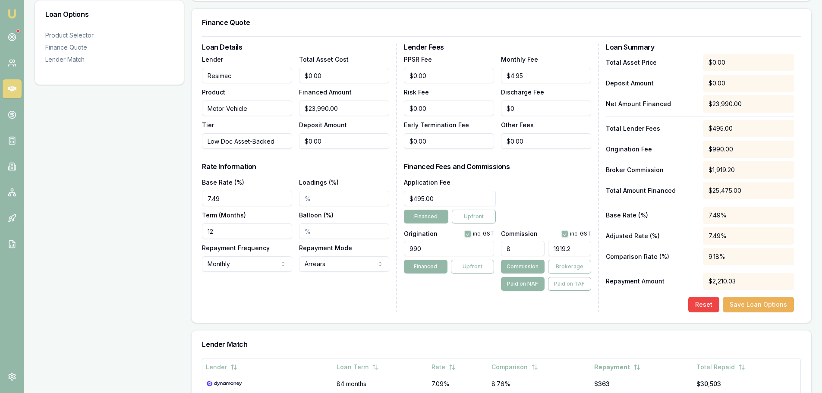
drag, startPoint x: 587, startPoint y: 247, endPoint x: 518, endPoint y: 248, distance: 69.5
click at [518, 248] on div "8 1919.2" at bounding box center [546, 246] width 90 height 19
type input "1"
type input "0.0500208420175073"
type input "12"
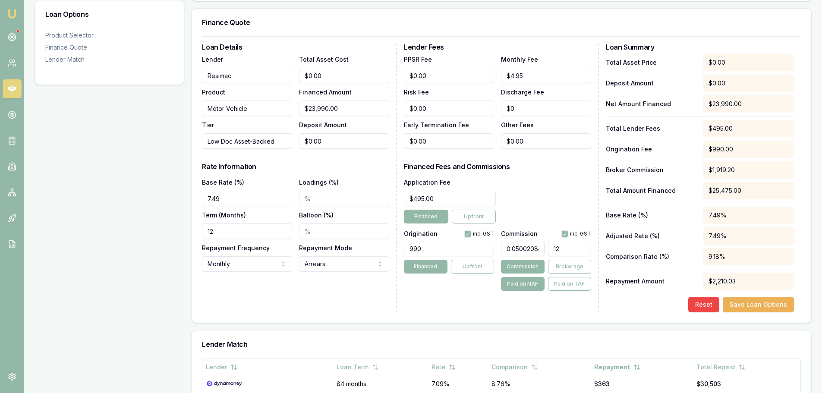
type input "0.5127136306794498"
type input "123"
type input "0.0500208420175073"
type input "12"
type input "0.0041684035014589406"
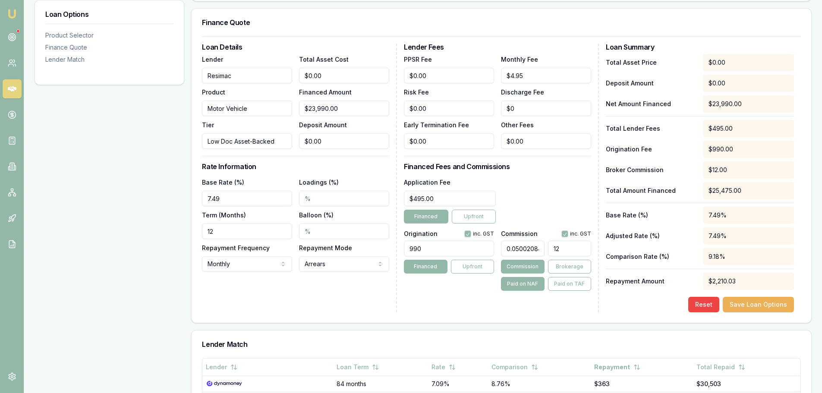
type input "1"
type input "0.05418924551896623"
type input "131"
type input "5.498124218424343"
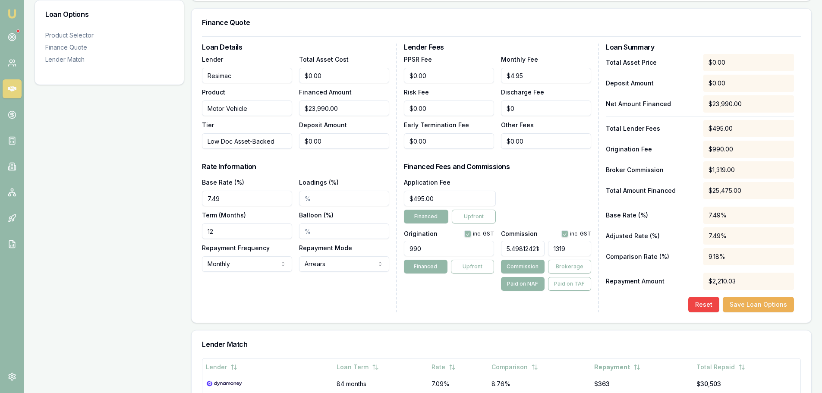
type input "1319."
type input "5.499791579824928"
type input "1319.4"
type input "5.5"
click at [569, 296] on div "Lender Fees PPSR Fee $0.00 Monthly Fee $4.95 Risk Fee $0.00 Discharge Fee $0 Ea…" at bounding box center [501, 178] width 195 height 269
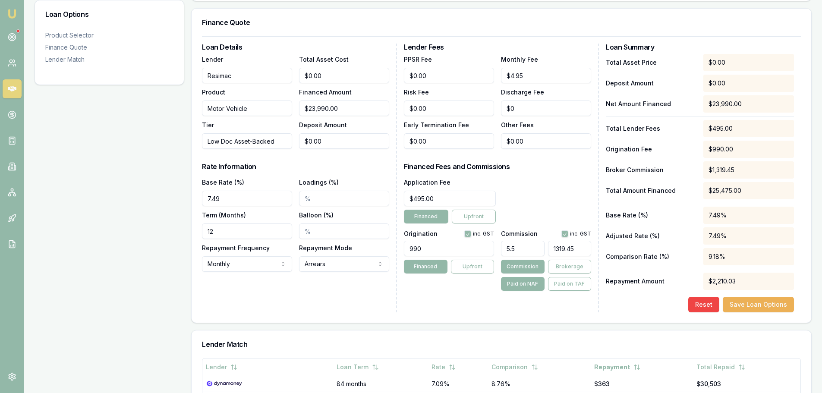
type input "$1,319.45"
click at [575, 268] on button "Brokerage" at bounding box center [569, 267] width 43 height 14
click at [782, 311] on button "Save Loan Options" at bounding box center [758, 305] width 71 height 16
drag, startPoint x: 205, startPoint y: 234, endPoint x: 73, endPoint y: 230, distance: 132.1
click at [104, 233] on div "Loan Options Product Selector Finance Quote Lender Match Product Selector Motor…" at bounding box center [423, 245] width 777 height 657
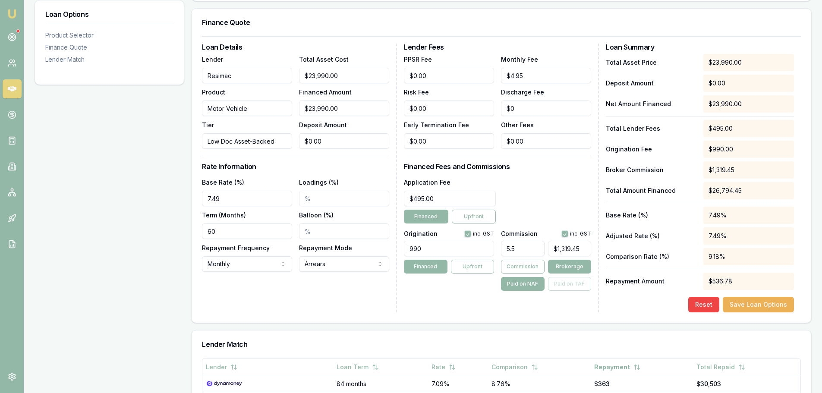
type input "60"
drag, startPoint x: 230, startPoint y: 195, endPoint x: 131, endPoint y: 195, distance: 99.7
click at [139, 195] on div "Loan Options Product Selector Finance Quote Lender Match Product Selector Motor…" at bounding box center [423, 245] width 777 height 657
type input "6.89%"
drag, startPoint x: 316, startPoint y: 231, endPoint x: 207, endPoint y: 230, distance: 109.2
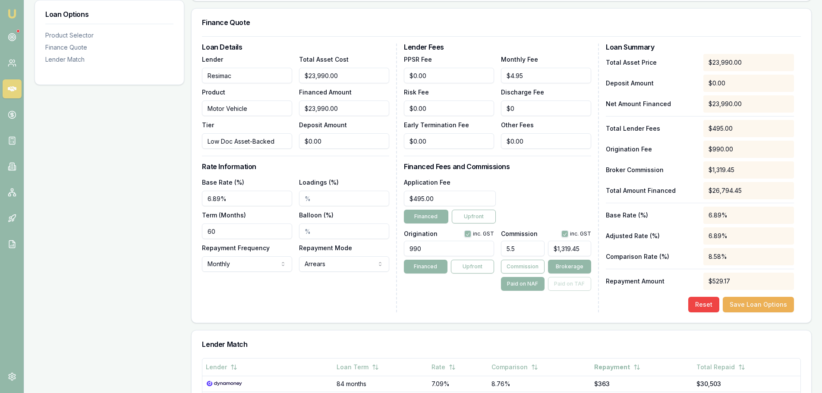
click at [221, 230] on div "Base Rate (%) 6.89% Loadings (%) Term (Months) 60 Balloon (%) Repayment Frequen…" at bounding box center [295, 224] width 187 height 95
type input "30.00%"
click at [349, 284] on div "Loan Details Lender Resimac Product Motor Vehicle Tier Low Doc Asset-Backed Tot…" at bounding box center [299, 178] width 195 height 269
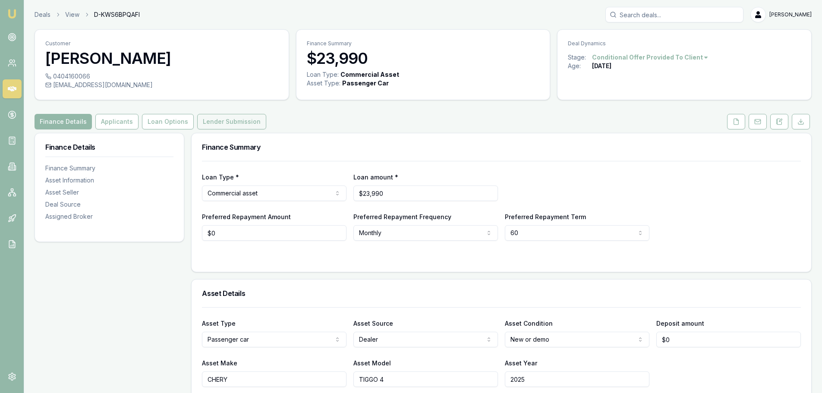
click at [216, 125] on button "Lender Submission" at bounding box center [231, 122] width 69 height 16
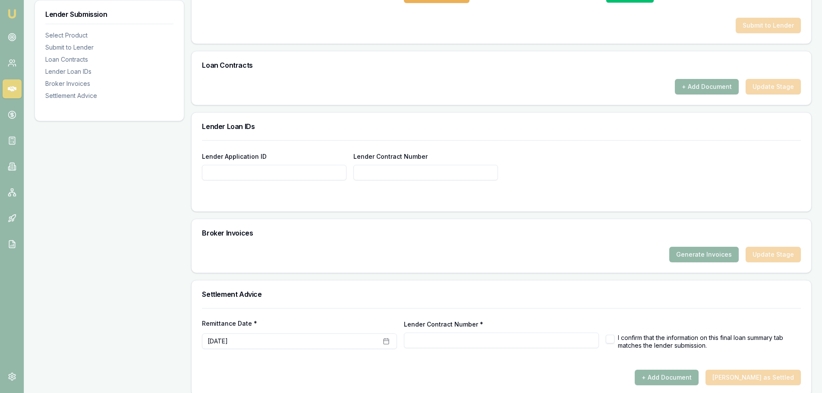
scroll to position [519, 0]
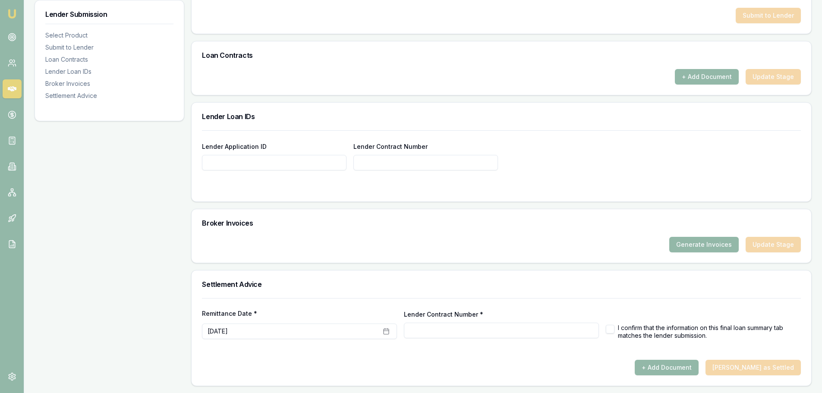
click at [225, 164] on input "Lender Application ID" at bounding box center [274, 163] width 145 height 16
click at [245, 163] on input "Lender Application ID" at bounding box center [274, 163] width 145 height 16
type input "31863717"
drag, startPoint x: 583, startPoint y: 173, endPoint x: 591, endPoint y: 240, distance: 67.3
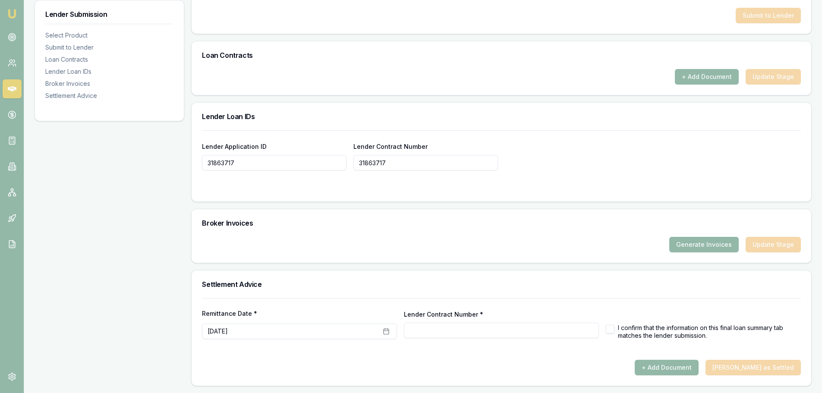
click at [586, 173] on form "Lender Application ID 31863717 Lender Contract Number 31863717" at bounding box center [501, 160] width 599 height 61
type input "31863717"
click at [704, 248] on button "Generate Invoices" at bounding box center [703, 245] width 69 height 16
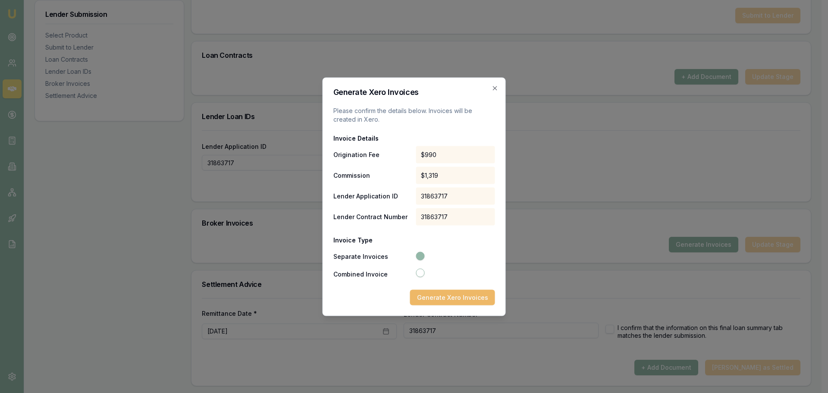
click at [460, 297] on button "Generate Xero Invoices" at bounding box center [452, 297] width 85 height 16
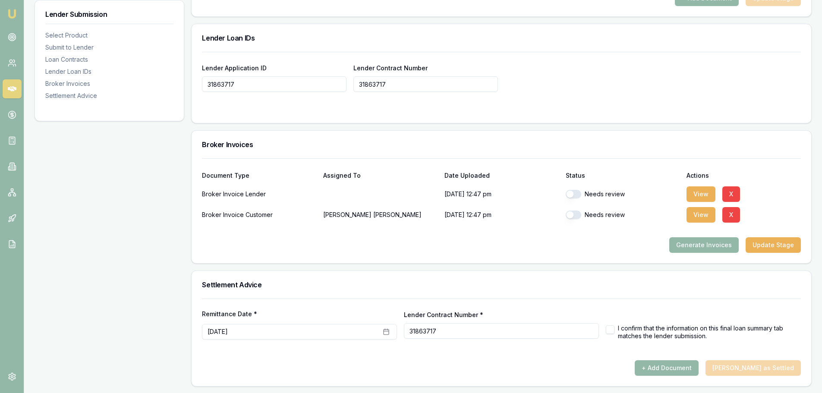
scroll to position [598, 0]
click at [698, 192] on button "View" at bounding box center [700, 194] width 29 height 16
click at [702, 211] on button "View" at bounding box center [700, 215] width 29 height 16
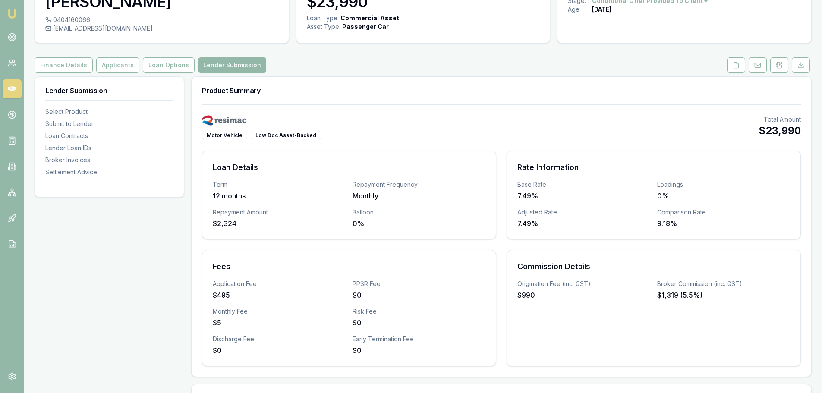
scroll to position [0, 0]
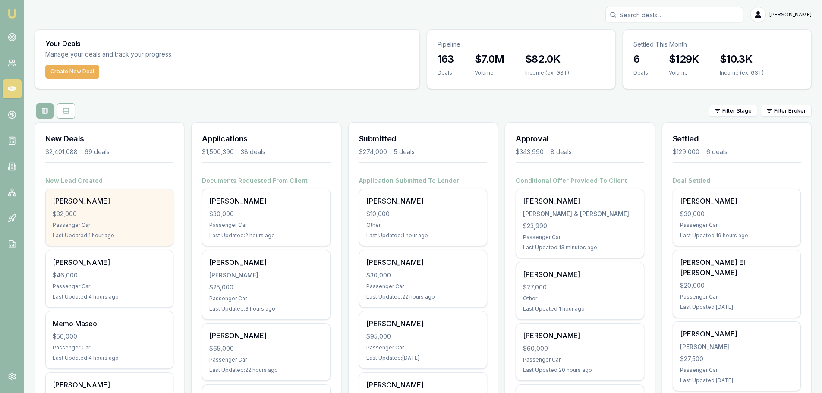
click at [77, 223] on div "Passenger Car" at bounding box center [109, 225] width 113 height 7
click at [100, 227] on div "Passenger Car" at bounding box center [109, 225] width 113 height 7
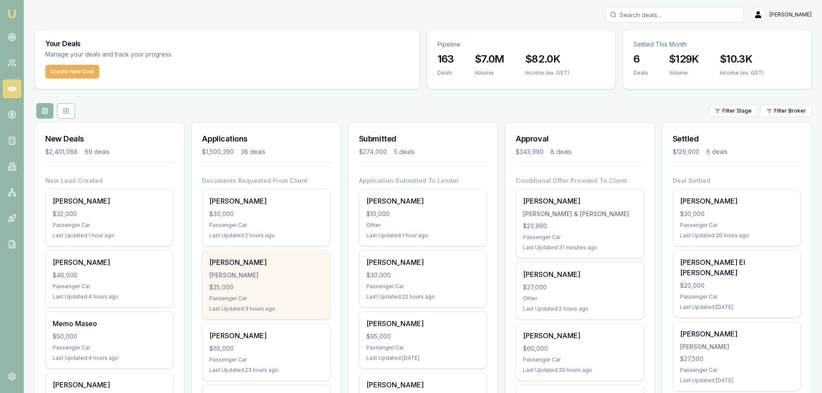
click at [274, 280] on div "[PERSON_NAME] [PERSON_NAME] $25,000 Passenger Car Last Updated: 3 hours ago" at bounding box center [265, 284] width 127 height 69
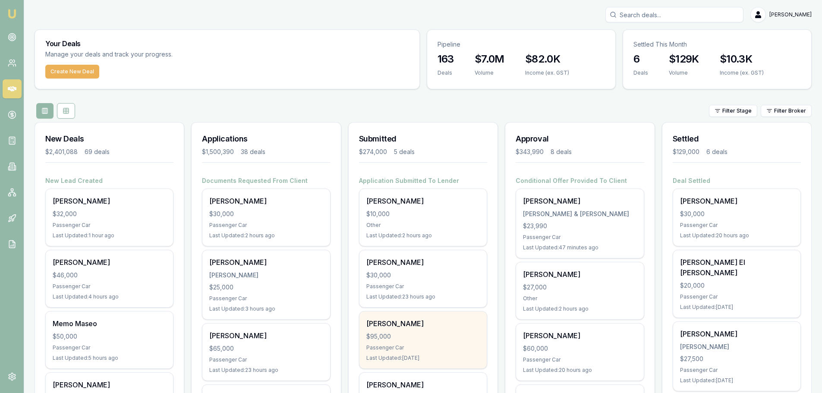
click at [437, 343] on div "[PERSON_NAME] $95,000 Passenger Car Last Updated: [DATE]" at bounding box center [422, 339] width 127 height 57
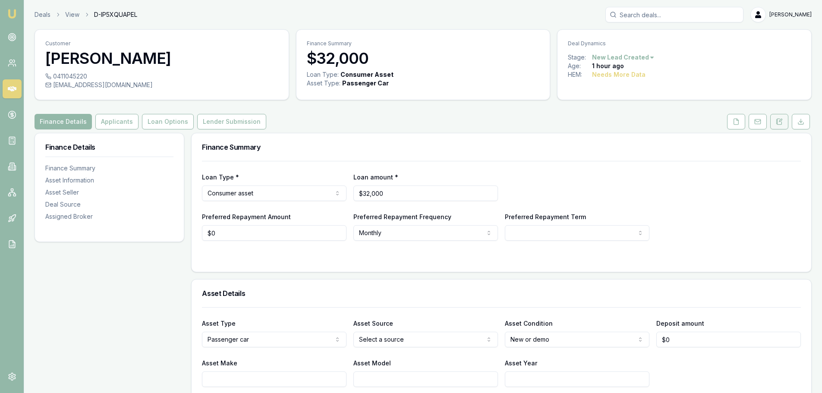
click at [779, 117] on button at bounding box center [779, 122] width 18 height 16
click at [733, 124] on button at bounding box center [736, 122] width 18 height 16
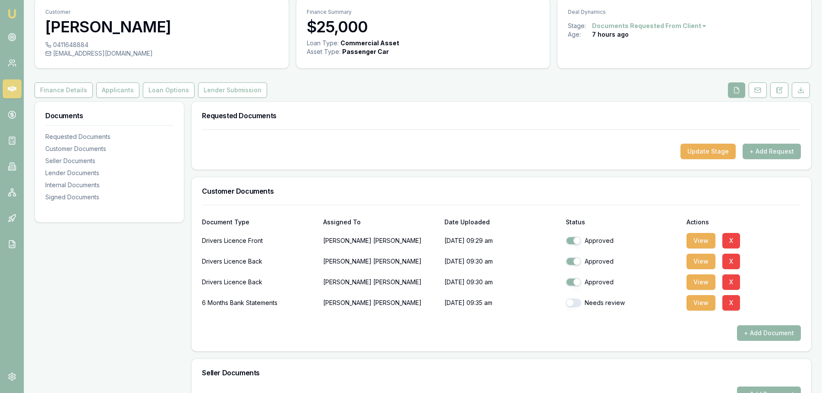
scroll to position [129, 0]
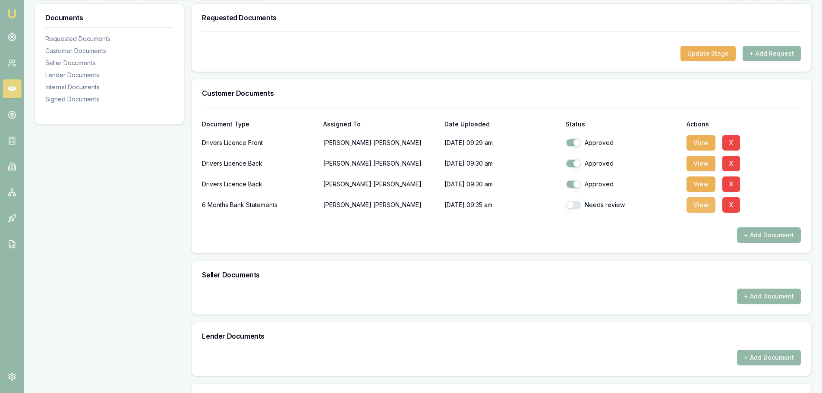
click at [694, 207] on button "View" at bounding box center [700, 205] width 29 height 16
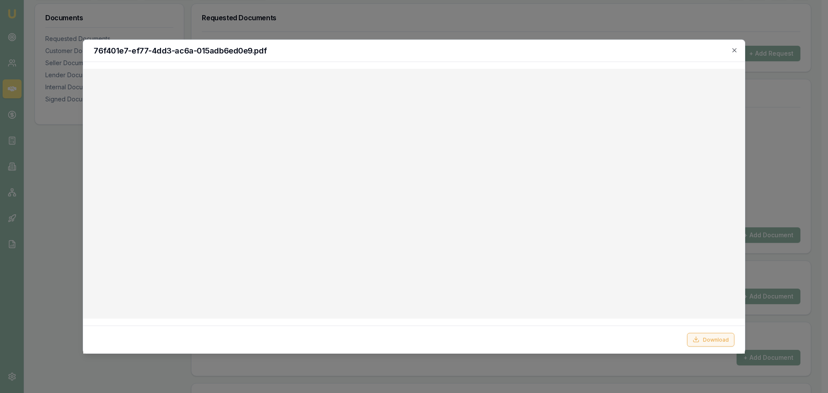
click at [709, 339] on button "Download" at bounding box center [710, 340] width 47 height 14
click at [736, 49] on icon "button" at bounding box center [734, 50] width 7 height 7
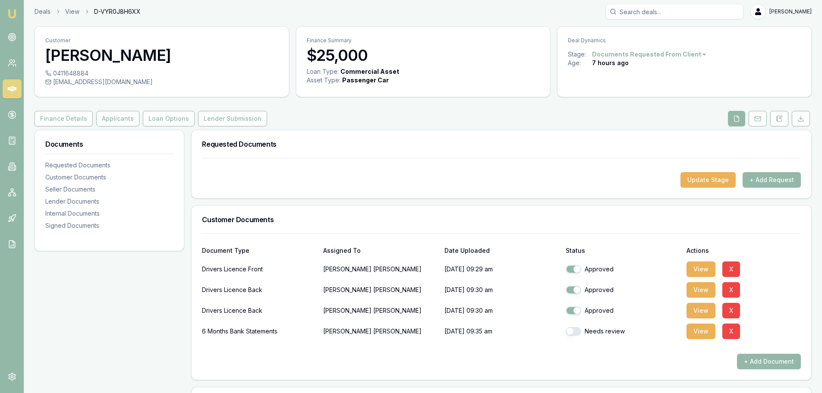
scroll to position [0, 0]
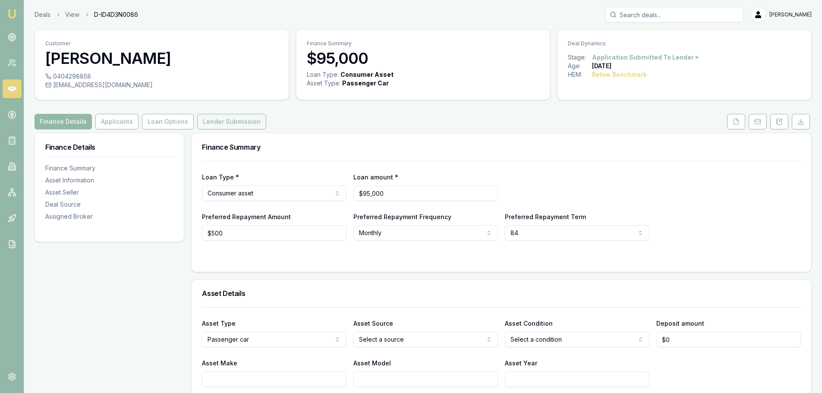
click at [232, 117] on button "Lender Submission" at bounding box center [231, 122] width 69 height 16
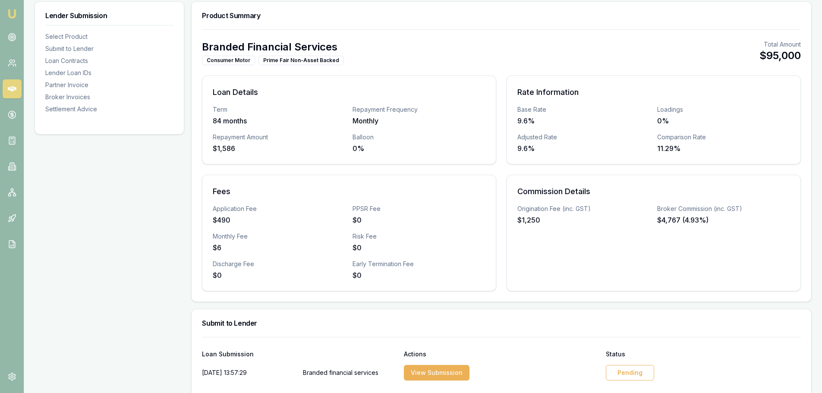
scroll to position [259, 0]
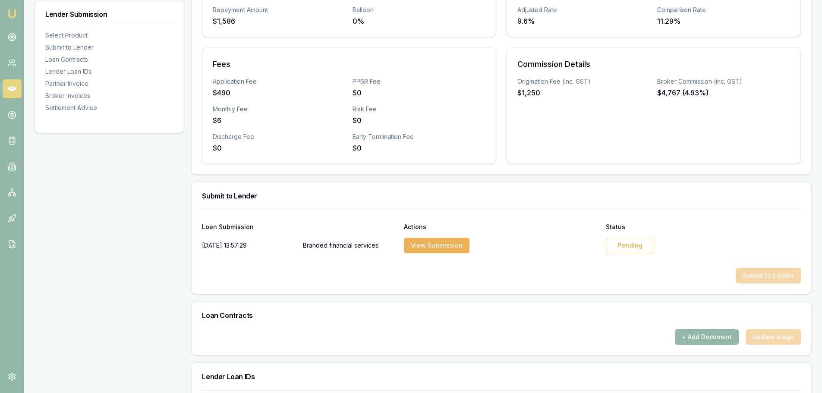
click at [636, 238] on div "Pending" at bounding box center [630, 246] width 48 height 16
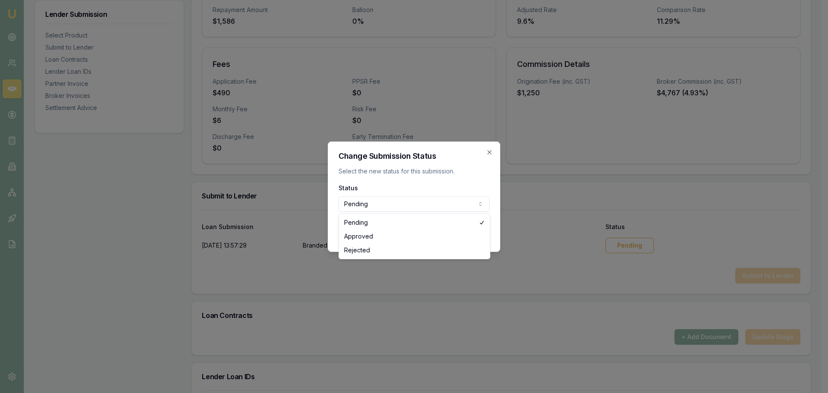
select select "APPROVED"
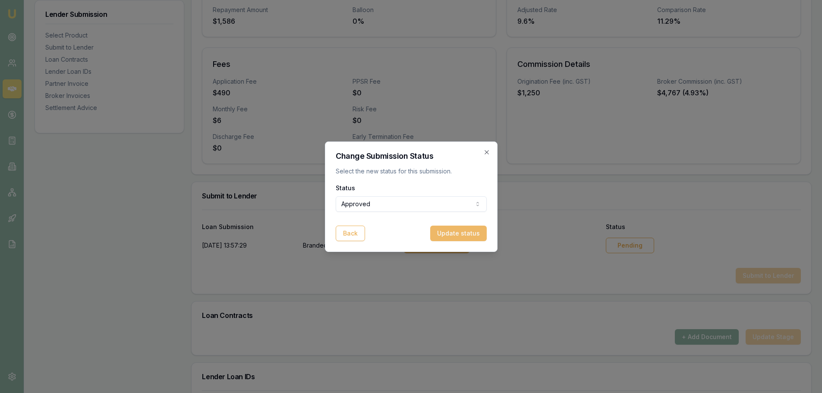
click at [470, 233] on button "Update status" at bounding box center [458, 234] width 57 height 16
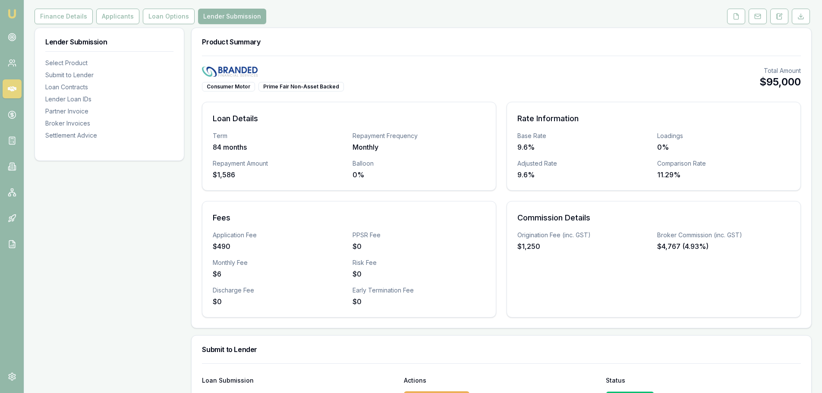
scroll to position [0, 0]
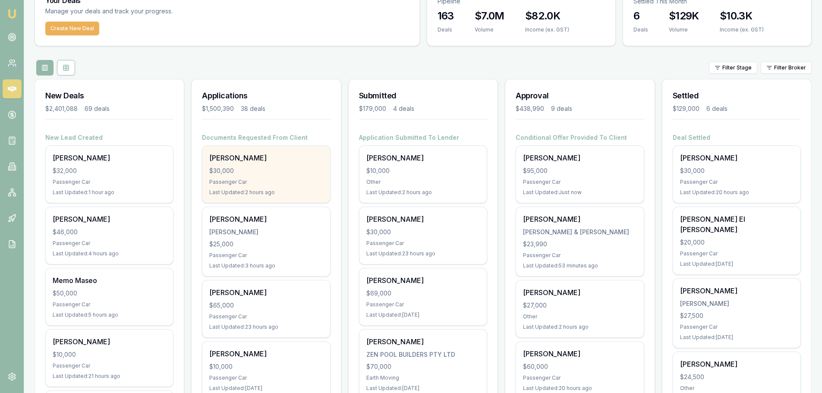
scroll to position [86, 0]
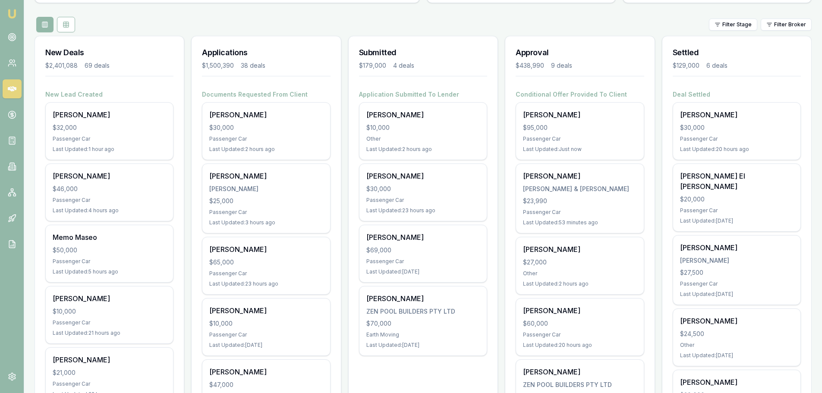
click at [462, 17] on div "Filter Stage Filter Broker" at bounding box center [423, 25] width 777 height 16
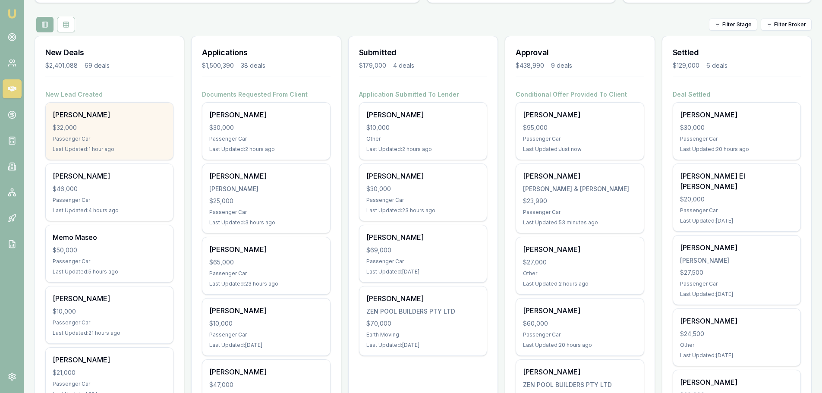
click at [113, 132] on div "$32,000" at bounding box center [109, 127] width 113 height 9
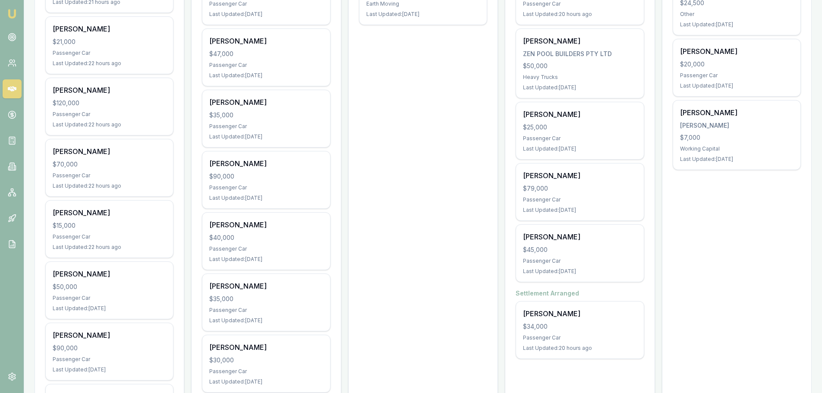
scroll to position [430, 0]
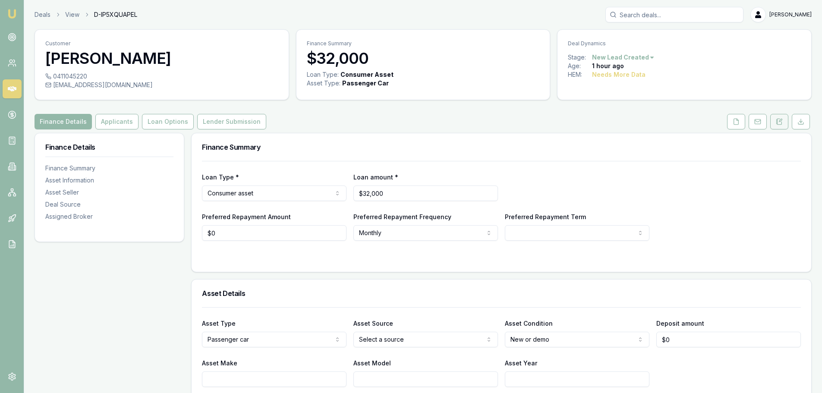
click at [775, 120] on button at bounding box center [779, 122] width 18 height 16
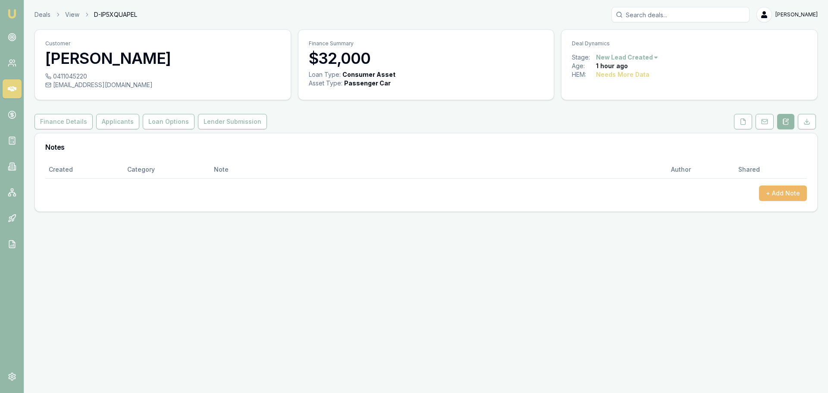
click at [784, 194] on button "+ Add Note" at bounding box center [783, 194] width 48 height 16
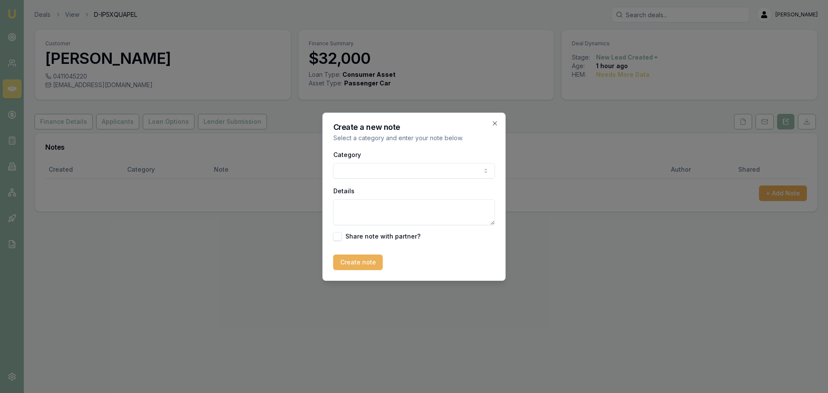
click at [425, 173] on body "Emu Broker Deals View D-IP5XQUAPEL [PERSON_NAME] Shield Toggle Menu Customer [P…" at bounding box center [414, 196] width 828 height 393
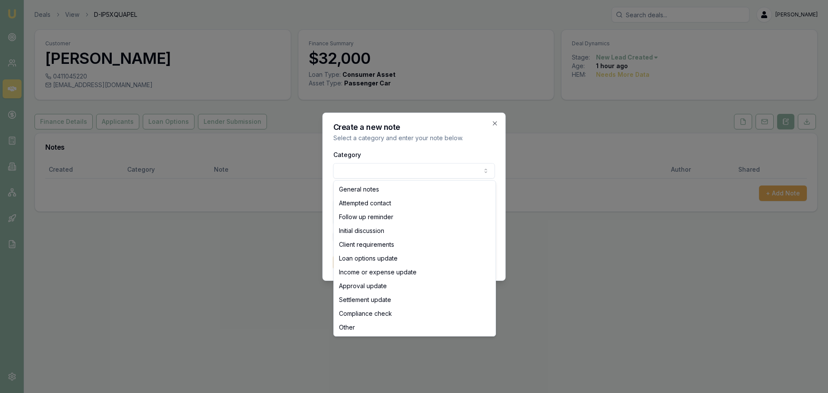
select select "ATTEMPTED_CONTACT"
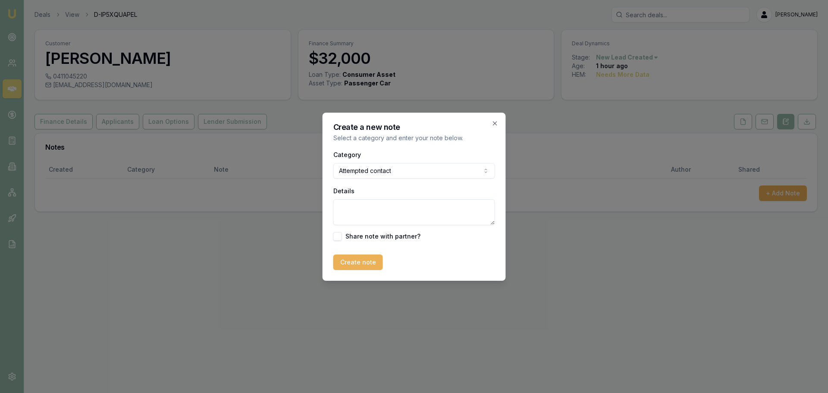
click at [385, 205] on textarea "Details" at bounding box center [414, 212] width 162 height 26
type textarea "sent itnro text"
click at [363, 258] on button "Create note" at bounding box center [358, 263] width 50 height 16
